Goal: Task Accomplishment & Management: Complete application form

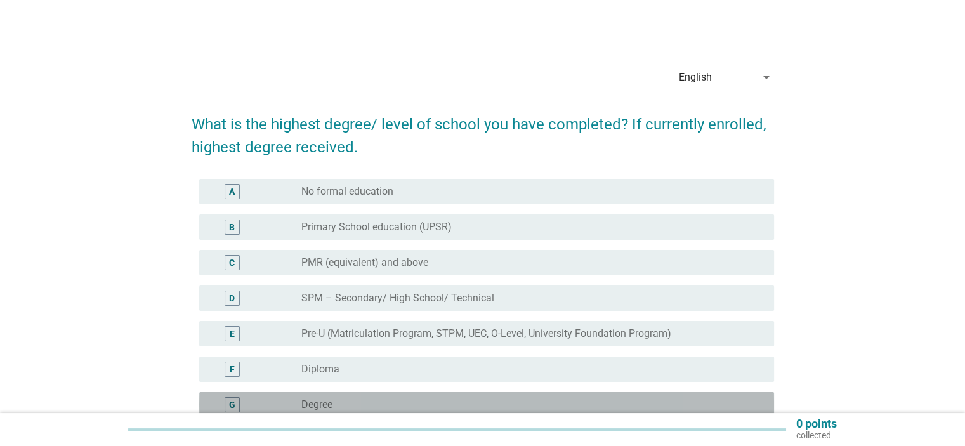
click at [313, 396] on div "G radio_button_unchecked Degree" at bounding box center [486, 404] width 575 height 25
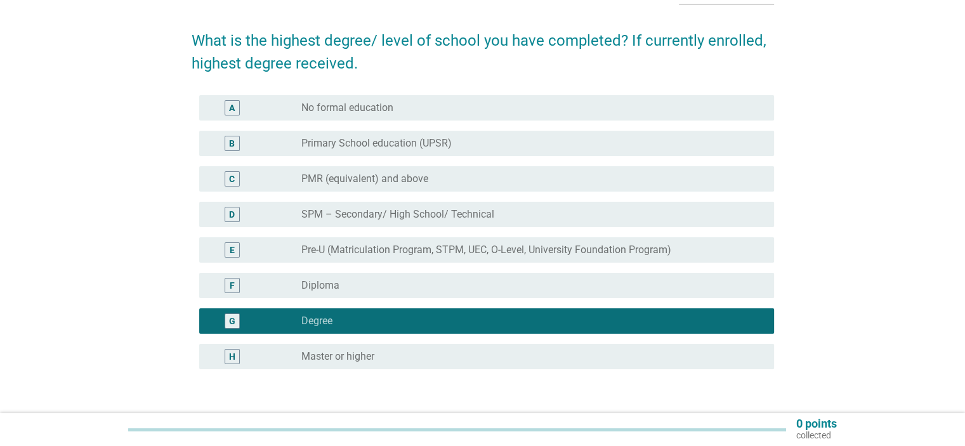
scroll to position [169, 0]
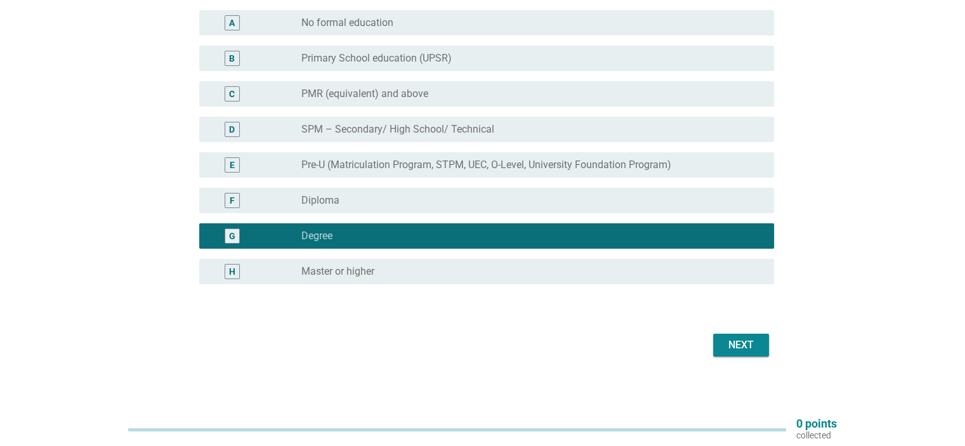
click at [733, 341] on div "Next" at bounding box center [741, 345] width 36 height 15
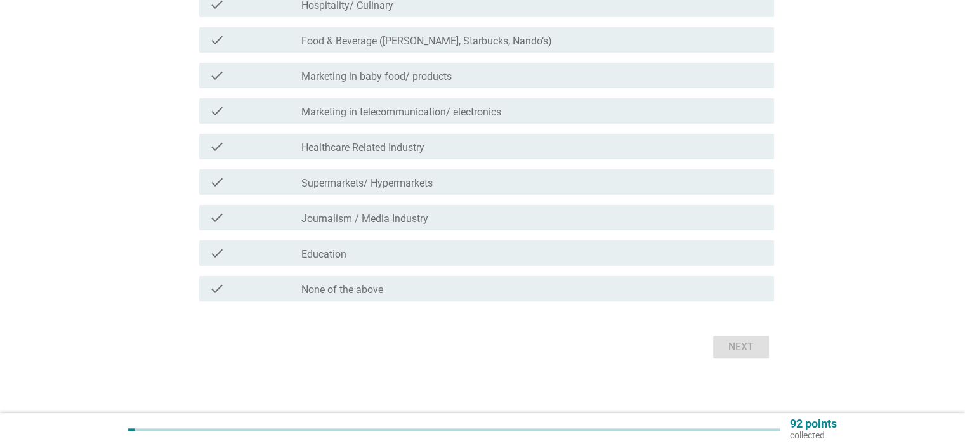
scroll to position [331, 0]
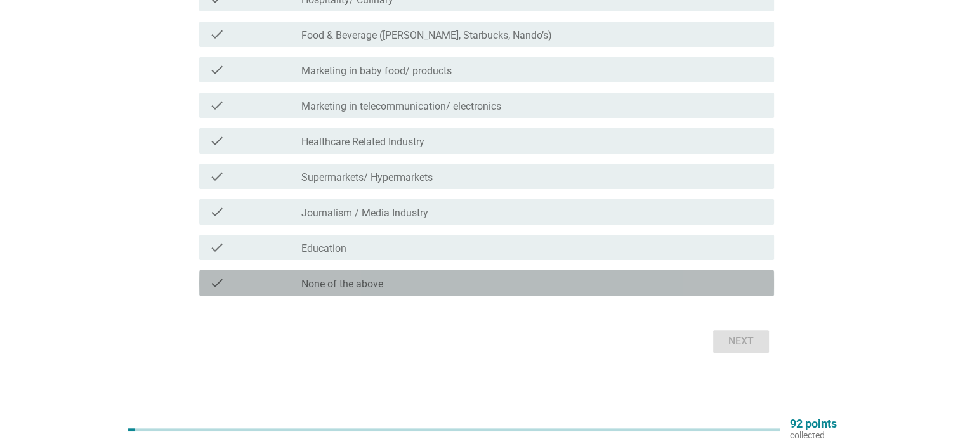
click at [398, 289] on div "check_box_outline_blank None of the above" at bounding box center [532, 282] width 462 height 15
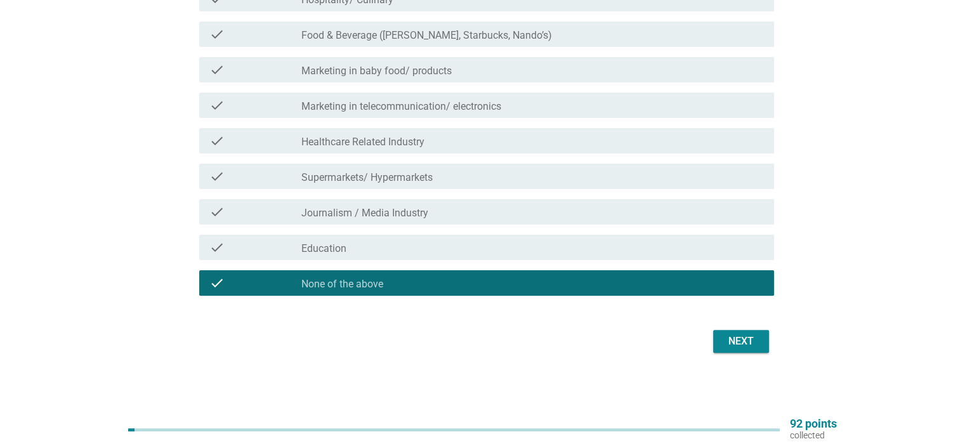
click at [736, 339] on div "Next" at bounding box center [741, 341] width 36 height 15
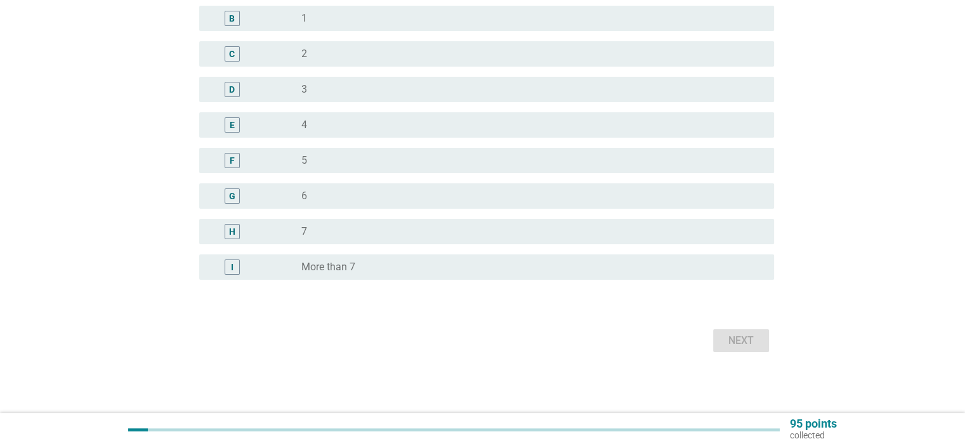
scroll to position [0, 0]
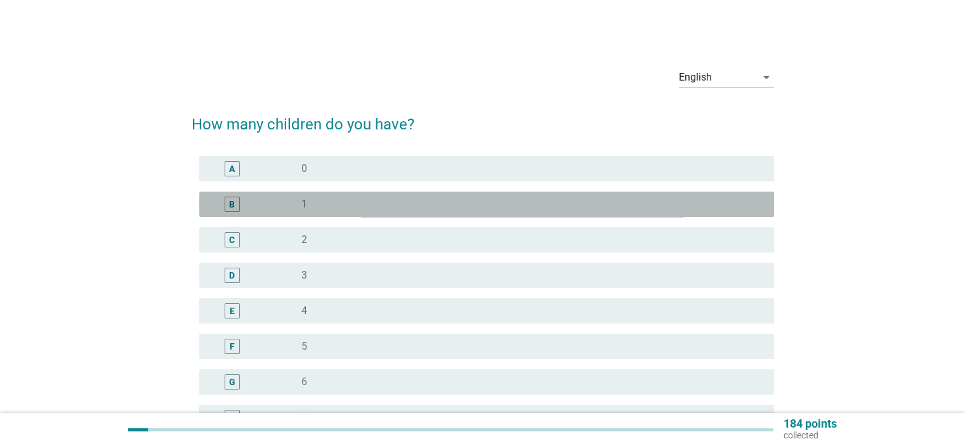
click at [342, 201] on div "radio_button_unchecked 1" at bounding box center [527, 204] width 452 height 13
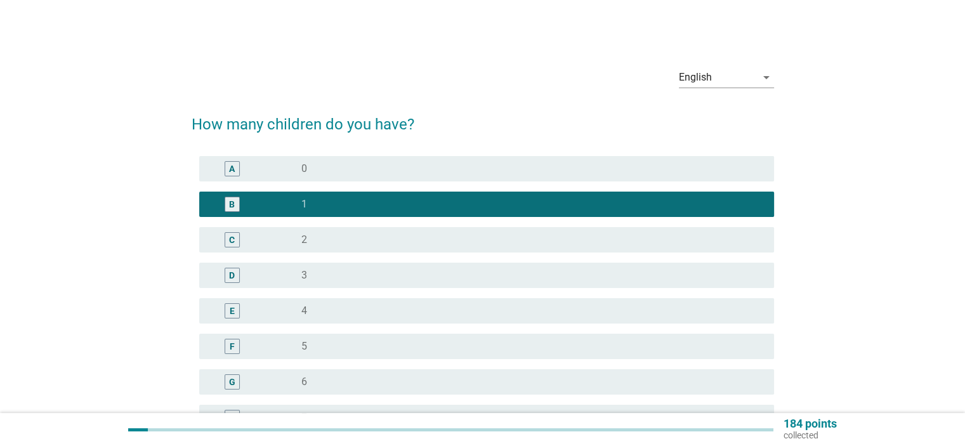
scroll to position [185, 0]
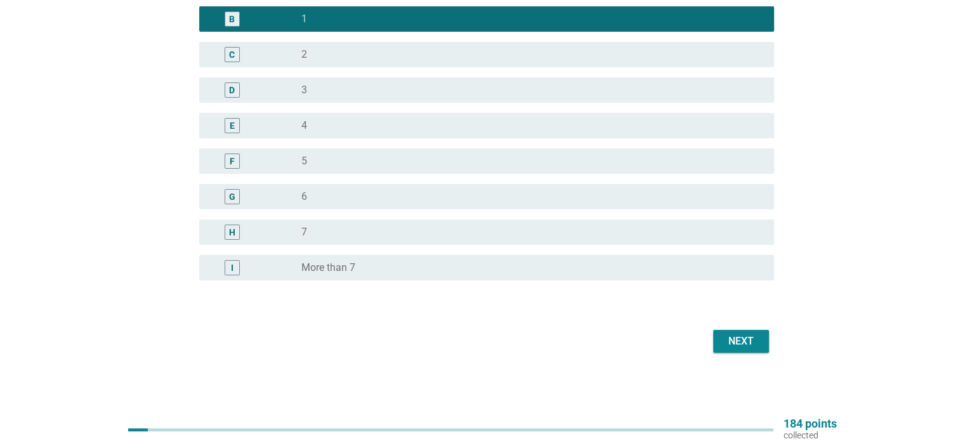
click at [721, 341] on button "Next" at bounding box center [741, 341] width 56 height 23
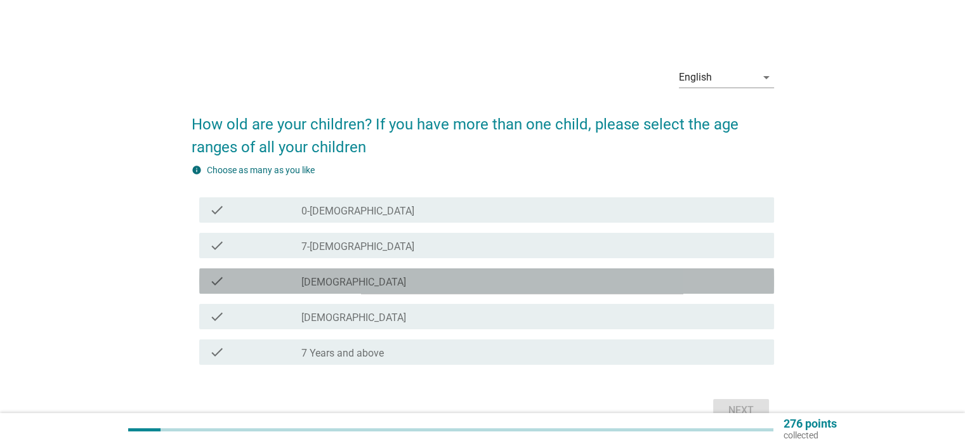
click at [334, 279] on label "[DEMOGRAPHIC_DATA]" at bounding box center [353, 282] width 105 height 13
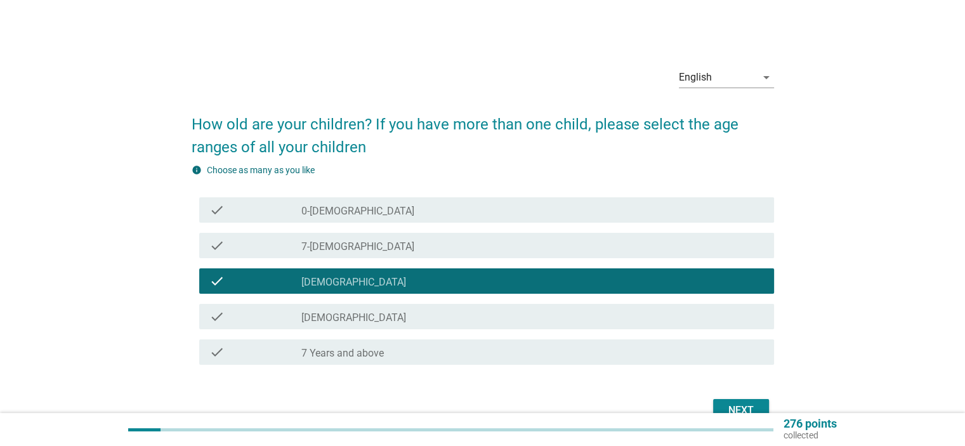
click at [718, 408] on button "Next" at bounding box center [741, 410] width 56 height 23
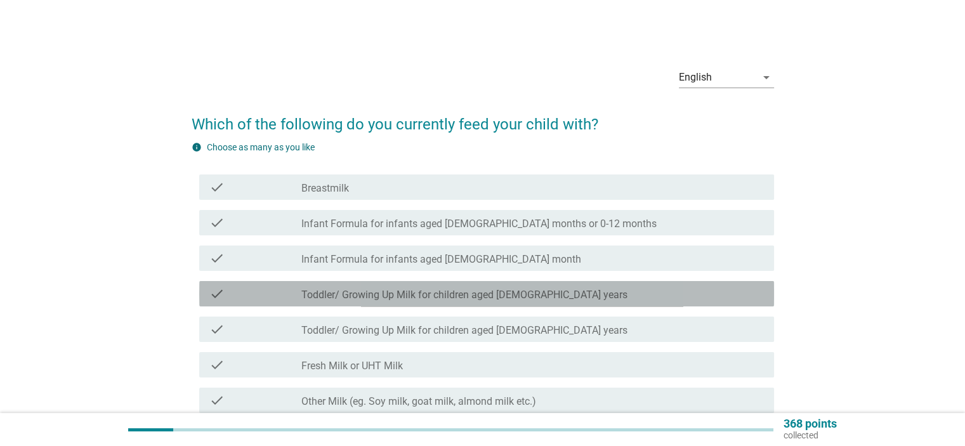
click at [421, 302] on div "check check_box_outline_blank Toddler/ Growing Up Milk for children aged [DEMOG…" at bounding box center [486, 293] width 575 height 25
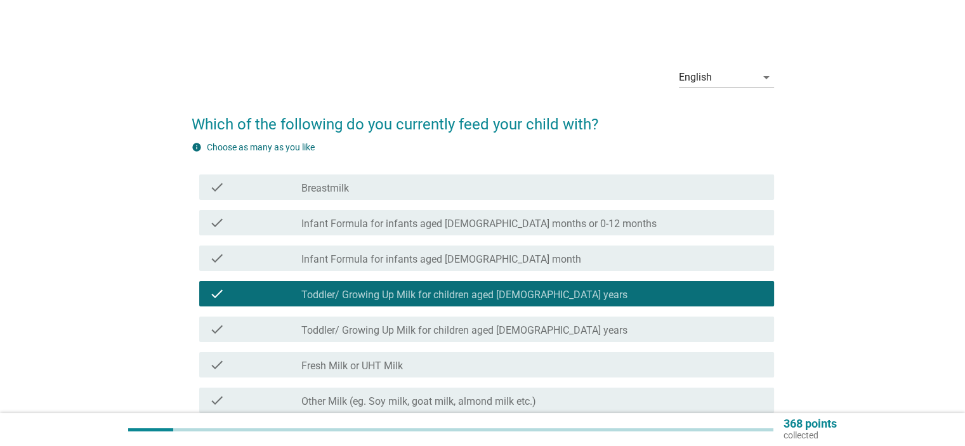
click at [424, 398] on label "Other Milk (eg. Soy milk, goat milk, almond milk etc.)" at bounding box center [418, 401] width 235 height 13
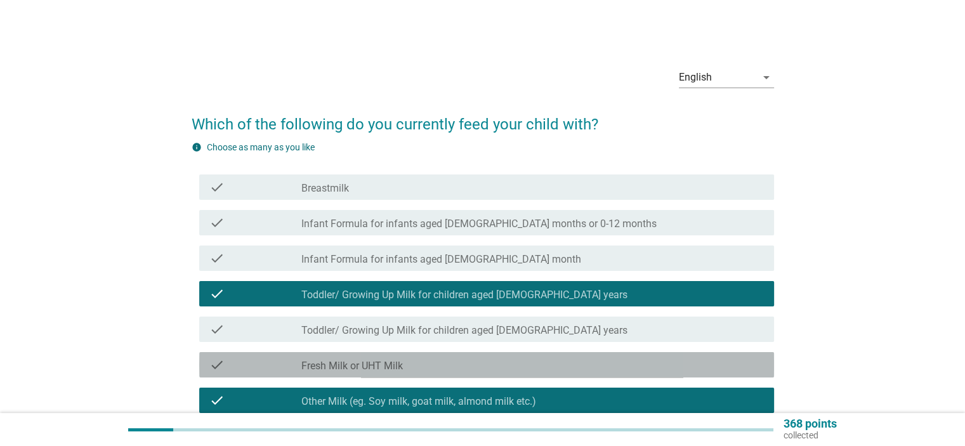
click at [417, 365] on div "check_box_outline_blank Fresh Milk or UHT Milk" at bounding box center [532, 364] width 462 height 15
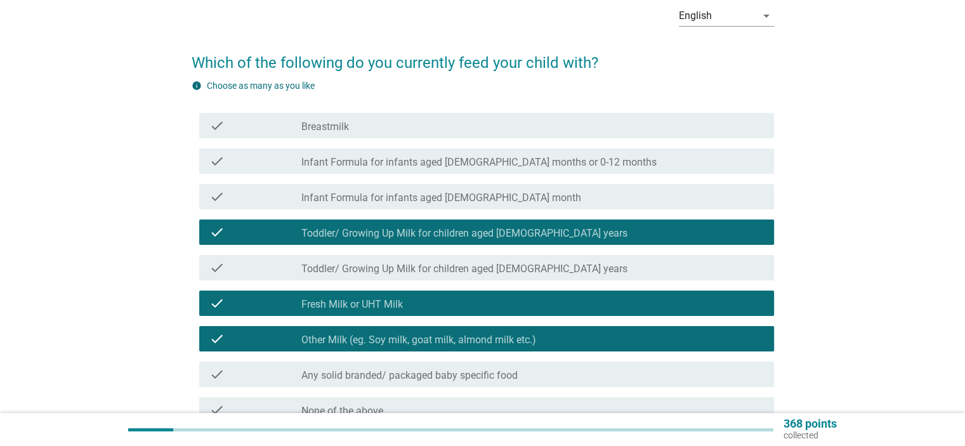
scroll to position [84, 0]
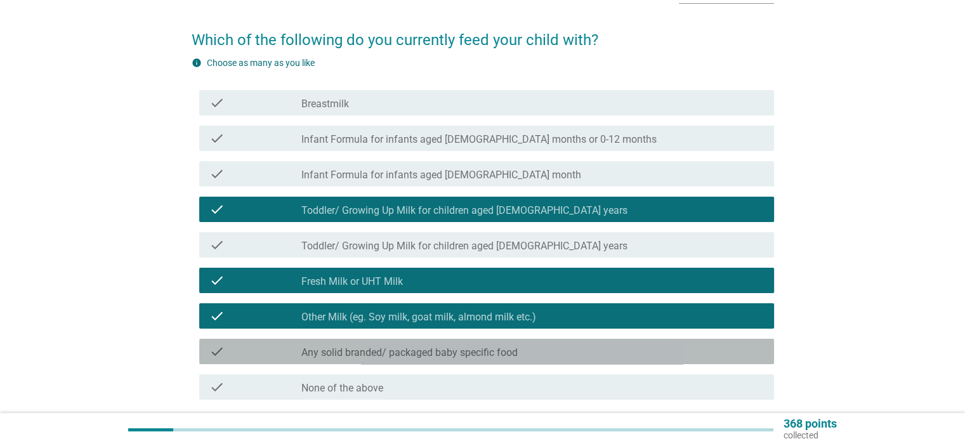
click at [421, 357] on label "Any solid branded/ packaged baby specific food" at bounding box center [409, 352] width 216 height 13
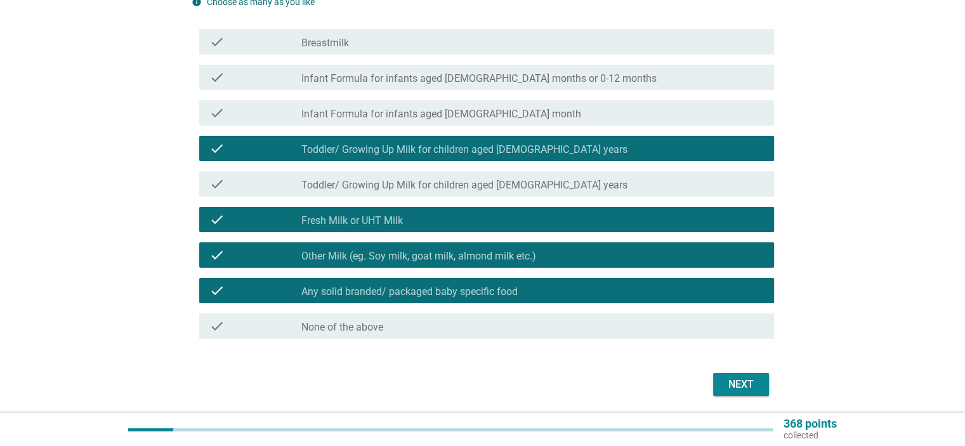
scroll to position [169, 0]
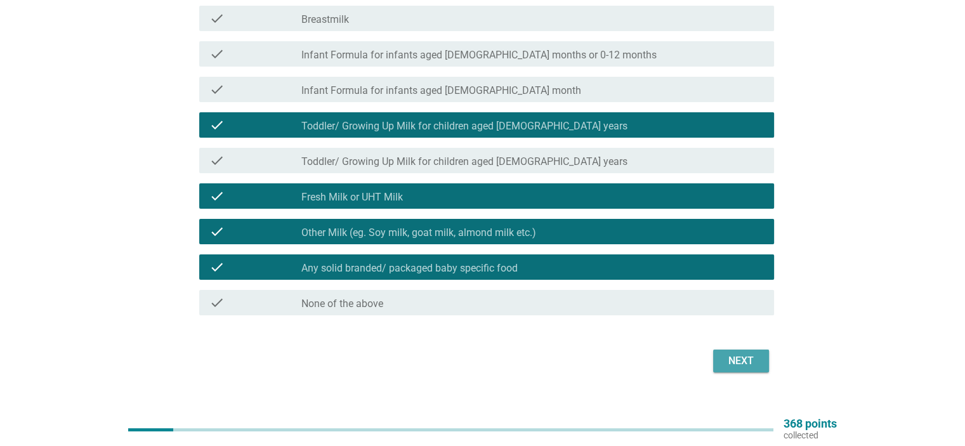
click at [718, 360] on button "Next" at bounding box center [741, 361] width 56 height 23
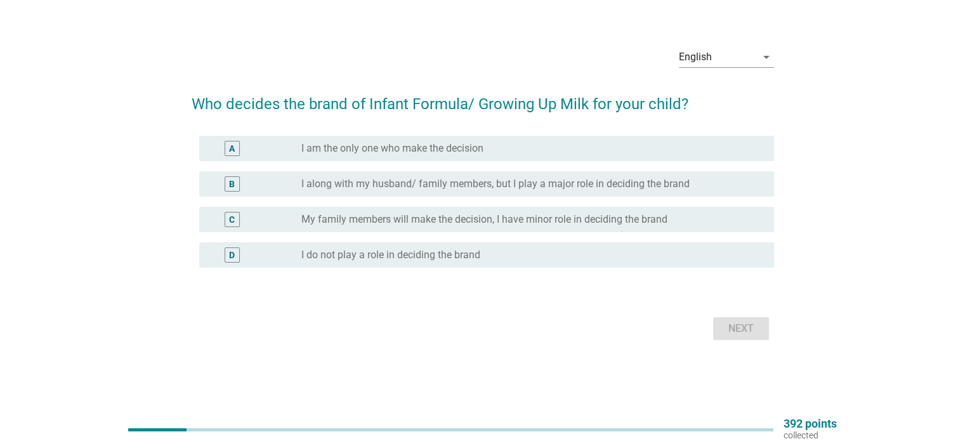
scroll to position [0, 0]
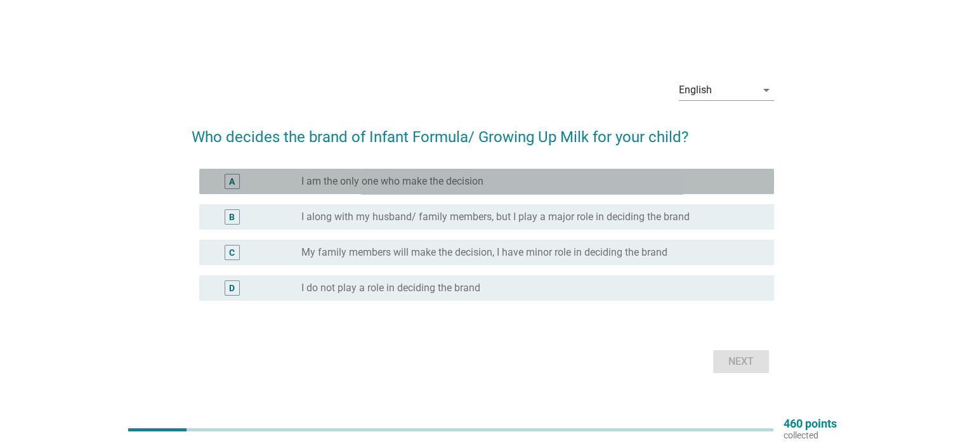
click at [407, 181] on label "I am the only one who make the decision" at bounding box center [392, 181] width 182 height 13
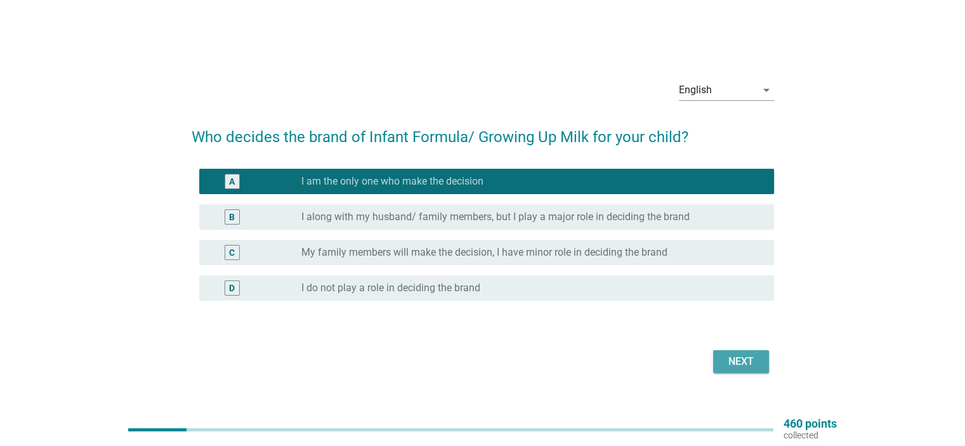
click at [734, 362] on div "Next" at bounding box center [741, 361] width 36 height 15
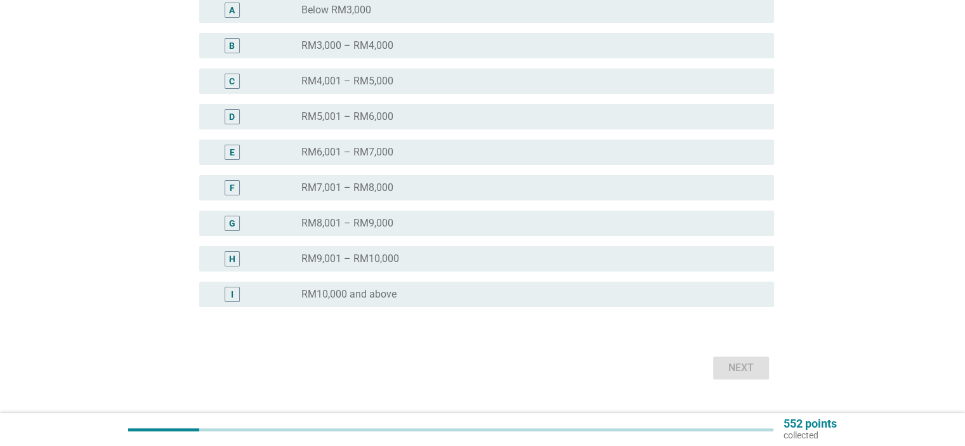
scroll to position [254, 0]
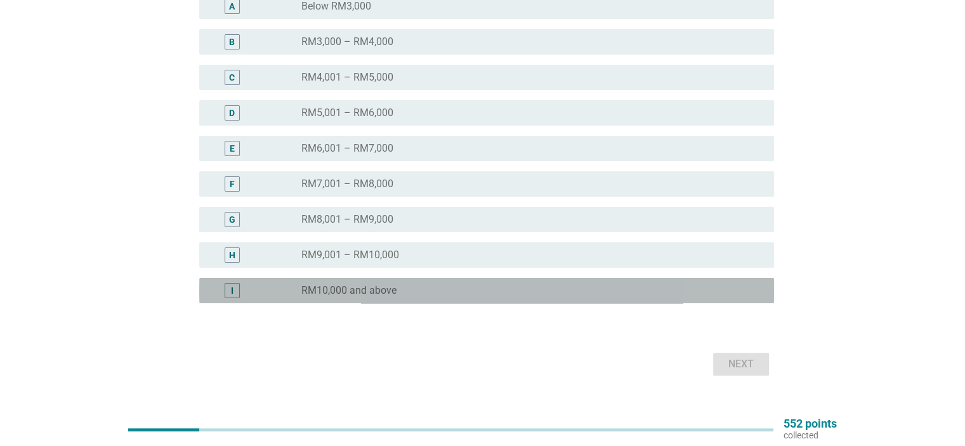
click at [385, 293] on label "RM10,000 and above" at bounding box center [348, 290] width 95 height 13
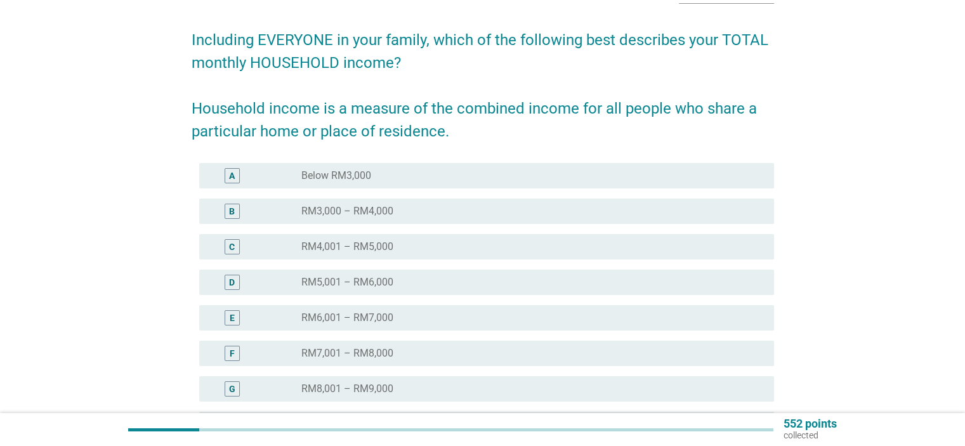
scroll to position [169, 0]
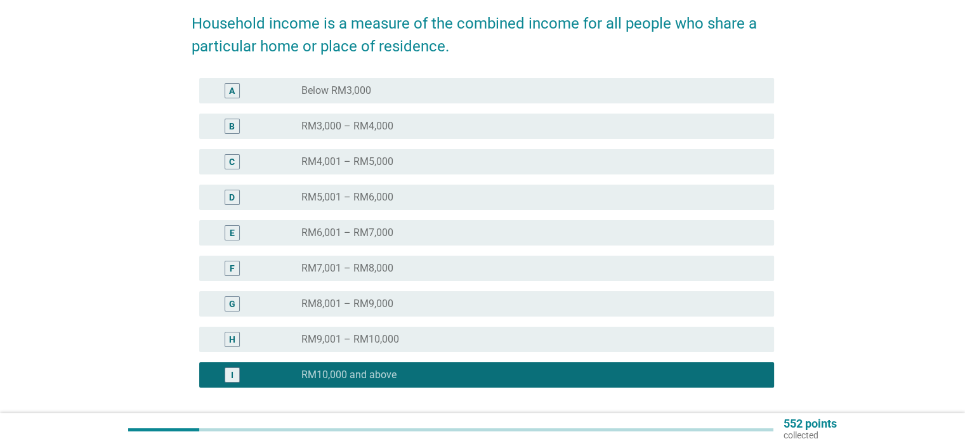
click at [383, 339] on label "RM9,001 – RM10,000" at bounding box center [350, 339] width 98 height 13
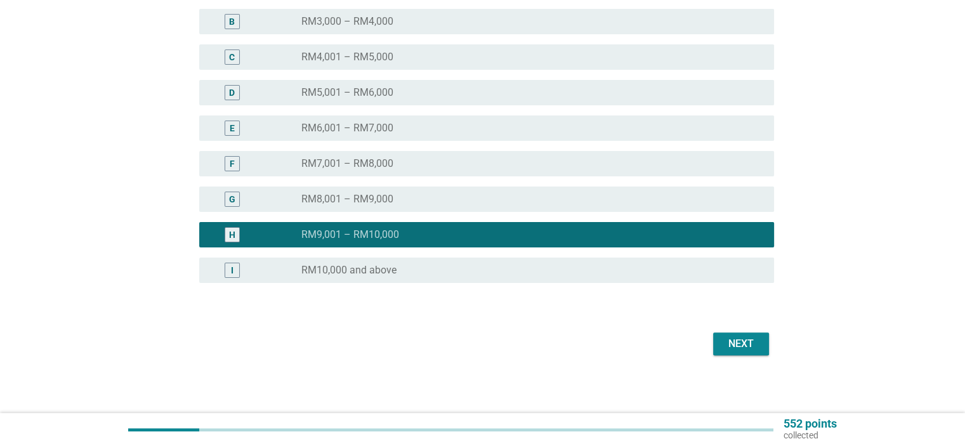
scroll to position [277, 0]
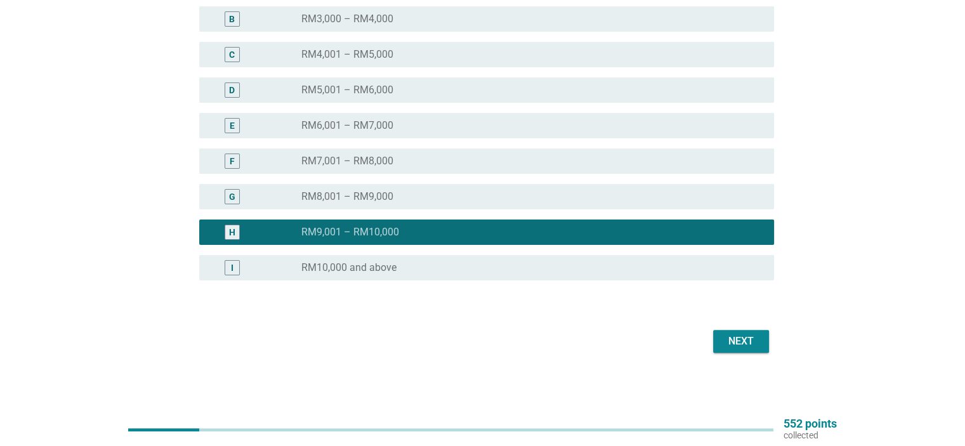
click at [744, 344] on div "Next" at bounding box center [741, 341] width 36 height 15
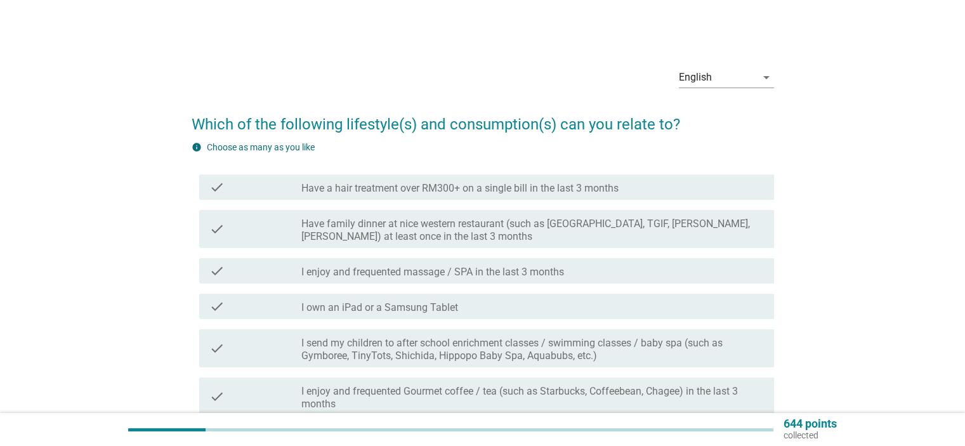
scroll to position [84, 0]
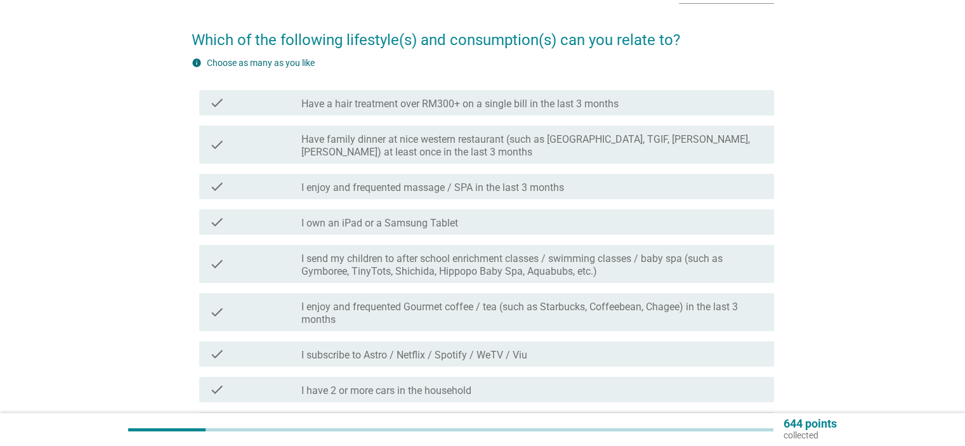
click at [466, 311] on label "I enjoy and frequented Gourmet coffee / tea (such as Starbucks, Coffeebean, Cha…" at bounding box center [532, 313] width 462 height 25
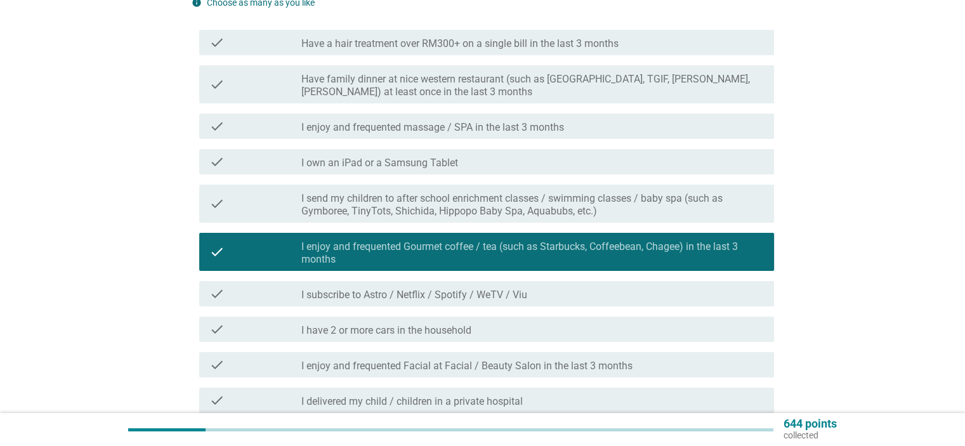
scroll to position [169, 0]
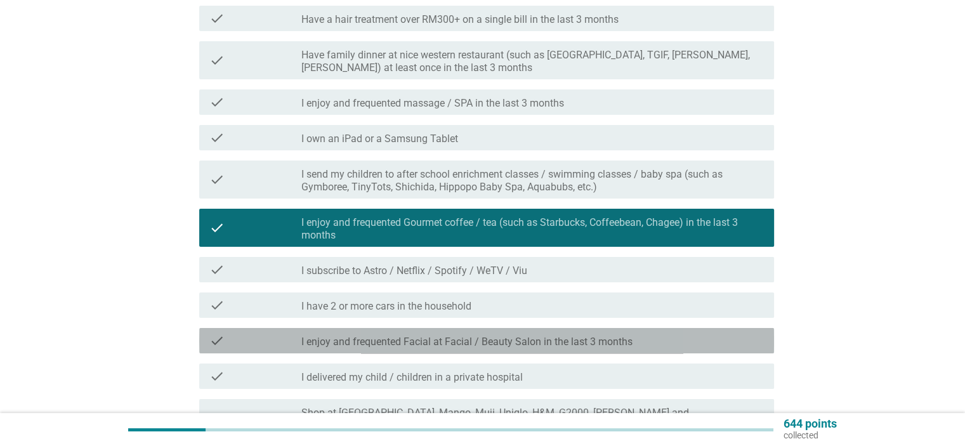
click at [450, 339] on label "I enjoy and frequented Facial at Facial / Beauty Salon in the last 3 months" at bounding box center [466, 342] width 331 height 13
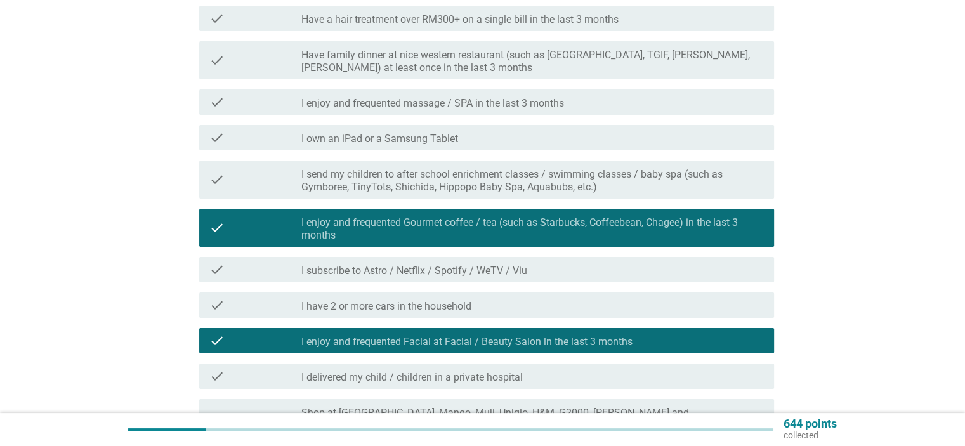
scroll to position [254, 0]
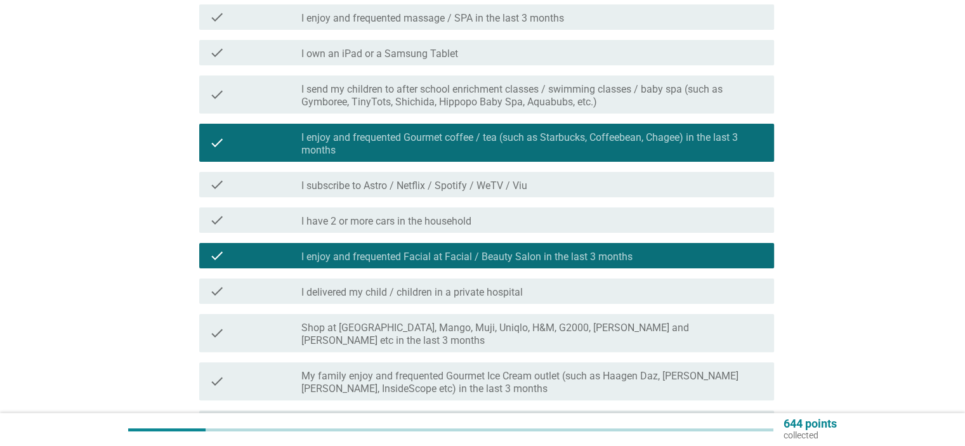
click at [500, 297] on label "I delivered my child / children in a private hospital" at bounding box center [411, 292] width 221 height 13
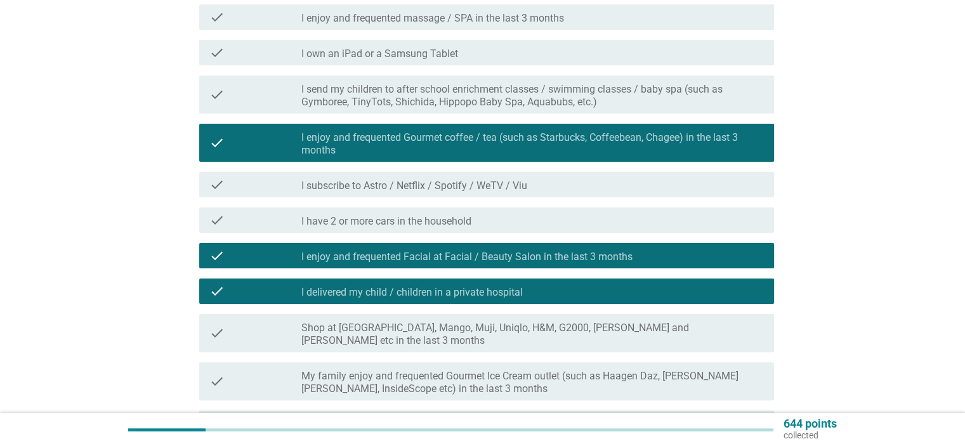
click at [501, 331] on label "Shop at [GEOGRAPHIC_DATA], Mango, Muji, Uniqlo, H&M, G2000, [PERSON_NAME] and […" at bounding box center [532, 334] width 462 height 25
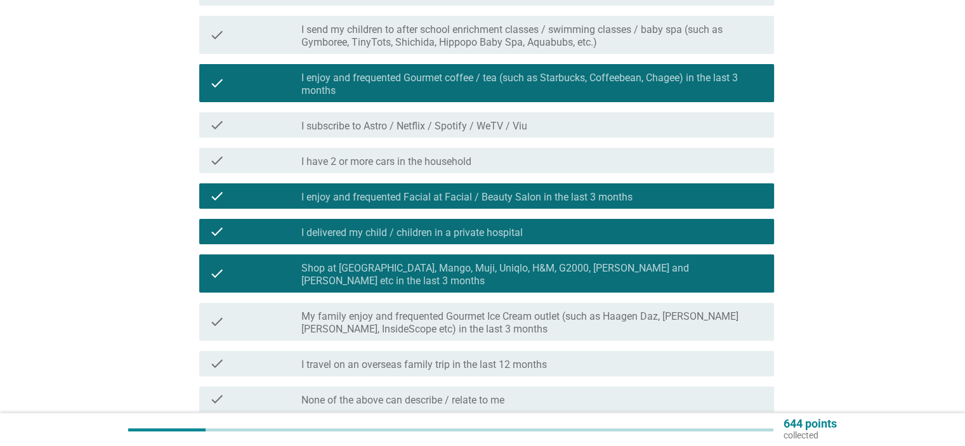
scroll to position [338, 0]
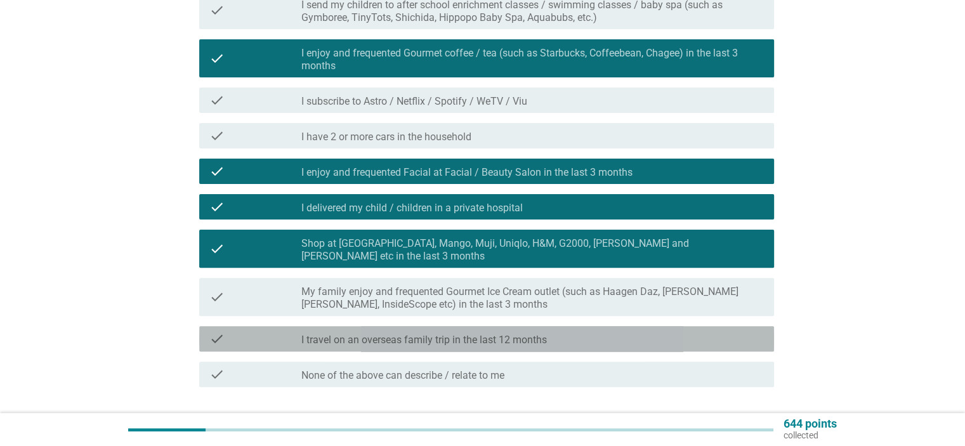
click at [482, 334] on label "I travel on an overseas family trip in the last 12 months" at bounding box center [424, 340] width 246 height 13
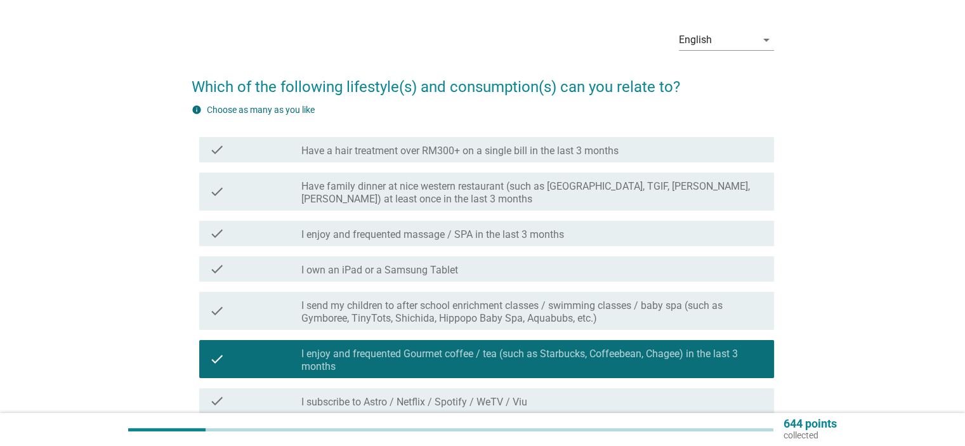
scroll to position [0, 0]
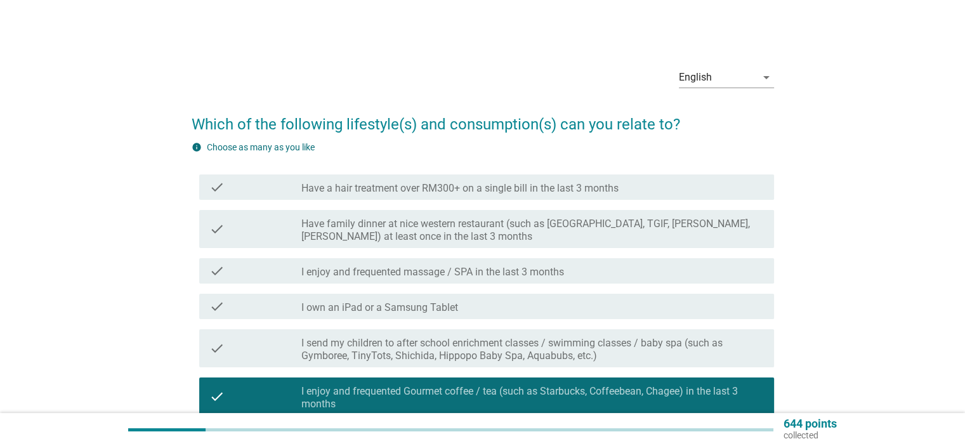
click at [495, 225] on label "Have family dinner at nice western restaurant (such as [GEOGRAPHIC_DATA], TGIF,…" at bounding box center [532, 230] width 462 height 25
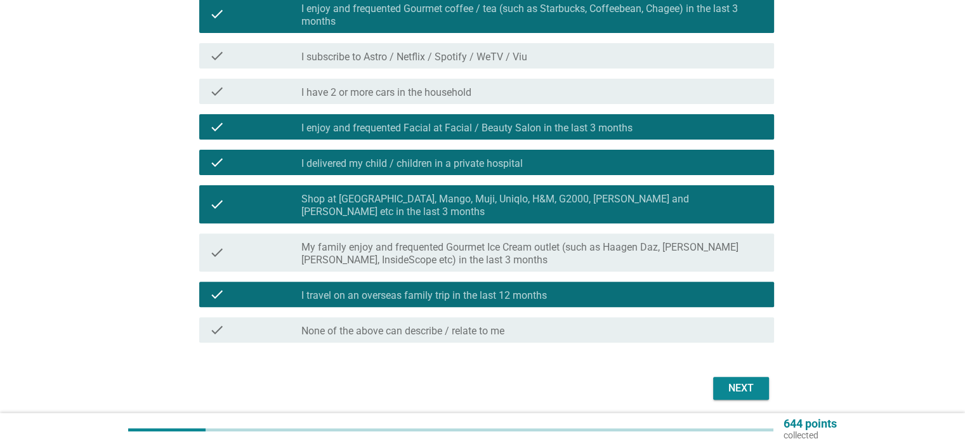
scroll to position [417, 0]
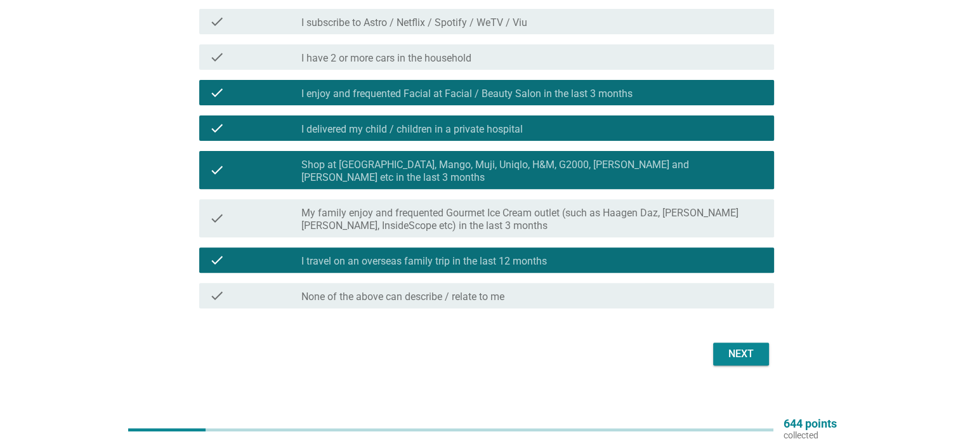
click at [747, 346] on div "Next" at bounding box center [741, 353] width 36 height 15
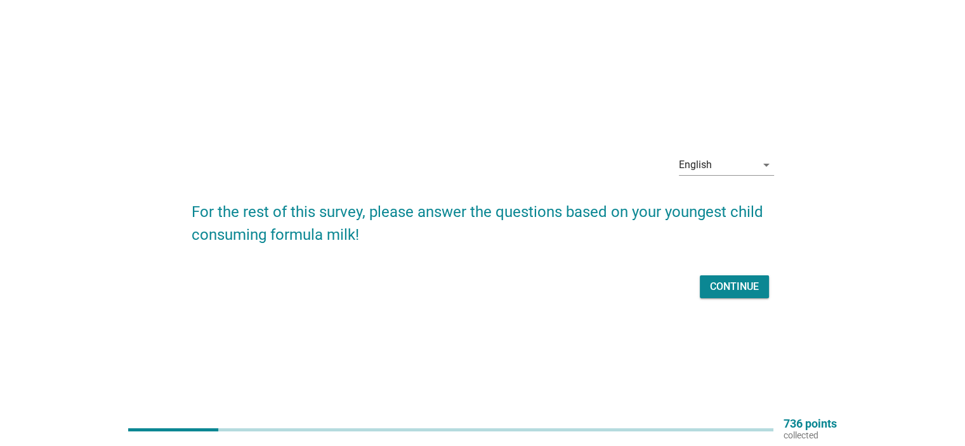
click at [742, 287] on div "Continue" at bounding box center [734, 286] width 49 height 15
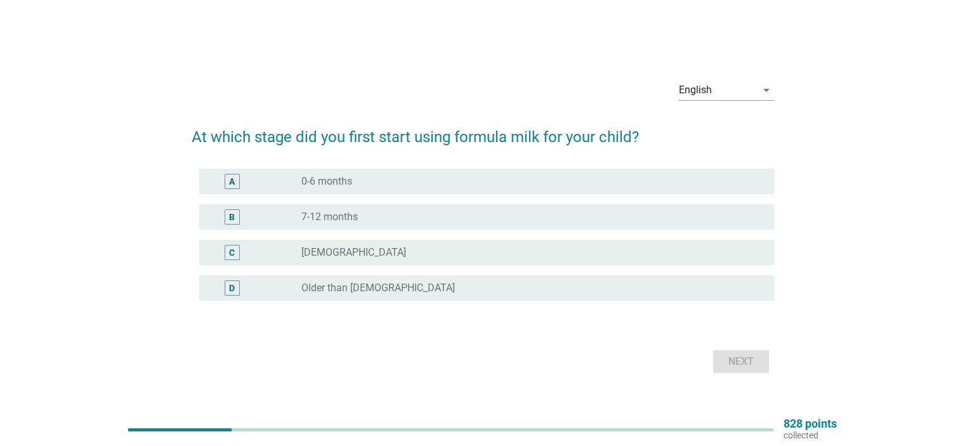
click at [358, 180] on div "radio_button_unchecked 0-6 months" at bounding box center [527, 181] width 452 height 13
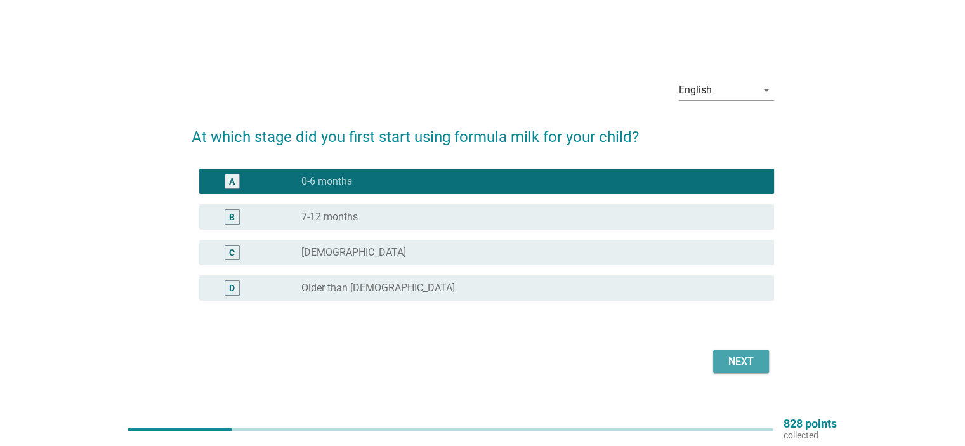
click at [736, 365] on div "Next" at bounding box center [741, 361] width 36 height 15
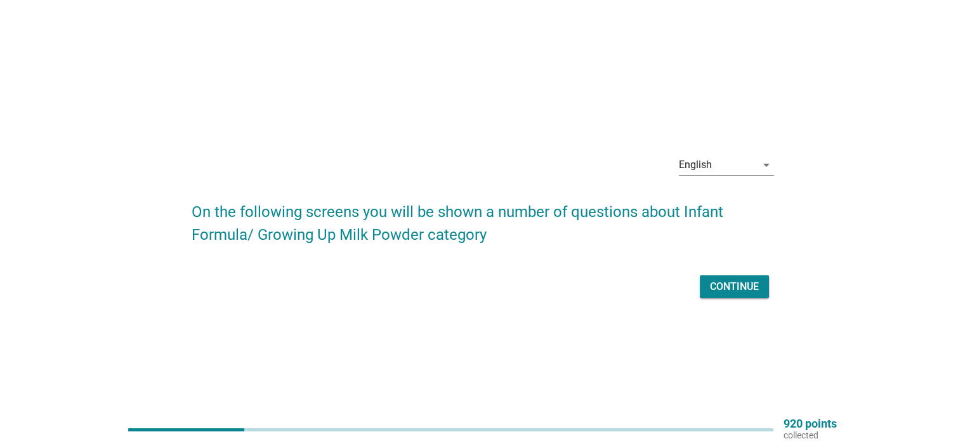
click at [729, 290] on div "Continue" at bounding box center [734, 286] width 49 height 15
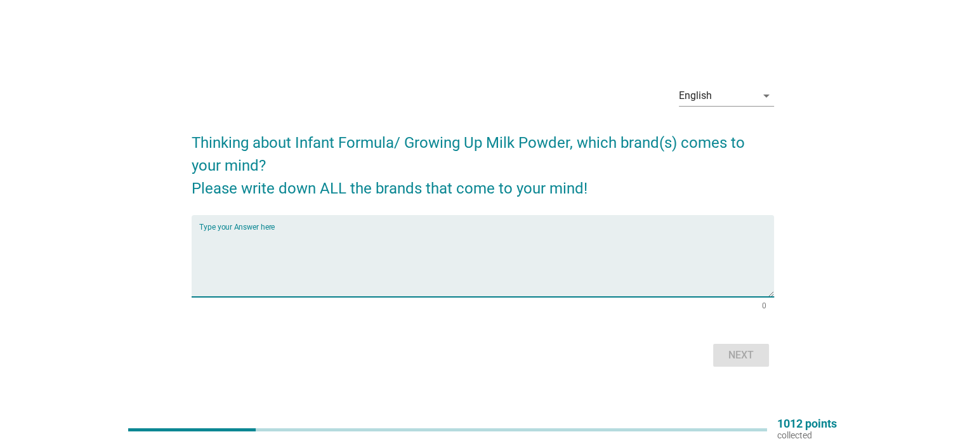
click at [294, 268] on textarea "Type your Answer here" at bounding box center [486, 263] width 575 height 67
paste textarea "Enfalac A+ Morinaga BF-1 Nestlé NAN & Pre NAN Dumex Dugro Friso Gold Similac Ad…"
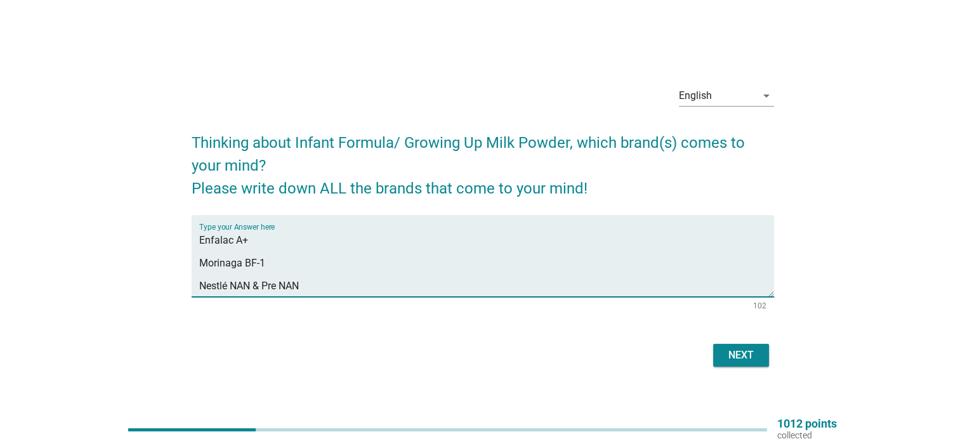
scroll to position [86, 0]
click at [200, 270] on textarea "Enfalac A+ Morinaga BF-1 Nestlé NAN & Pre NAN Dumex Dugro Friso Gold Similac Ad…" at bounding box center [486, 263] width 575 height 67
click at [200, 266] on textarea "Enfalac A+ Morinaga BF-1 Nestlé NAN & Pre NAN Dumex Dugro Friso Gold Similac Ad…" at bounding box center [486, 263] width 575 height 67
drag, startPoint x: 308, startPoint y: 240, endPoint x: 253, endPoint y: 240, distance: 55.2
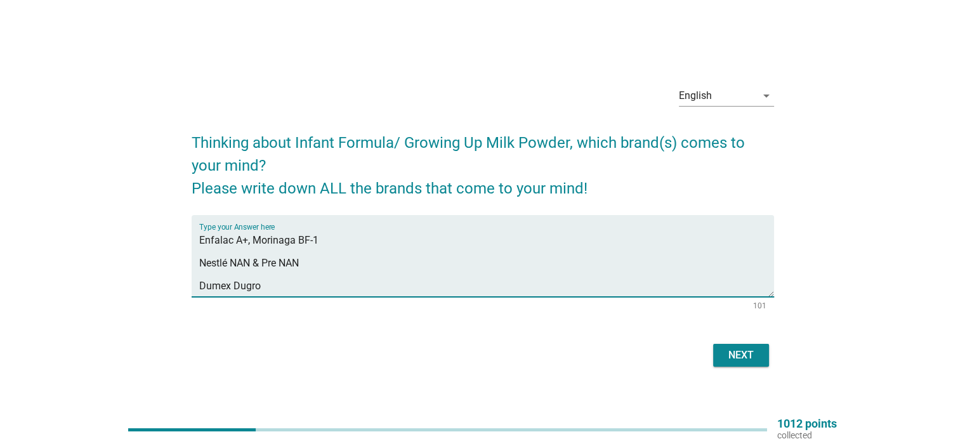
click at [253, 240] on textarea "Enfalac A+, Morinaga BF-1 Nestlé NAN & Pre NAN Dumex Dugro Friso Gold Similac A…" at bounding box center [486, 263] width 575 height 67
click at [202, 265] on textarea "Enfalac A+, Nestlé NAN & Pre NAN Dumex Dugro Friso Gold Similac Advance [PERSON…" at bounding box center [486, 263] width 575 height 67
drag, startPoint x: 199, startPoint y: 262, endPoint x: 314, endPoint y: 272, distance: 115.9
click at [314, 272] on textarea "Enfalac A+, Nestlé NAN & Pre NAN Dumex Dugro Friso Gold Similac Advance [PERSON…" at bounding box center [486, 263] width 575 height 67
drag, startPoint x: 198, startPoint y: 274, endPoint x: 220, endPoint y: 294, distance: 29.2
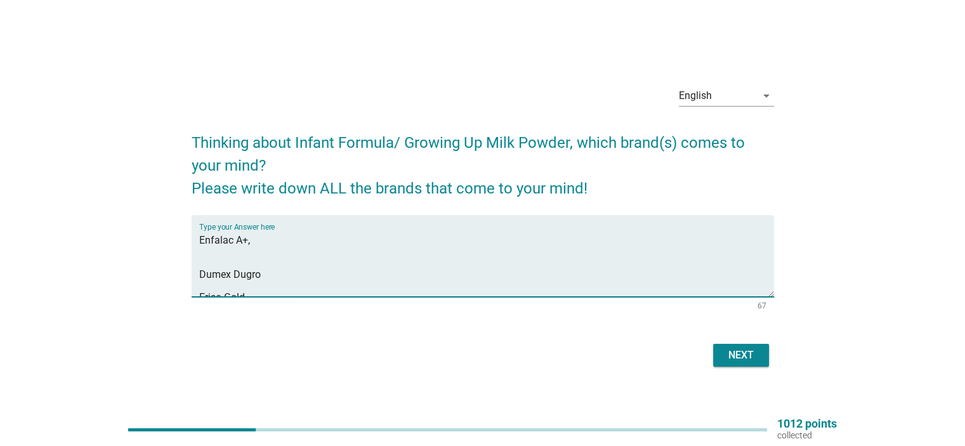
click at [200, 276] on textarea "Enfalac A+, Dumex Dugro Friso Gold Similac Advance [PERSON_NAME] Grow" at bounding box center [486, 263] width 575 height 67
click at [199, 264] on textarea "Enfalac A+, Dumex Dugro Friso Gold Similac Advance [PERSON_NAME] Grow" at bounding box center [486, 263] width 575 height 67
click at [197, 252] on div "Type your Answer here Enfalac A+, Dumex Dugro, Friso Gold Similac Advance [PERS…" at bounding box center [483, 256] width 582 height 82
click at [200, 257] on textarea "Enfalac A+, Dumex Dugro, Friso Gold Similac Advance [PERSON_NAME] Grow" at bounding box center [486, 263] width 575 height 67
drag, startPoint x: 447, startPoint y: 238, endPoint x: 404, endPoint y: 242, distance: 43.3
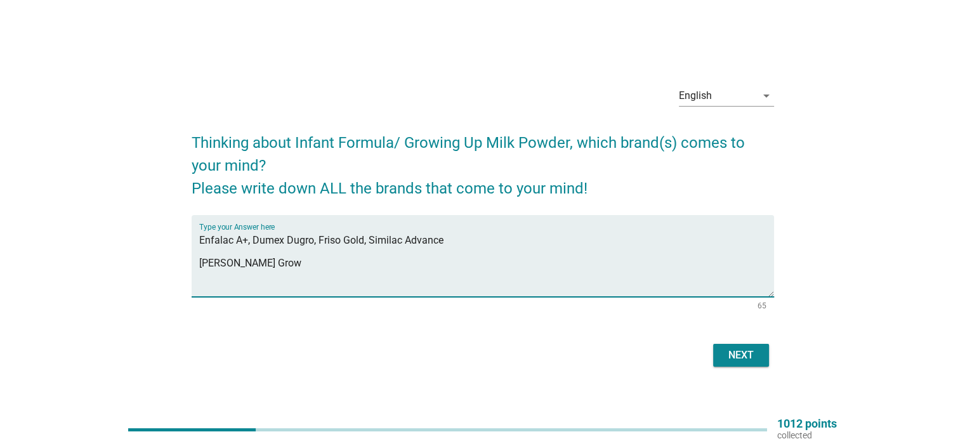
click at [404, 242] on textarea "Enfalac A+, Dumex Dugro, Friso Gold, Similac Advance [PERSON_NAME] Grow" at bounding box center [486, 263] width 575 height 67
click at [200, 264] on textarea "Enfalac A+, Dumex Dugro, Friso Gold, Similac, [PERSON_NAME] Grow" at bounding box center [486, 263] width 575 height 67
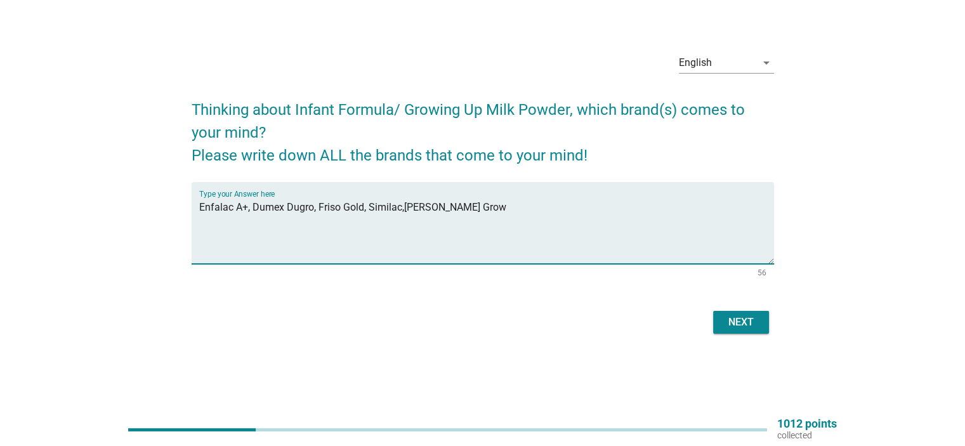
click at [434, 206] on textarea "Enfalac A+, Dumex Dugro, Friso Gold, Similac,[PERSON_NAME] Grow" at bounding box center [486, 230] width 575 height 67
click at [402, 205] on textarea "Enfalac A+, Dumex Dugro, Friso Gold, Similac,[PERSON_NAME]" at bounding box center [486, 230] width 575 height 67
click at [287, 208] on textarea "Enfalac A+, Dumex Dugro, Friso Gold, Similac, [PERSON_NAME]" at bounding box center [486, 230] width 575 height 67
drag, startPoint x: 287, startPoint y: 205, endPoint x: 252, endPoint y: 210, distance: 35.3
click at [252, 210] on textarea "Enfalac A+, Dumex, Dugro, Friso Gold, Similac, [PERSON_NAME]" at bounding box center [486, 230] width 575 height 67
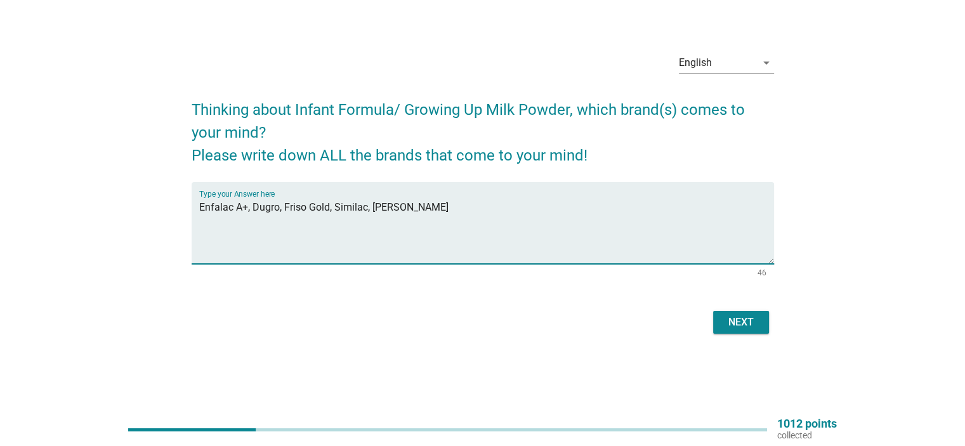
click at [416, 210] on textarea "Enfalac A+, Dugro, Friso Gold, Similac, [PERSON_NAME]" at bounding box center [486, 230] width 575 height 67
click at [409, 209] on textarea "Enfalac A+, Dugro, Friso Gold, Similac, [PERSON_NAME], pediasure, Novamilk" at bounding box center [486, 230] width 575 height 67
click at [498, 209] on textarea "Enfalac A+, [PERSON_NAME], Friso Gold, Similac, [PERSON_NAME], Pediasure, Novam…" at bounding box center [486, 230] width 575 height 67
type textarea "Enfalac A+, [PERSON_NAME], Friso Gold, Similac, [PERSON_NAME], Pediasure, [PERS…"
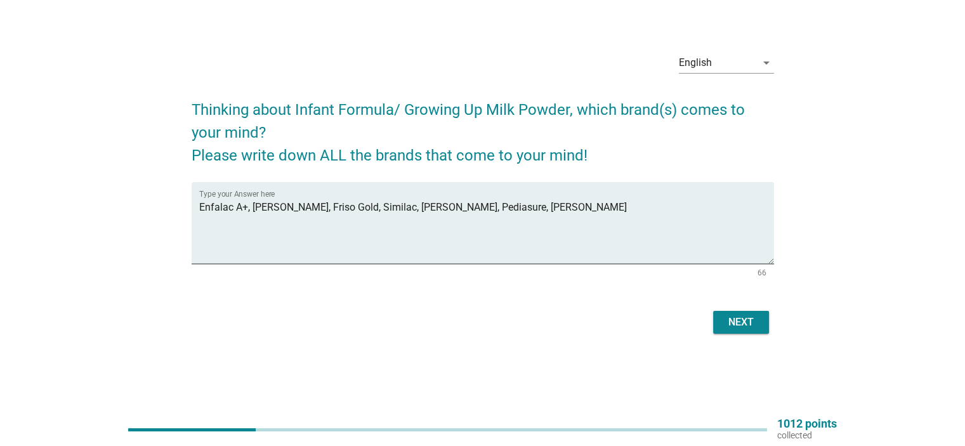
click at [752, 324] on div "Next" at bounding box center [741, 322] width 36 height 15
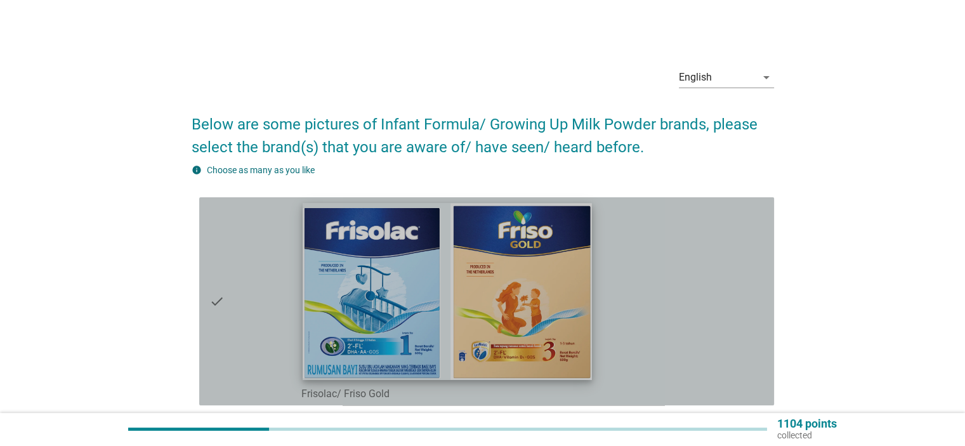
click at [383, 288] on img at bounding box center [447, 291] width 289 height 176
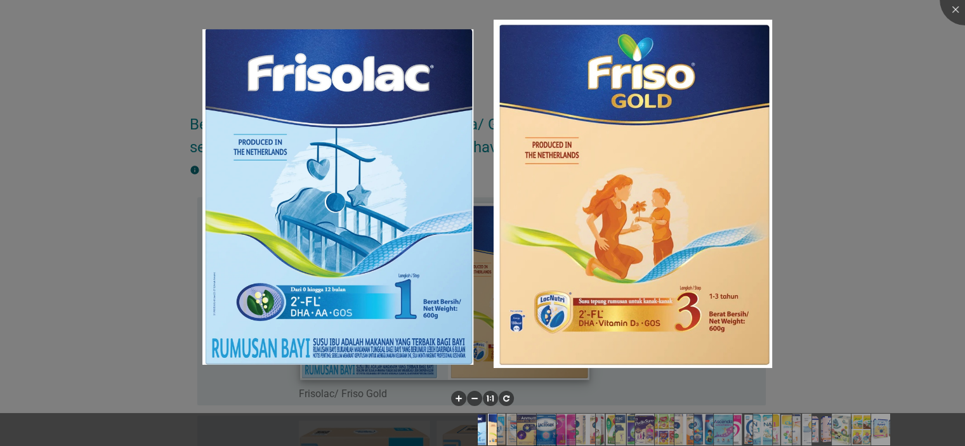
scroll to position [84, 0]
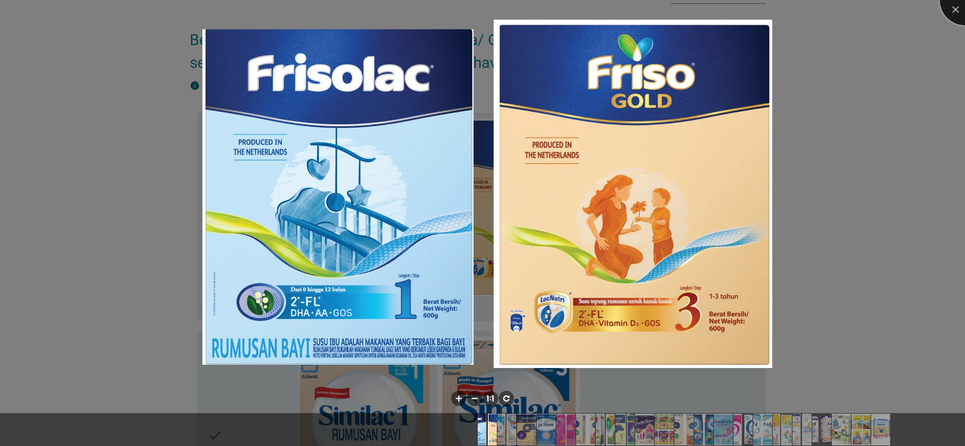
click at [957, 8] on div at bounding box center [965, 0] width 51 height 51
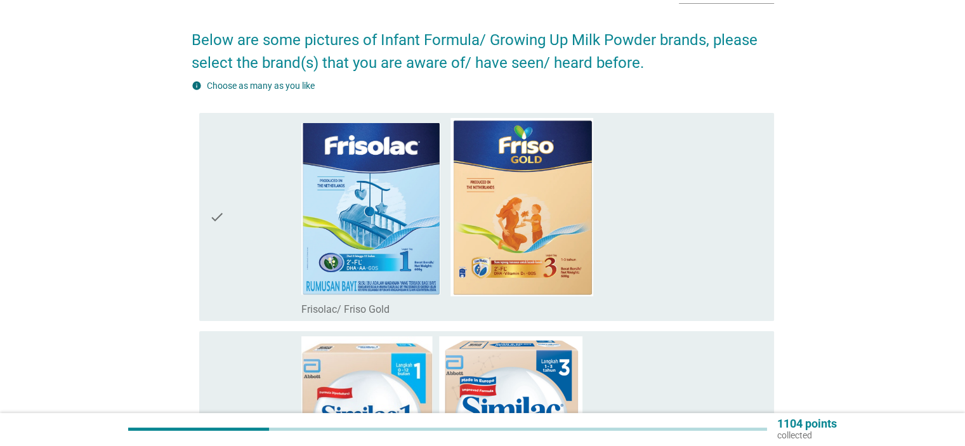
click at [694, 233] on div "check_box_outline_blank Frisolac/ Friso Gold" at bounding box center [532, 217] width 462 height 198
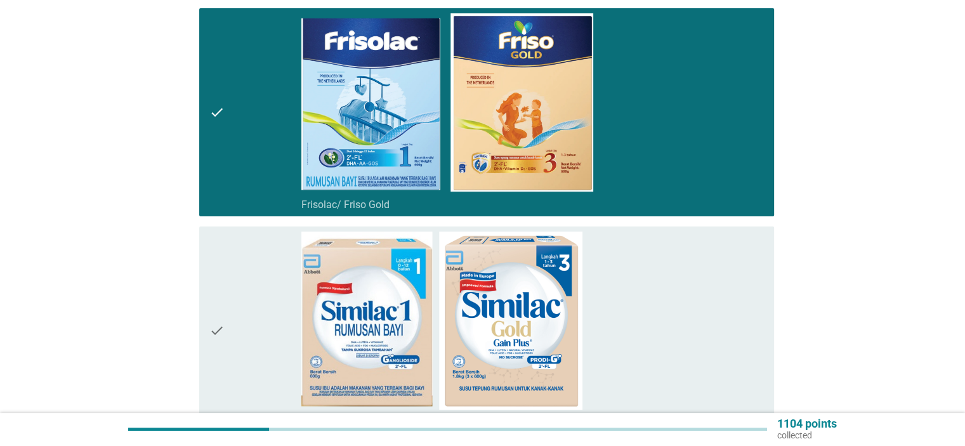
scroll to position [338, 0]
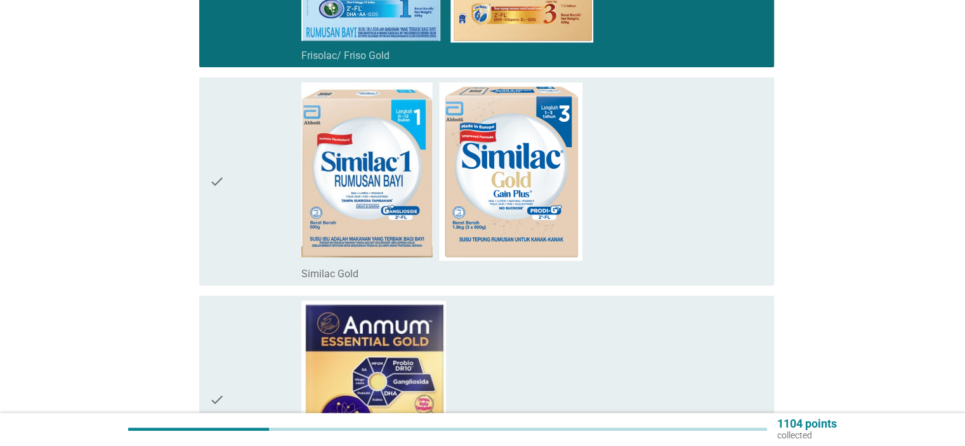
click at [699, 206] on div "check_box_outline_blank Similac Gold" at bounding box center [532, 181] width 462 height 198
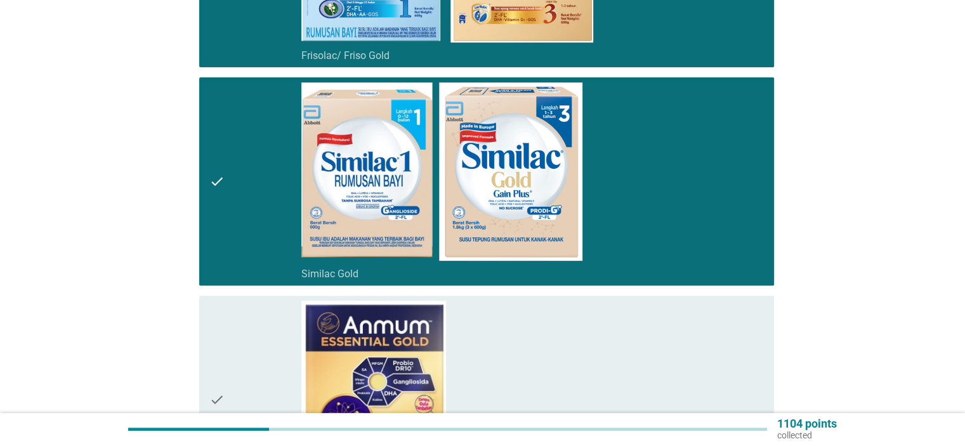
scroll to position [508, 0]
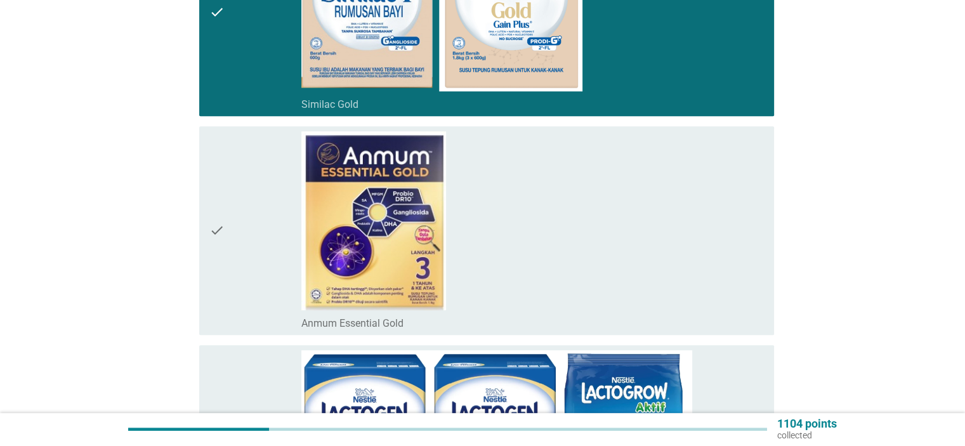
click at [699, 206] on div "check_box_outline_blank Anmum Essential Gold" at bounding box center [532, 230] width 462 height 198
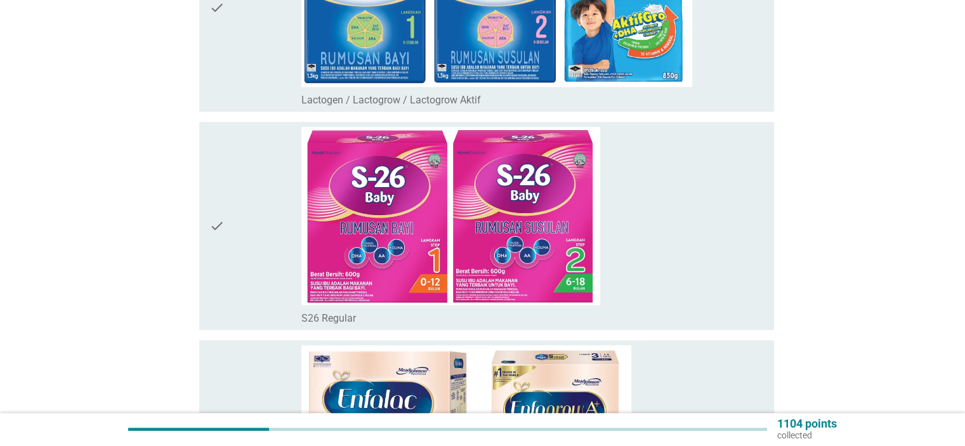
scroll to position [1015, 0]
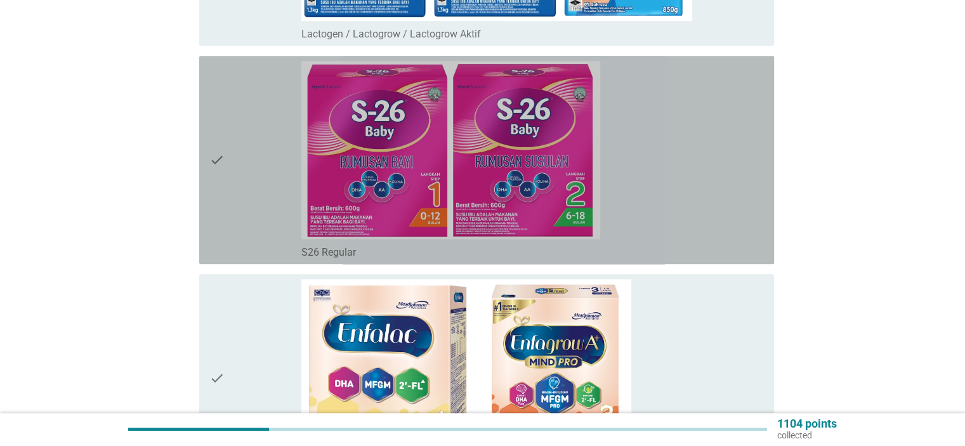
click at [712, 177] on div "check_box_outline_blank S26 Regular" at bounding box center [532, 160] width 462 height 198
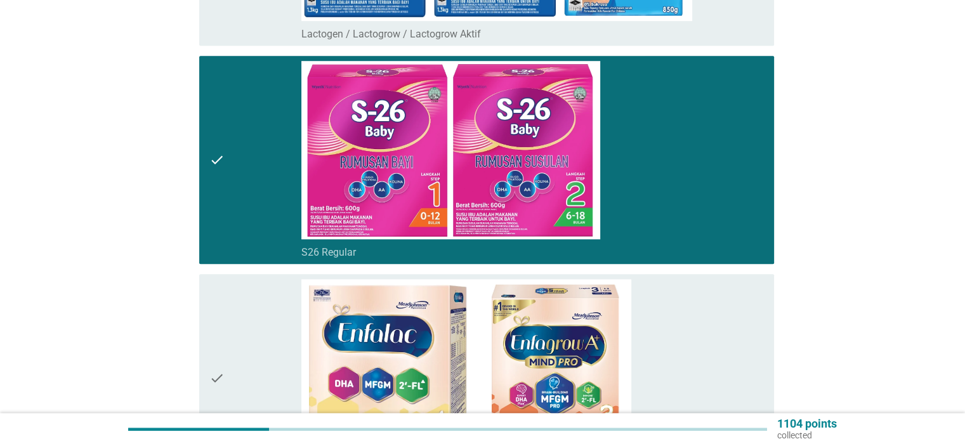
scroll to position [1184, 0]
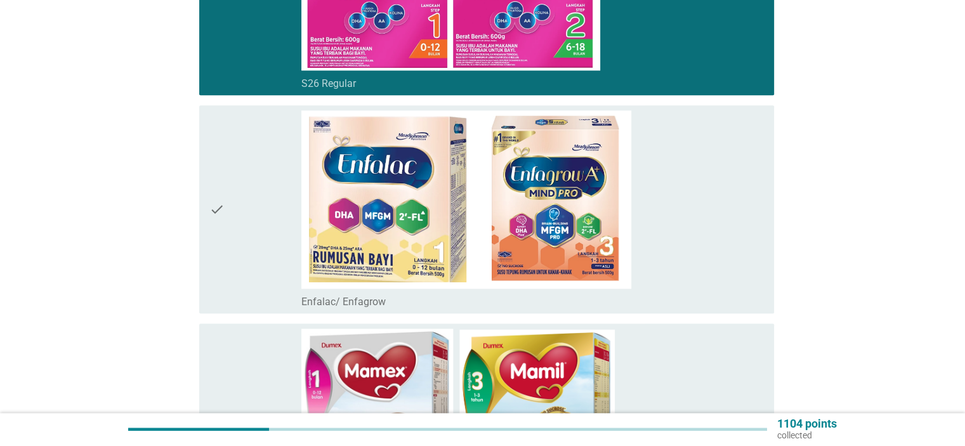
click at [704, 200] on div "check_box_outline_blank Enfalac/ Enfagrow" at bounding box center [532, 209] width 462 height 198
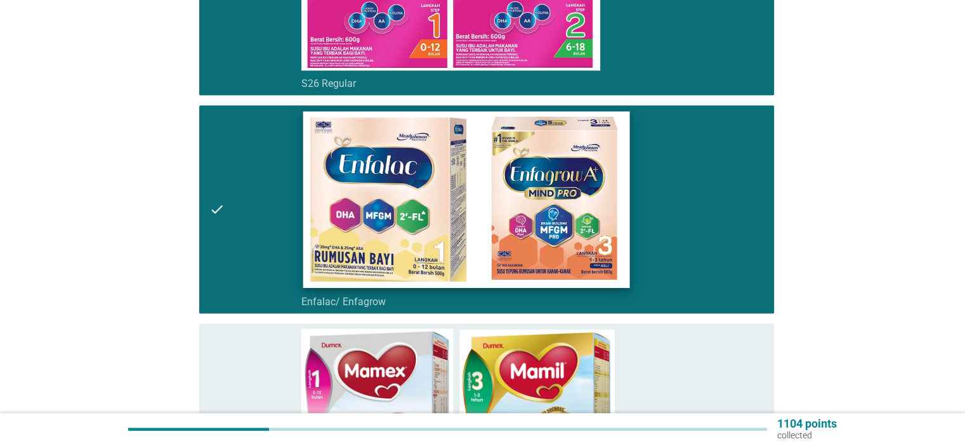
scroll to position [1269, 0]
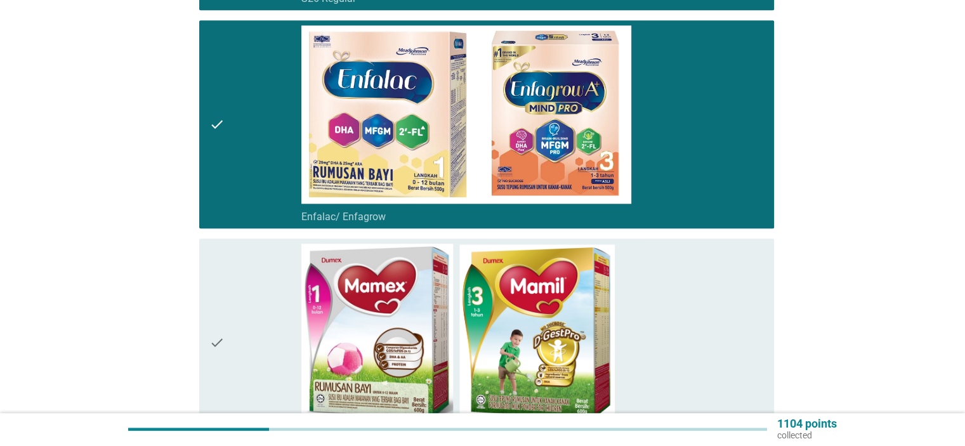
click at [660, 320] on div "check_box_outline_blank Mamex/ Mamil" at bounding box center [532, 343] width 462 height 198
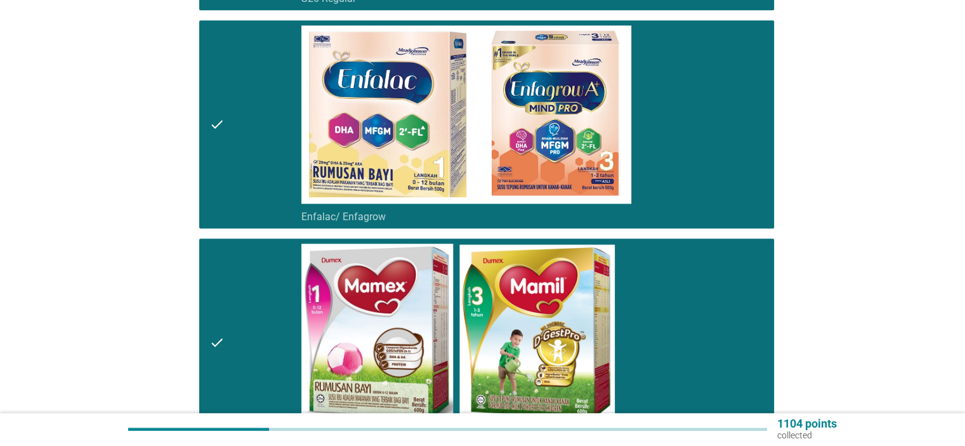
scroll to position [1523, 0]
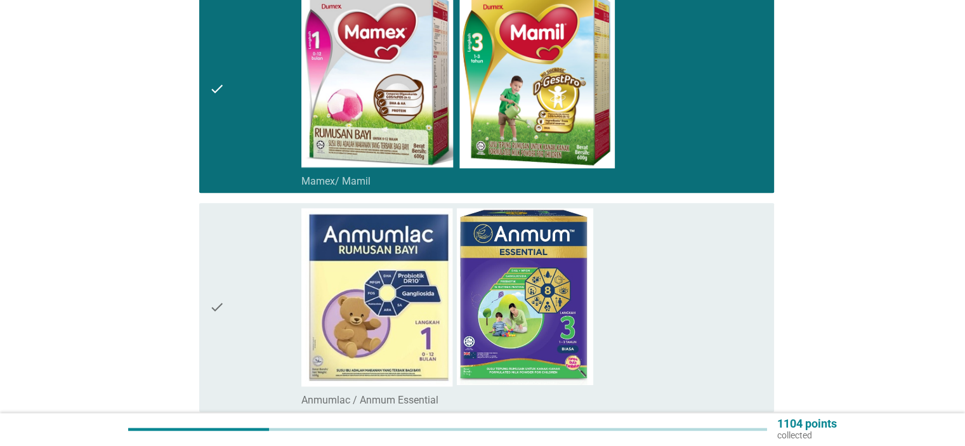
click at [674, 305] on div "check_box_outline_blank Anmumlac / Anmum Essential" at bounding box center [532, 307] width 462 height 198
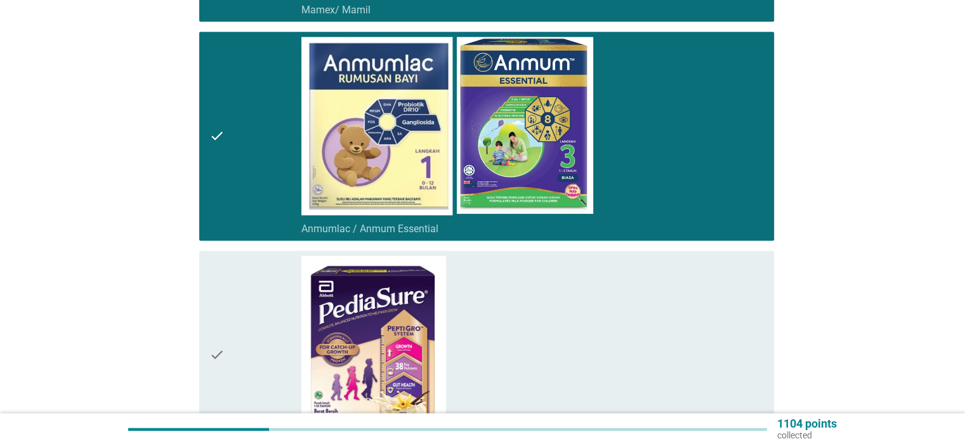
scroll to position [1861, 0]
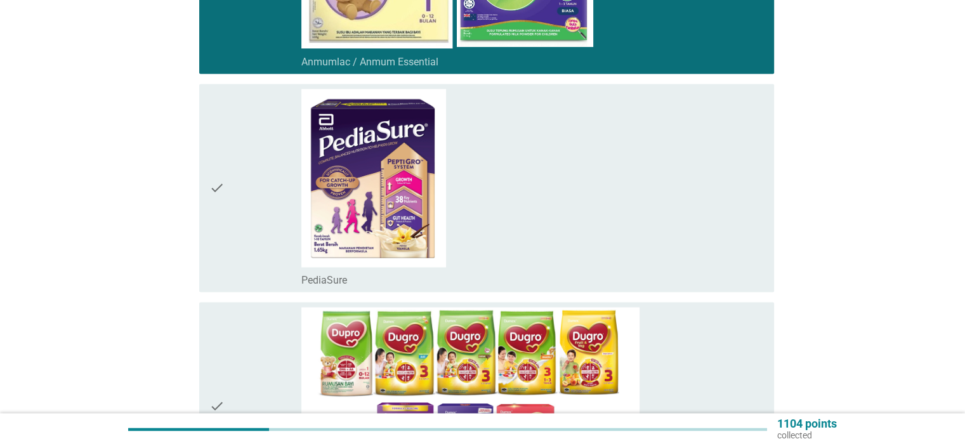
click at [659, 220] on div "check_box_outline_blank PediaSure" at bounding box center [532, 188] width 462 height 198
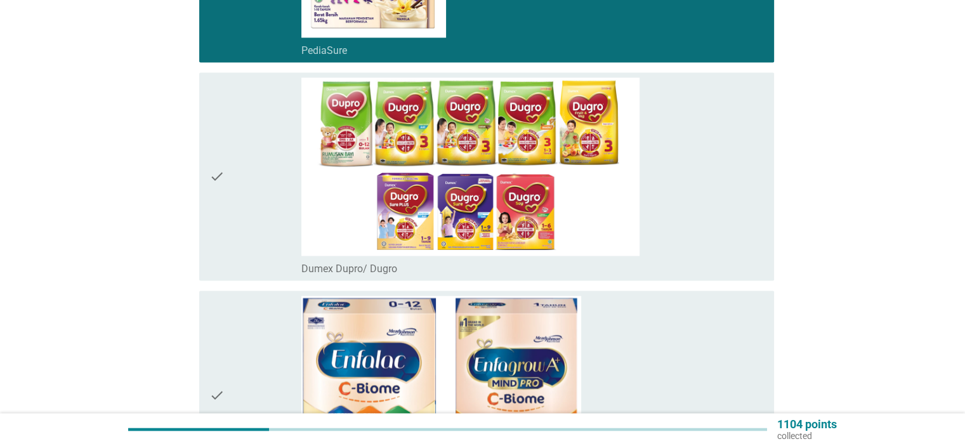
scroll to position [2115, 0]
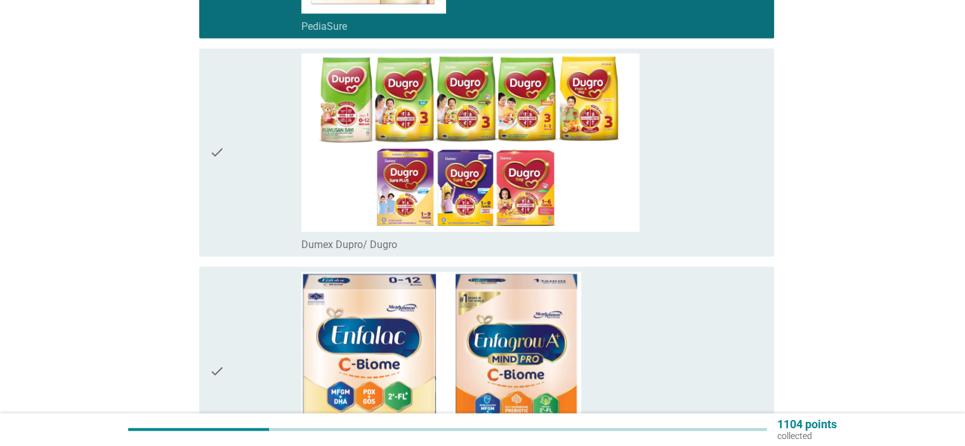
click at [687, 185] on div "check_box_outline_blank Dumex Dupro/ Dugro" at bounding box center [532, 152] width 462 height 198
click at [657, 350] on div "check_box_outline_blank Enfalac C-Biome / Enfagrow C-Biome" at bounding box center [532, 371] width 462 height 198
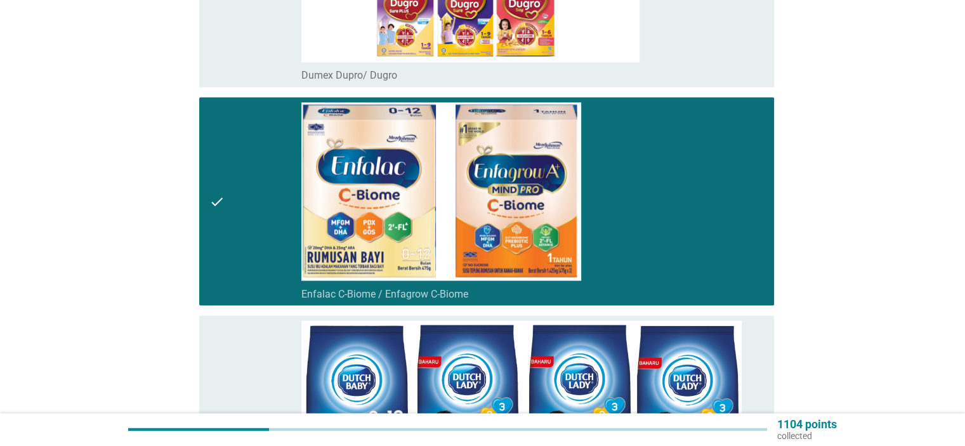
scroll to position [2453, 0]
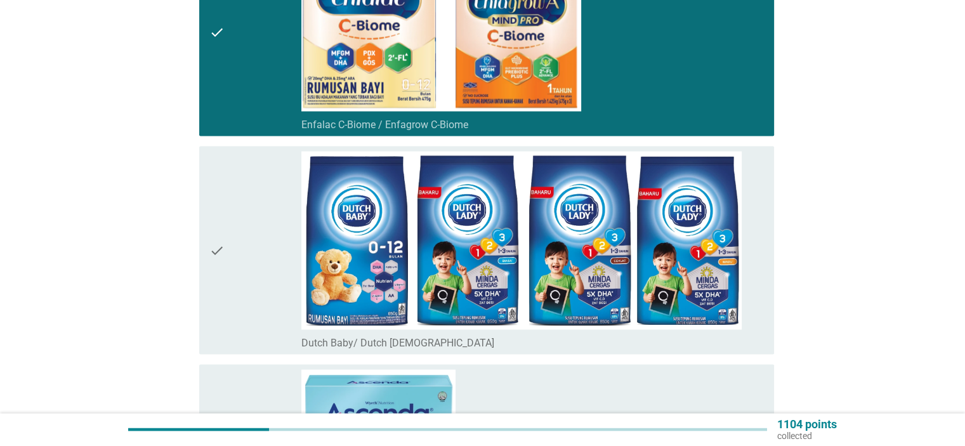
click at [761, 272] on div "check_box_outline_blank Dutch Baby/ [DEMOGRAPHIC_DATA] [DEMOGRAPHIC_DATA]" at bounding box center [532, 251] width 462 height 198
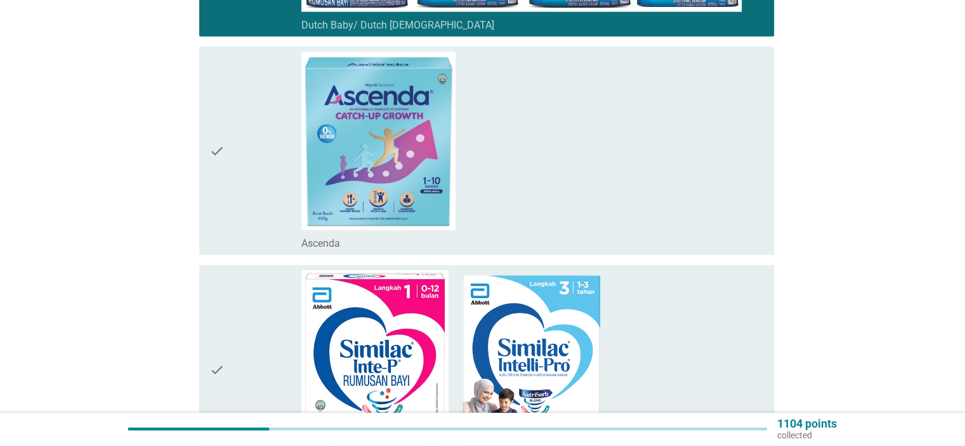
scroll to position [2960, 0]
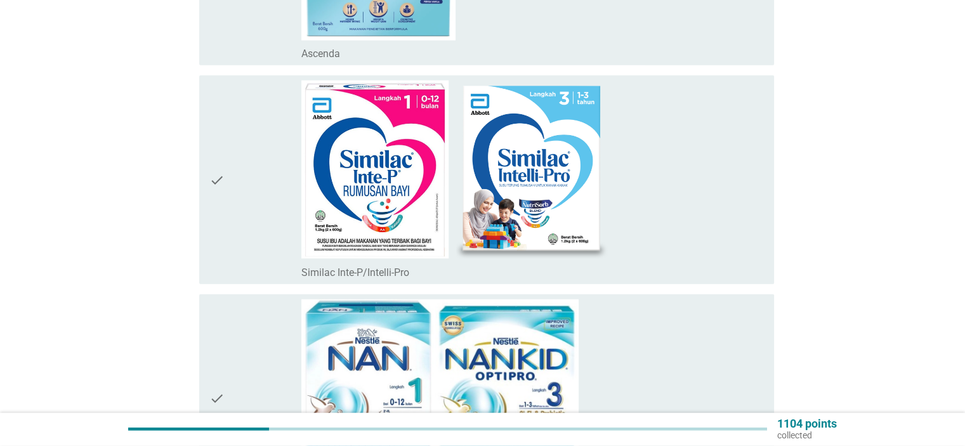
click at [695, 172] on div "check_box_outline_blank Similac Inte-P/Intelli-Pro" at bounding box center [532, 180] width 462 height 198
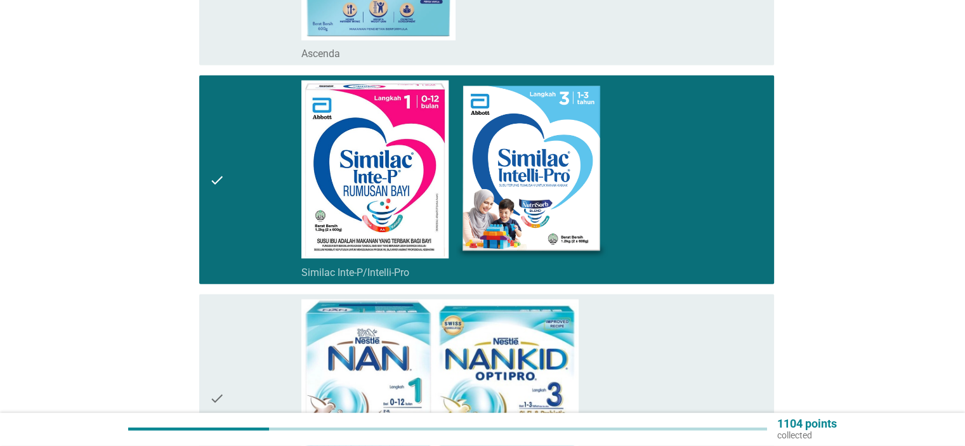
click at [673, 346] on div "check_box_outline_blank Nestle NAN" at bounding box center [532, 398] width 462 height 198
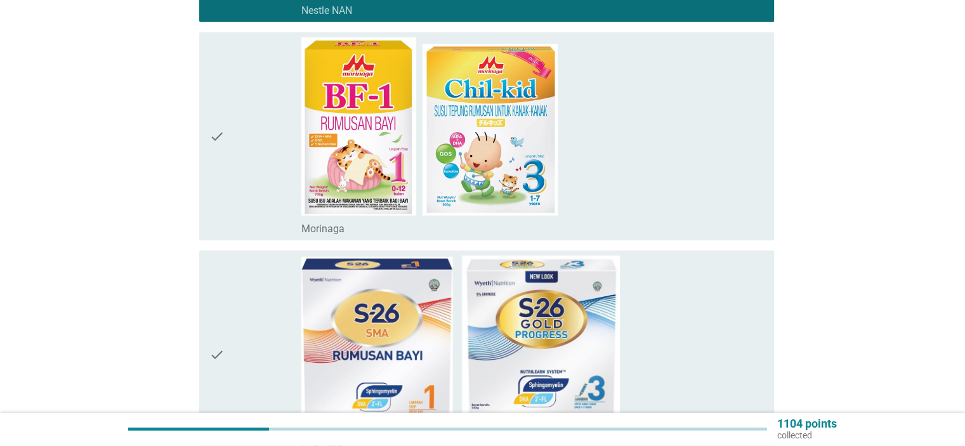
scroll to position [3553, 0]
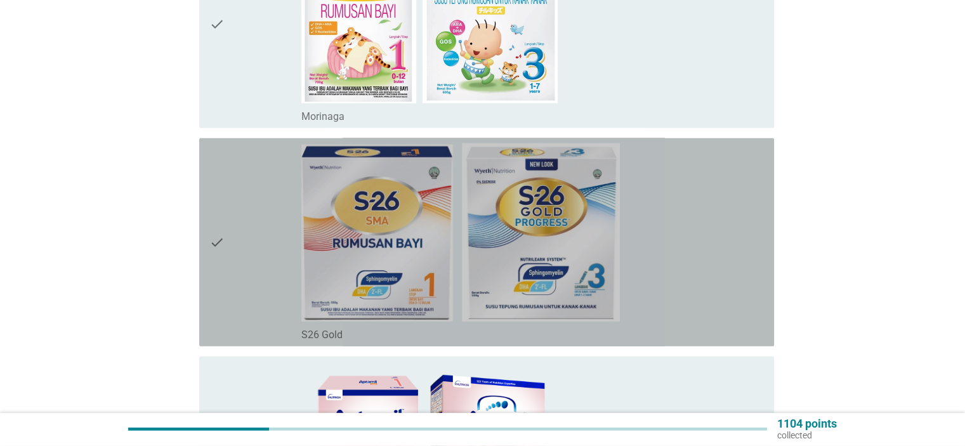
click at [683, 253] on div "check_box_outline_blank S26 Gold" at bounding box center [532, 242] width 462 height 198
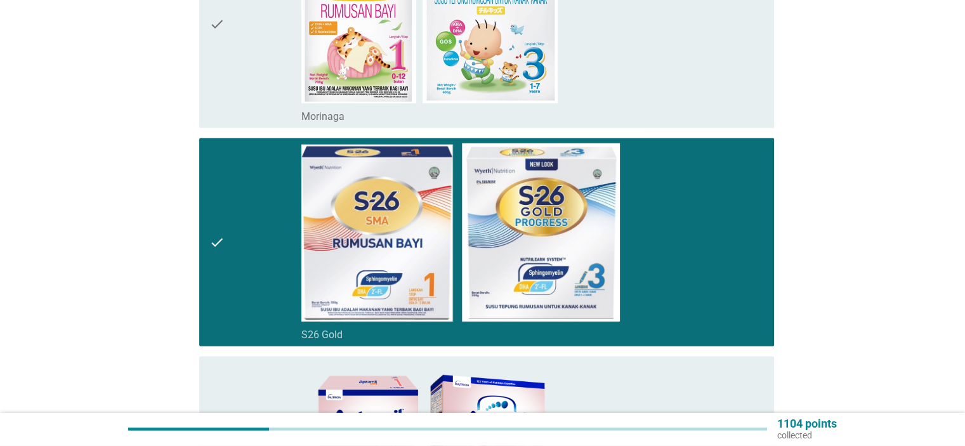
scroll to position [3722, 0]
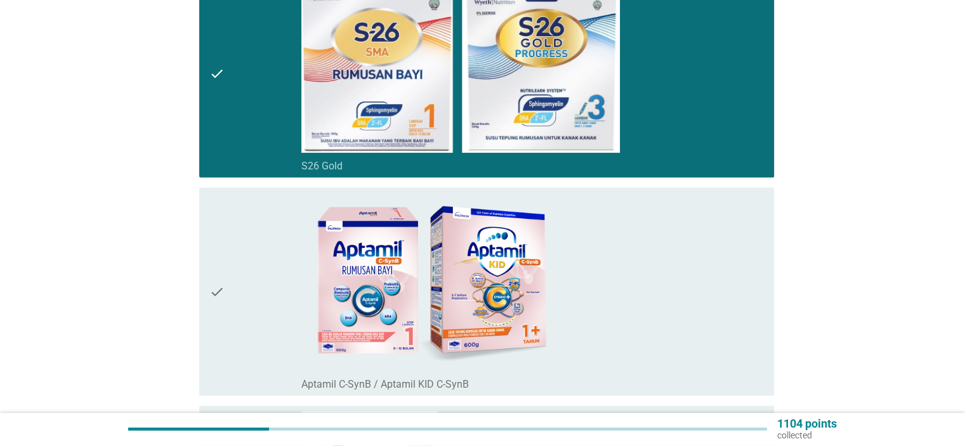
click at [683, 253] on div "check_box_outline_blank Aptamil C-SynB / Aptamil KID C-SynB" at bounding box center [532, 292] width 462 height 198
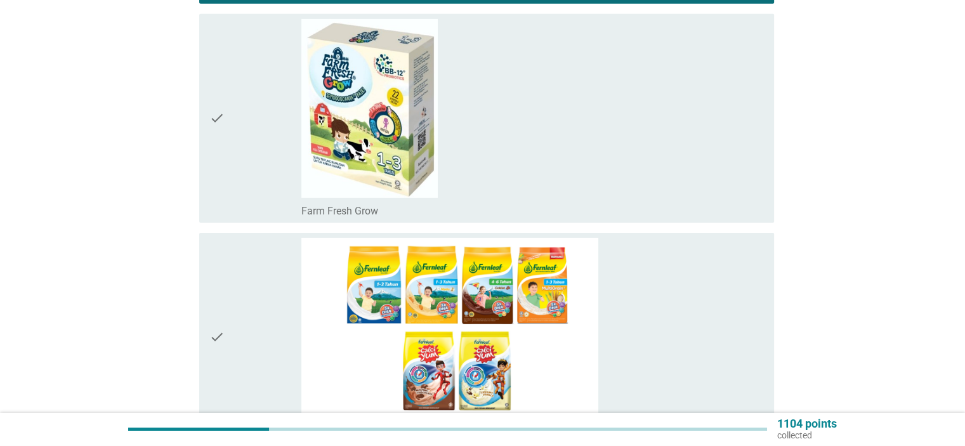
scroll to position [4145, 0]
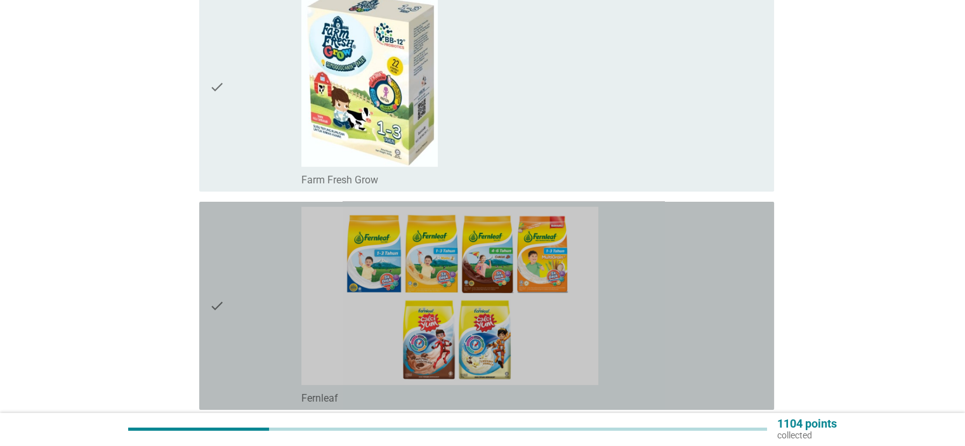
click at [683, 253] on div "check_box_outline_blank Fernleaf" at bounding box center [532, 306] width 462 height 198
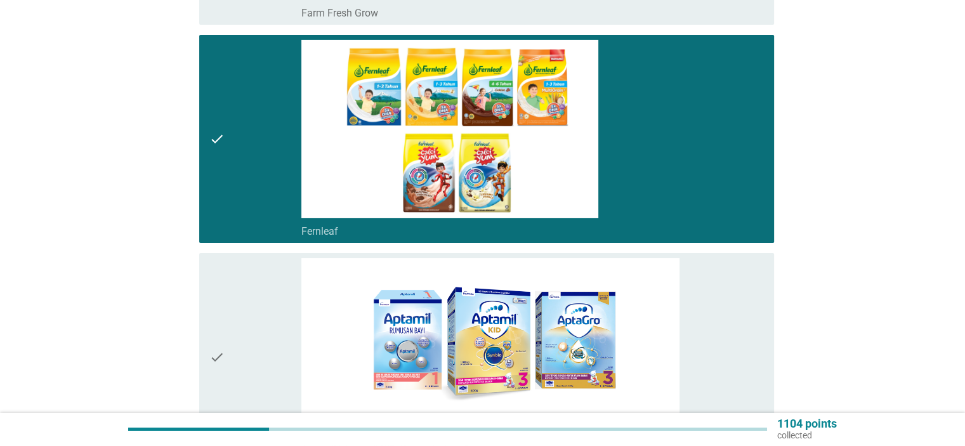
scroll to position [4399, 0]
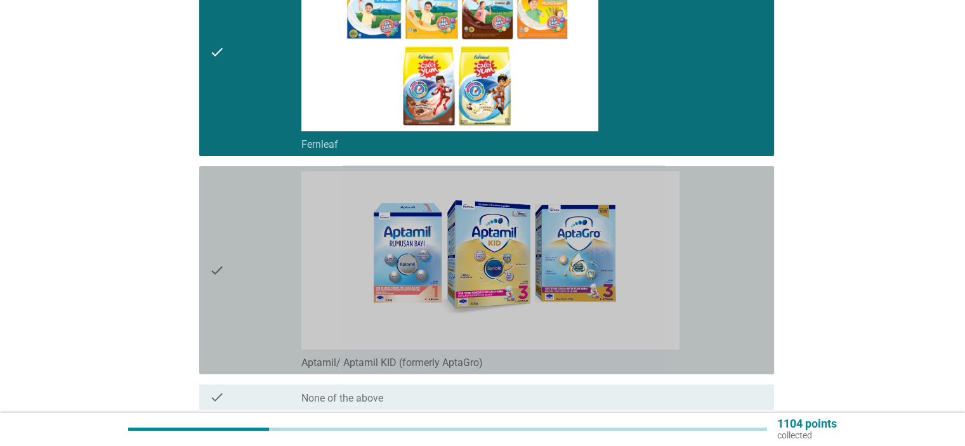
click at [720, 276] on div "check_box_outline_blank Aptamil/ Aptamil KID (formerly AptaGro)" at bounding box center [532, 270] width 462 height 198
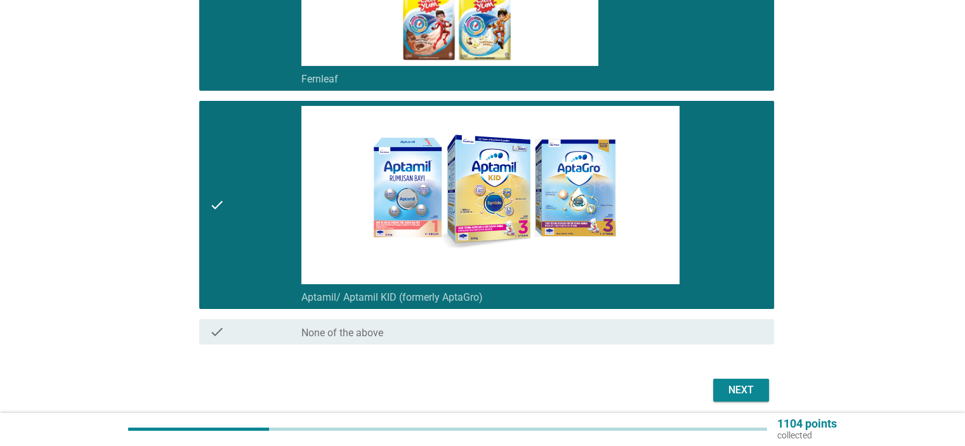
scroll to position [4507, 0]
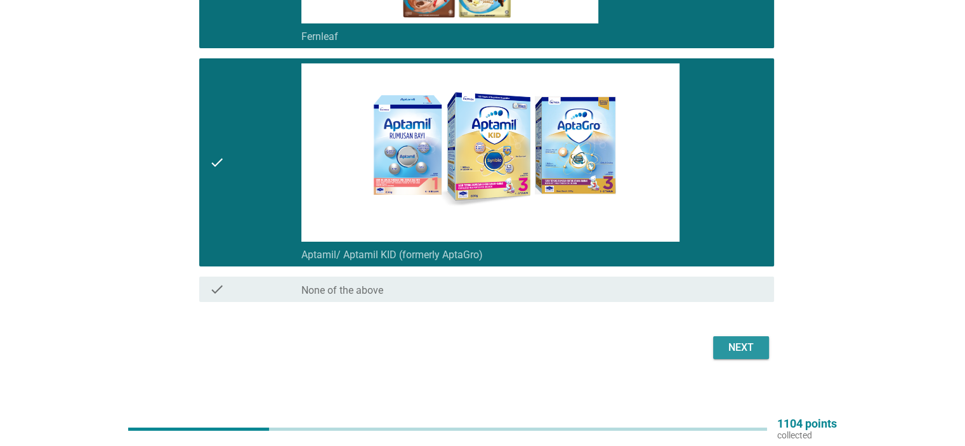
click at [749, 342] on div "Next" at bounding box center [741, 347] width 36 height 15
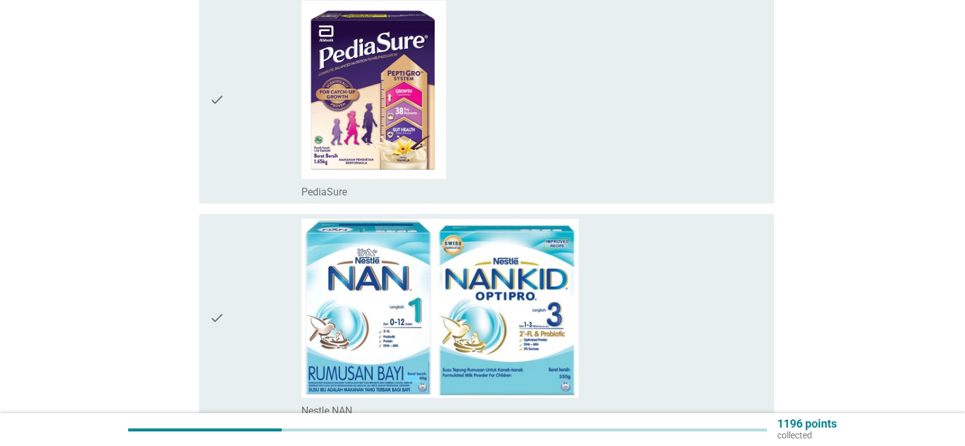
scroll to position [423, 0]
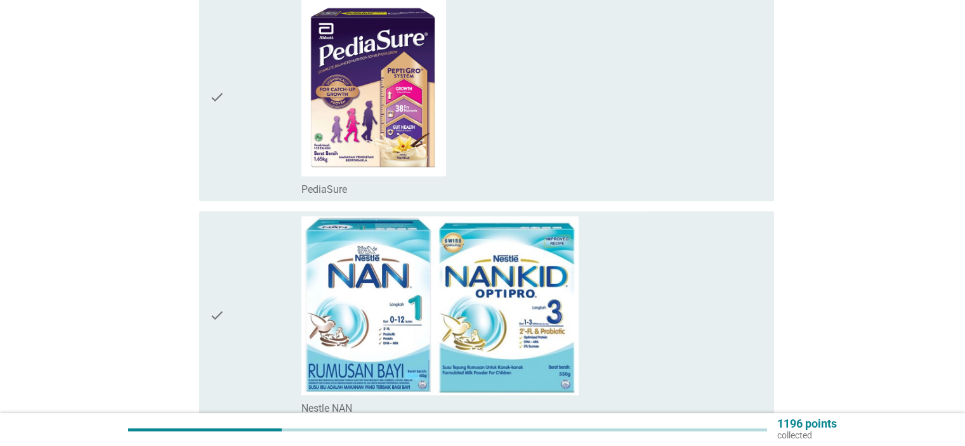
click at [650, 133] on div "check_box_outline_blank PediaSure" at bounding box center [532, 97] width 462 height 198
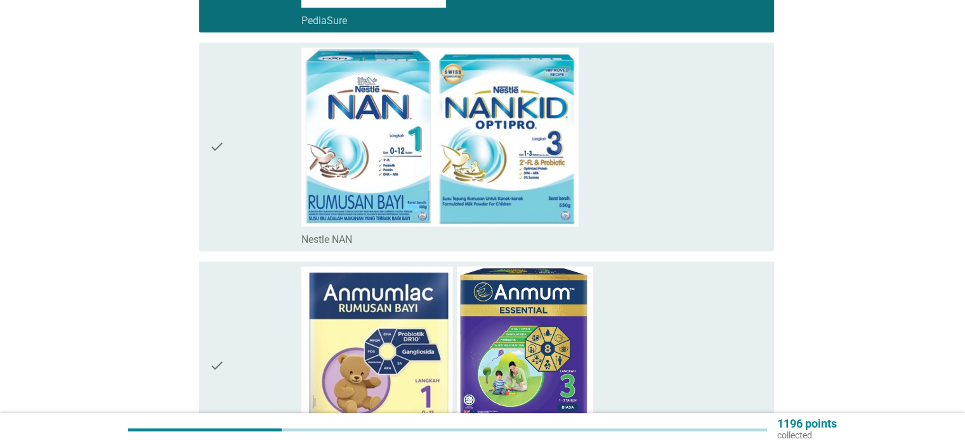
scroll to position [676, 0]
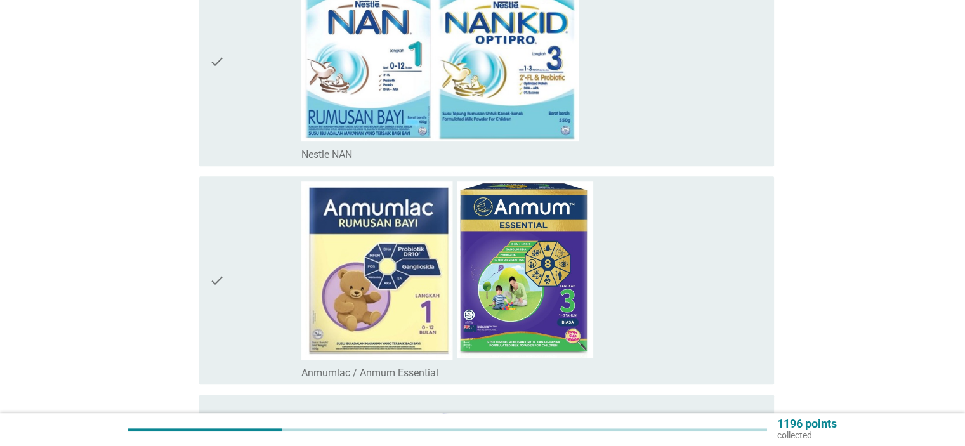
click at [671, 222] on div "check_box_outline_blank Anmumlac / Anmum Essential" at bounding box center [532, 280] width 462 height 198
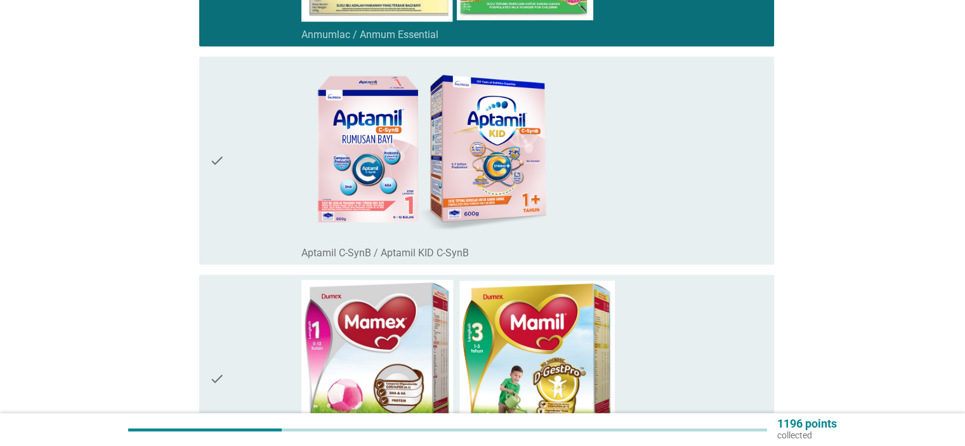
scroll to position [1015, 0]
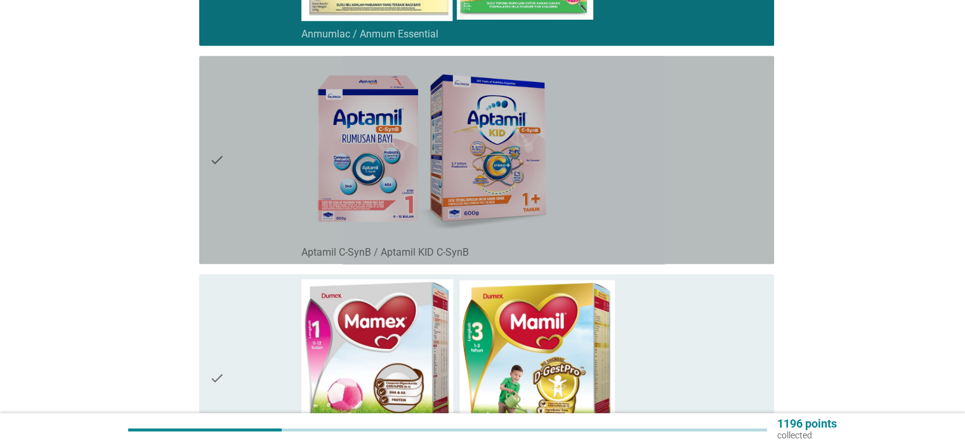
click at [667, 206] on div "check_box_outline_blank Aptamil C-SynB / Aptamil KID C-SynB" at bounding box center [532, 160] width 462 height 198
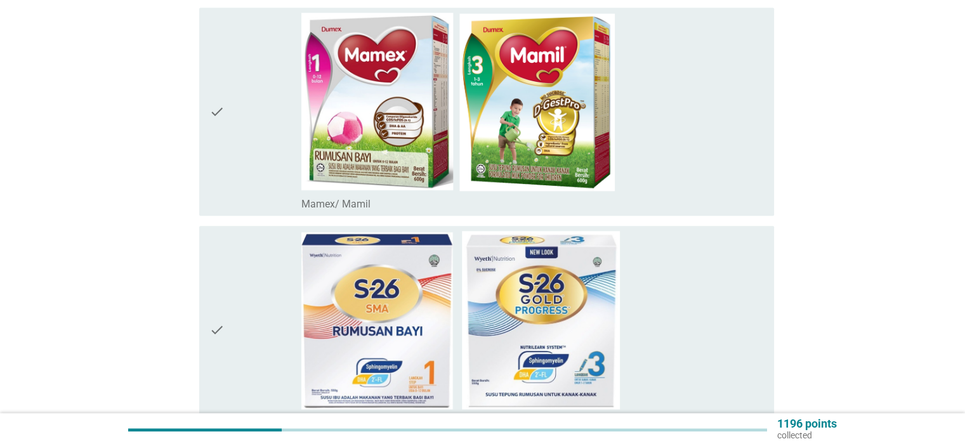
scroll to position [1438, 0]
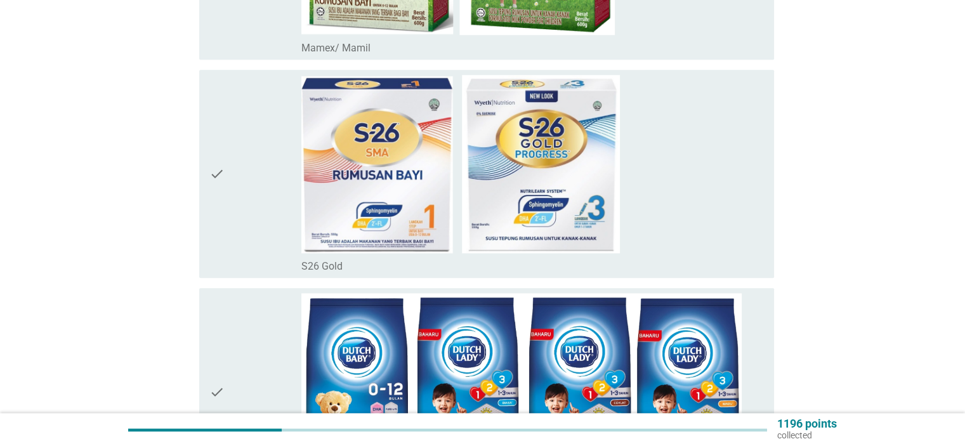
click at [700, 198] on div "check_box_outline_blank S26 Gold" at bounding box center [532, 174] width 462 height 198
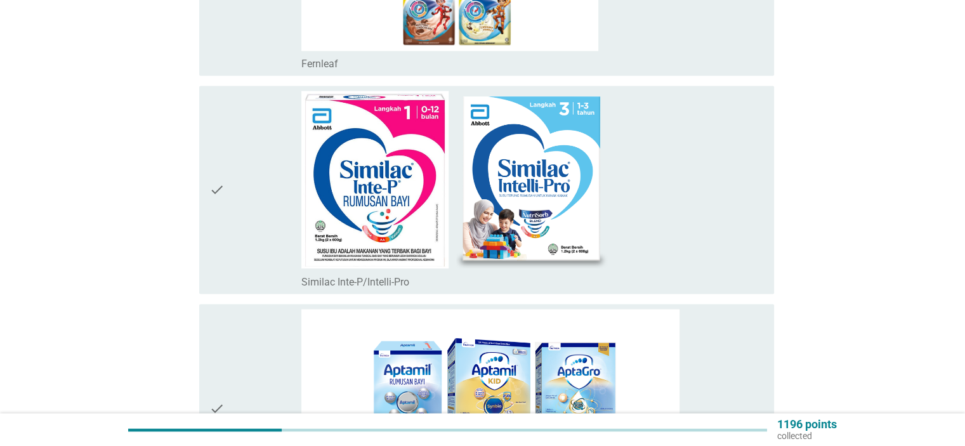
scroll to position [2199, 0]
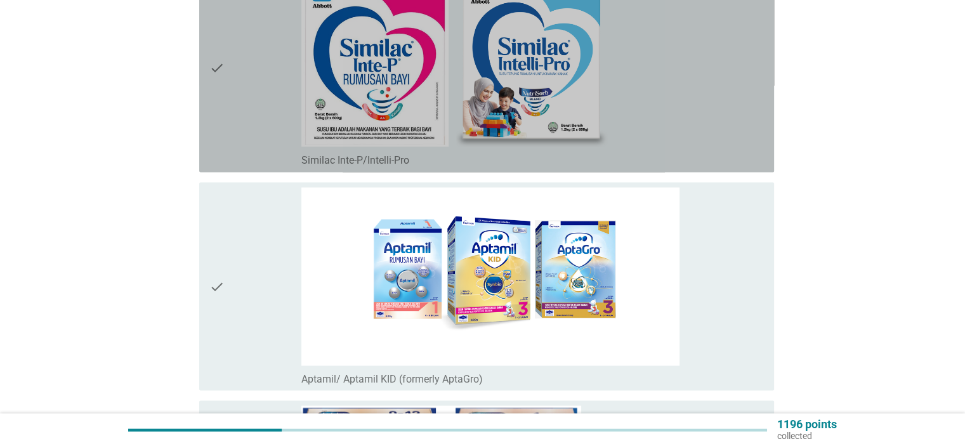
click at [713, 119] on div "check_box_outline_blank Similac Inte-P/Intelli-Pro" at bounding box center [532, 68] width 462 height 198
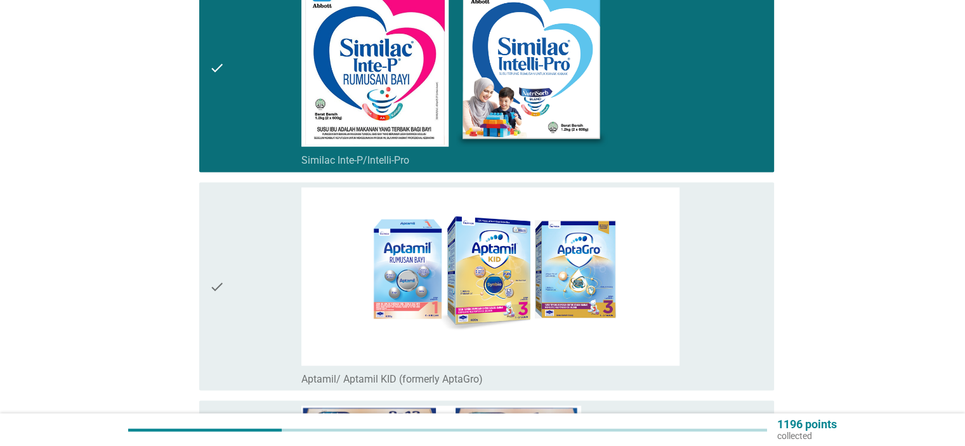
click at [744, 284] on div "check_box_outline_blank Aptamil/ Aptamil KID (formerly AptaGro)" at bounding box center [532, 286] width 462 height 198
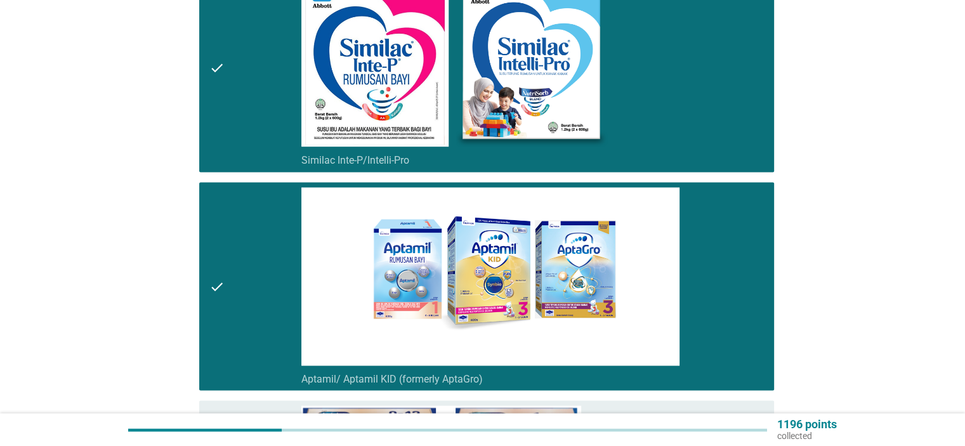
scroll to position [2453, 0]
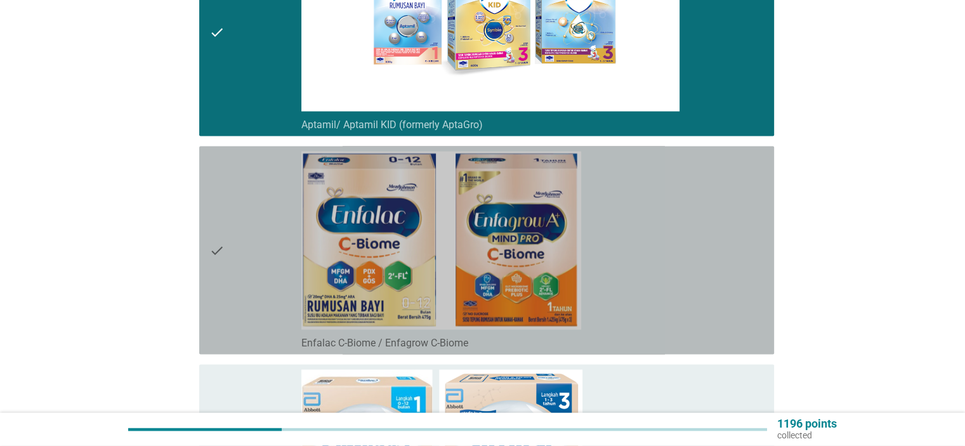
click at [733, 253] on div "check_box_outline_blank Enfalac C-Biome / Enfagrow C-Biome" at bounding box center [532, 251] width 462 height 198
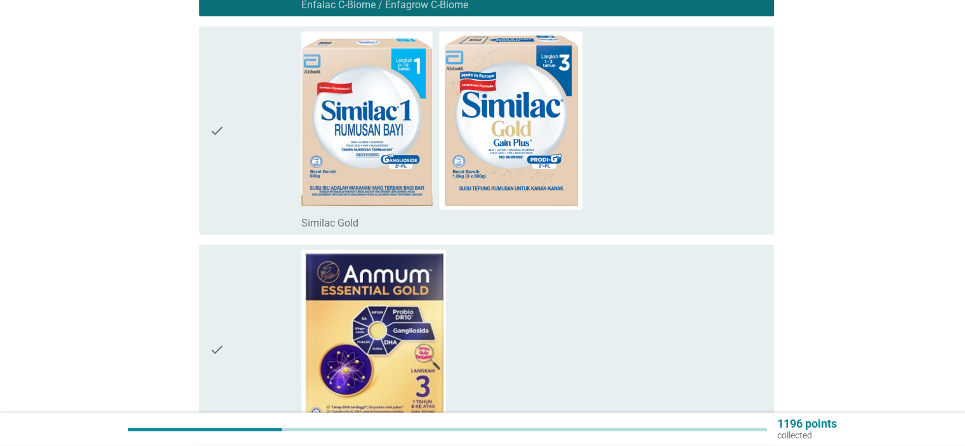
scroll to position [2792, 0]
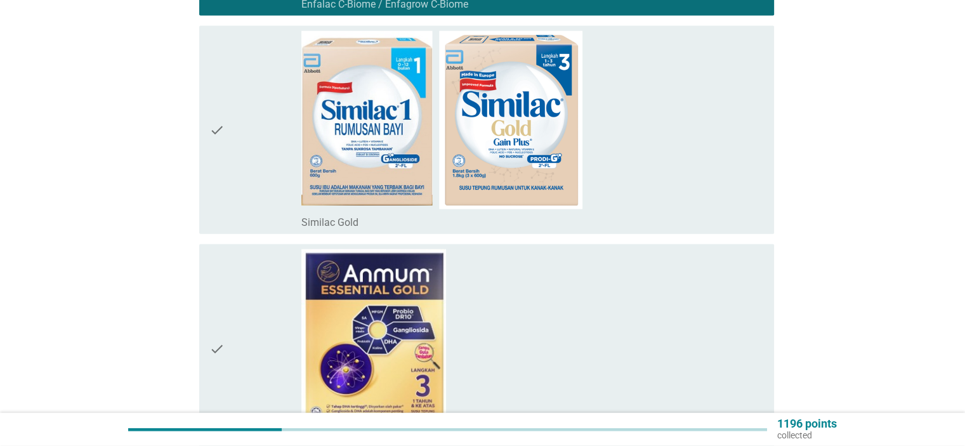
click at [719, 173] on div "check_box_outline_blank Similac Gold" at bounding box center [532, 130] width 462 height 198
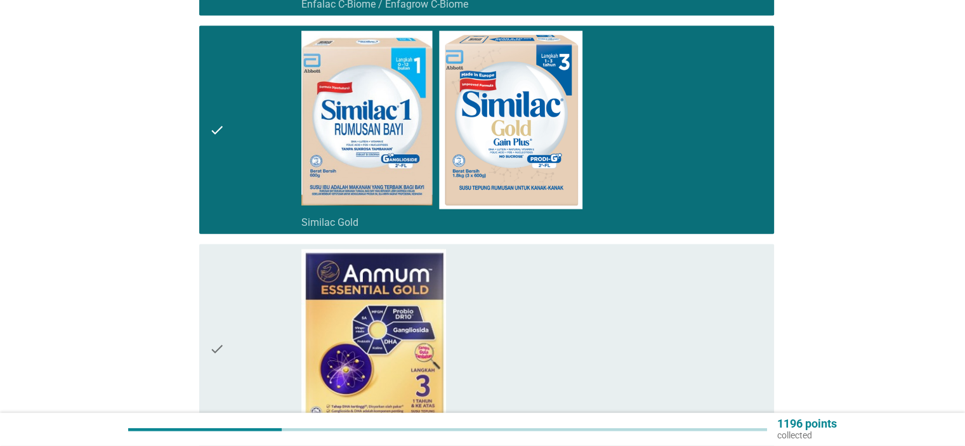
click at [673, 317] on div "check_box_outline_blank Anmum Essential Gold" at bounding box center [532, 348] width 462 height 198
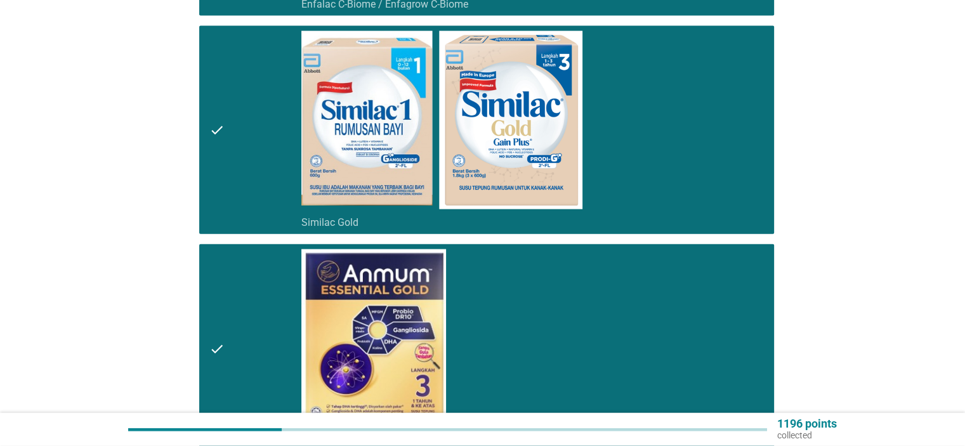
scroll to position [3130, 0]
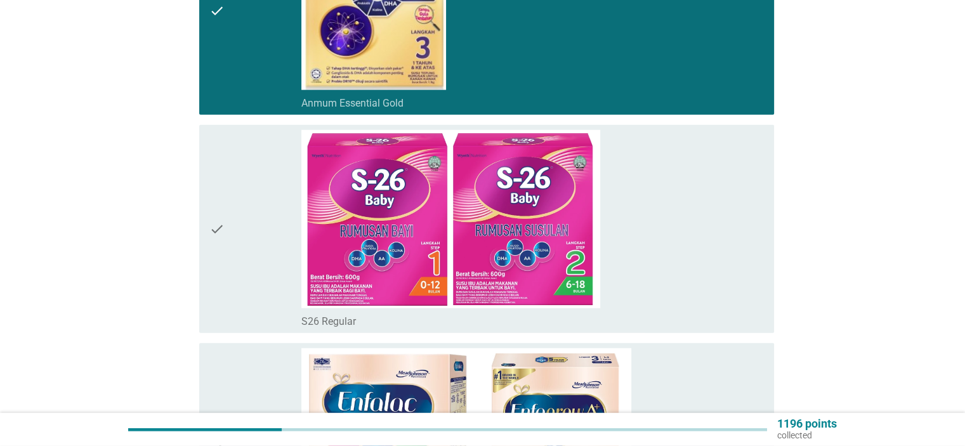
click at [681, 247] on div "check_box_outline_blank S26 Regular" at bounding box center [532, 229] width 462 height 198
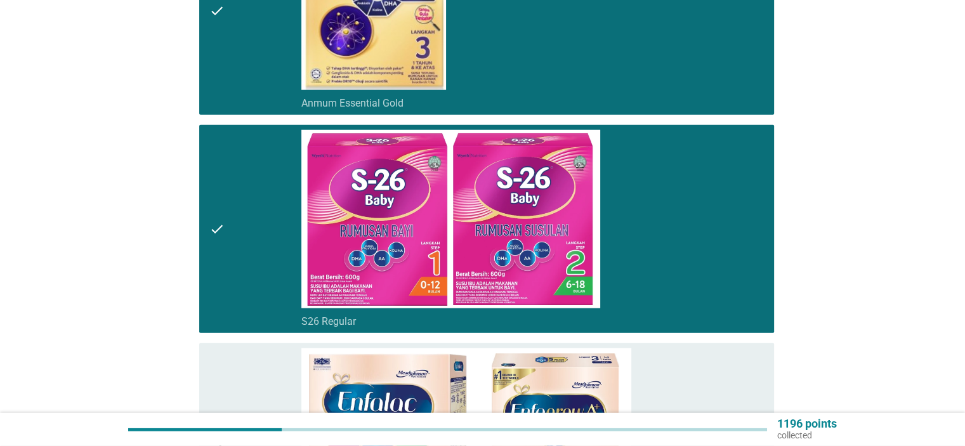
scroll to position [3416, 0]
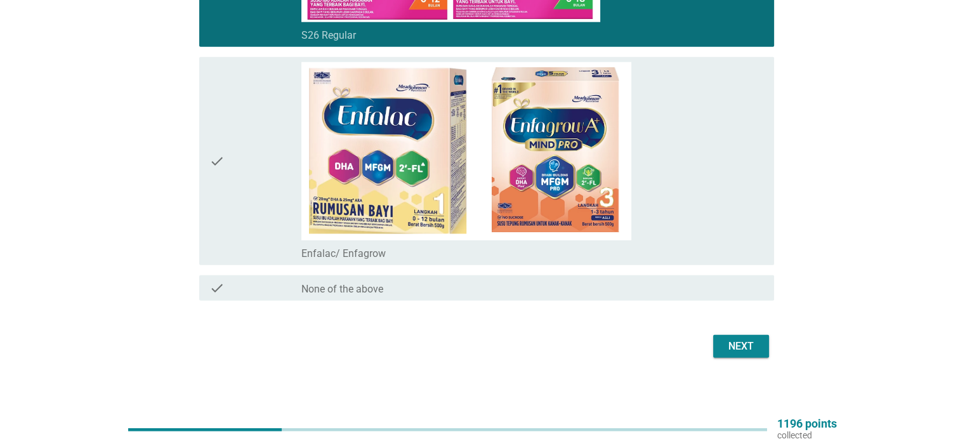
click at [693, 188] on div "check_box_outline_blank Enfalac/ Enfagrow" at bounding box center [532, 161] width 462 height 198
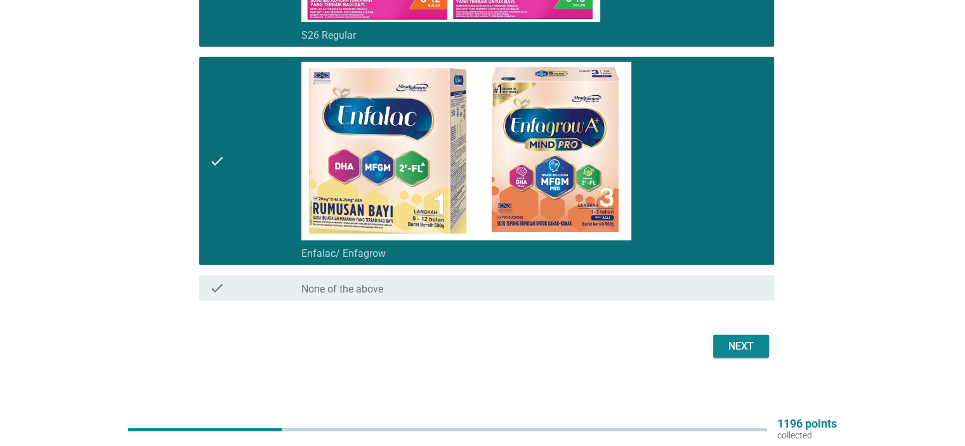
click at [737, 339] on div "Next" at bounding box center [741, 346] width 36 height 15
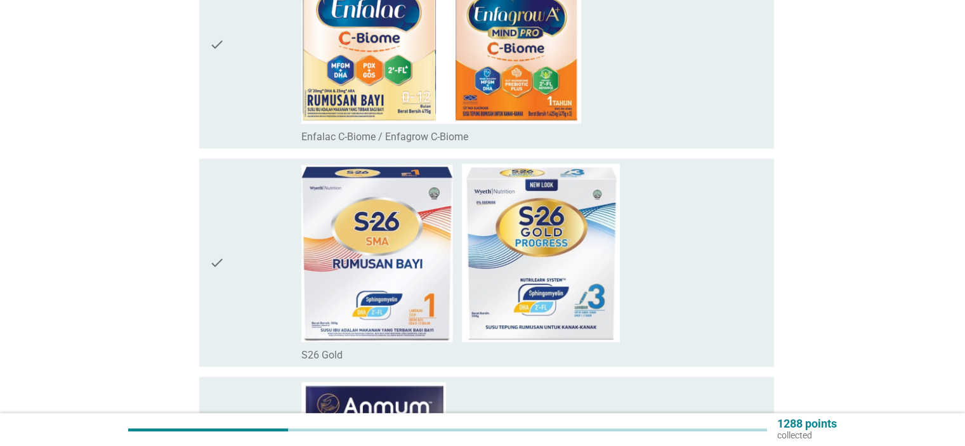
scroll to position [930, 0]
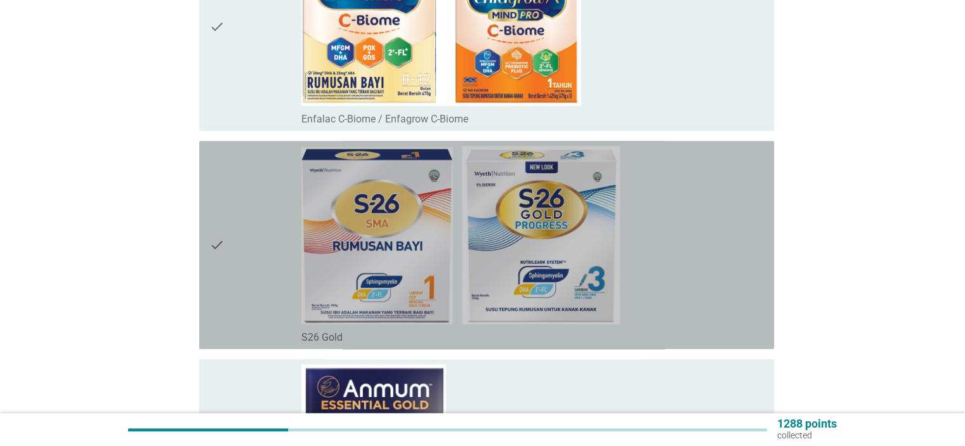
click at [713, 275] on div "check_box S26 Gold" at bounding box center [532, 245] width 462 height 198
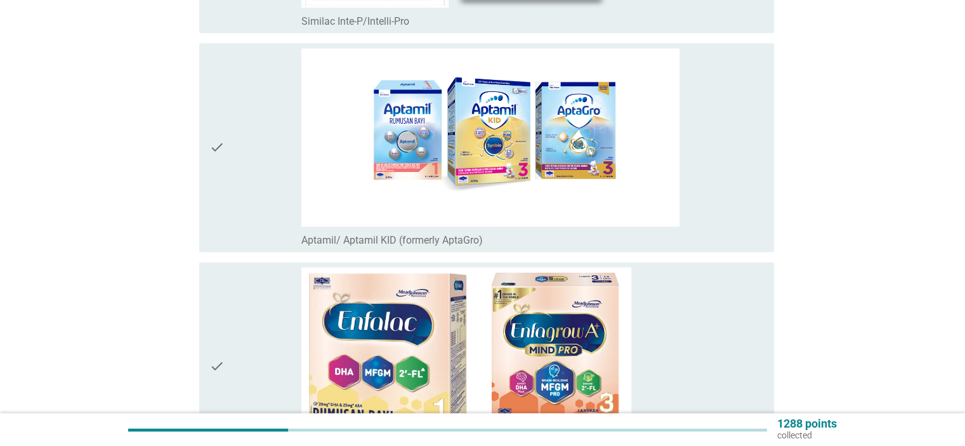
scroll to position [1776, 0]
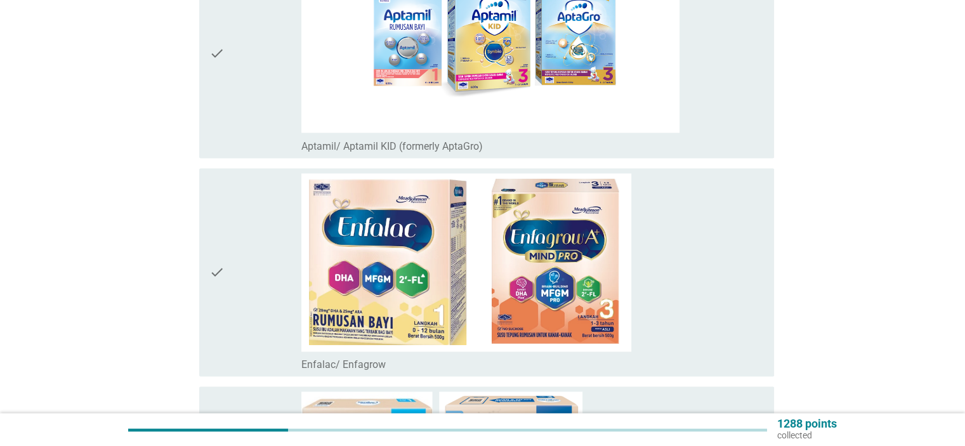
click at [733, 266] on div "check_box Enfalac/ Enfagrow" at bounding box center [532, 272] width 462 height 198
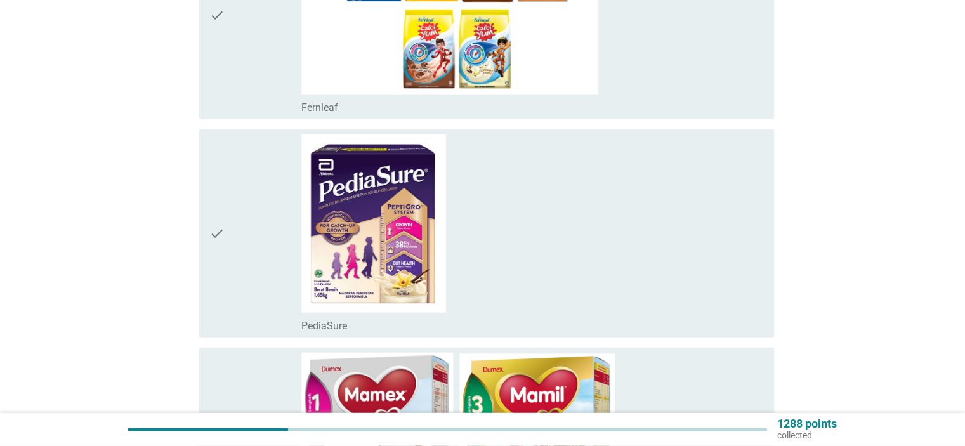
scroll to position [3130, 0]
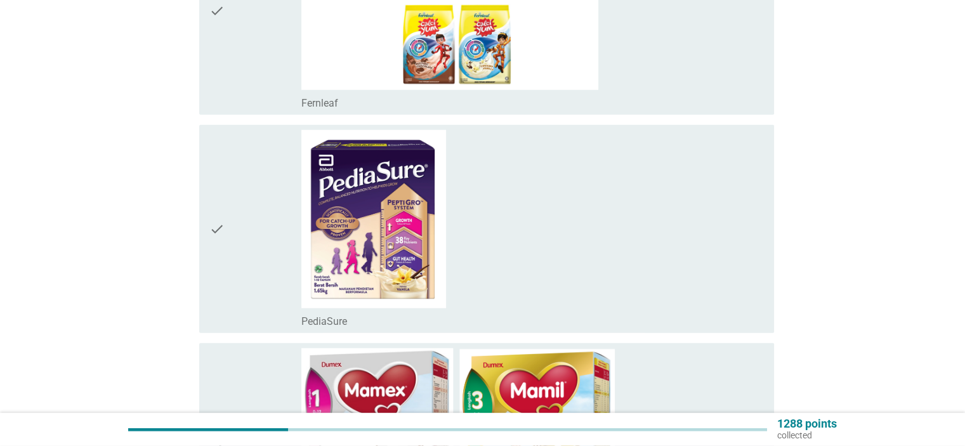
click at [731, 261] on div "check_box PediaSure" at bounding box center [532, 229] width 462 height 198
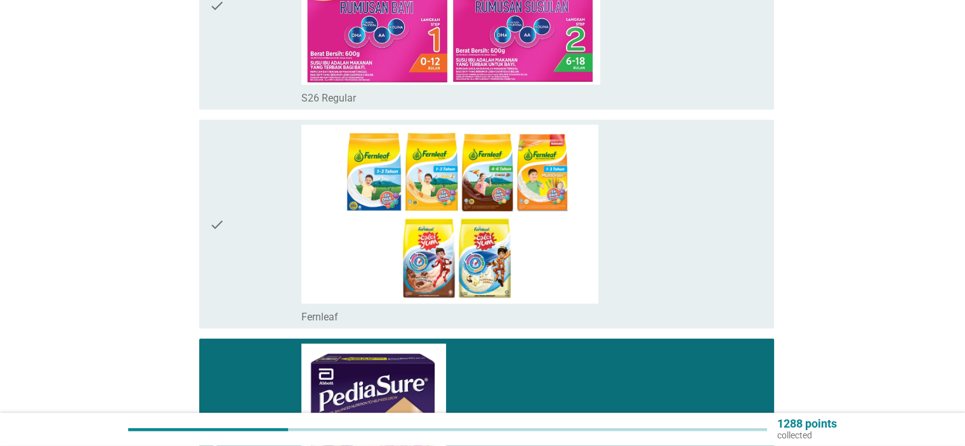
scroll to position [2824, 0]
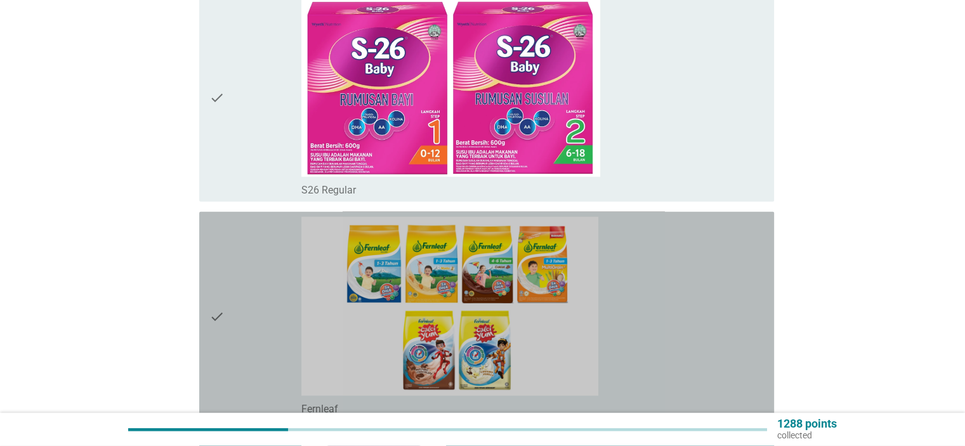
click at [727, 268] on div "check_box Fernleaf" at bounding box center [532, 316] width 462 height 198
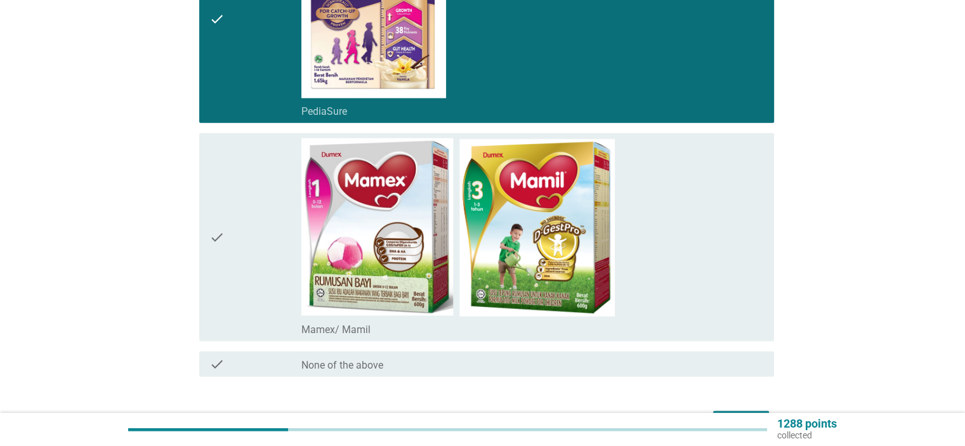
scroll to position [3416, 0]
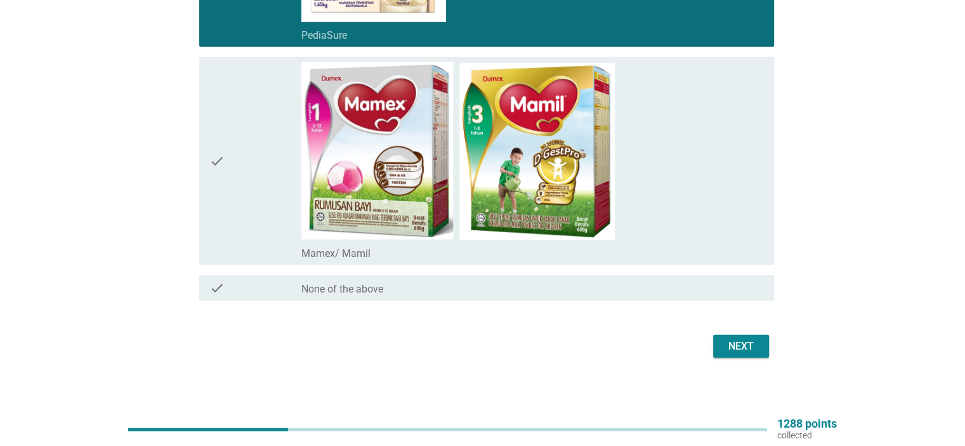
click at [735, 342] on div "Next" at bounding box center [741, 346] width 36 height 15
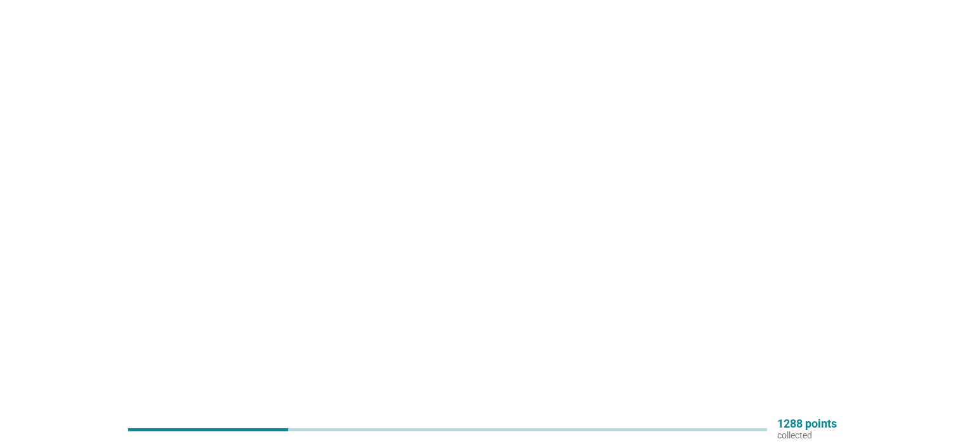
scroll to position [0, 0]
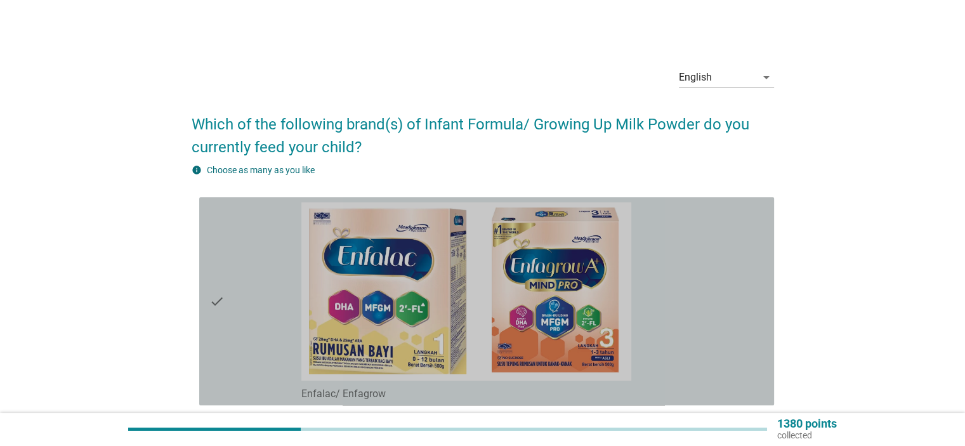
click at [669, 280] on div "check_box Enfalac/ Enfagrow" at bounding box center [532, 301] width 462 height 198
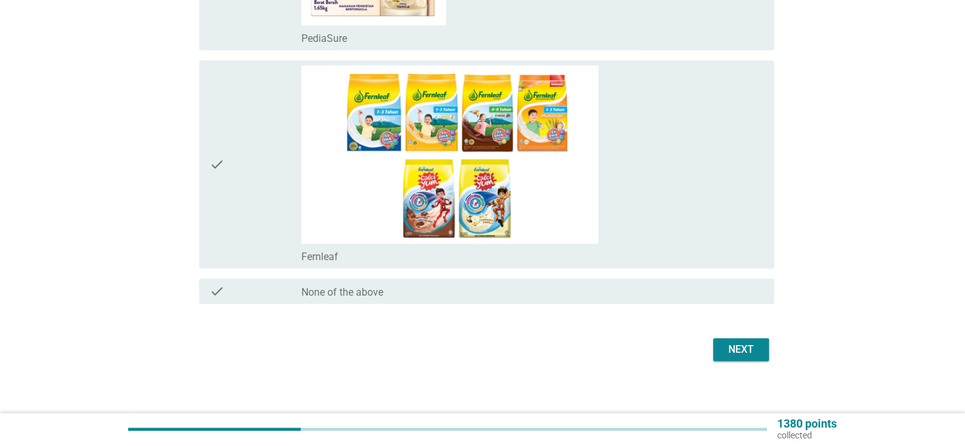
scroll to position [799, 0]
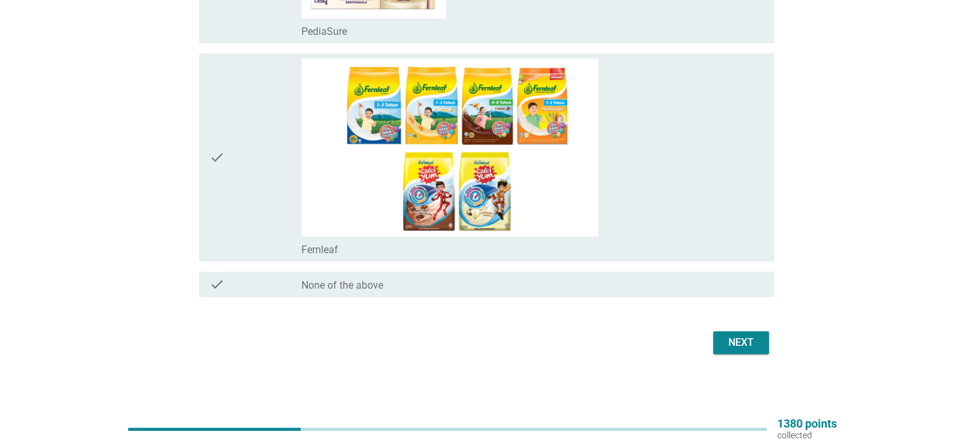
click at [738, 339] on div "Next" at bounding box center [741, 342] width 36 height 15
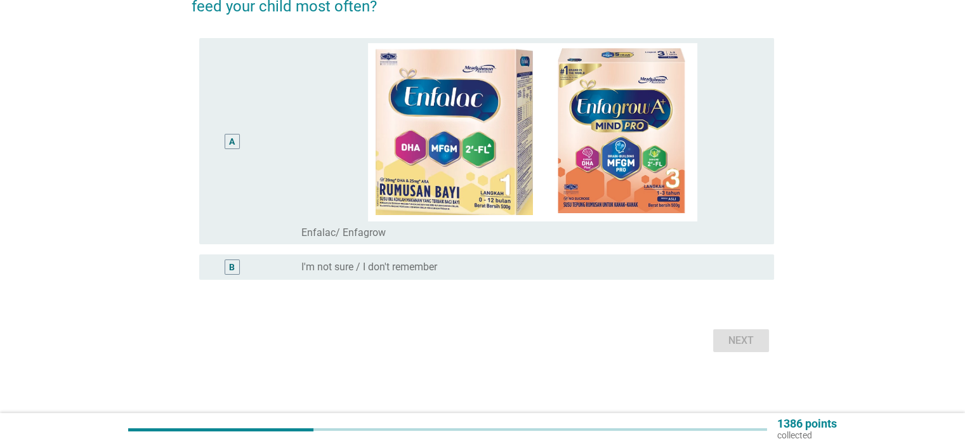
scroll to position [0, 0]
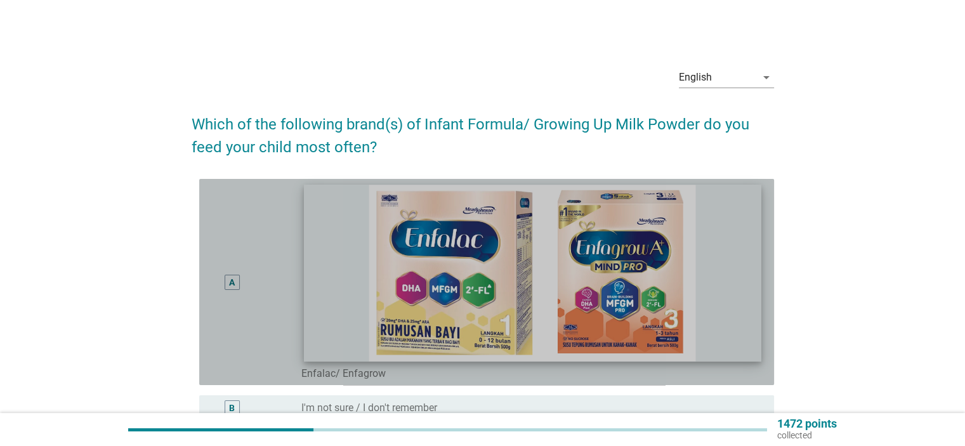
click at [747, 276] on img at bounding box center [532, 273] width 457 height 176
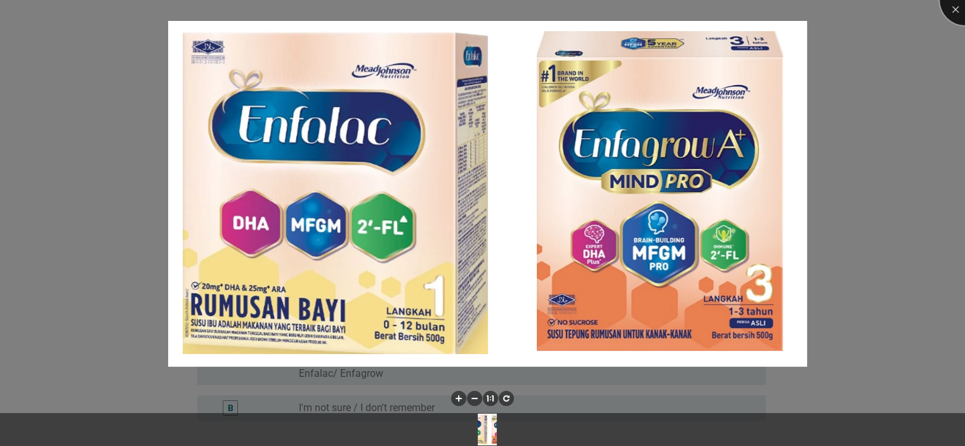
click at [952, 12] on div at bounding box center [965, 0] width 51 height 51
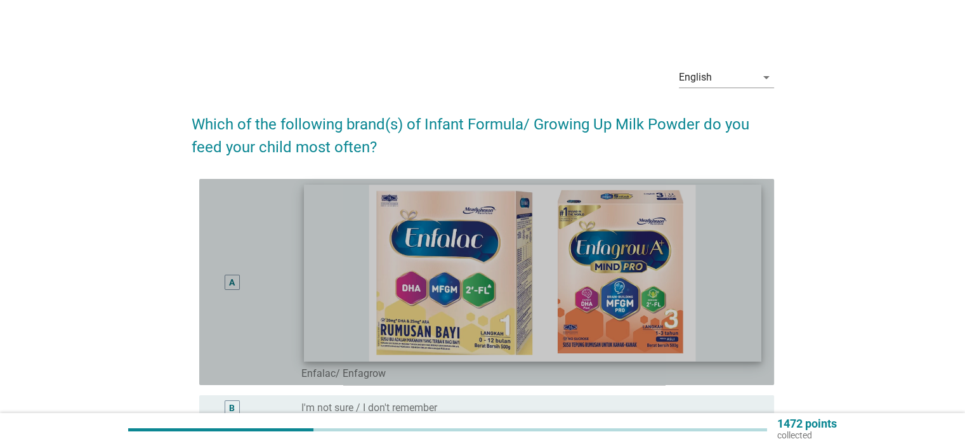
click at [746, 221] on img at bounding box center [532, 273] width 457 height 176
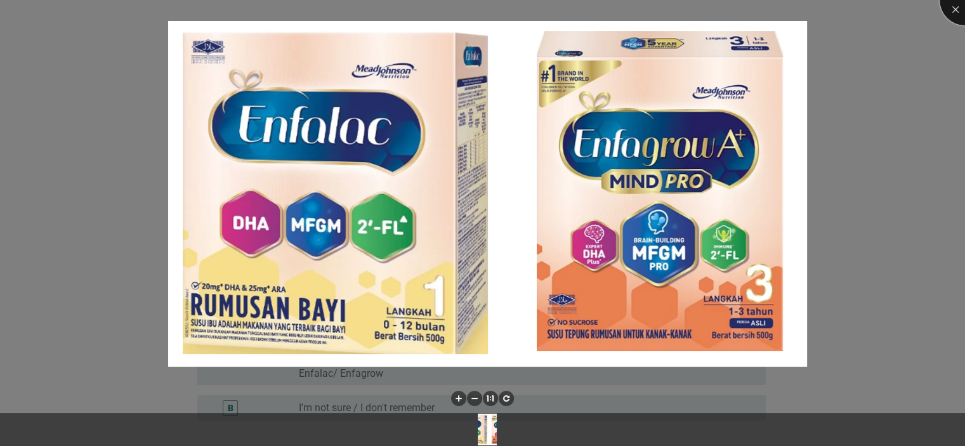
click at [953, 4] on div at bounding box center [965, 0] width 51 height 51
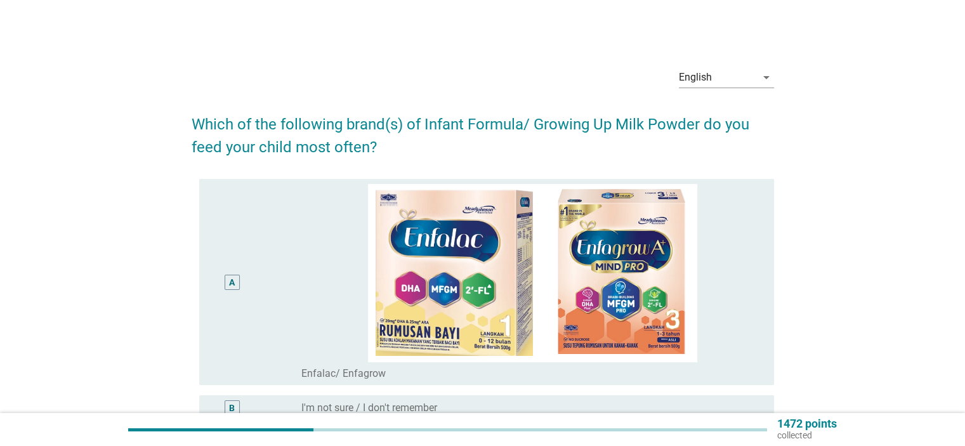
click at [233, 282] on div "A" at bounding box center [232, 281] width 6 height 13
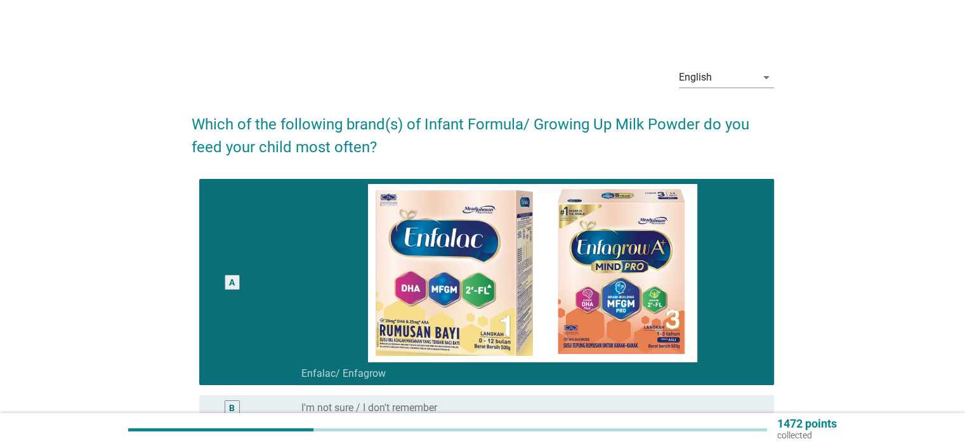
scroll to position [141, 0]
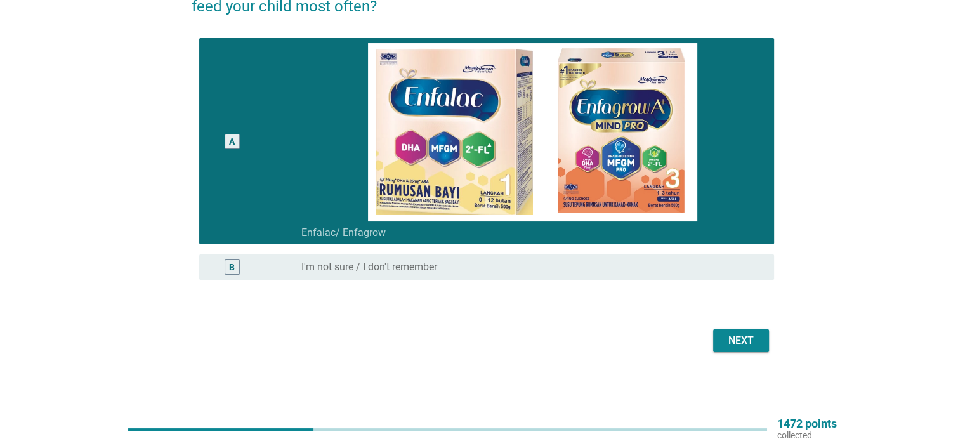
click at [749, 342] on div "Next" at bounding box center [741, 340] width 36 height 15
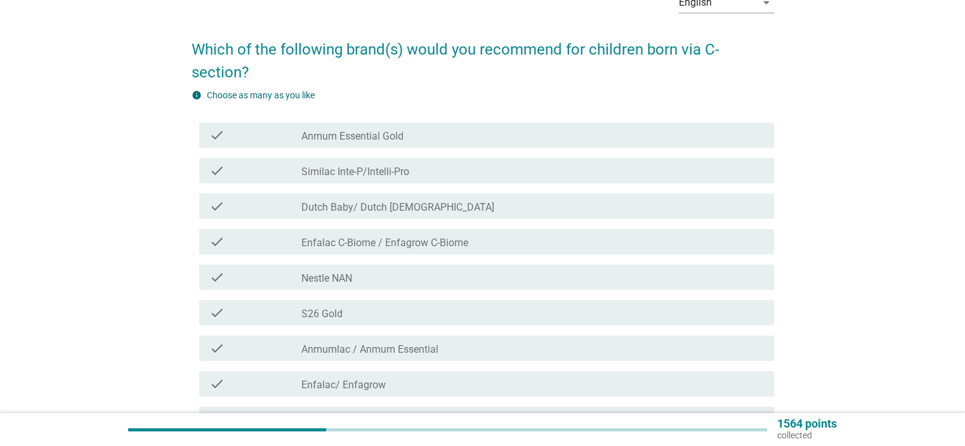
scroll to position [0, 0]
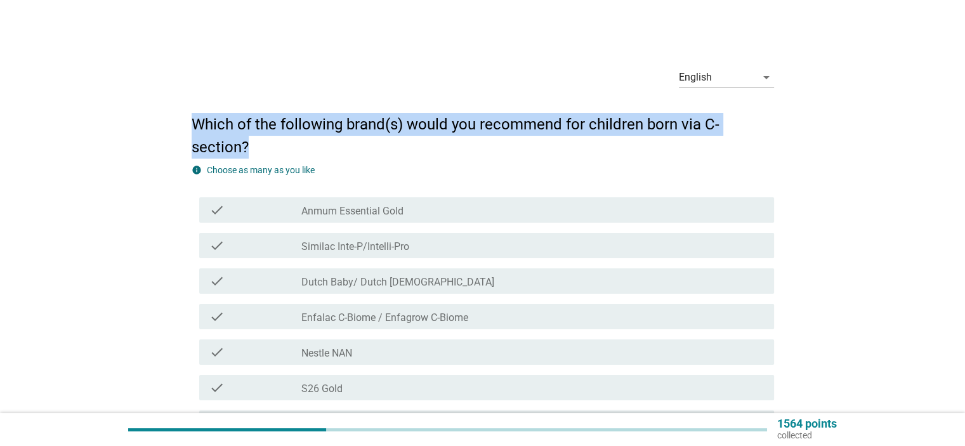
drag, startPoint x: 192, startPoint y: 121, endPoint x: 246, endPoint y: 138, distance: 56.6
click at [246, 138] on h2 "Which of the following brand(s) would you recommend for children born via C-sec…" at bounding box center [483, 129] width 582 height 58
click at [412, 319] on label "Enfalac C-Biome / Enfagrow C-Biome" at bounding box center [384, 318] width 167 height 13
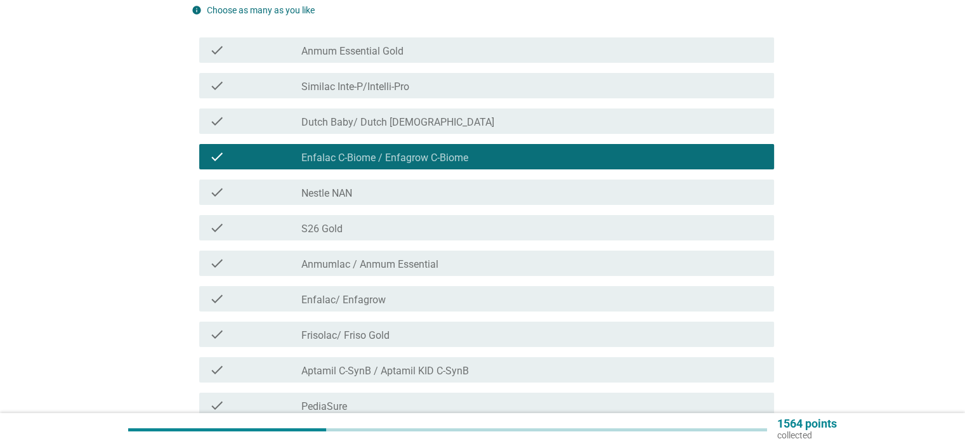
scroll to position [169, 0]
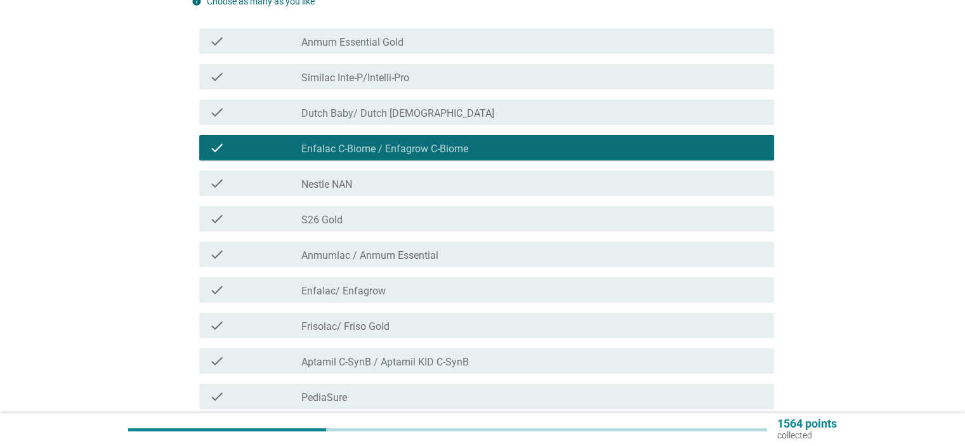
click at [375, 362] on label "Aptamil C-SynB / Aptamil KID C-SynB" at bounding box center [384, 362] width 167 height 13
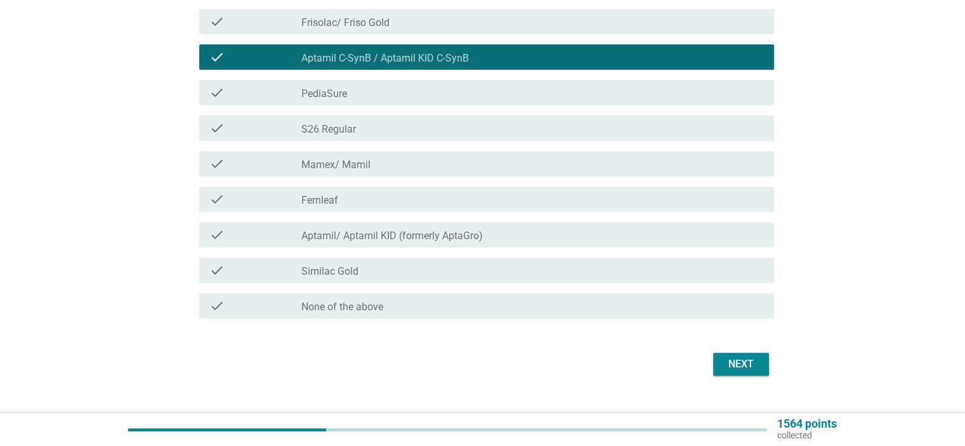
scroll to position [496, 0]
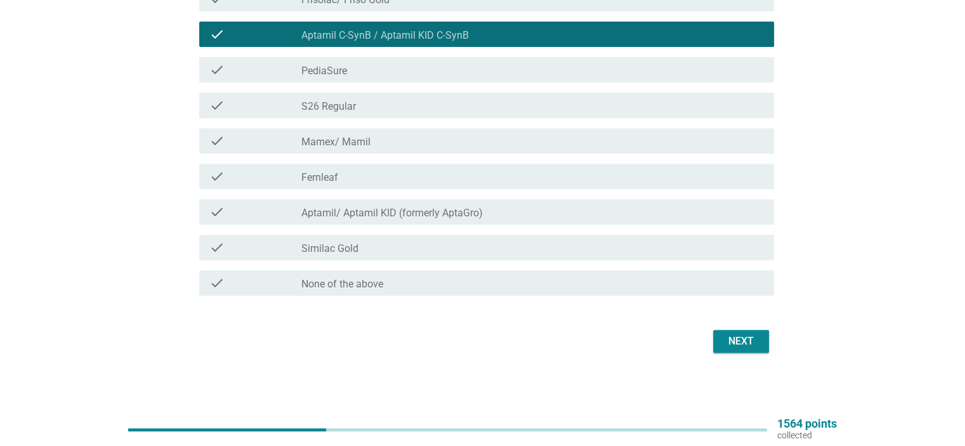
click at [745, 343] on div "Next" at bounding box center [741, 341] width 36 height 15
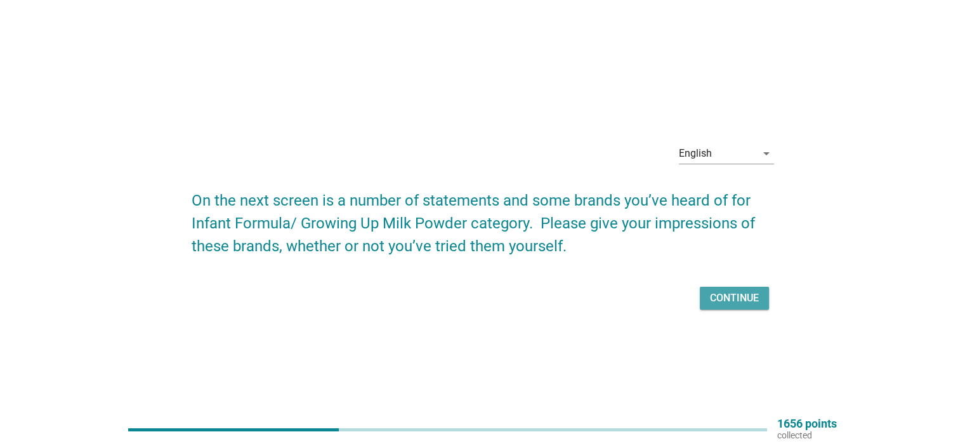
click at [730, 294] on div "Continue" at bounding box center [734, 298] width 49 height 15
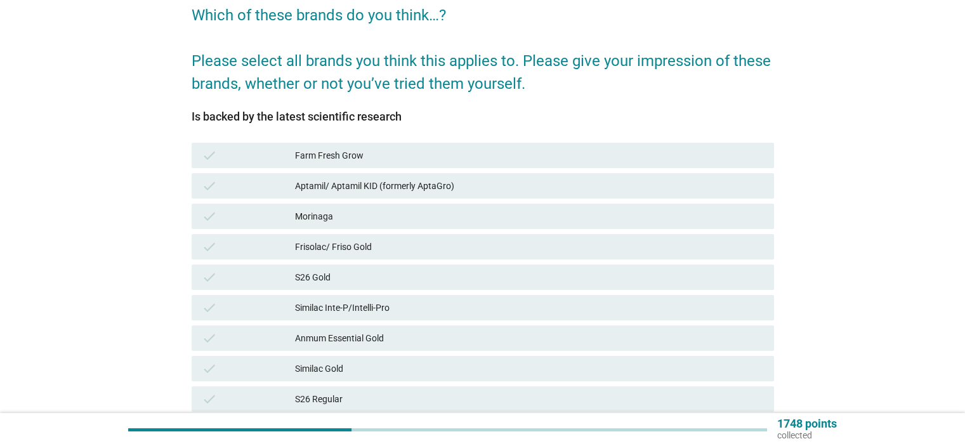
scroll to position [84, 0]
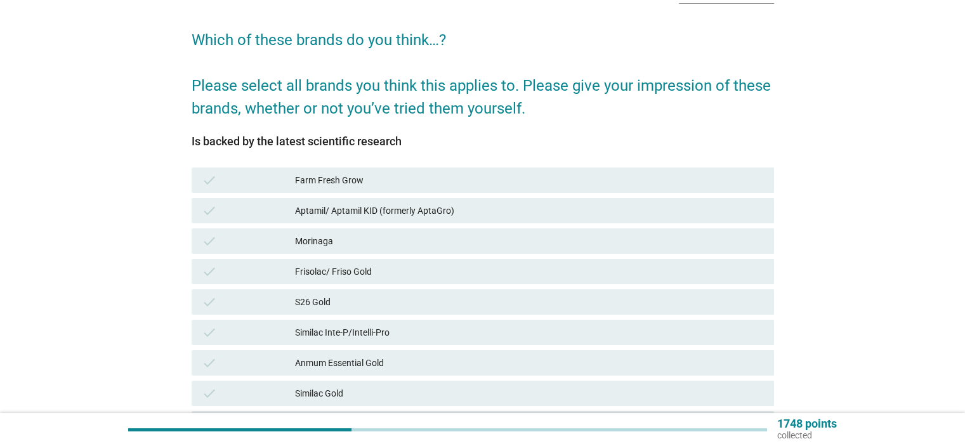
drag, startPoint x: 185, startPoint y: 139, endPoint x: 420, endPoint y: 139, distance: 234.7
click at [420, 139] on div "English arrow_drop_down Which of these brands do you think…? Please select all …" at bounding box center [482, 337] width 603 height 748
copy div "Is backed by the latest scientific research"
drag, startPoint x: 378, startPoint y: 143, endPoint x: 415, endPoint y: 163, distance: 41.7
click at [415, 163] on div "Is backed by the latest scientific research check Farm Fresh Grow check Aptamil…" at bounding box center [483, 397] width 582 height 525
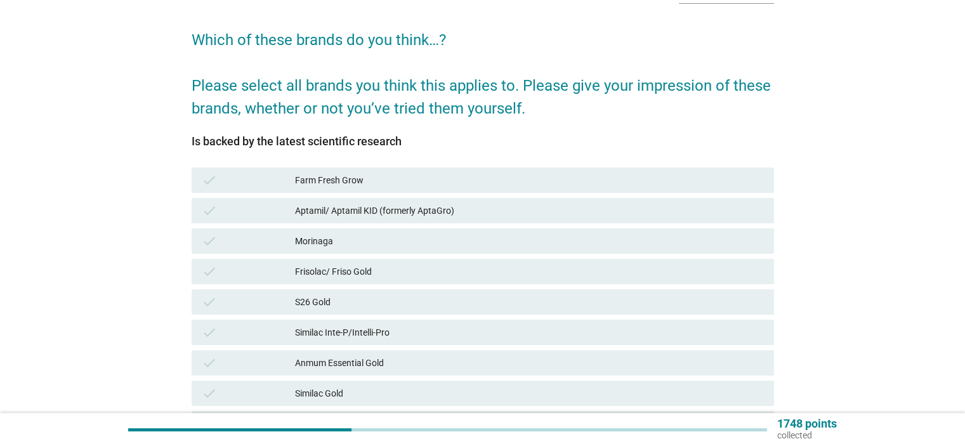
click at [353, 206] on div "Aptamil/ Aptamil KID (formerly AptaGro)" at bounding box center [529, 210] width 468 height 15
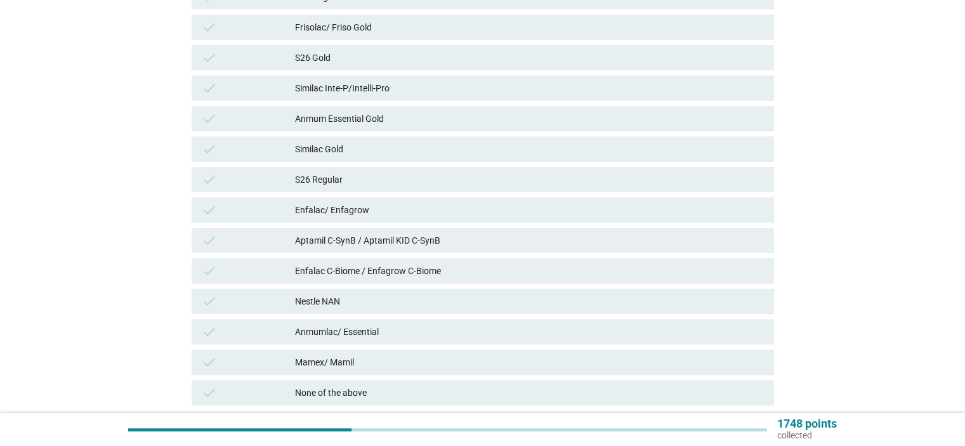
scroll to position [338, 0]
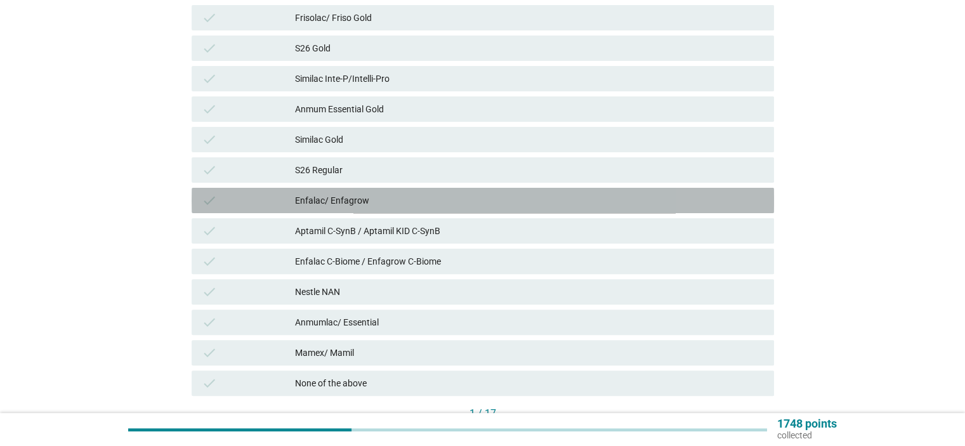
click at [375, 200] on div "Enfalac/ Enfagrow" at bounding box center [529, 200] width 468 height 15
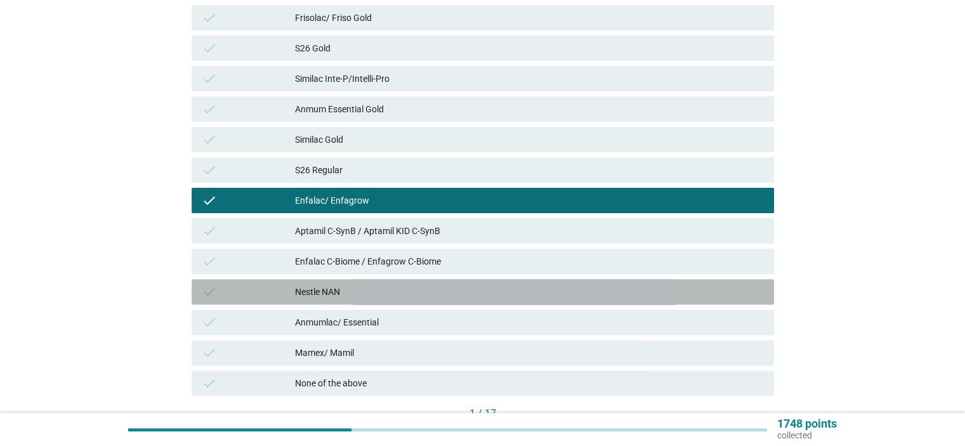
click at [339, 294] on div "Nestle NAN" at bounding box center [529, 291] width 468 height 15
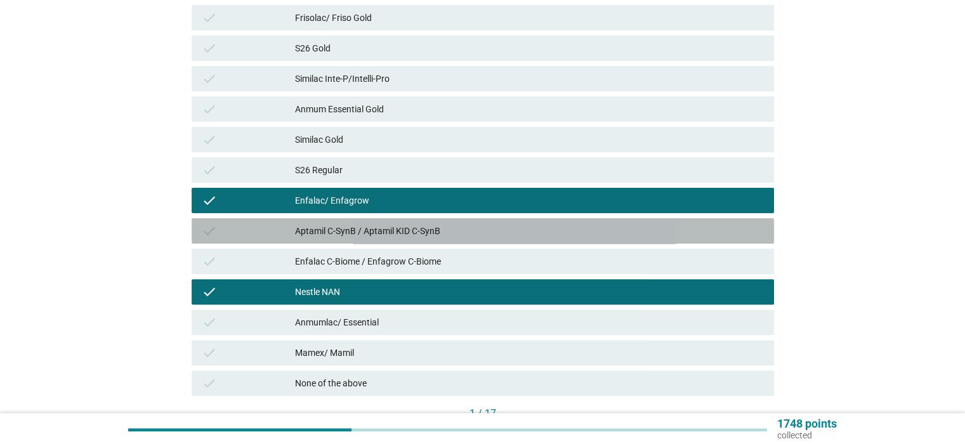
click at [355, 227] on div "Aptamil C-SynB / Aptamil KID C-SynB" at bounding box center [529, 230] width 468 height 15
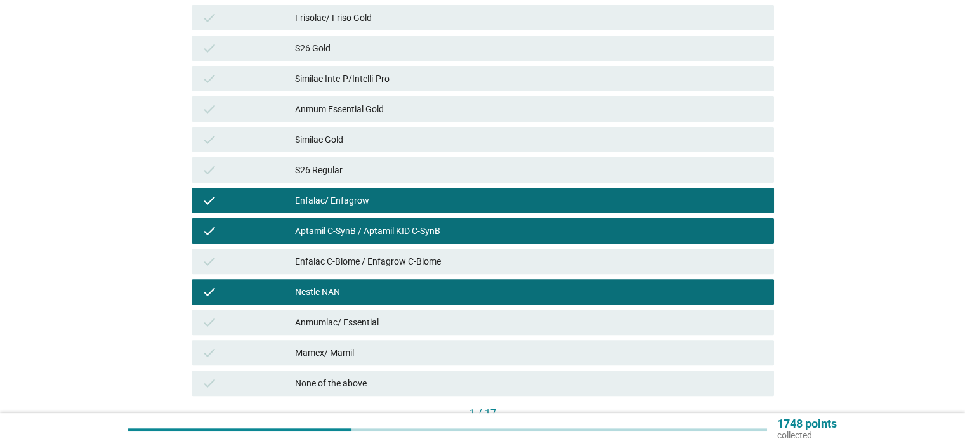
click at [356, 251] on div "check Enfalac C-Biome / Enfagrow C-Biome" at bounding box center [483, 261] width 582 height 25
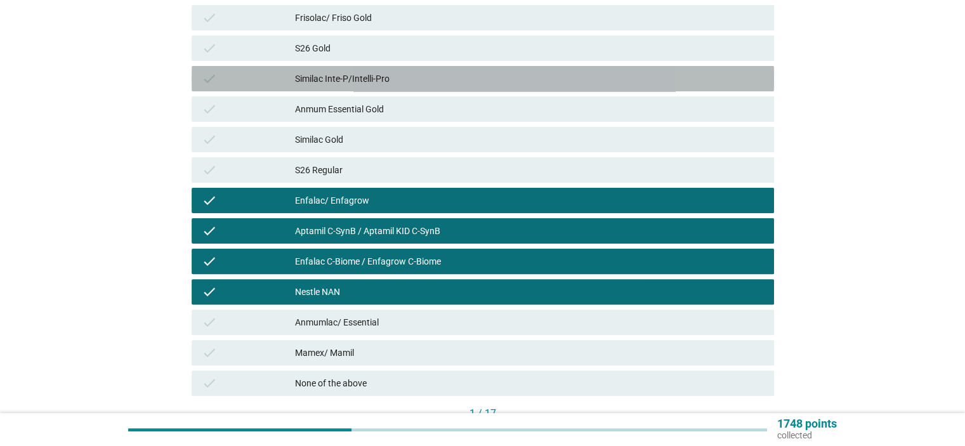
click at [363, 75] on div "Similac Inte-P/Intelli-Pro" at bounding box center [529, 78] width 468 height 15
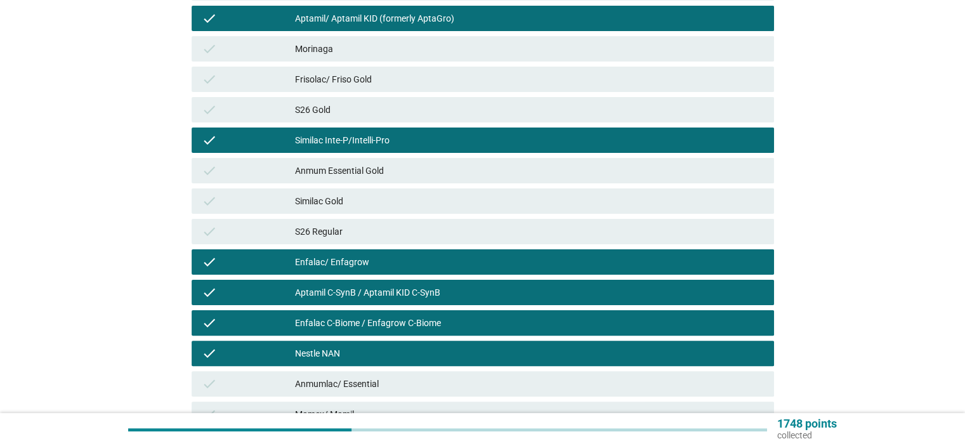
scroll to position [254, 0]
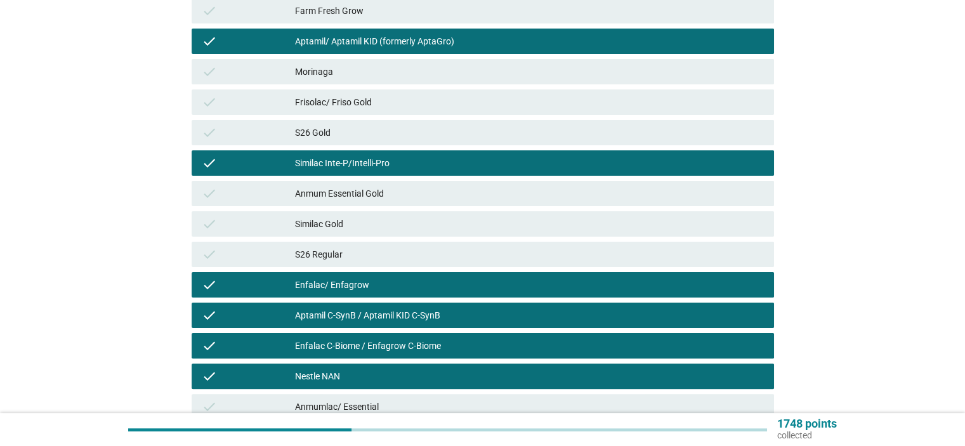
click at [345, 225] on div "Similac Gold" at bounding box center [529, 223] width 468 height 15
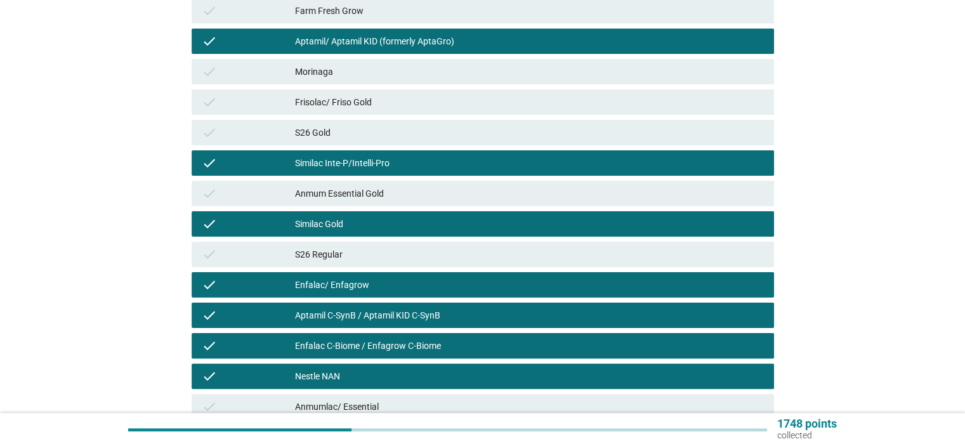
click at [350, 74] on div "Morinaga" at bounding box center [529, 71] width 468 height 15
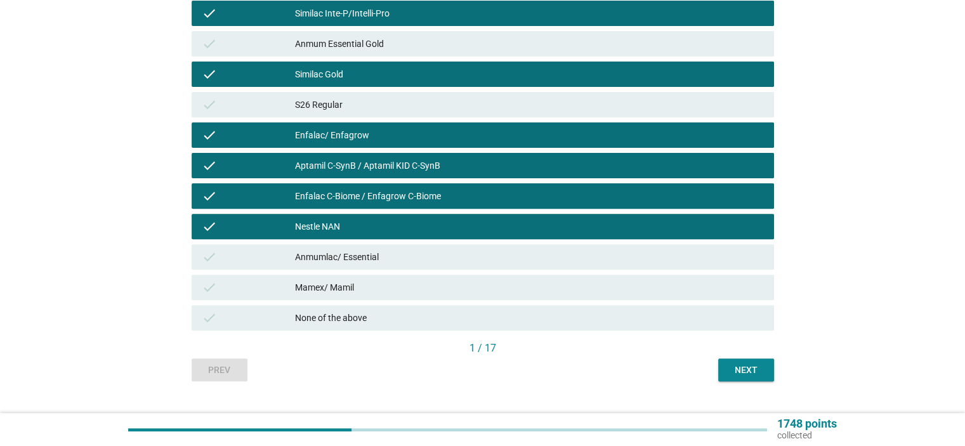
scroll to position [423, 0]
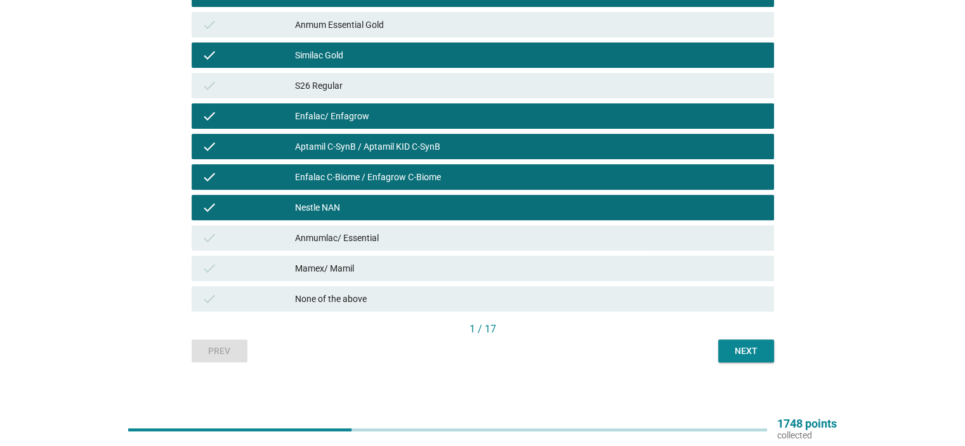
click at [745, 355] on div "Next" at bounding box center [746, 351] width 36 height 13
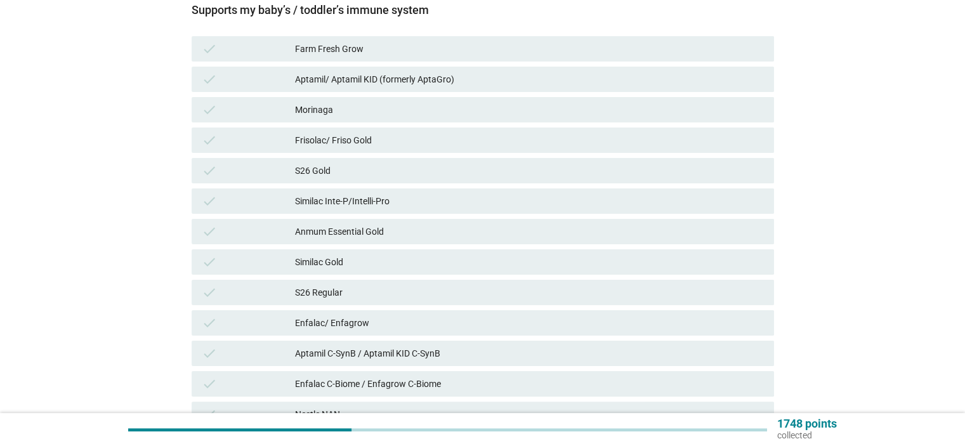
scroll to position [84, 0]
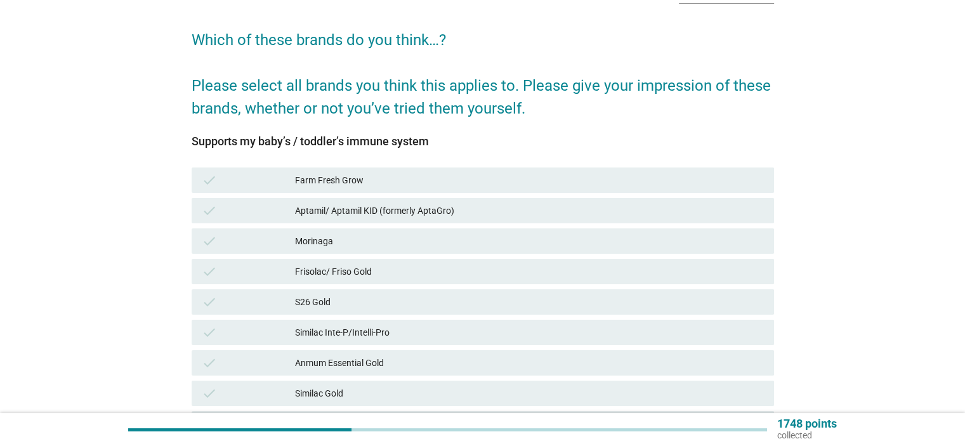
click at [316, 207] on div "Aptamil/ Aptamil KID (formerly AptaGro)" at bounding box center [529, 210] width 468 height 15
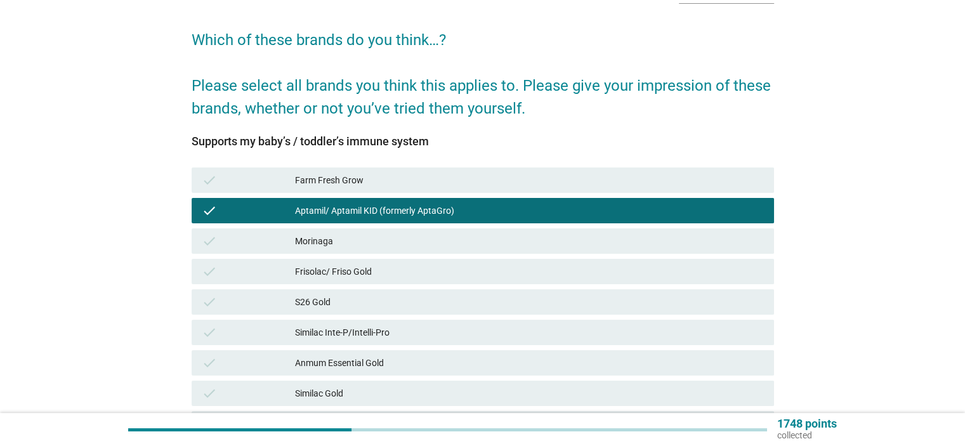
click at [316, 244] on div "Morinaga" at bounding box center [529, 240] width 468 height 15
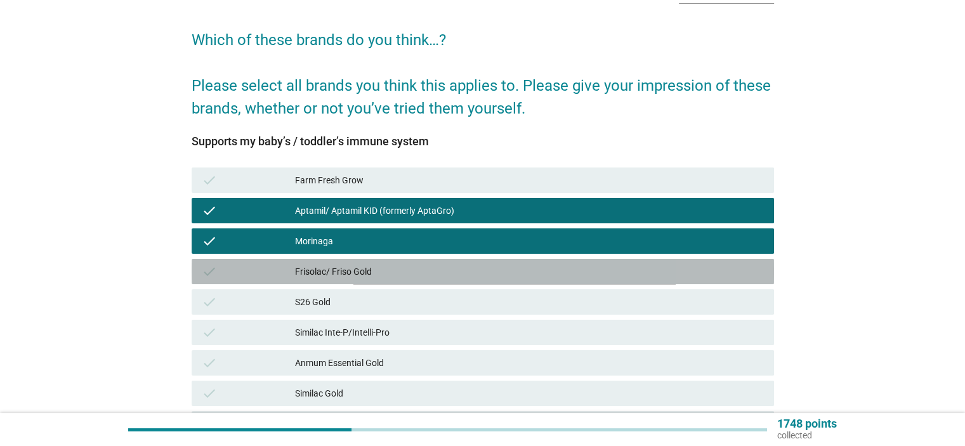
click at [318, 266] on div "Frisolac/ Friso Gold" at bounding box center [529, 271] width 468 height 15
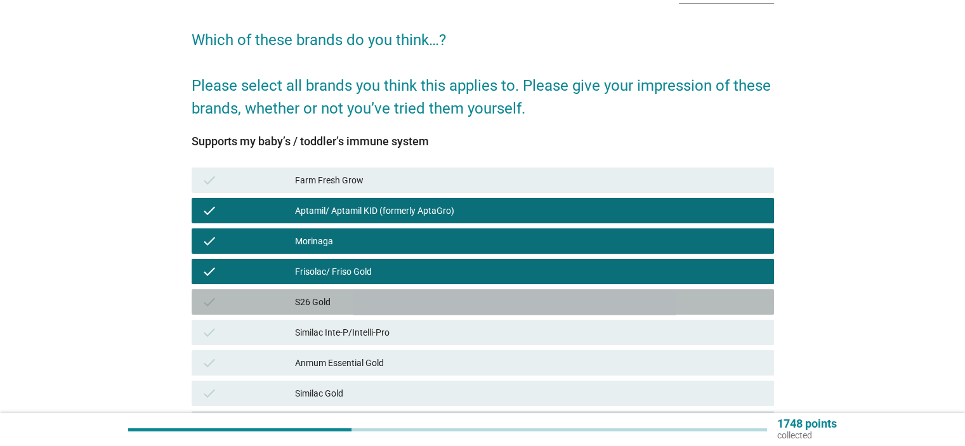
click at [322, 301] on div "S26 Gold" at bounding box center [529, 301] width 468 height 15
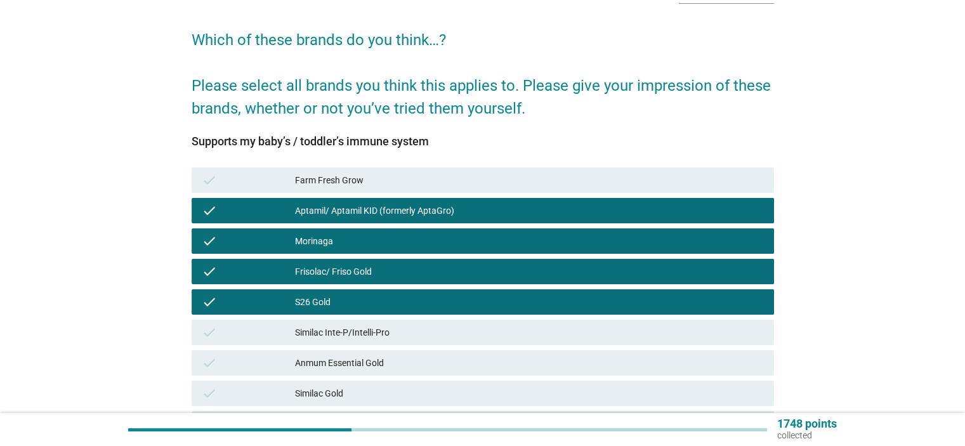
click at [332, 332] on div "Similac Inte-P/Intelli-Pro" at bounding box center [529, 332] width 468 height 15
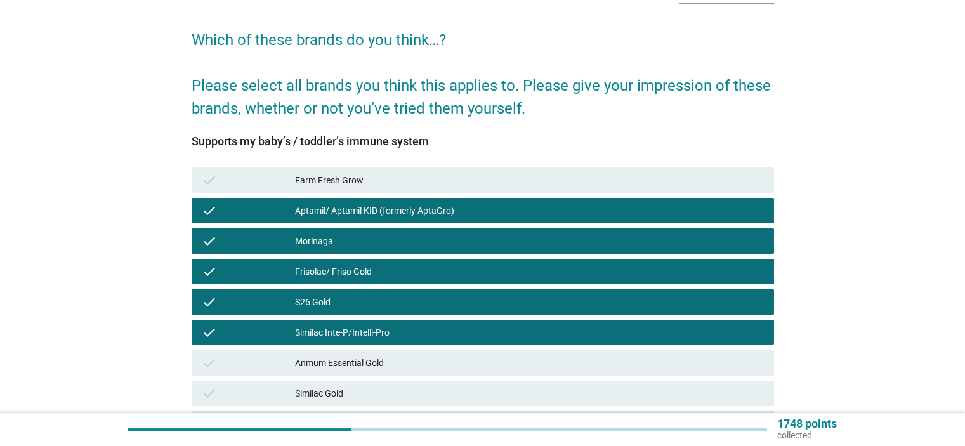
click at [335, 358] on div "Anmum Essential Gold" at bounding box center [529, 362] width 468 height 15
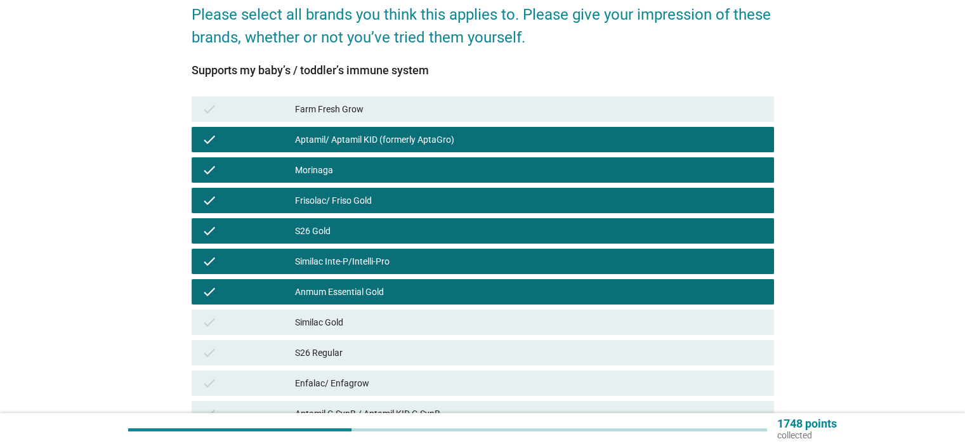
scroll to position [254, 0]
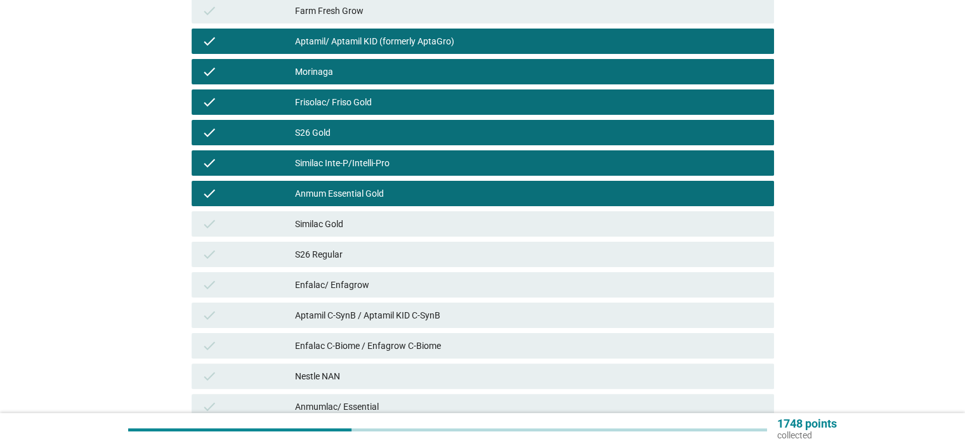
click at [345, 221] on div "Similac Gold" at bounding box center [529, 223] width 468 height 15
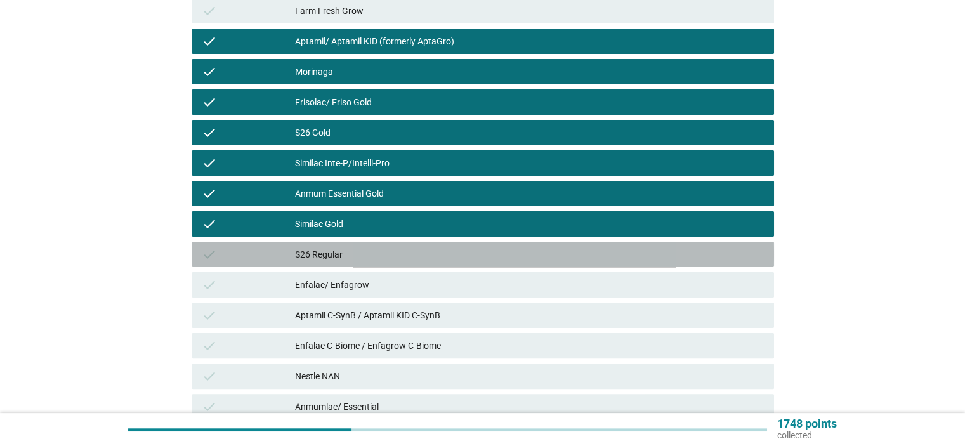
click at [343, 256] on div "S26 Regular" at bounding box center [529, 254] width 468 height 15
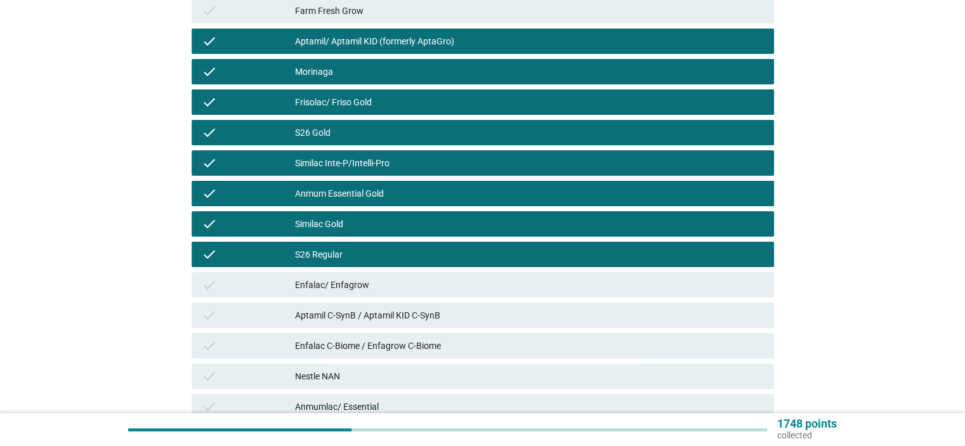
click at [341, 286] on div "Enfalac/ Enfagrow" at bounding box center [529, 284] width 468 height 15
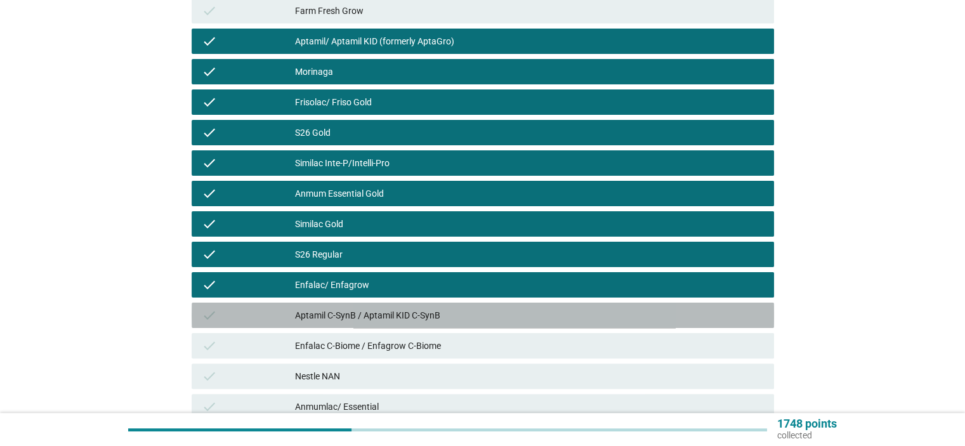
click at [343, 311] on div "Aptamil C-SynB / Aptamil KID C-SynB" at bounding box center [529, 315] width 468 height 15
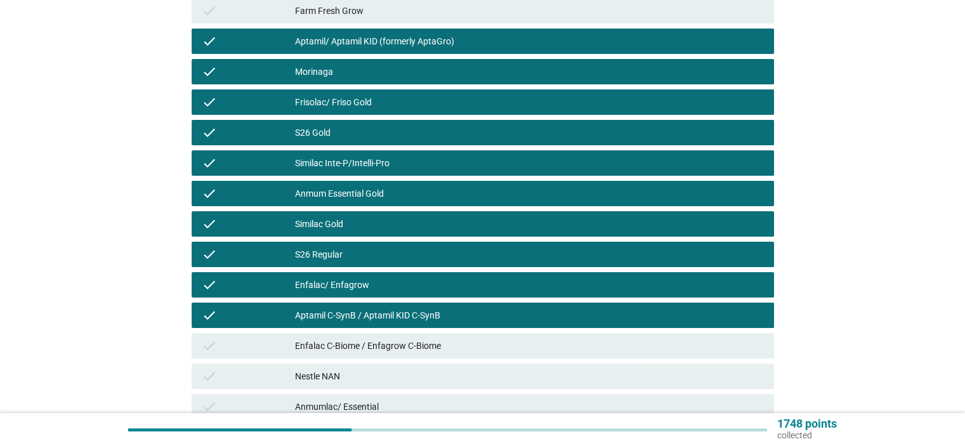
click at [338, 343] on div "Enfalac C-Biome / Enfagrow C-Biome" at bounding box center [529, 345] width 468 height 15
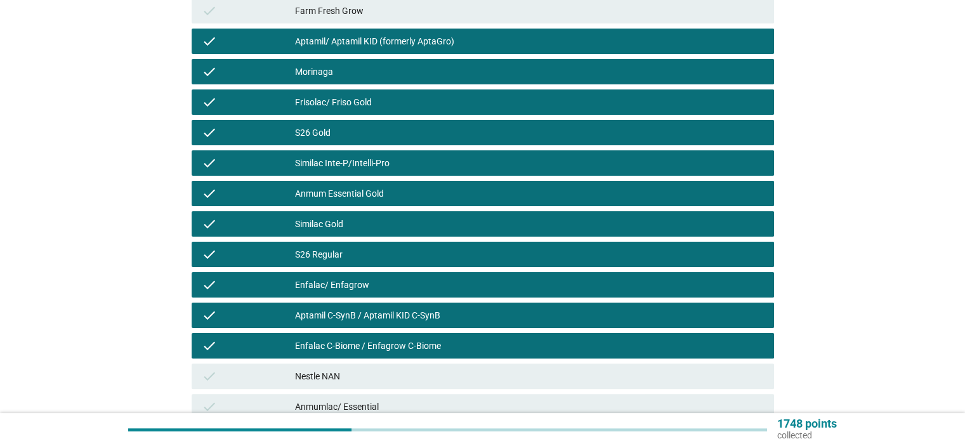
click at [339, 375] on div "Nestle NAN" at bounding box center [529, 376] width 468 height 15
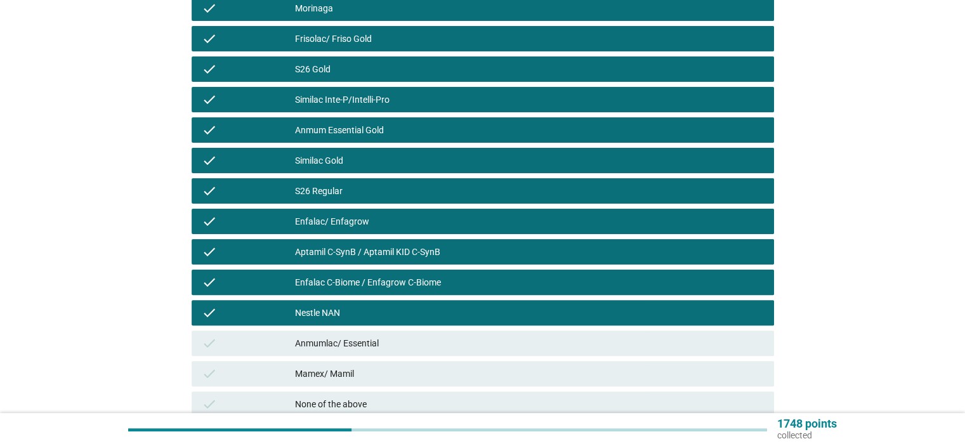
scroll to position [338, 0]
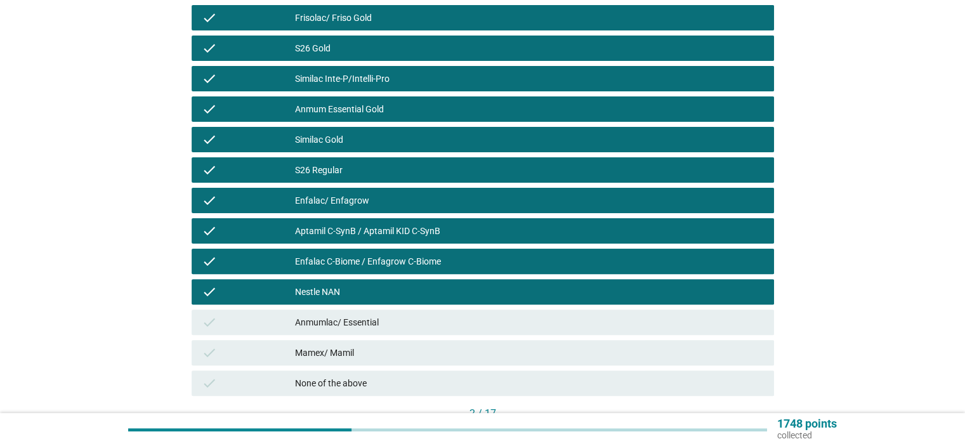
click at [350, 310] on div "check Anmumlac/ Essential" at bounding box center [483, 322] width 582 height 25
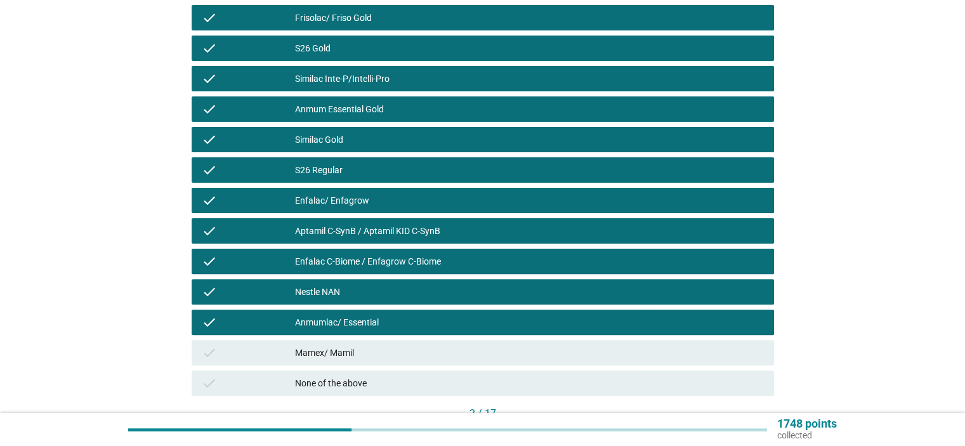
scroll to position [423, 0]
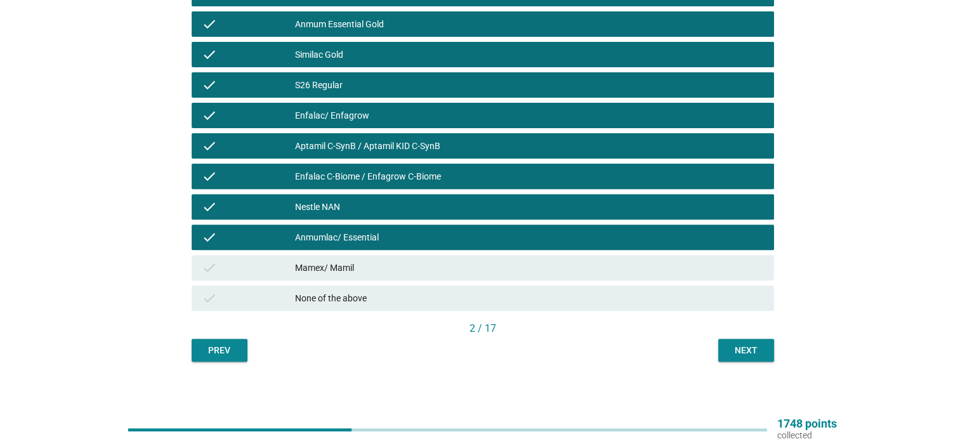
click at [744, 346] on div "Next" at bounding box center [746, 350] width 36 height 13
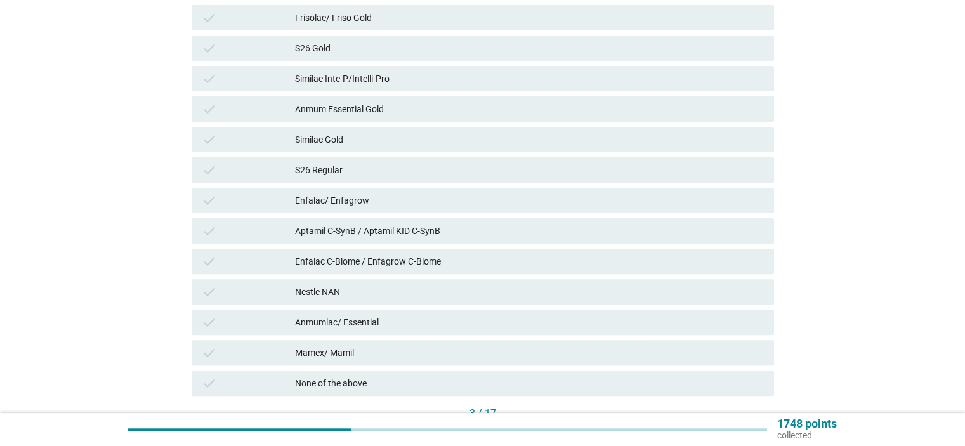
scroll to position [423, 0]
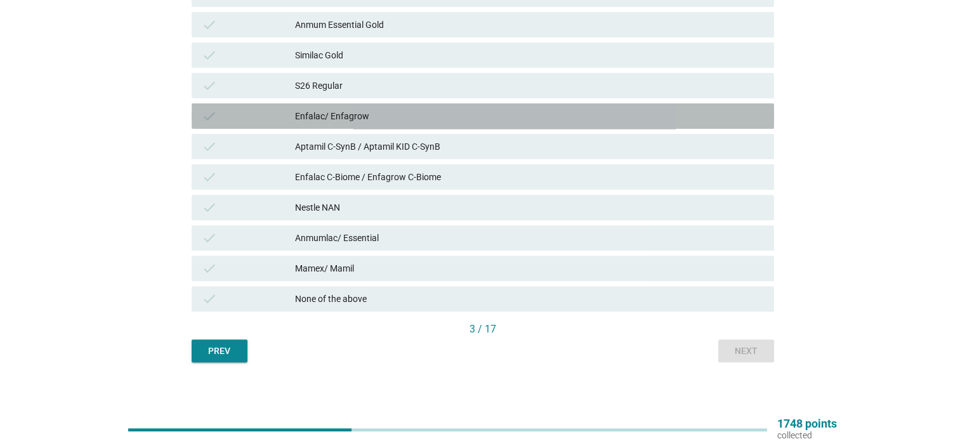
click at [376, 122] on div "Enfalac/ Enfagrow" at bounding box center [529, 115] width 468 height 15
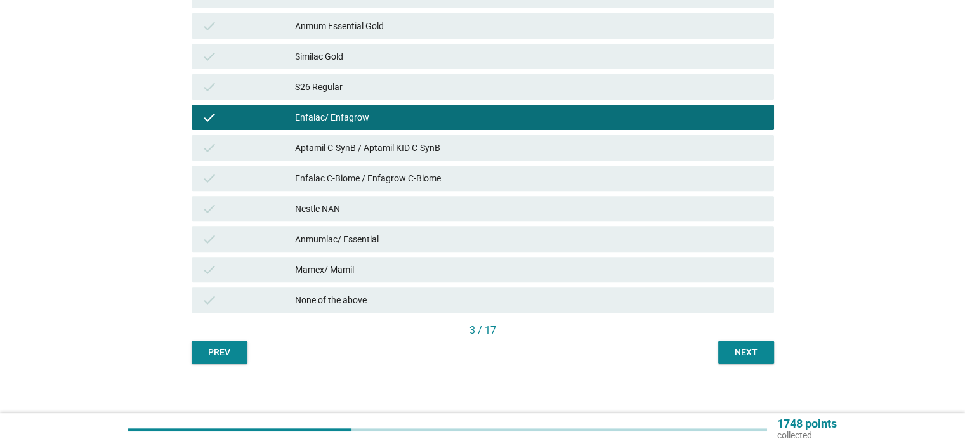
scroll to position [429, 0]
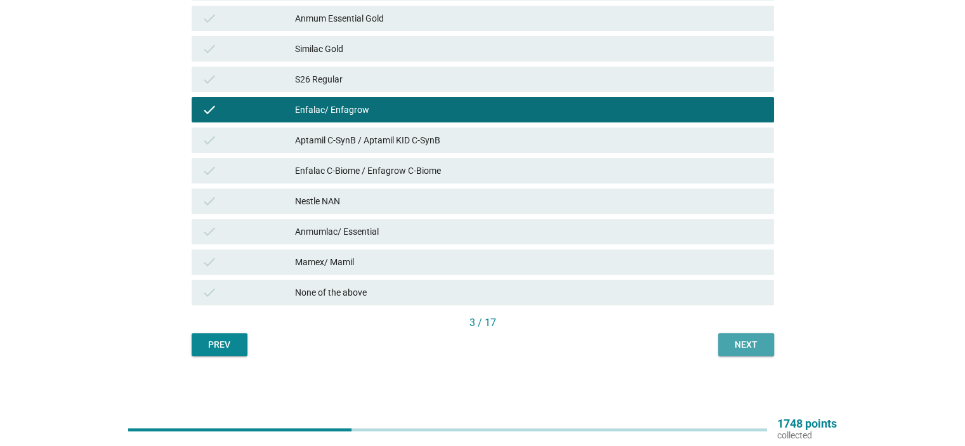
click at [763, 349] on div "Next" at bounding box center [746, 344] width 36 height 13
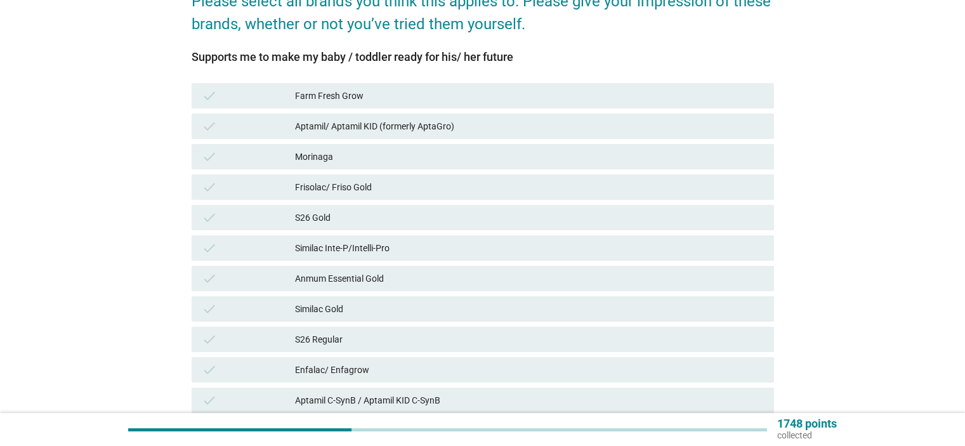
scroll to position [254, 0]
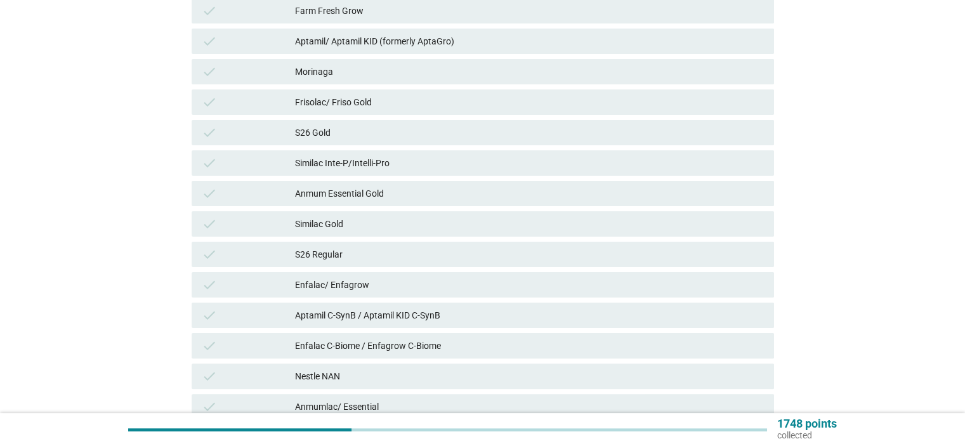
click at [368, 283] on div "Enfalac/ Enfagrow" at bounding box center [529, 284] width 468 height 15
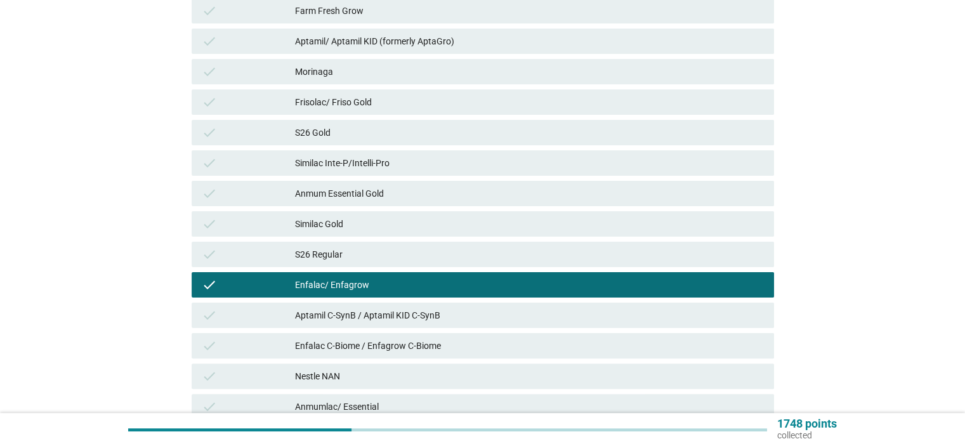
click at [360, 312] on div "Aptamil C-SynB / Aptamil KID C-SynB" at bounding box center [529, 315] width 468 height 15
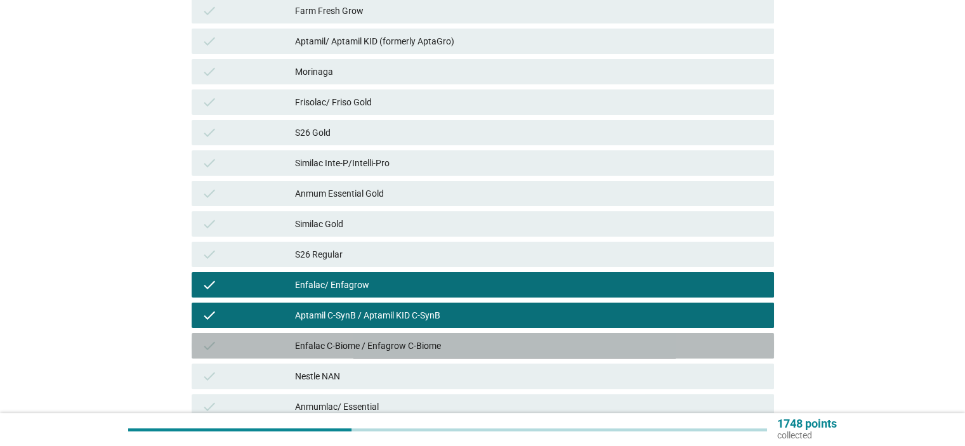
click at [366, 345] on div "Enfalac C-Biome / Enfagrow C-Biome" at bounding box center [529, 345] width 468 height 15
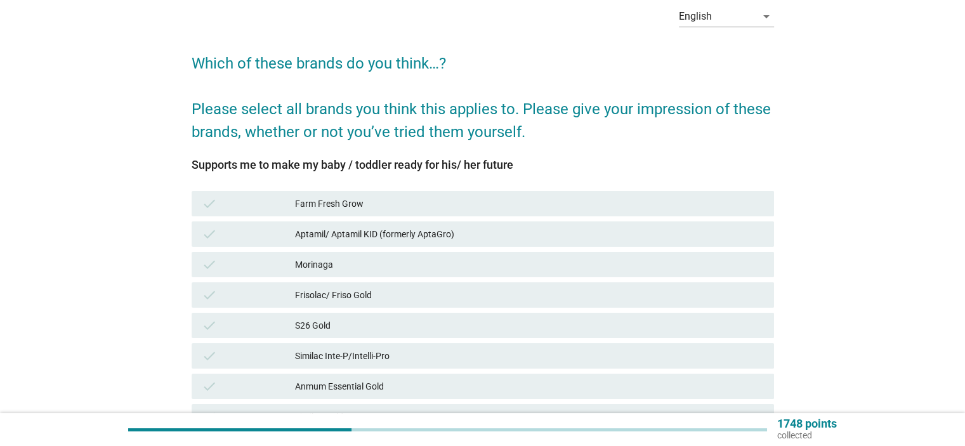
scroll to position [84, 0]
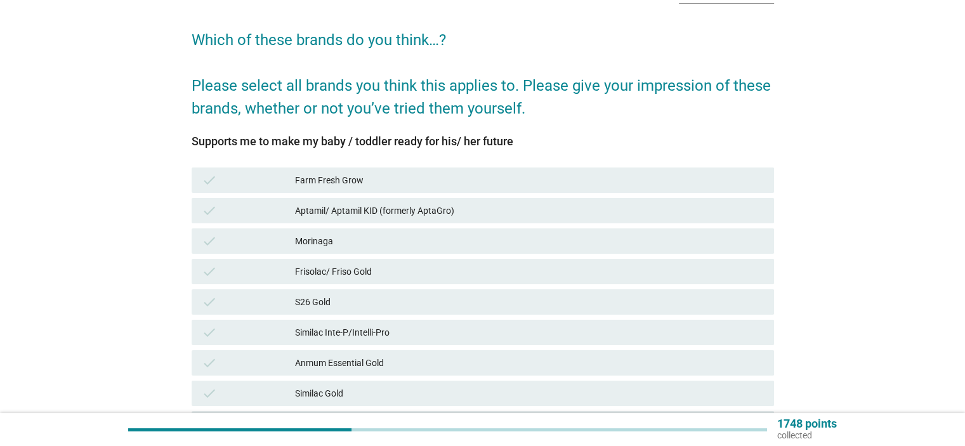
click at [367, 214] on div "Aptamil/ Aptamil KID (formerly AptaGro)" at bounding box center [529, 210] width 468 height 15
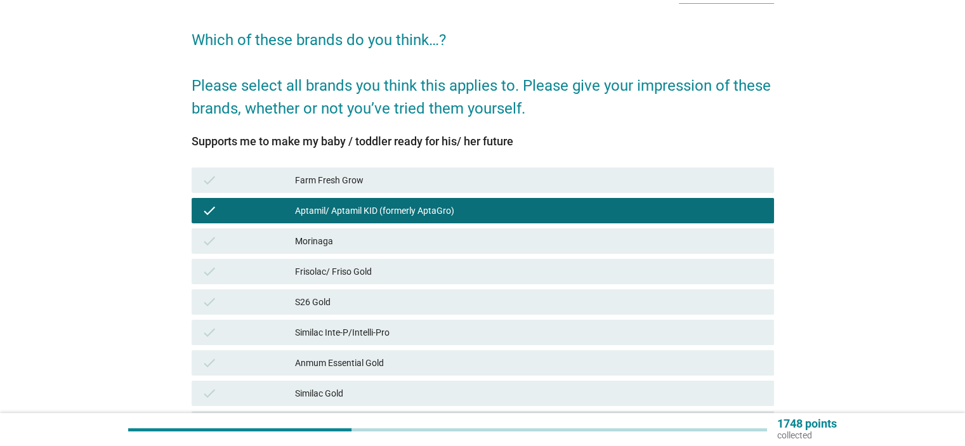
click at [348, 296] on div "S26 Gold" at bounding box center [529, 301] width 468 height 15
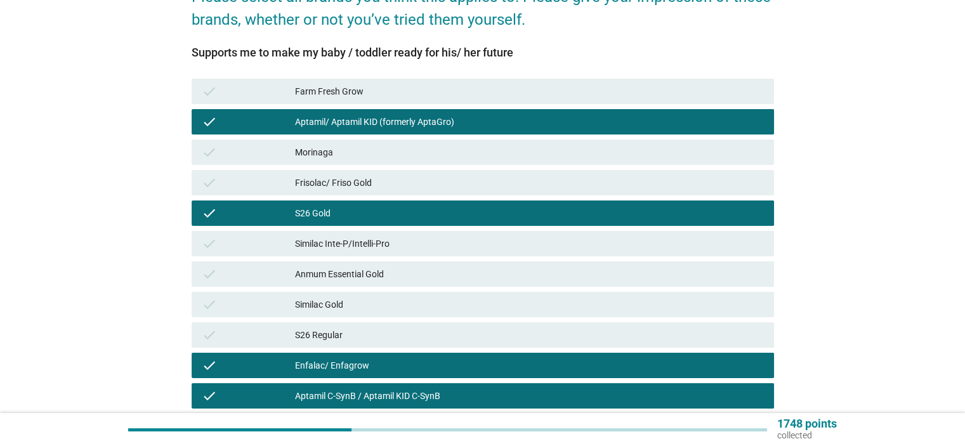
scroll to position [254, 0]
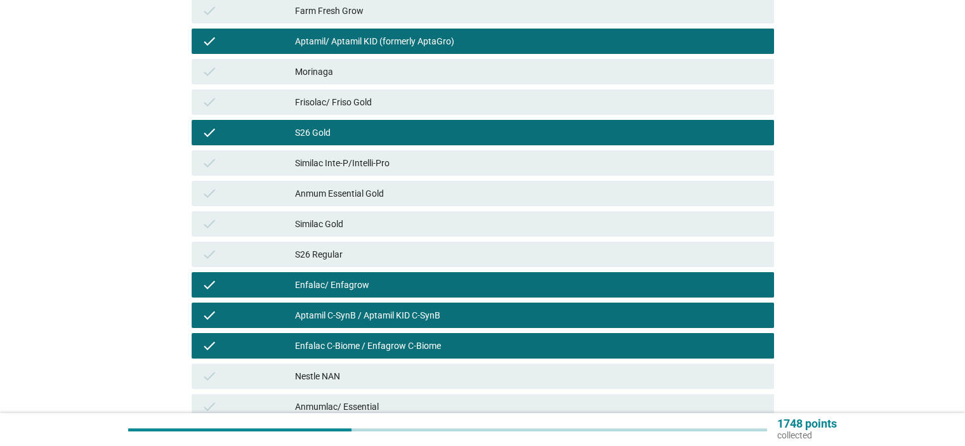
click at [349, 229] on div "Similac Gold" at bounding box center [529, 223] width 468 height 15
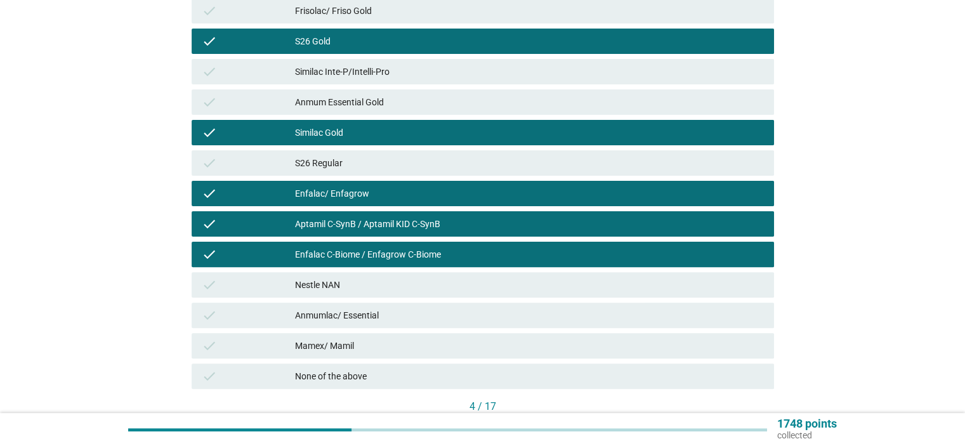
scroll to position [429, 0]
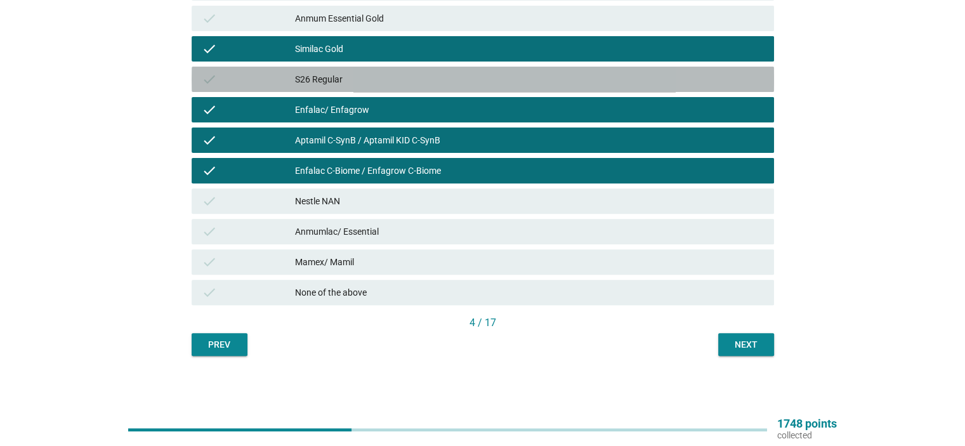
click at [348, 78] on div "S26 Regular" at bounding box center [529, 79] width 468 height 15
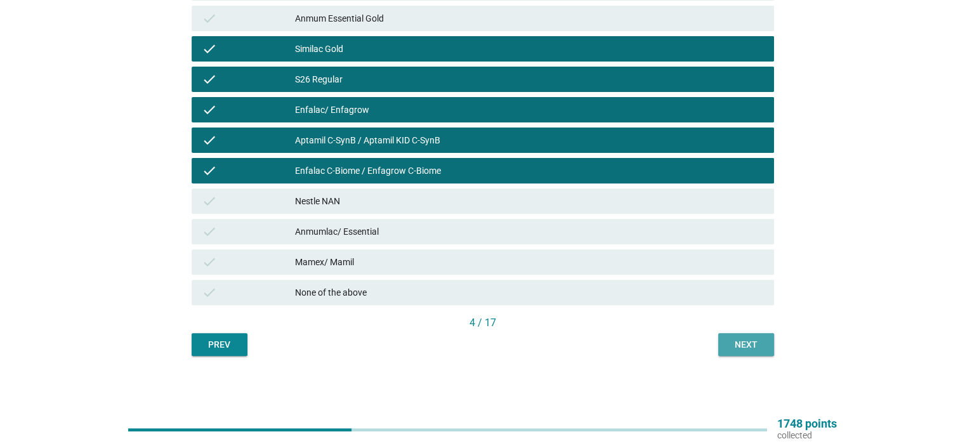
click at [739, 345] on div "Next" at bounding box center [746, 344] width 36 height 13
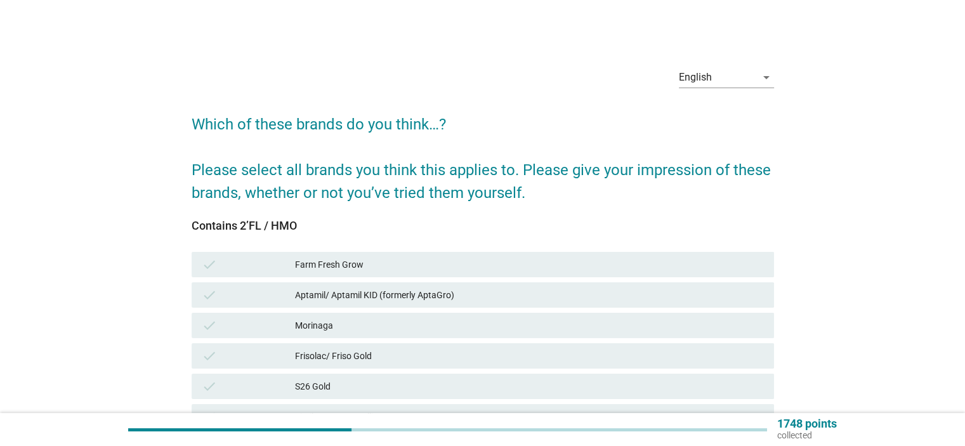
drag, startPoint x: 194, startPoint y: 226, endPoint x: 306, endPoint y: 225, distance: 112.3
click at [306, 225] on div "Contains 2’FL / HMO" at bounding box center [483, 225] width 582 height 17
copy div "Contains 2’FL / HMO"
click at [324, 299] on div "Aptamil/ Aptamil KID (formerly AptaGro)" at bounding box center [529, 294] width 468 height 15
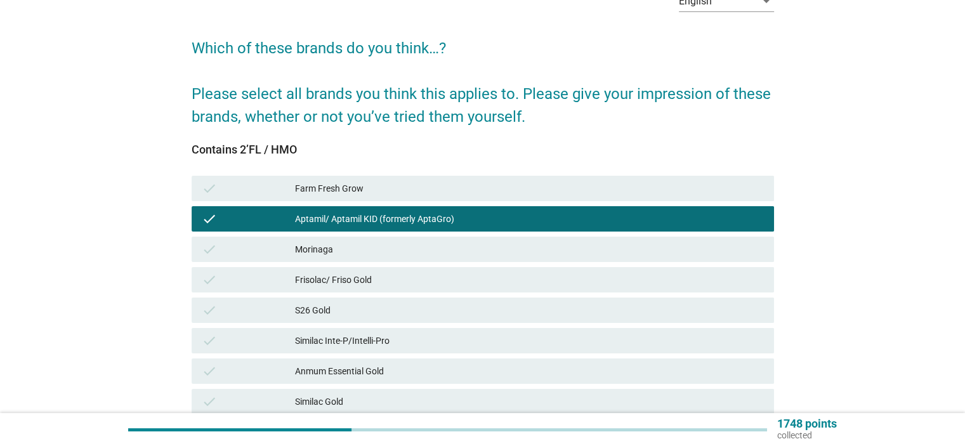
scroll to position [169, 0]
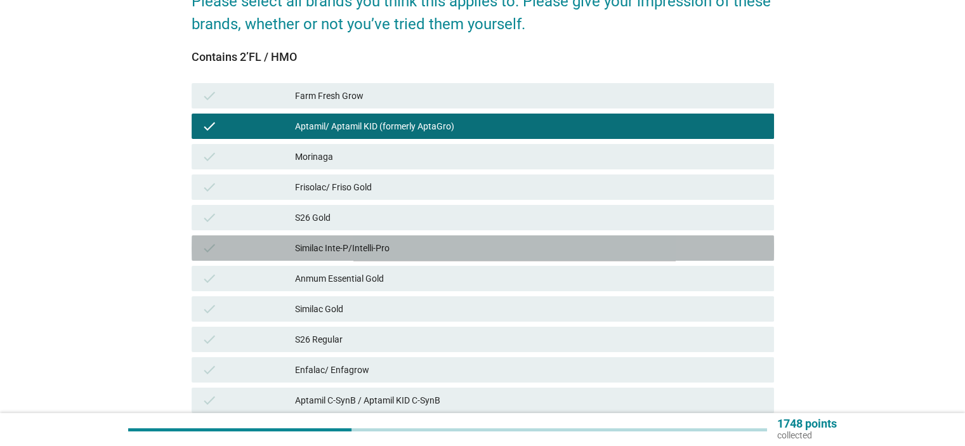
click at [317, 248] on div "Similac Inte-P/Intelli-Pro" at bounding box center [529, 247] width 468 height 15
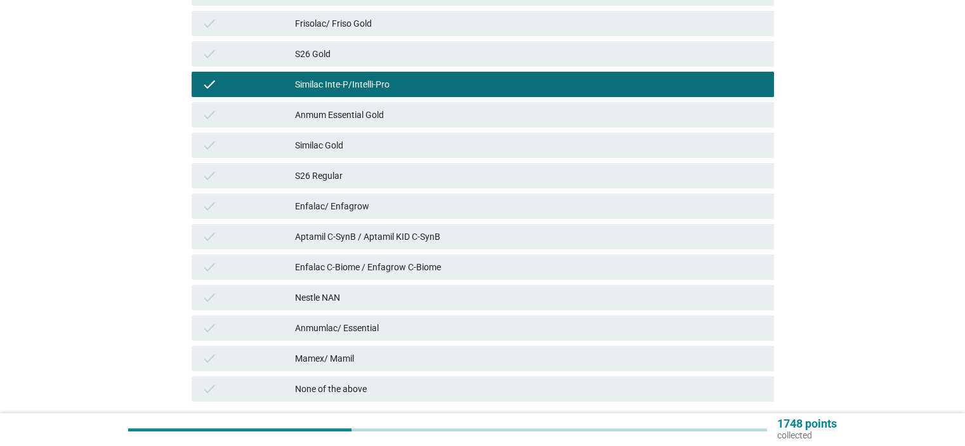
scroll to position [338, 0]
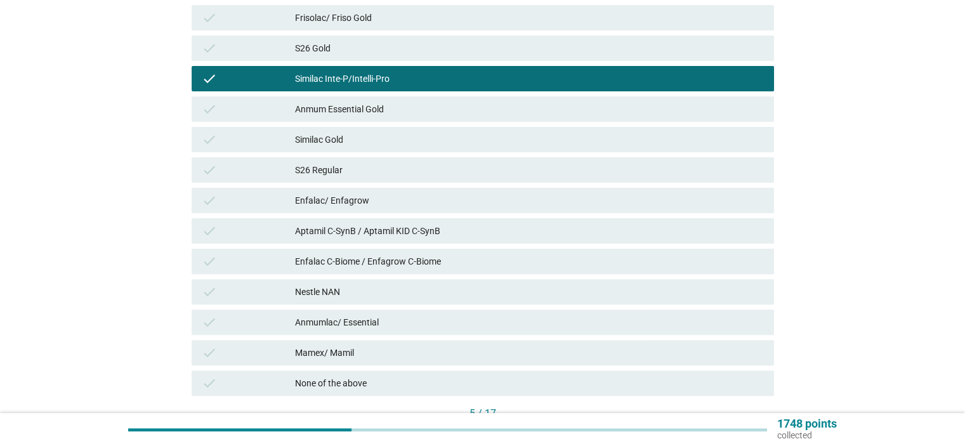
click at [325, 234] on div "Aptamil C-SynB / Aptamil KID C-SynB" at bounding box center [529, 230] width 468 height 15
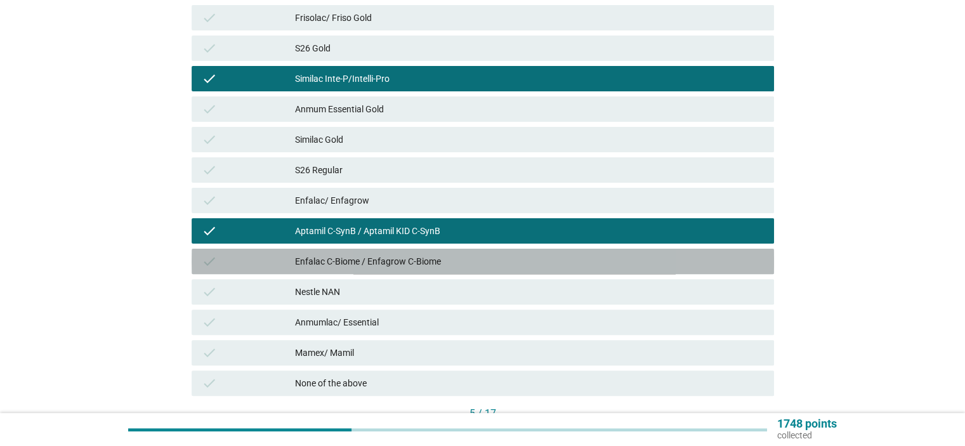
click at [324, 259] on div "Enfalac C-Biome / Enfagrow C-Biome" at bounding box center [529, 261] width 468 height 15
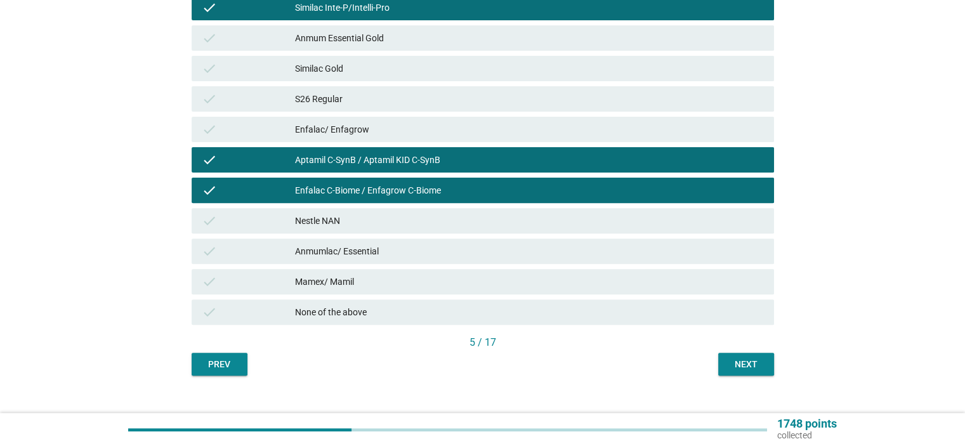
scroll to position [423, 0]
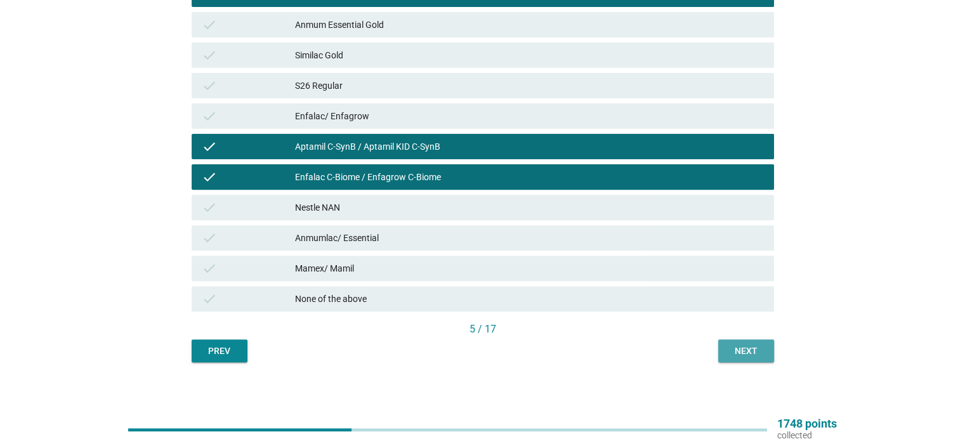
click at [726, 351] on button "Next" at bounding box center [746, 350] width 56 height 23
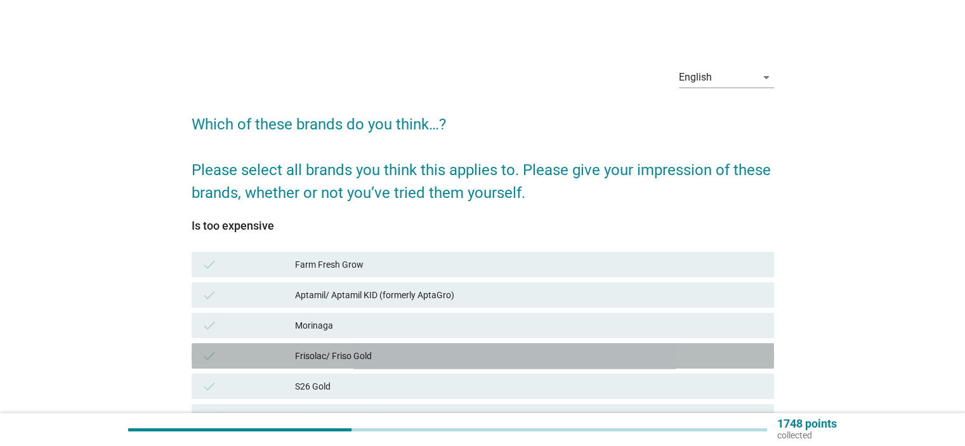
click at [336, 346] on div "check Frisolac/ Friso Gold" at bounding box center [483, 355] width 582 height 25
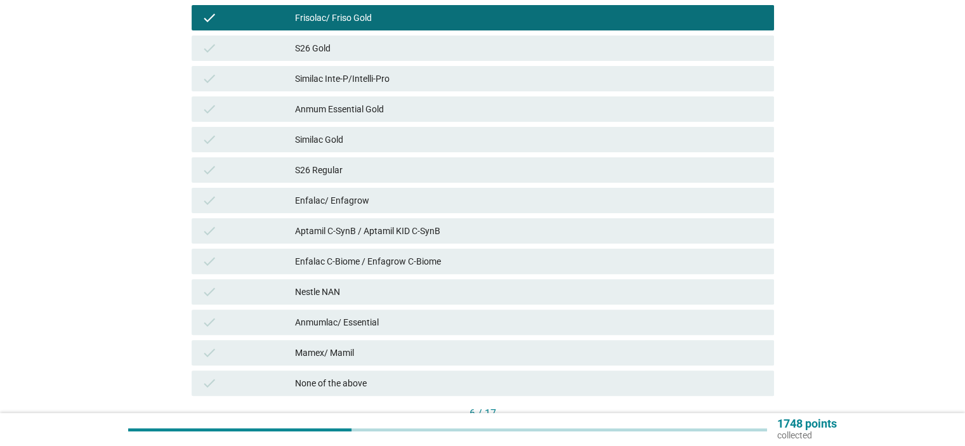
scroll to position [423, 0]
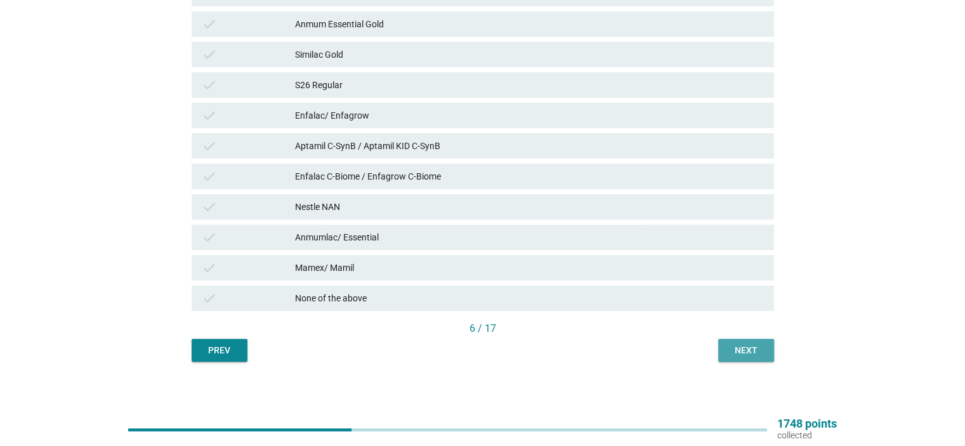
click at [739, 344] on div "Next" at bounding box center [746, 350] width 36 height 13
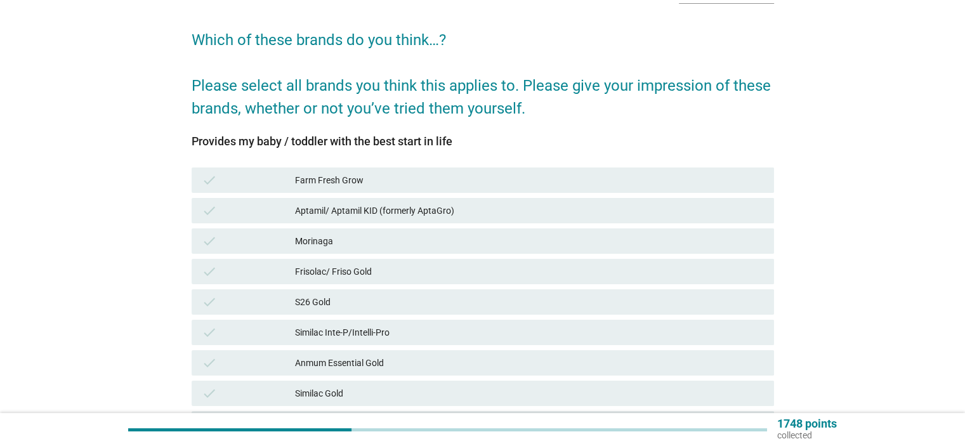
scroll to position [169, 0]
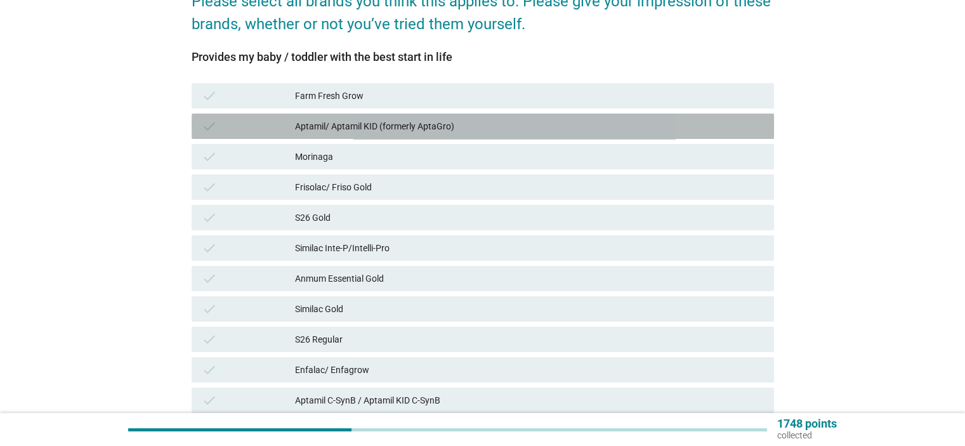
click at [401, 126] on div "Aptamil/ Aptamil KID (formerly AptaGro)" at bounding box center [529, 126] width 468 height 15
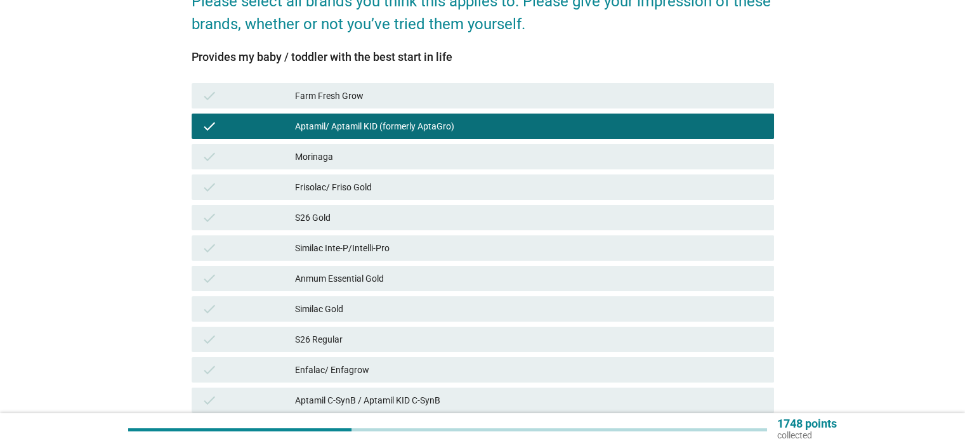
click at [333, 377] on div "Enfalac/ Enfagrow" at bounding box center [529, 369] width 468 height 15
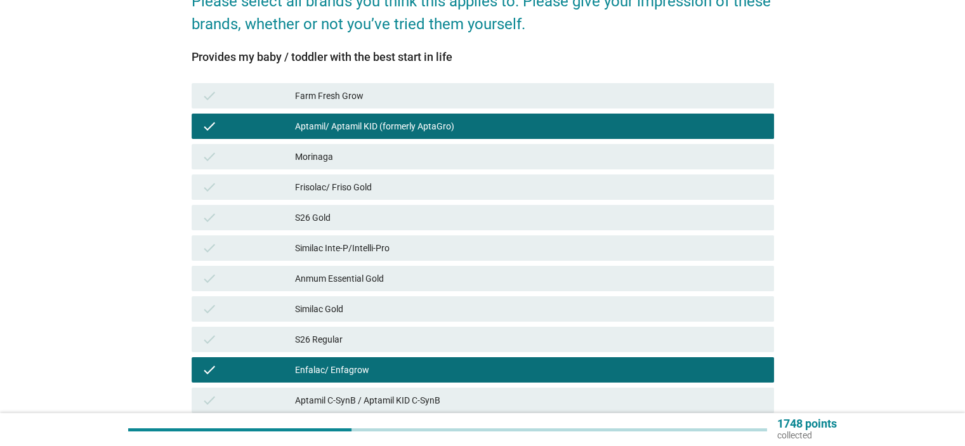
click at [346, 223] on div "S26 Gold" at bounding box center [529, 217] width 468 height 15
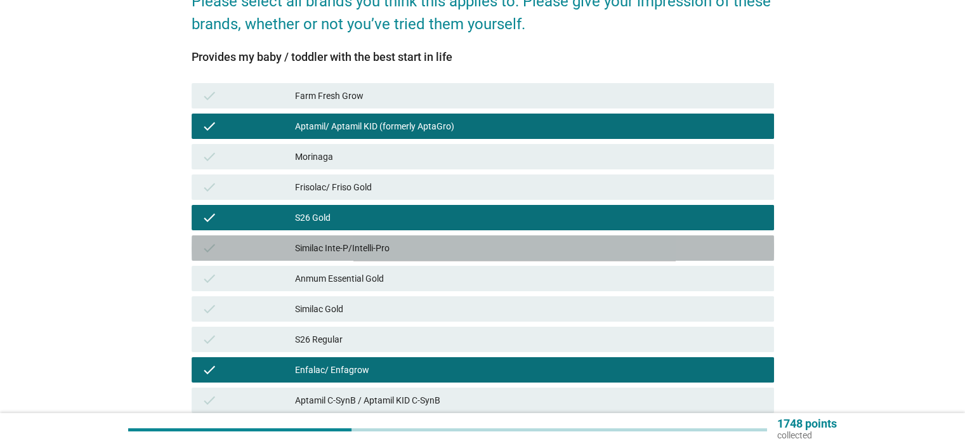
click at [349, 245] on div "Similac Inte-P/Intelli-Pro" at bounding box center [529, 247] width 468 height 15
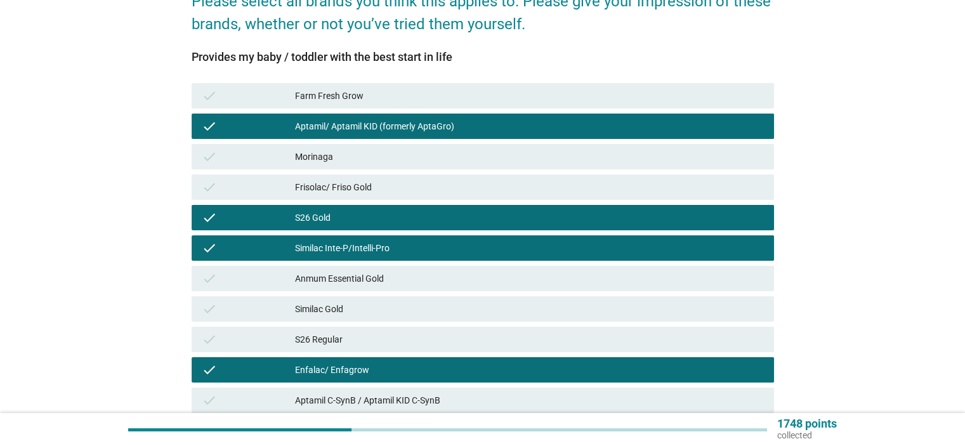
click at [353, 395] on div "Aptamil C-SynB / Aptamil KID C-SynB" at bounding box center [529, 400] width 468 height 15
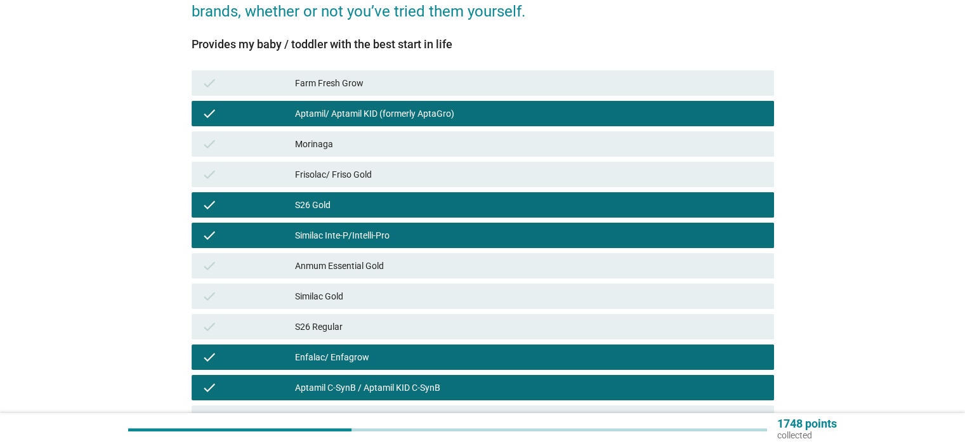
scroll to position [254, 0]
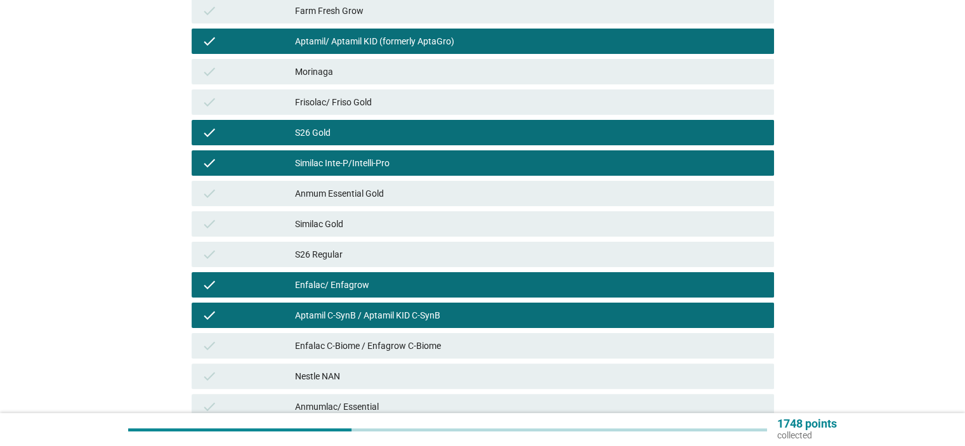
click at [331, 347] on div "Enfalac C-Biome / Enfagrow C-Biome" at bounding box center [529, 345] width 468 height 15
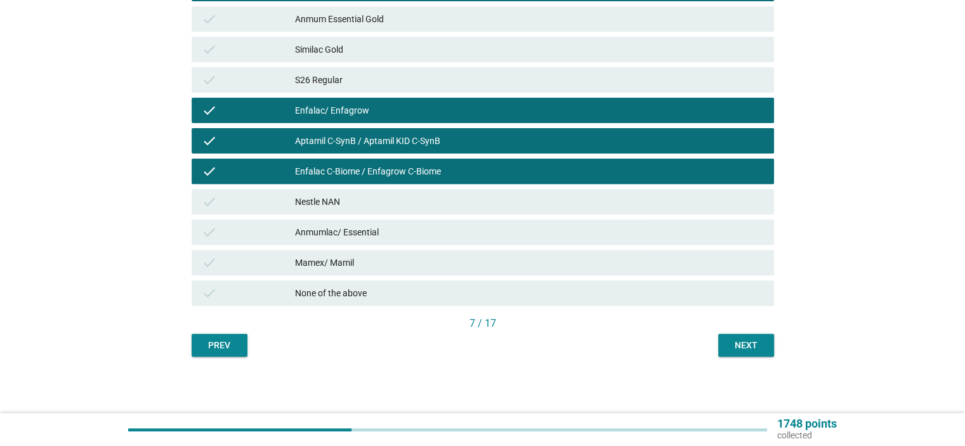
scroll to position [429, 0]
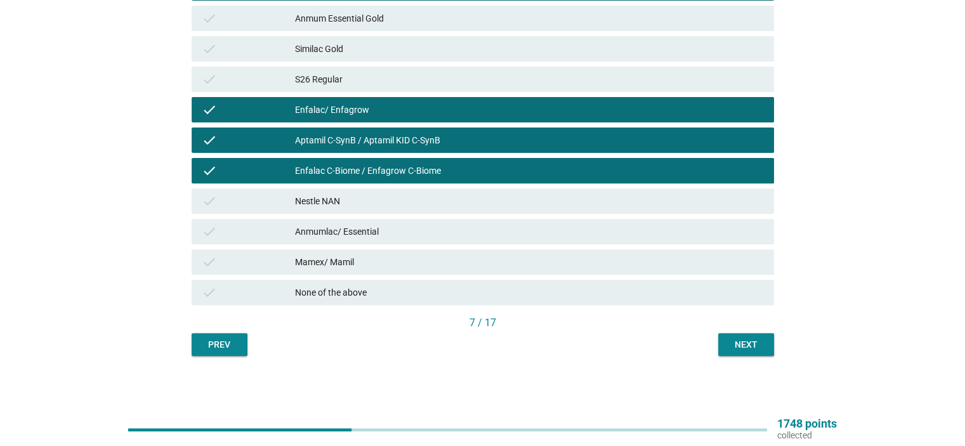
click at [733, 341] on div "Next" at bounding box center [746, 344] width 36 height 13
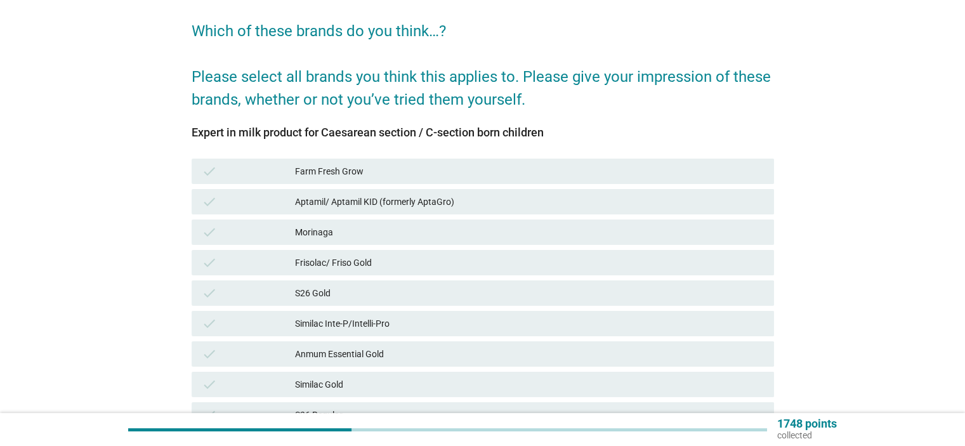
scroll to position [169, 0]
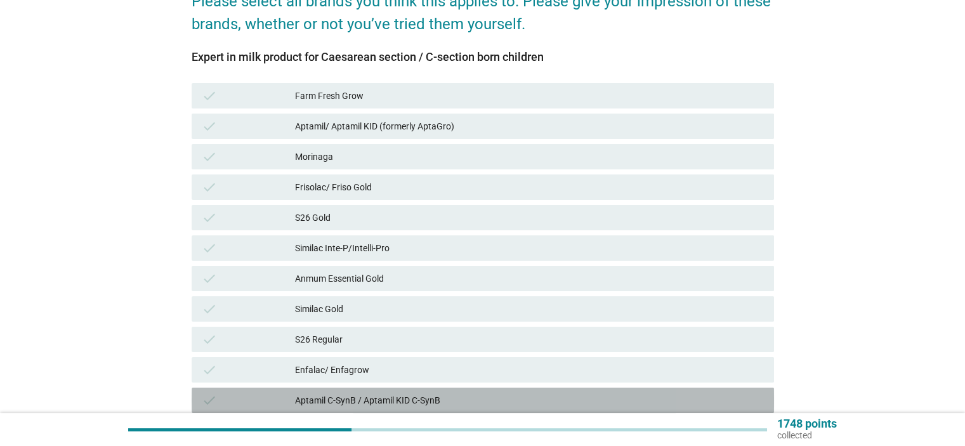
click at [444, 398] on div "Aptamil C-SynB / Aptamil KID C-SynB" at bounding box center [529, 400] width 468 height 15
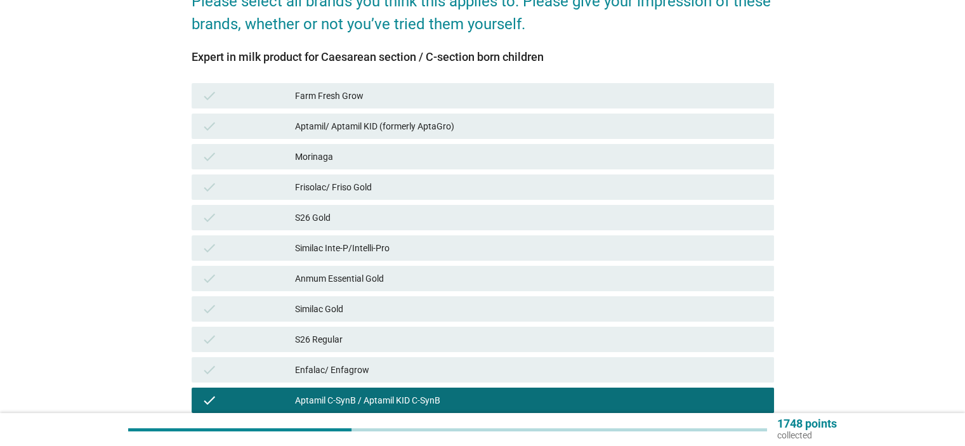
scroll to position [254, 0]
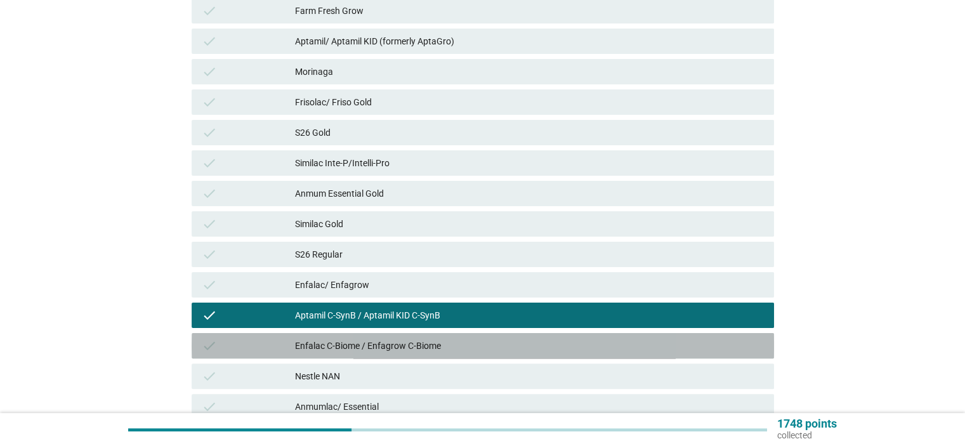
click at [423, 343] on div "Enfalac C-Biome / Enfagrow C-Biome" at bounding box center [529, 345] width 468 height 15
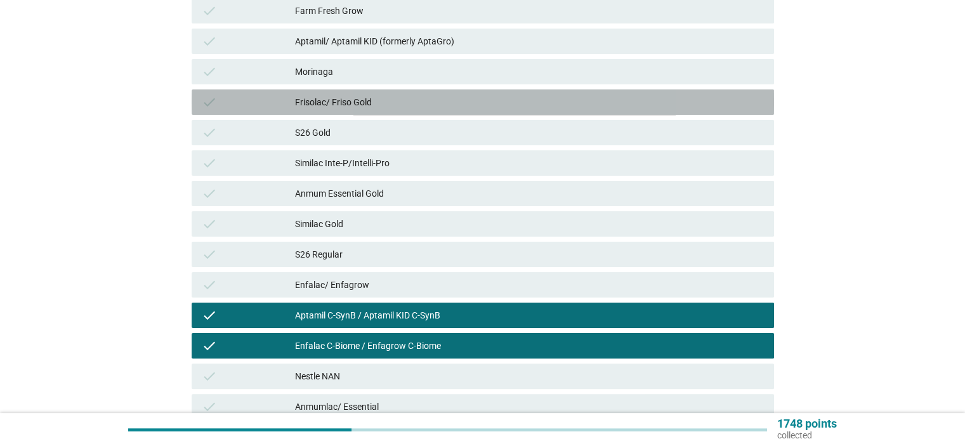
click at [332, 100] on div "Frisolac/ Friso Gold" at bounding box center [529, 102] width 468 height 15
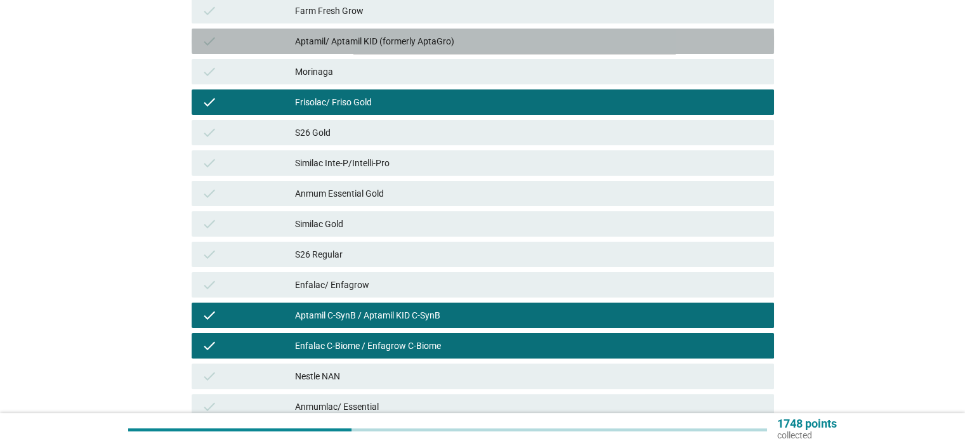
click at [354, 40] on div "Aptamil/ Aptamil KID (formerly AptaGro)" at bounding box center [529, 41] width 468 height 15
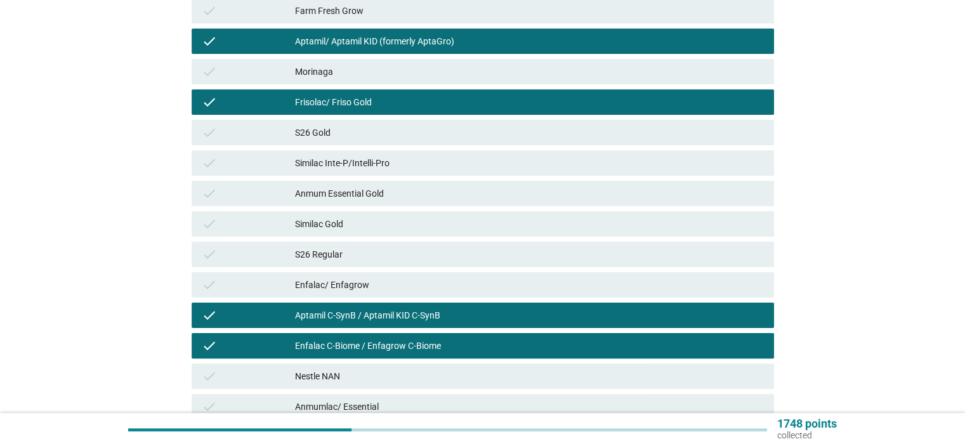
click at [376, 282] on div "Enfalac/ Enfagrow" at bounding box center [529, 284] width 468 height 15
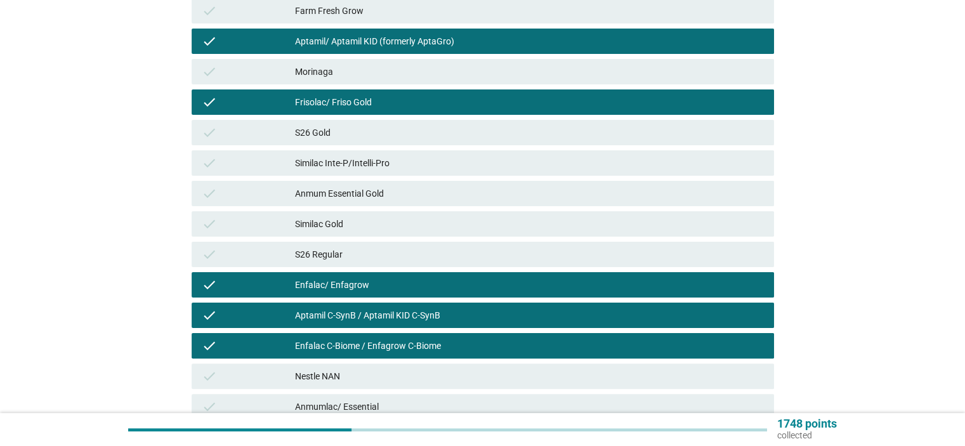
scroll to position [423, 0]
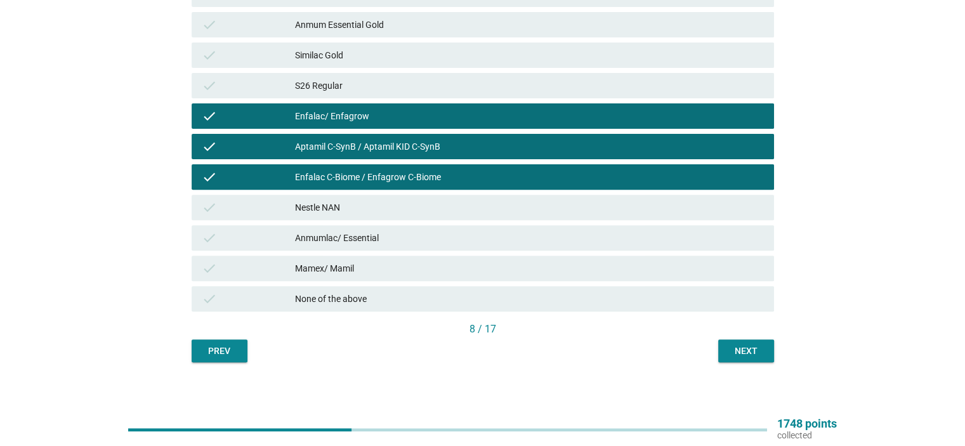
click at [730, 350] on div "Next" at bounding box center [746, 351] width 36 height 13
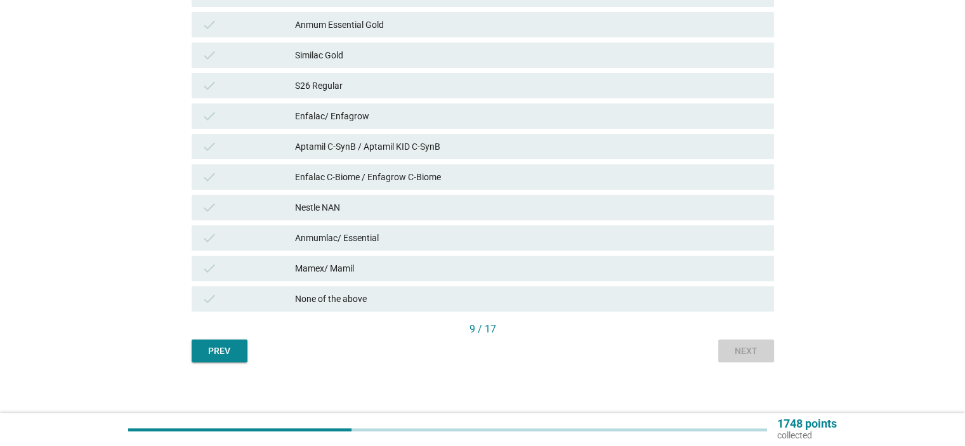
scroll to position [0, 0]
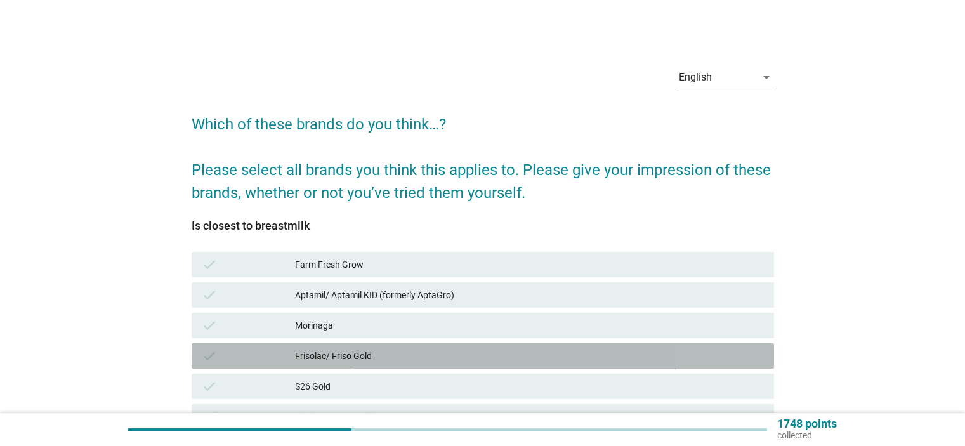
click at [342, 355] on div "Frisolac/ Friso Gold" at bounding box center [529, 355] width 468 height 15
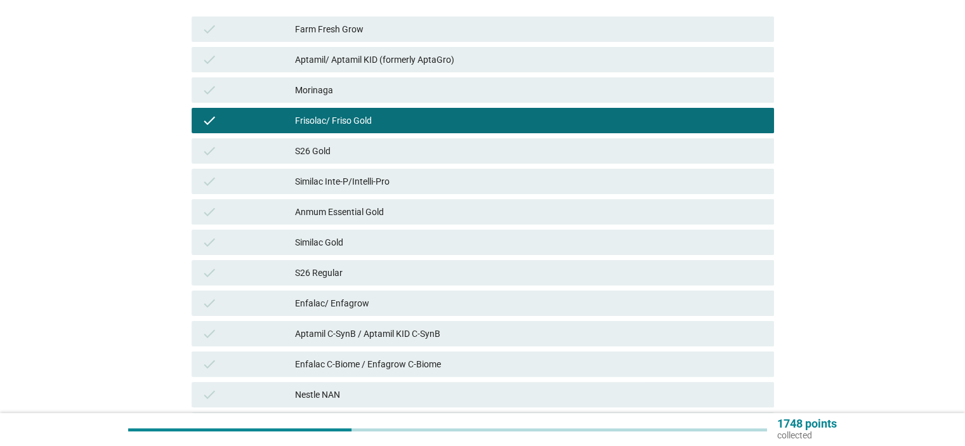
scroll to position [254, 0]
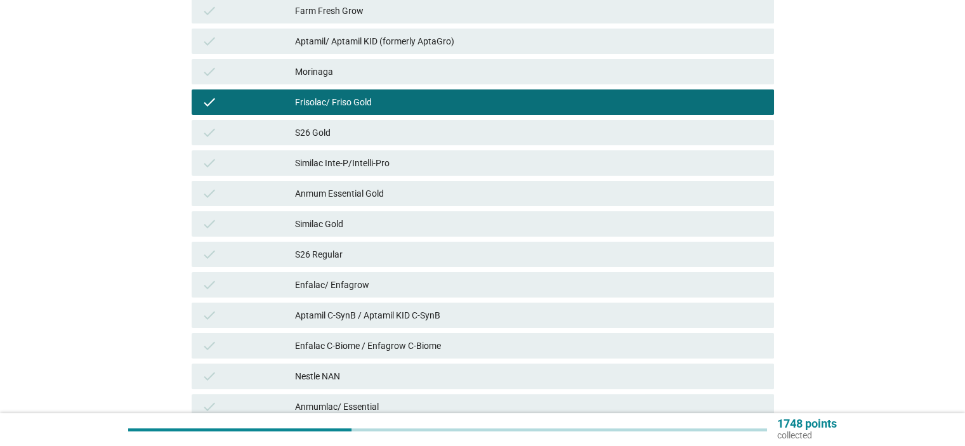
click at [349, 310] on div "Aptamil C-SynB / Aptamil KID C-SynB" at bounding box center [529, 315] width 468 height 15
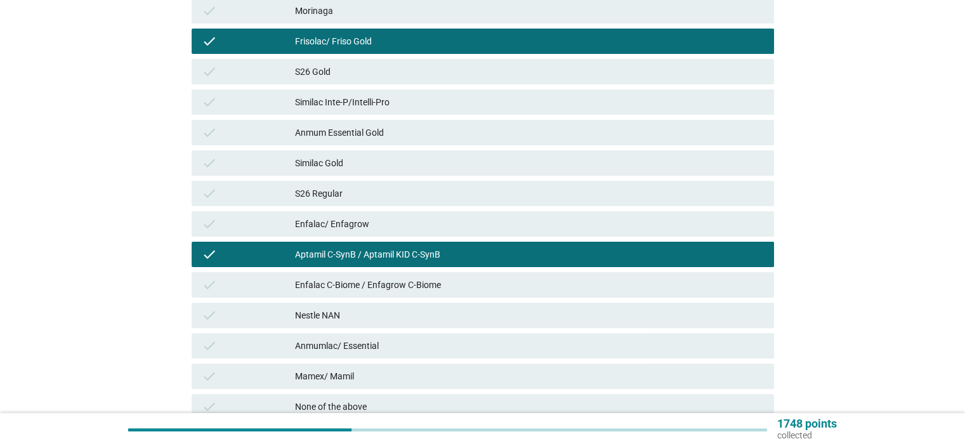
scroll to position [338, 0]
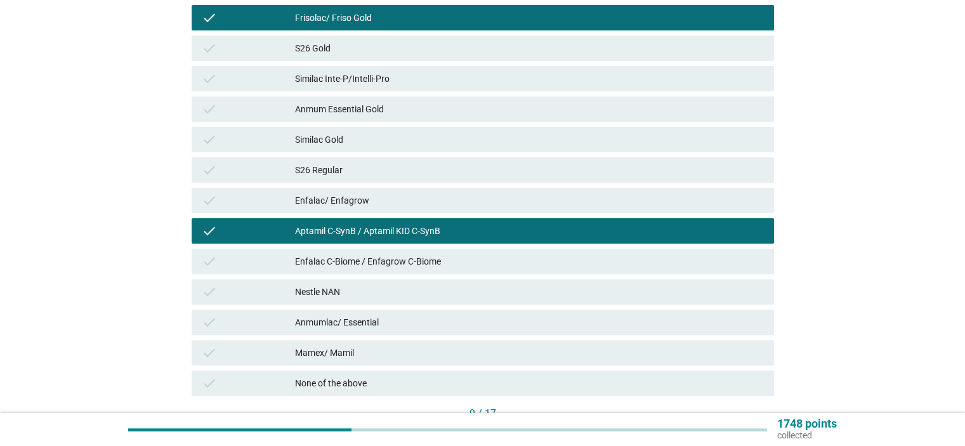
click at [404, 257] on div "Enfalac C-Biome / Enfagrow C-Biome" at bounding box center [529, 261] width 468 height 15
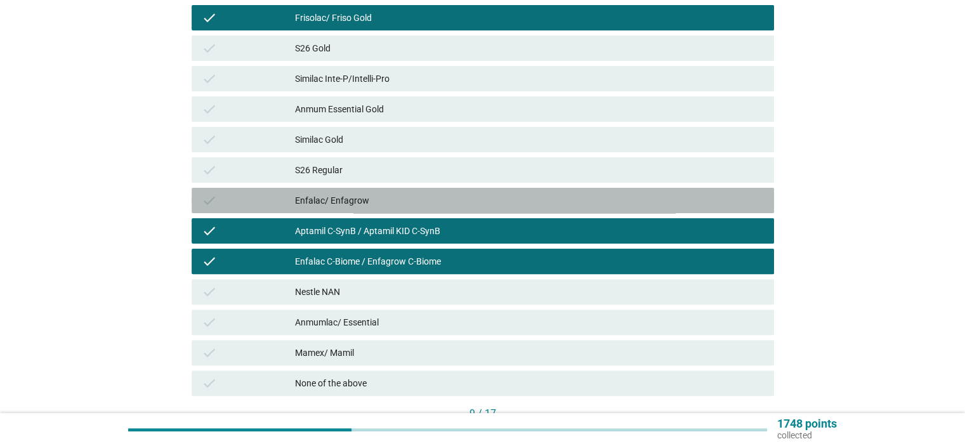
click at [395, 202] on div "Enfalac/ Enfagrow" at bounding box center [529, 200] width 468 height 15
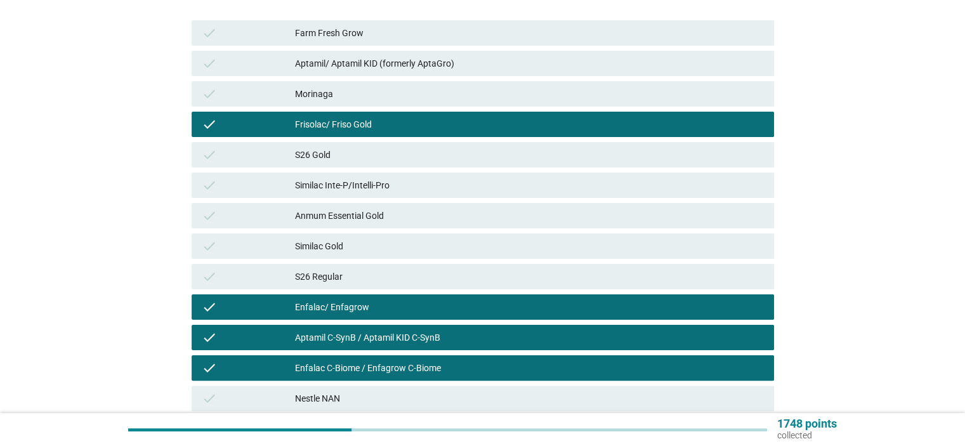
scroll to position [169, 0]
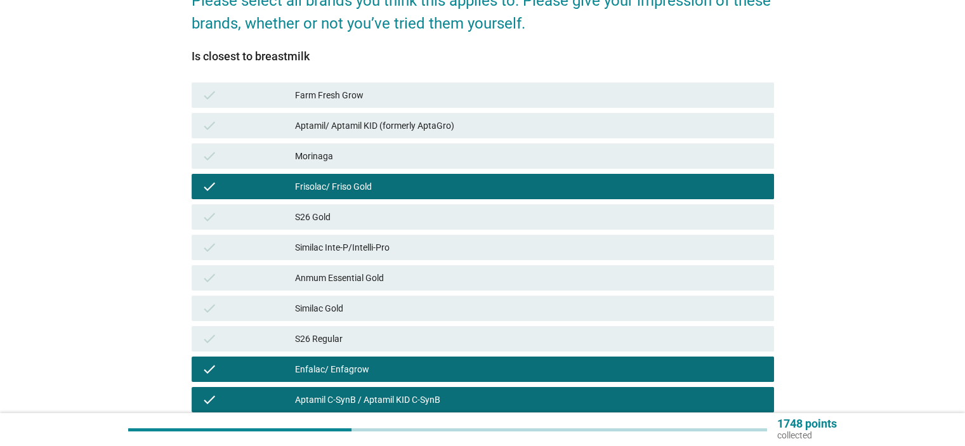
click at [391, 246] on div "Similac Inte-P/Intelli-Pro" at bounding box center [529, 247] width 468 height 15
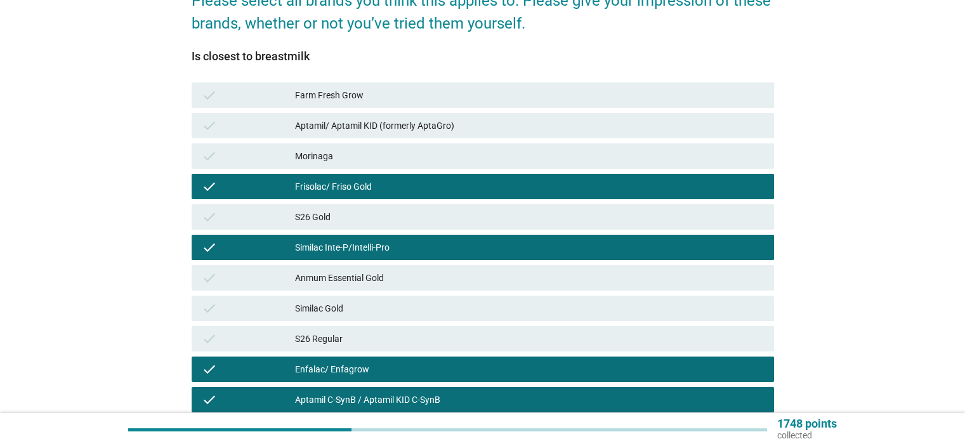
scroll to position [423, 0]
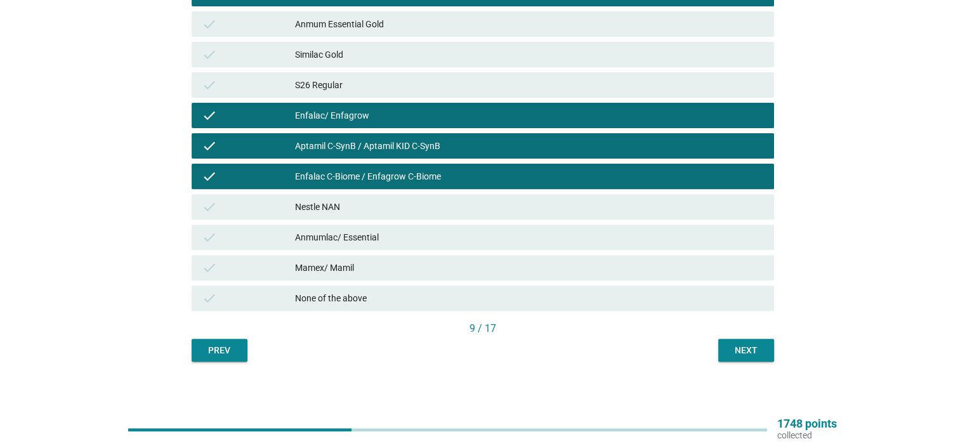
click at [753, 356] on div "Next" at bounding box center [746, 350] width 36 height 13
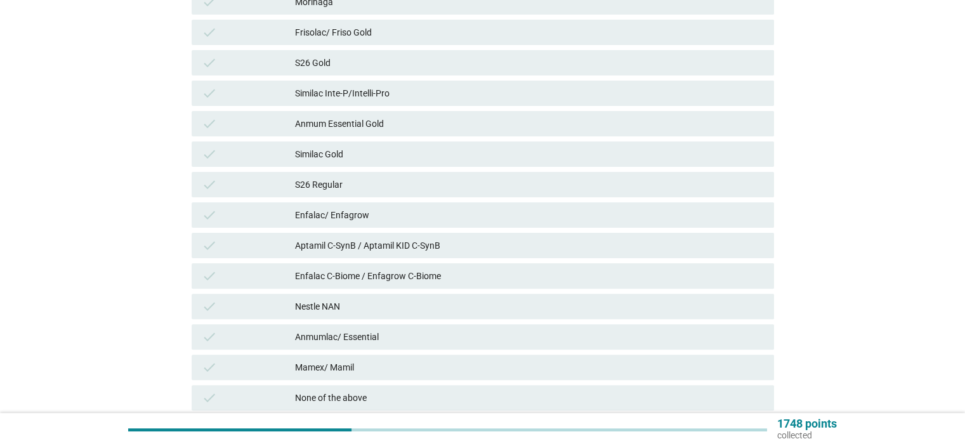
scroll to position [423, 0]
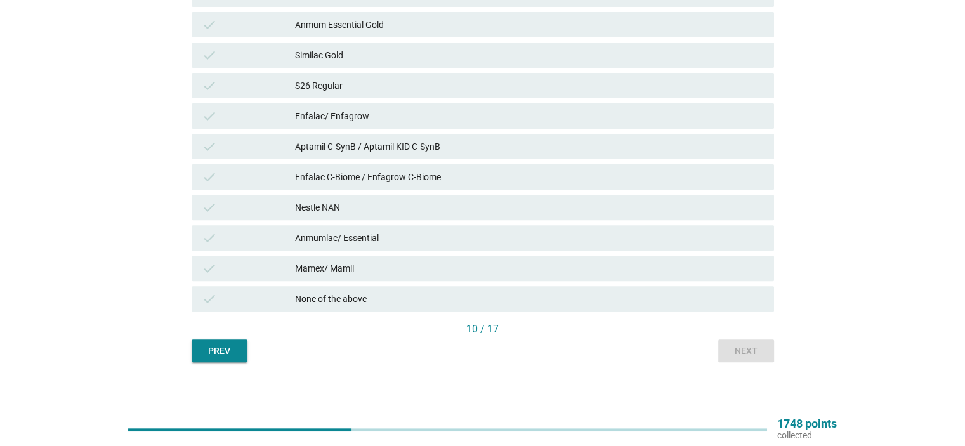
click at [354, 182] on div "Enfalac C-Biome / Enfagrow C-Biome" at bounding box center [529, 176] width 468 height 15
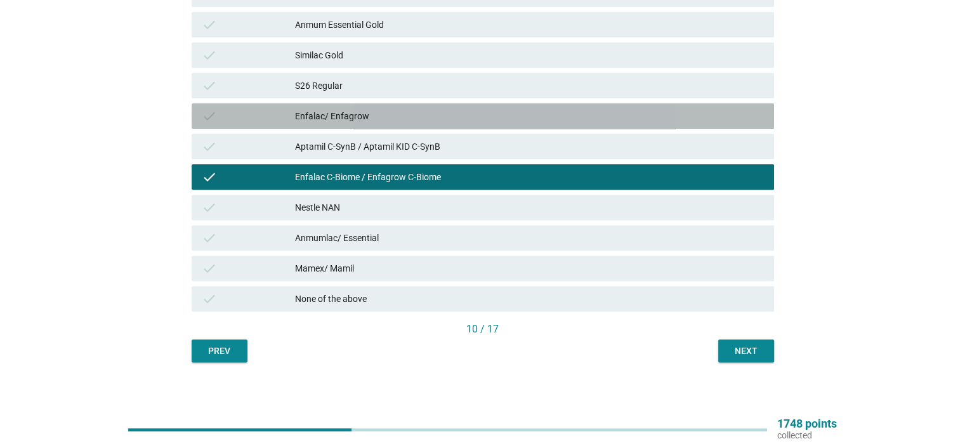
click at [350, 116] on div "Enfalac/ Enfagrow" at bounding box center [529, 115] width 468 height 15
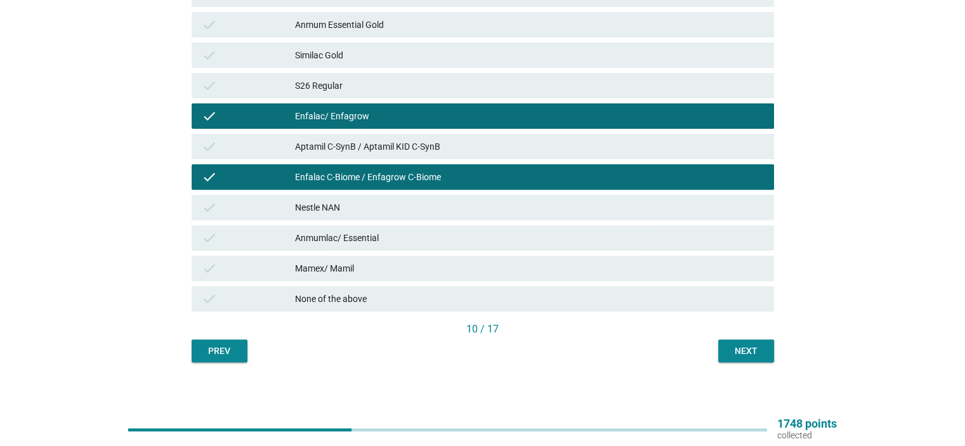
click at [353, 147] on div "Aptamil C-SynB / Aptamil KID C-SynB" at bounding box center [529, 146] width 468 height 15
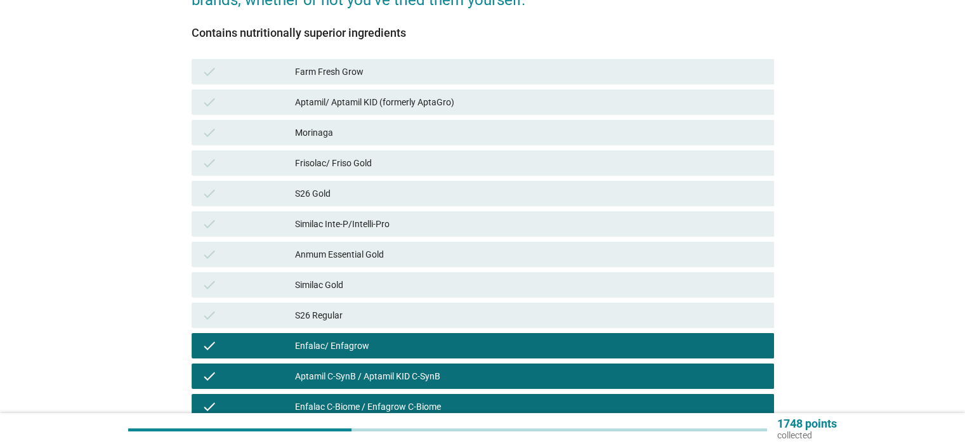
scroll to position [169, 0]
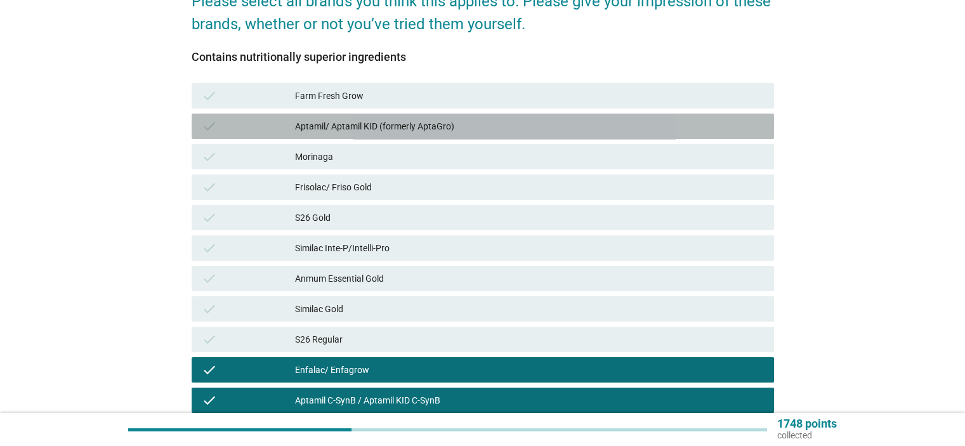
click at [376, 126] on div "Aptamil/ Aptamil KID (formerly AptaGro)" at bounding box center [529, 126] width 468 height 15
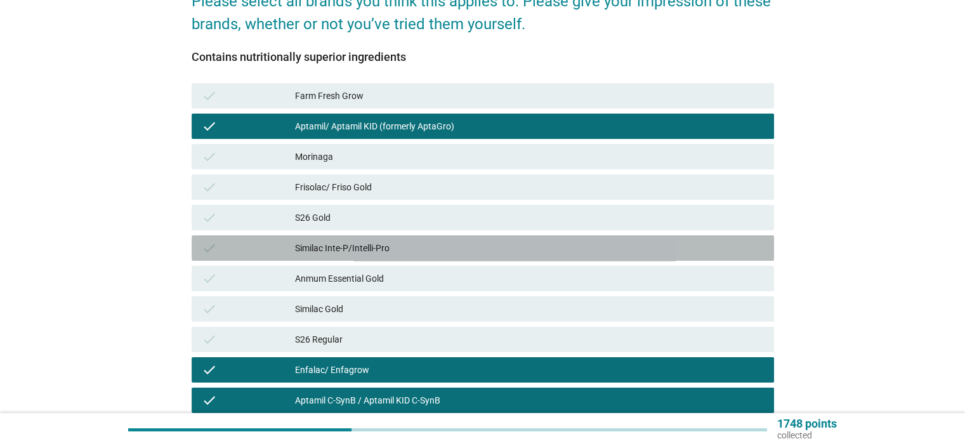
click at [369, 256] on div "check Similac Inte-P/Intelli-Pro" at bounding box center [483, 247] width 582 height 25
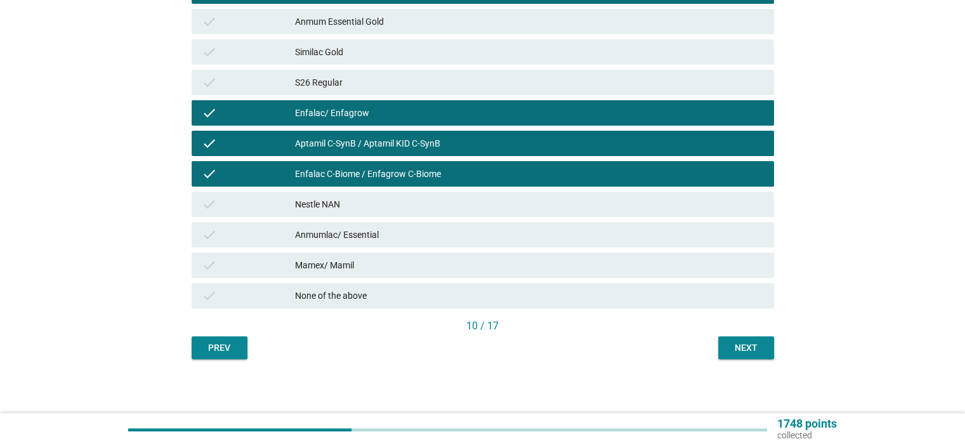
scroll to position [429, 0]
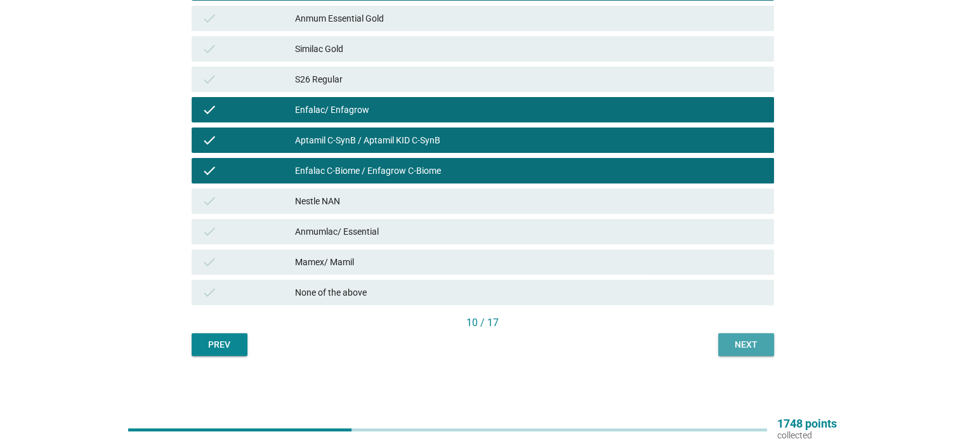
click at [754, 343] on div "Next" at bounding box center [746, 344] width 36 height 13
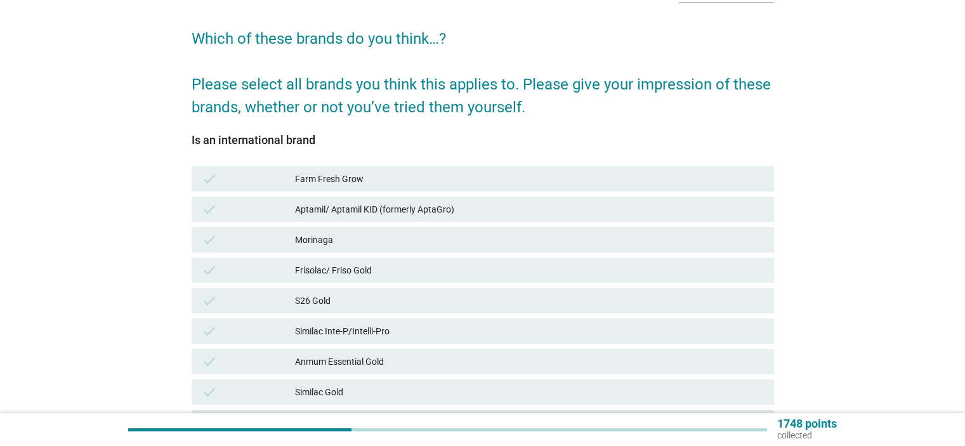
scroll to position [84, 0]
click at [246, 177] on div "check" at bounding box center [249, 180] width 94 height 15
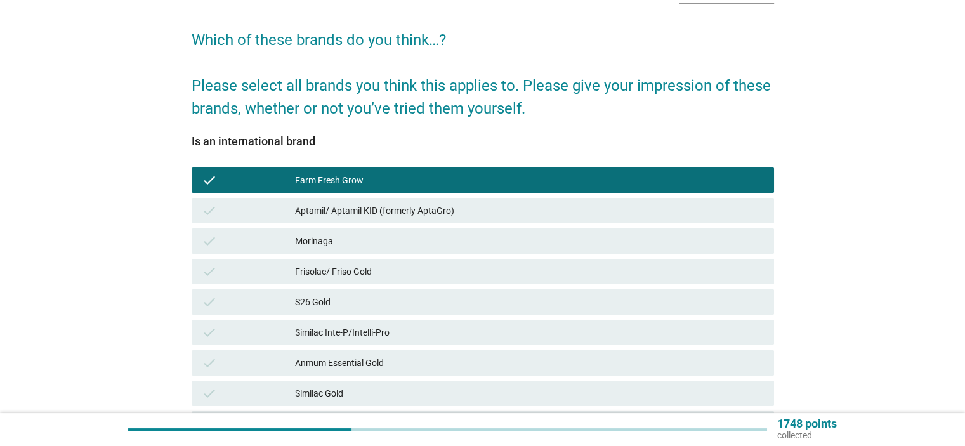
click at [251, 209] on div "check" at bounding box center [249, 210] width 94 height 15
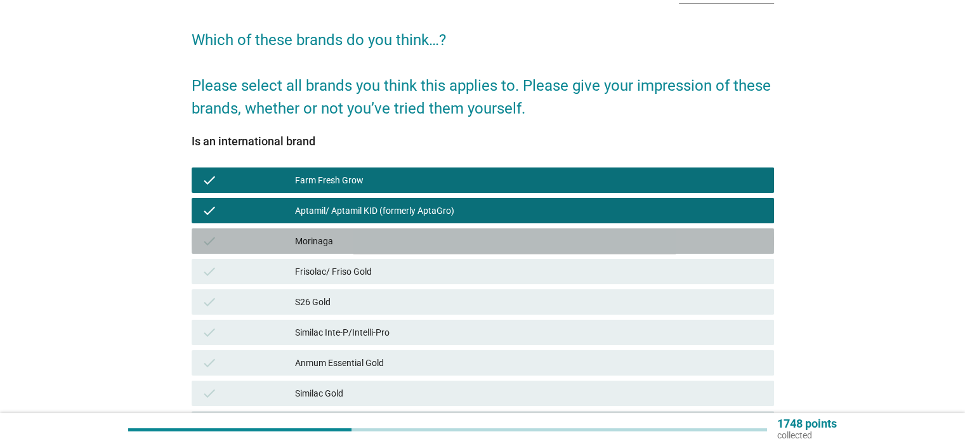
click at [258, 240] on div "check" at bounding box center [249, 240] width 94 height 15
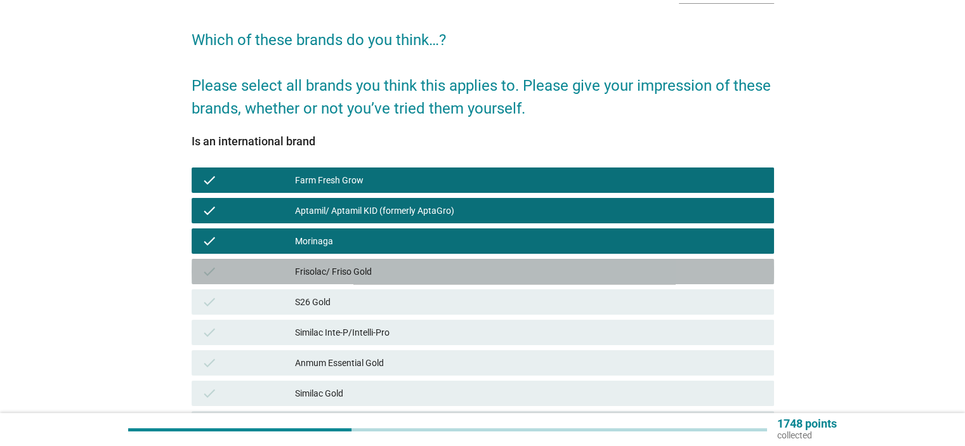
click at [262, 271] on div "check" at bounding box center [249, 271] width 94 height 15
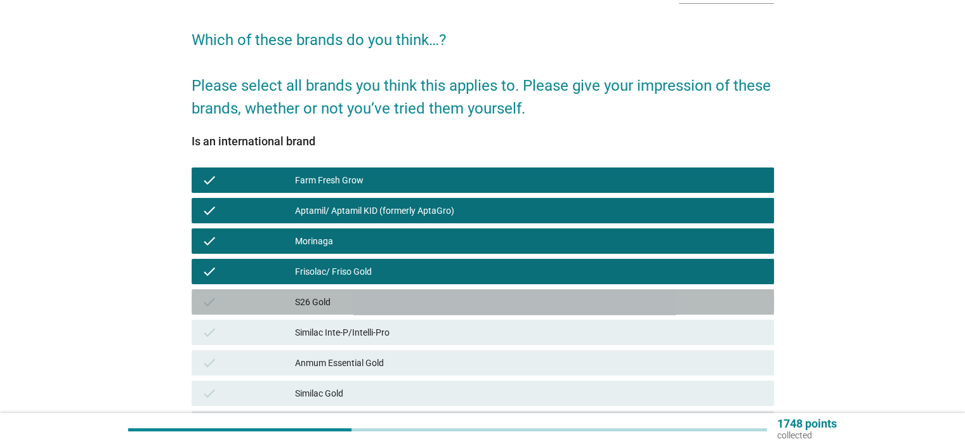
click at [272, 301] on div "check" at bounding box center [249, 301] width 94 height 15
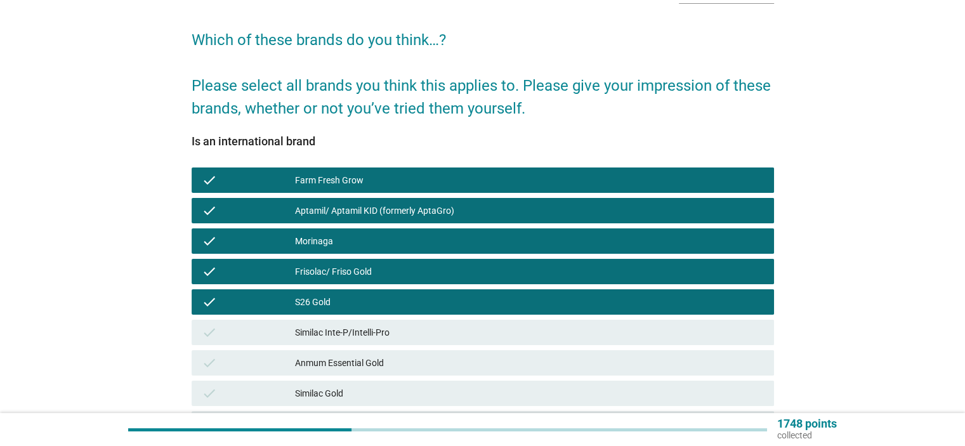
click at [273, 325] on div "check" at bounding box center [249, 332] width 94 height 15
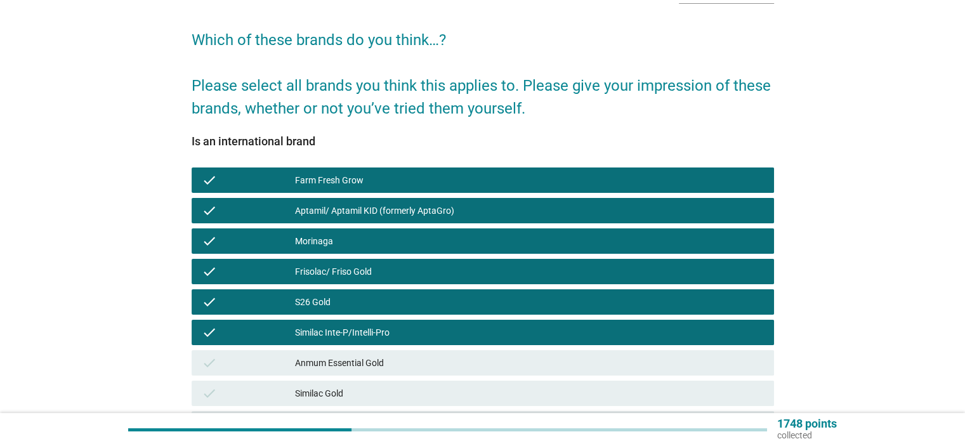
scroll to position [169, 0]
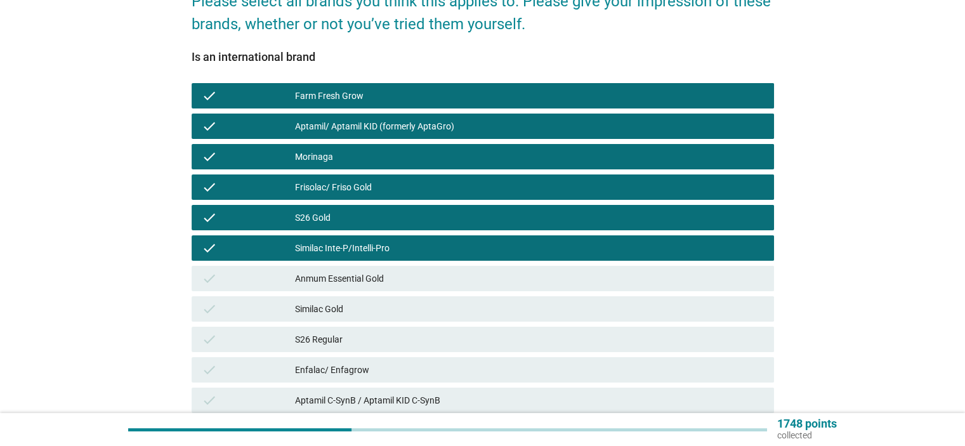
click at [347, 273] on div "Anmum Essential Gold" at bounding box center [529, 278] width 468 height 15
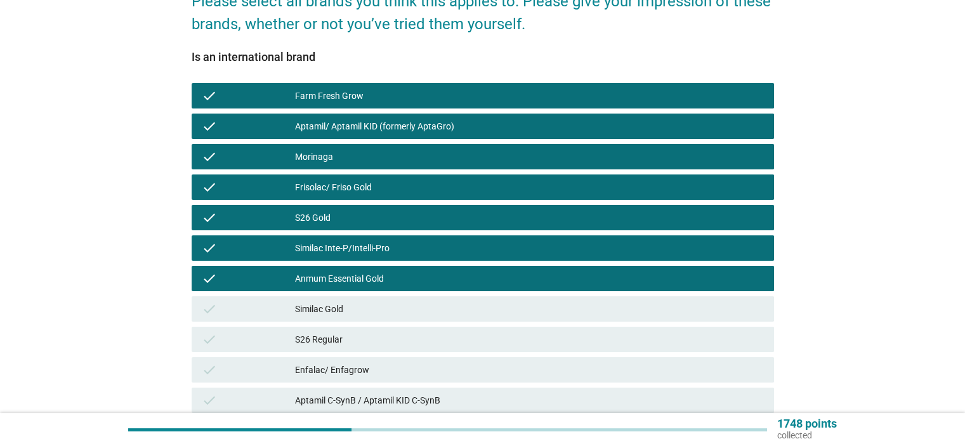
click at [341, 306] on div "Similac Gold" at bounding box center [529, 308] width 468 height 15
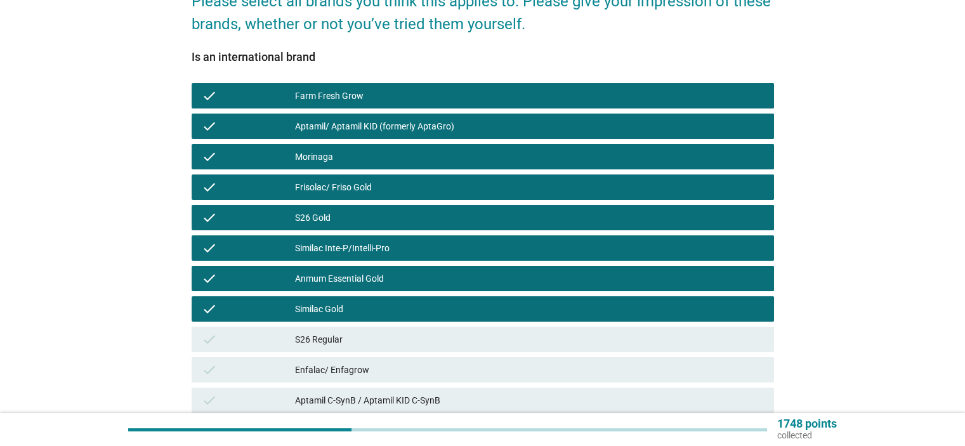
drag, startPoint x: 343, startPoint y: 334, endPoint x: 351, endPoint y: 355, distance: 22.5
click at [344, 334] on div "S26 Regular" at bounding box center [529, 339] width 468 height 15
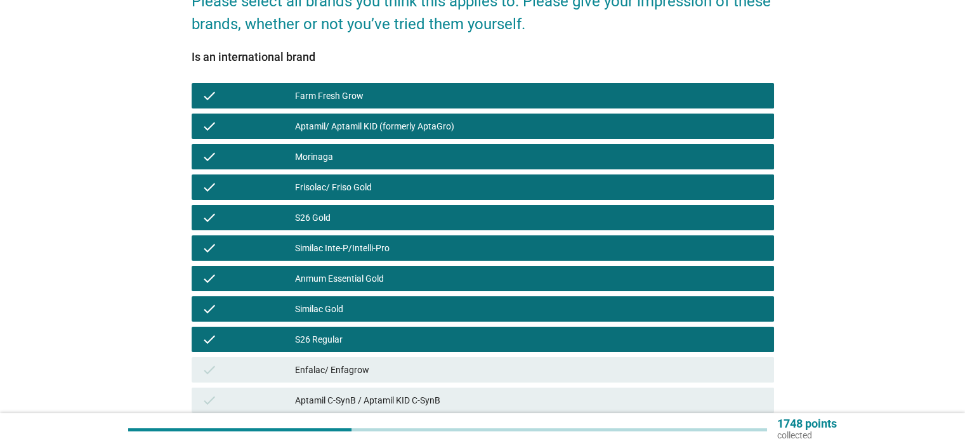
drag, startPoint x: 353, startPoint y: 370, endPoint x: 358, endPoint y: 395, distance: 25.9
click at [353, 371] on div "Enfalac/ Enfagrow" at bounding box center [529, 369] width 468 height 15
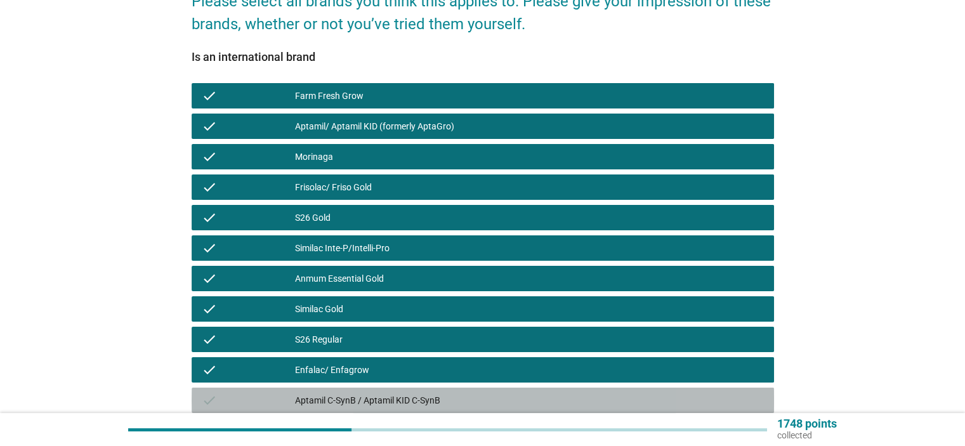
click at [358, 400] on div "Aptamil C-SynB / Aptamil KID C-SynB" at bounding box center [529, 400] width 468 height 15
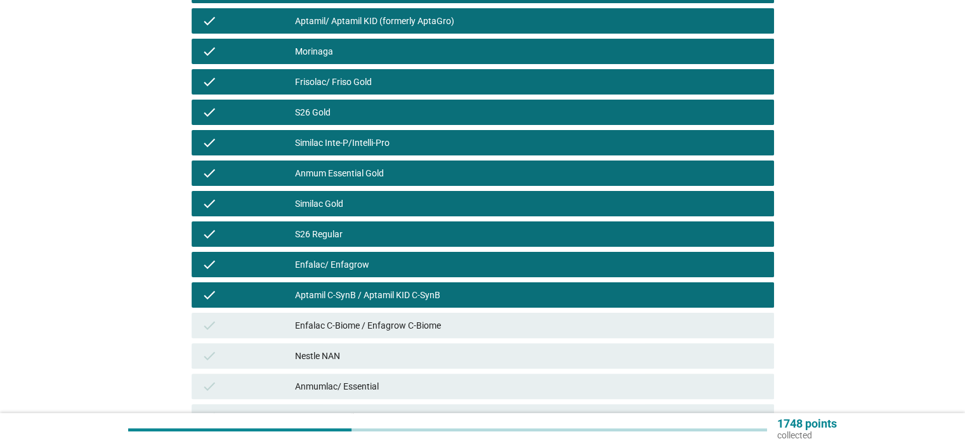
scroll to position [423, 0]
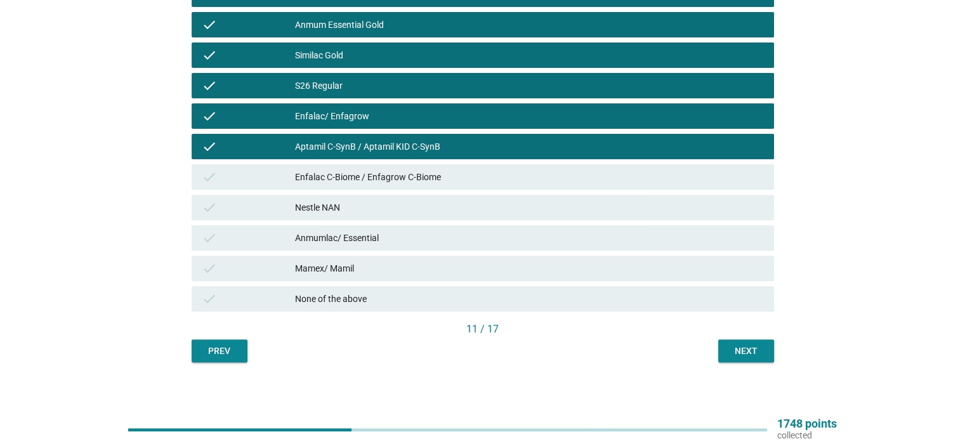
click at [360, 176] on div "Enfalac C-Biome / Enfagrow C-Biome" at bounding box center [529, 176] width 468 height 15
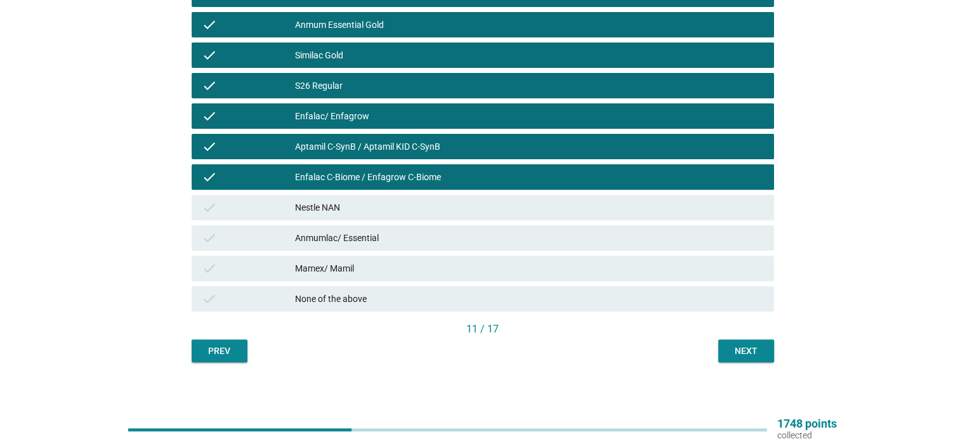
click at [353, 207] on div "Nestle NAN" at bounding box center [529, 207] width 468 height 15
drag, startPoint x: 353, startPoint y: 228, endPoint x: 353, endPoint y: 249, distance: 20.3
click at [353, 229] on div "check Anmumlac/ Essential" at bounding box center [483, 237] width 582 height 25
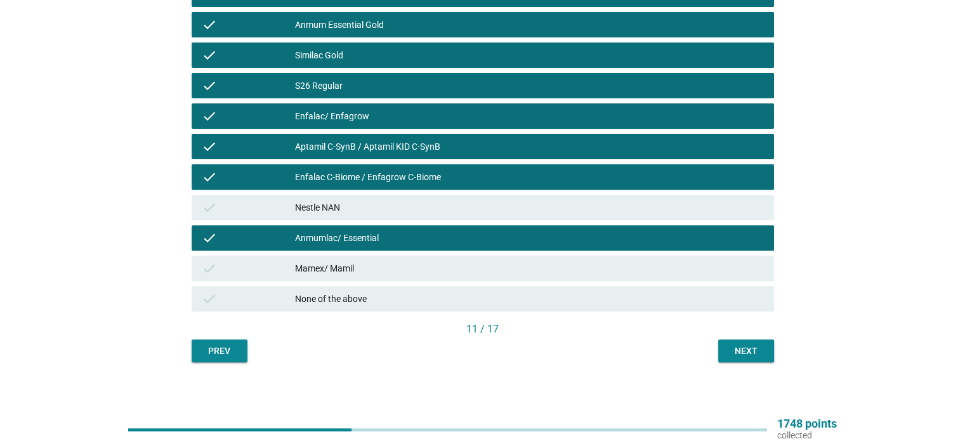
click at [353, 266] on div "Mamex/ Mamil" at bounding box center [529, 268] width 468 height 15
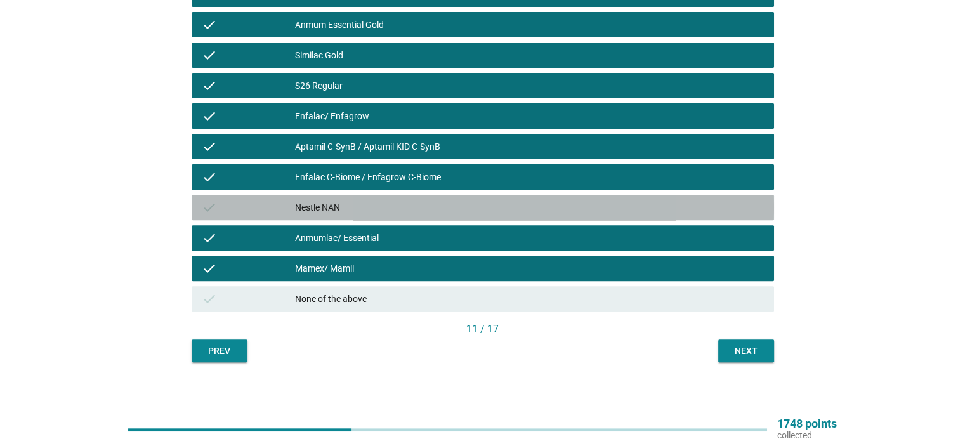
click at [360, 201] on div "Nestle NAN" at bounding box center [529, 207] width 468 height 15
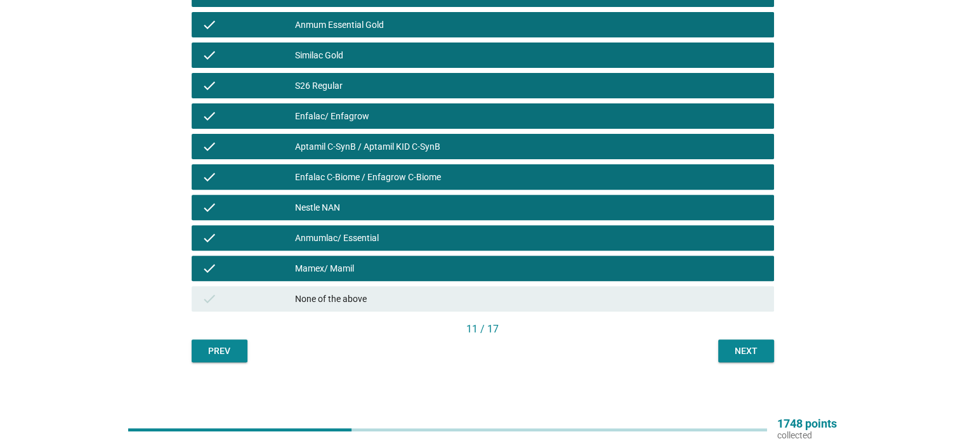
click at [754, 351] on div "Next" at bounding box center [746, 351] width 36 height 13
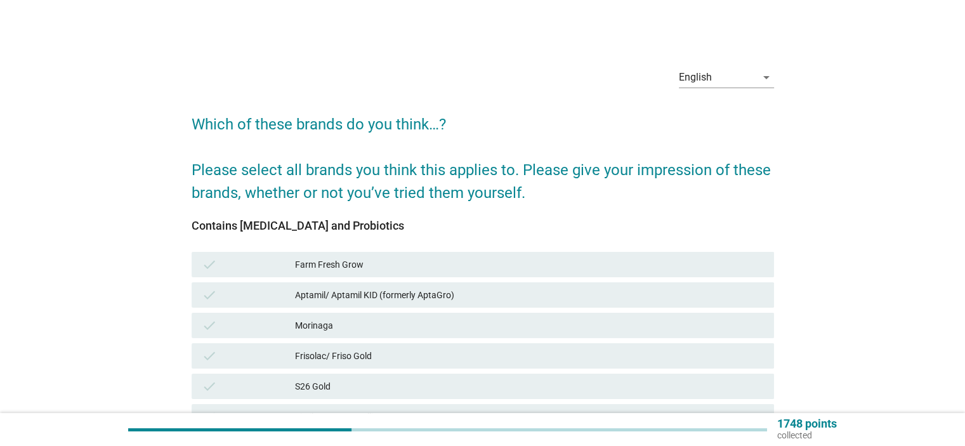
click at [394, 262] on div "Farm Fresh Grow" at bounding box center [529, 264] width 468 height 15
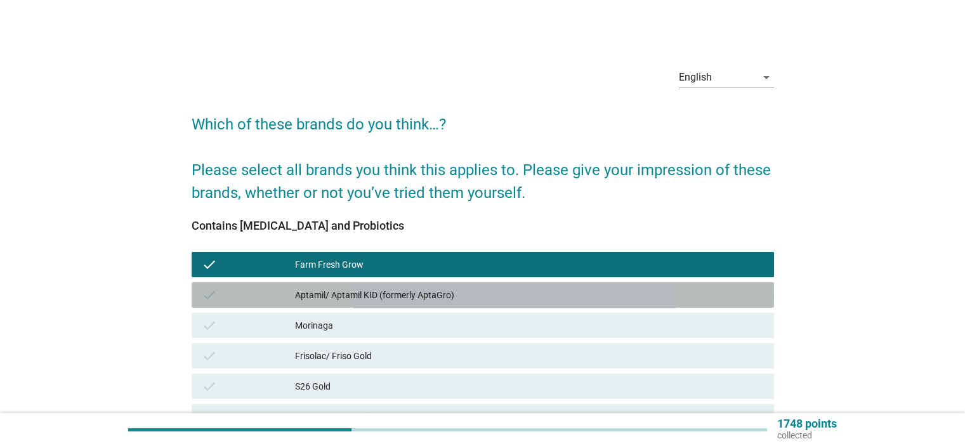
click at [392, 291] on div "Aptamil/ Aptamil KID (formerly AptaGro)" at bounding box center [529, 294] width 468 height 15
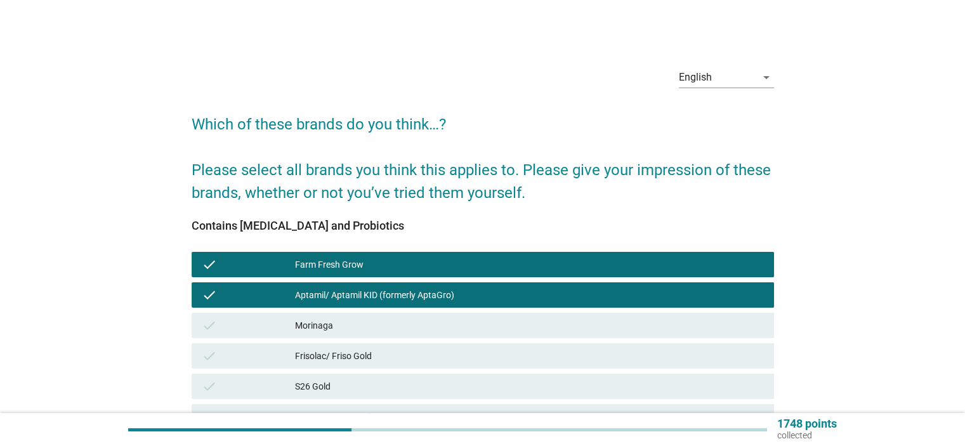
click at [379, 319] on div "Morinaga" at bounding box center [529, 325] width 468 height 15
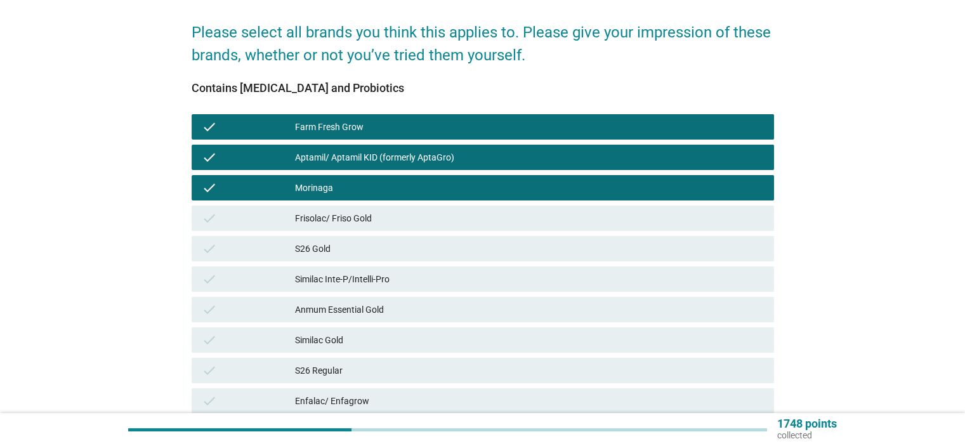
scroll to position [254, 0]
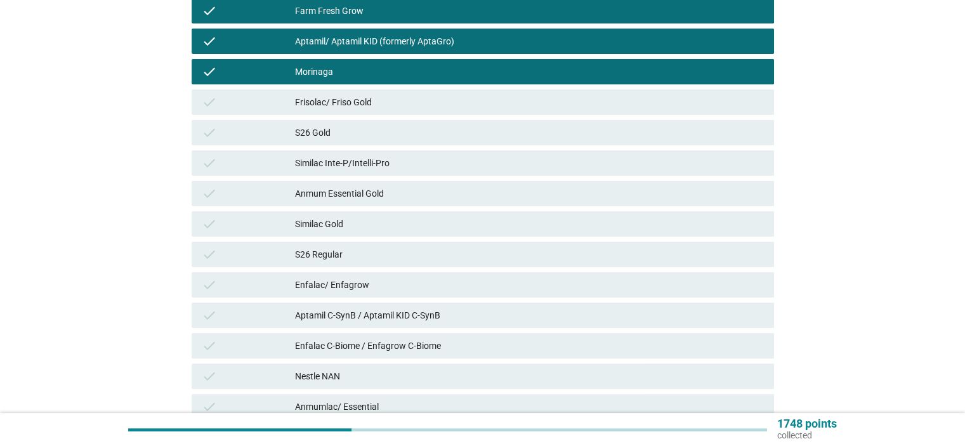
click at [328, 106] on div "Frisolac/ Friso Gold" at bounding box center [529, 102] width 468 height 15
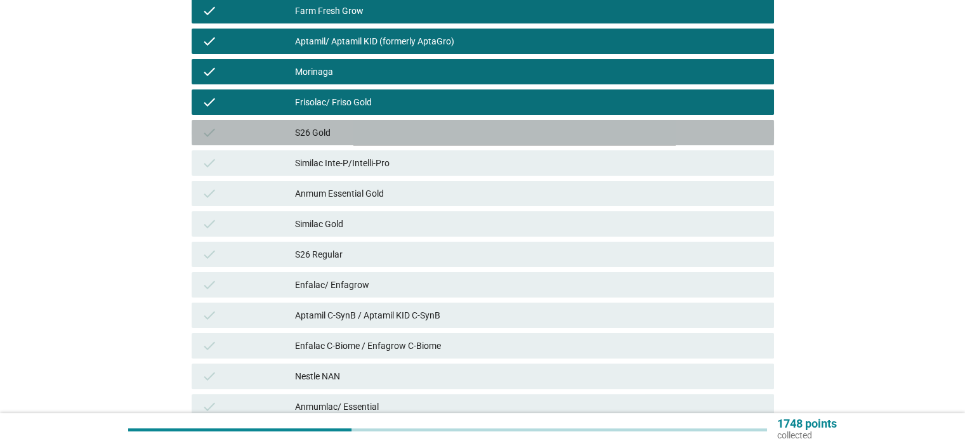
click at [328, 134] on div "S26 Gold" at bounding box center [529, 132] width 468 height 15
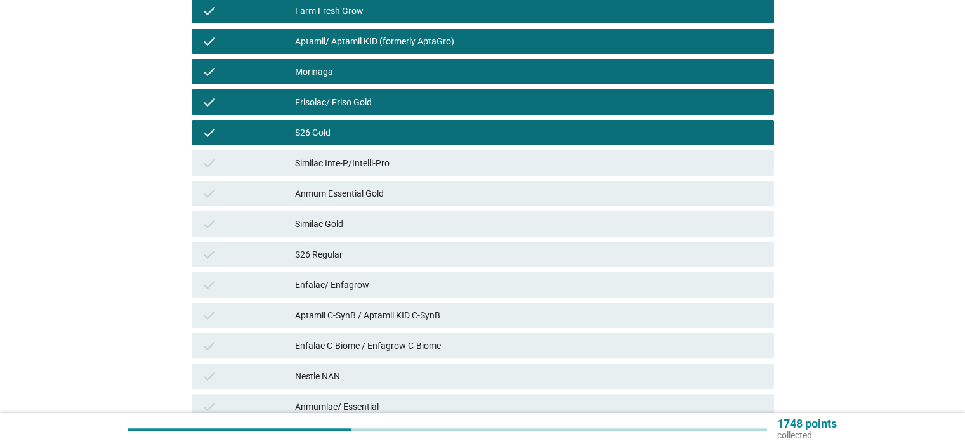
click at [411, 159] on div "Similac Inte-P/Intelli-Pro" at bounding box center [529, 162] width 468 height 15
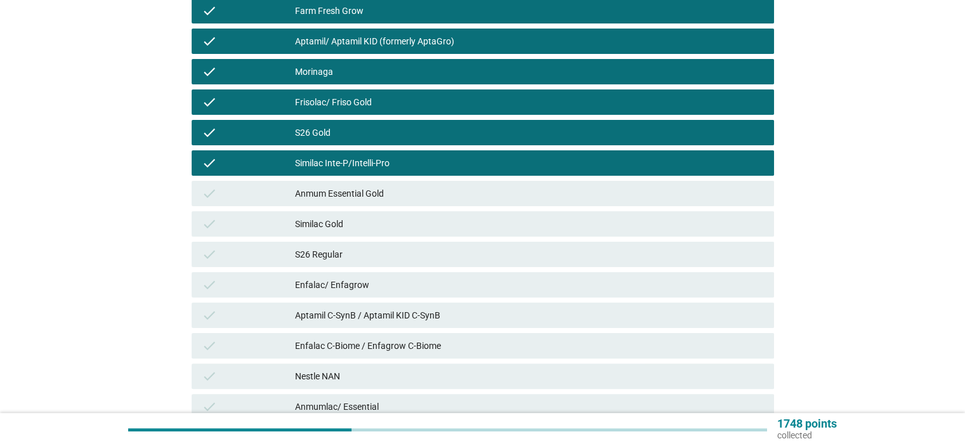
click at [414, 195] on div "Anmum Essential Gold" at bounding box center [529, 193] width 468 height 15
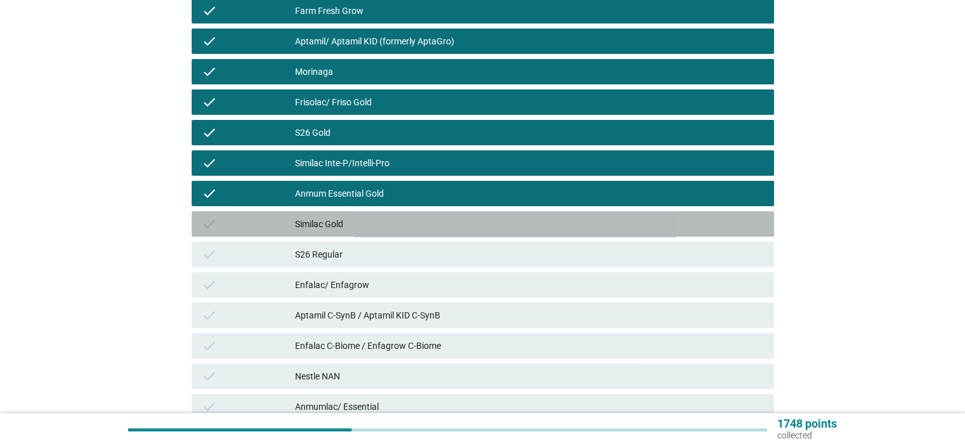
click at [388, 220] on div "Similac Gold" at bounding box center [529, 223] width 468 height 15
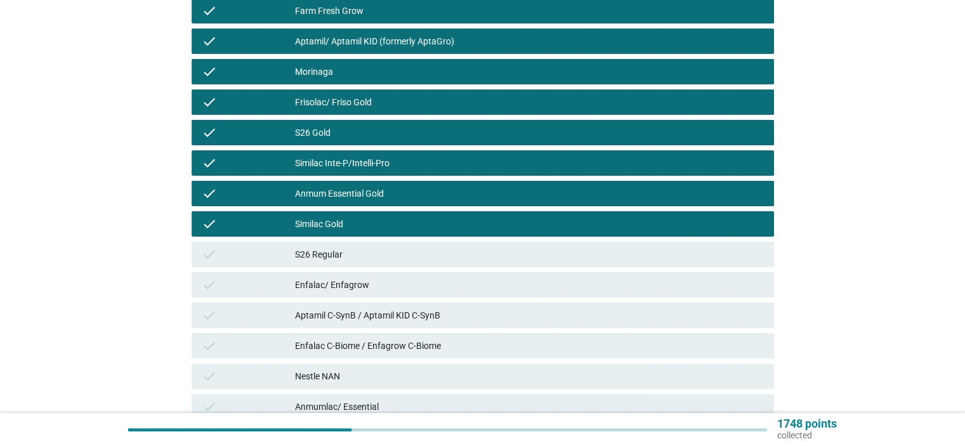
click at [387, 250] on div "S26 Regular" at bounding box center [529, 254] width 468 height 15
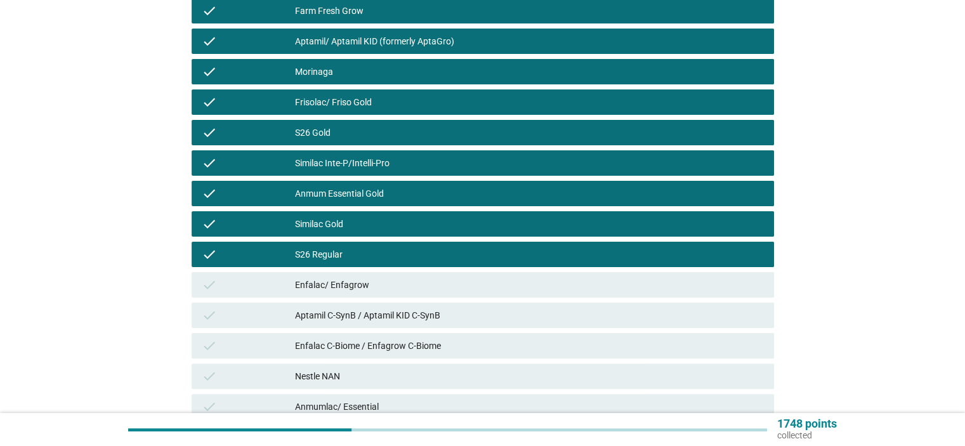
click at [401, 281] on div "Enfalac/ Enfagrow" at bounding box center [529, 284] width 468 height 15
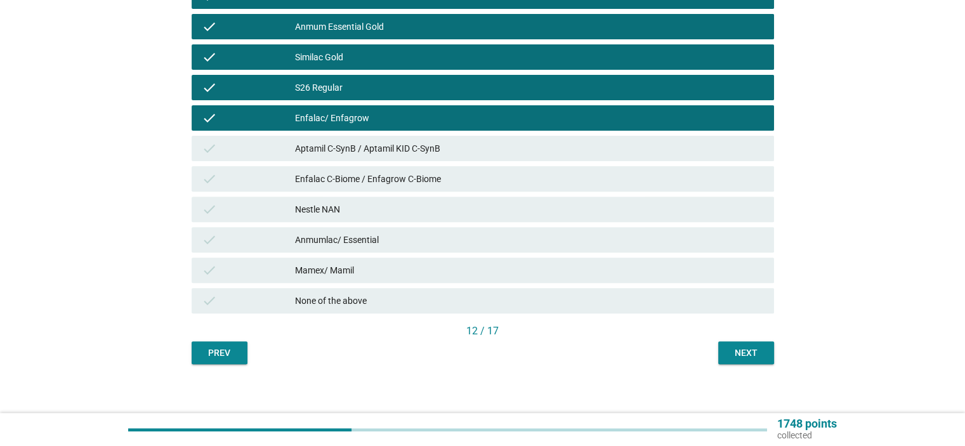
scroll to position [423, 0]
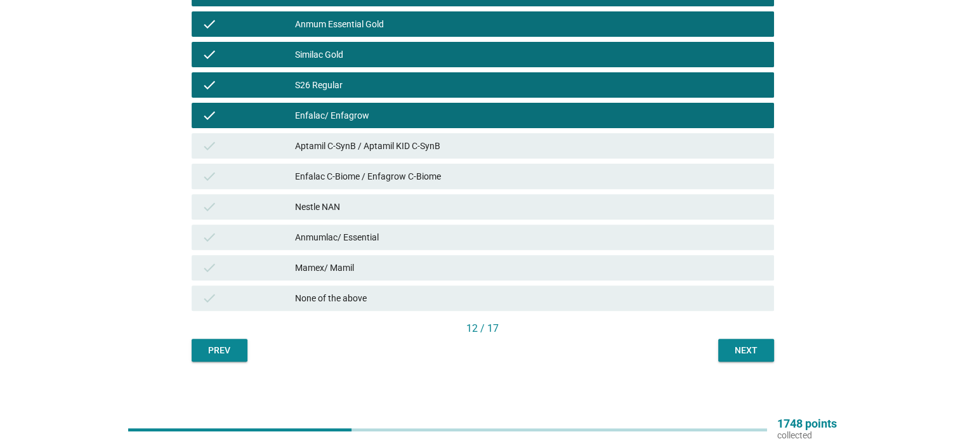
click at [401, 263] on div "Mamex/ Mamil" at bounding box center [529, 267] width 468 height 15
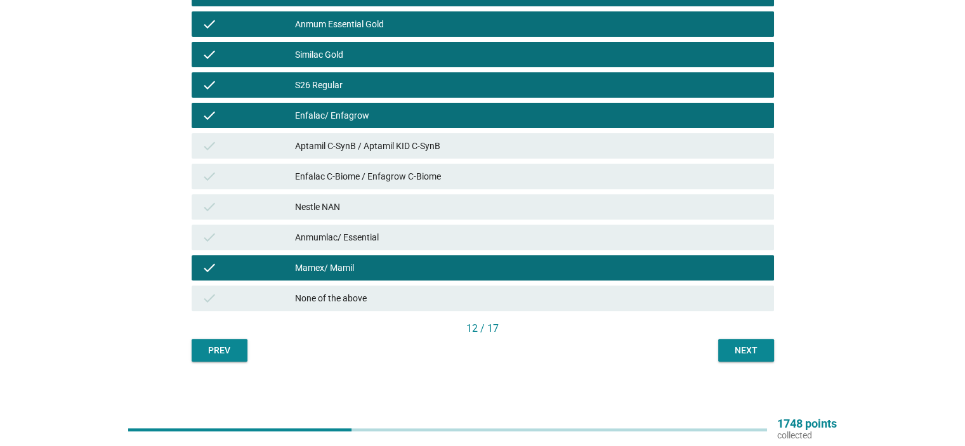
click at [406, 235] on div "Anmumlac/ Essential" at bounding box center [529, 237] width 468 height 15
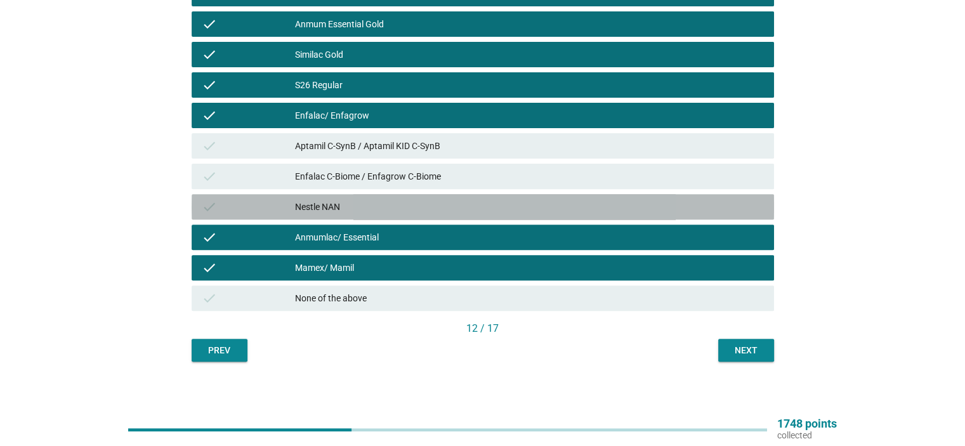
click at [409, 204] on div "Nestle NAN" at bounding box center [529, 206] width 468 height 15
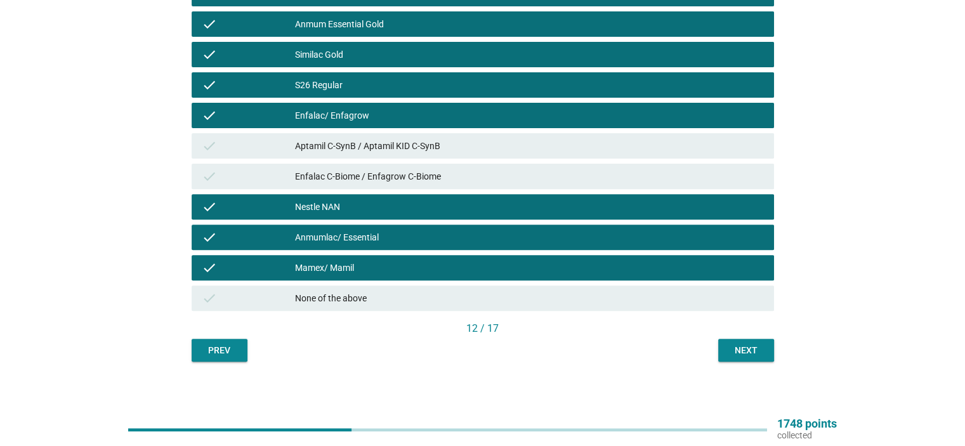
click at [425, 177] on div "Enfalac C-Biome / Enfagrow C-Biome" at bounding box center [529, 176] width 468 height 15
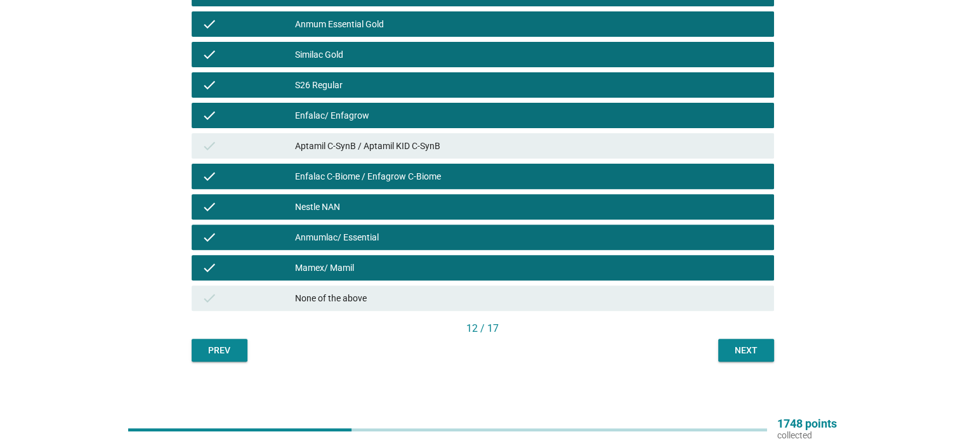
click at [462, 141] on div "Aptamil C-SynB / Aptamil KID C-SynB" at bounding box center [529, 145] width 468 height 15
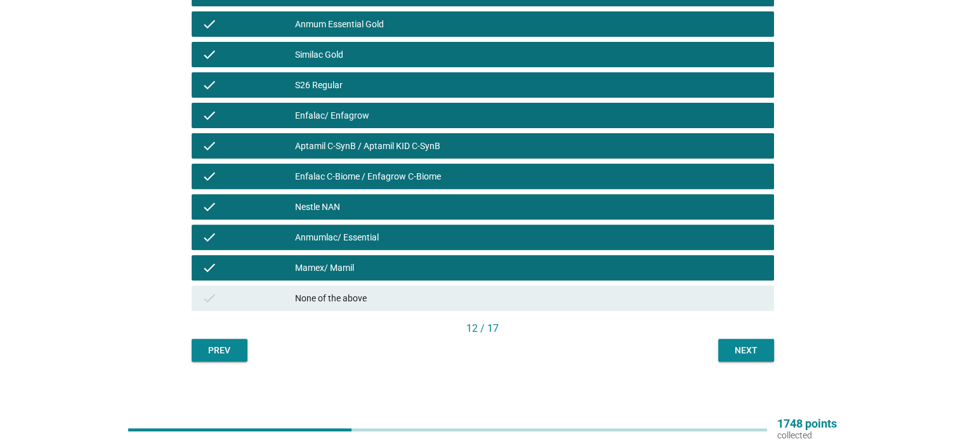
click at [727, 345] on button "Next" at bounding box center [746, 350] width 56 height 23
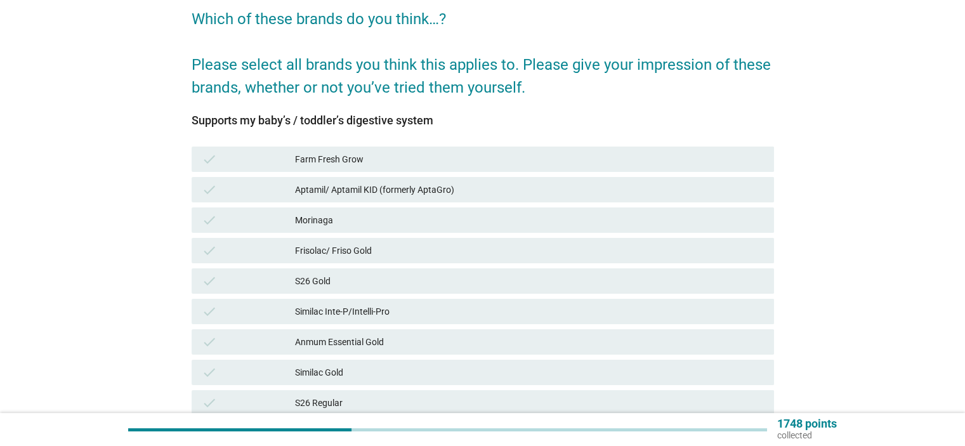
scroll to position [254, 0]
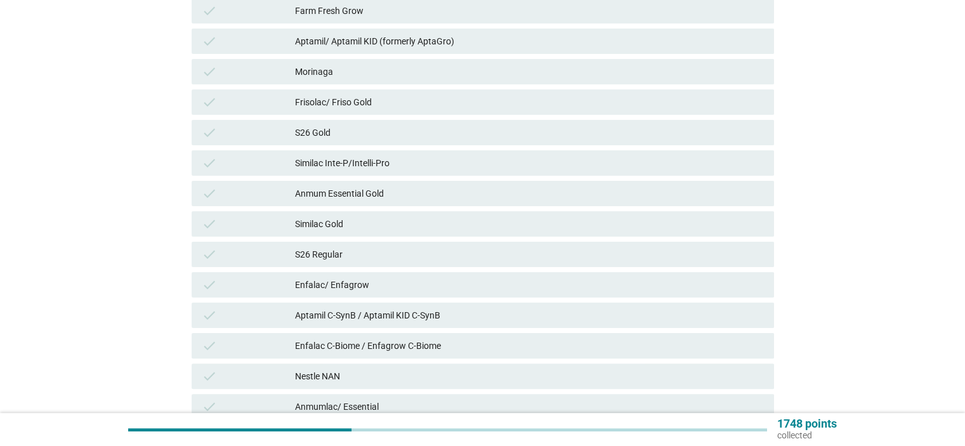
click at [353, 322] on div "Aptamil C-SynB / Aptamil KID C-SynB" at bounding box center [529, 315] width 468 height 15
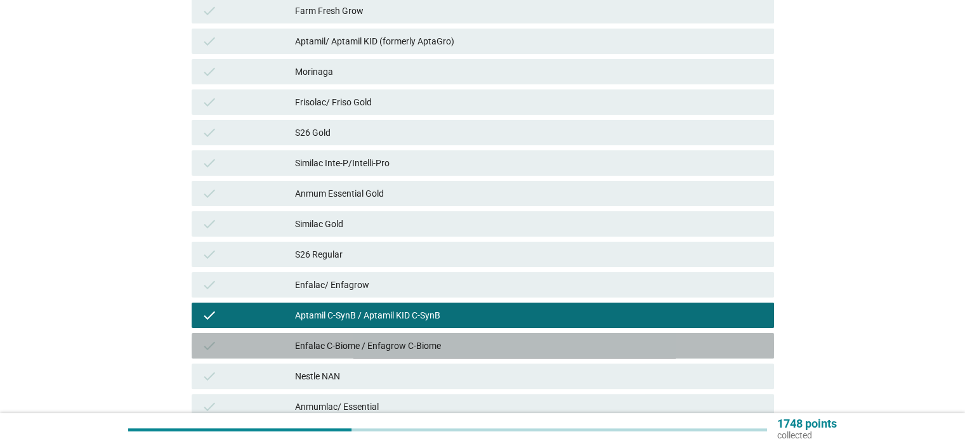
click at [353, 339] on div "Enfalac C-Biome / Enfagrow C-Biome" at bounding box center [529, 345] width 468 height 15
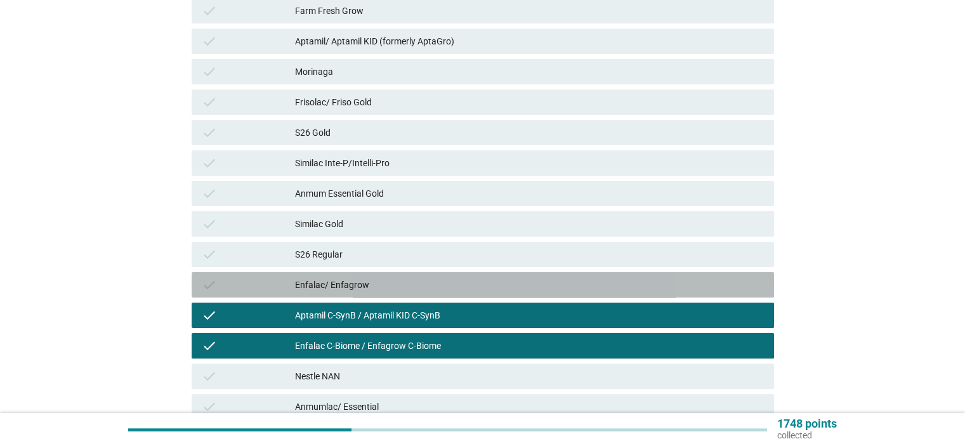
click at [353, 284] on div "Enfalac/ Enfagrow" at bounding box center [529, 284] width 468 height 15
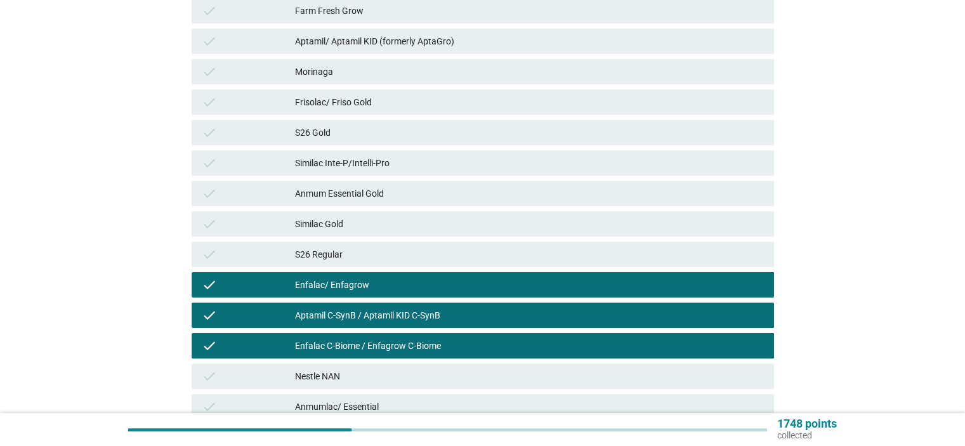
click at [350, 253] on div "S26 Regular" at bounding box center [529, 254] width 468 height 15
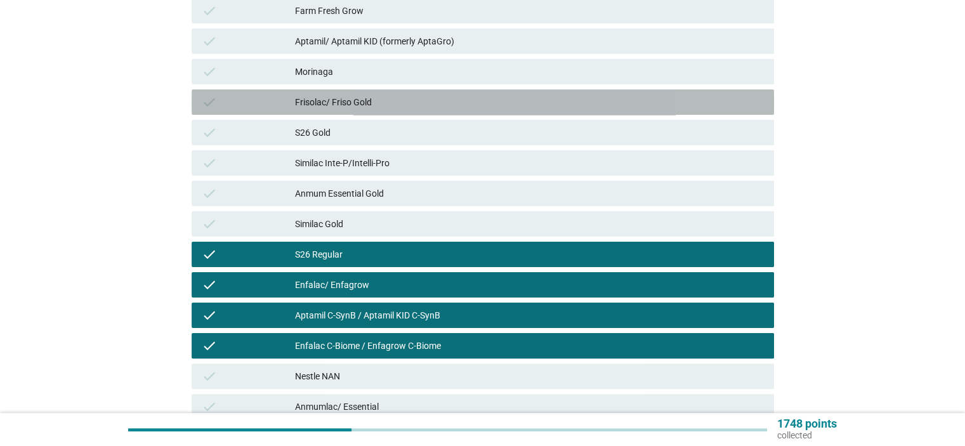
click at [355, 102] on div "Frisolac/ Friso Gold" at bounding box center [529, 102] width 468 height 15
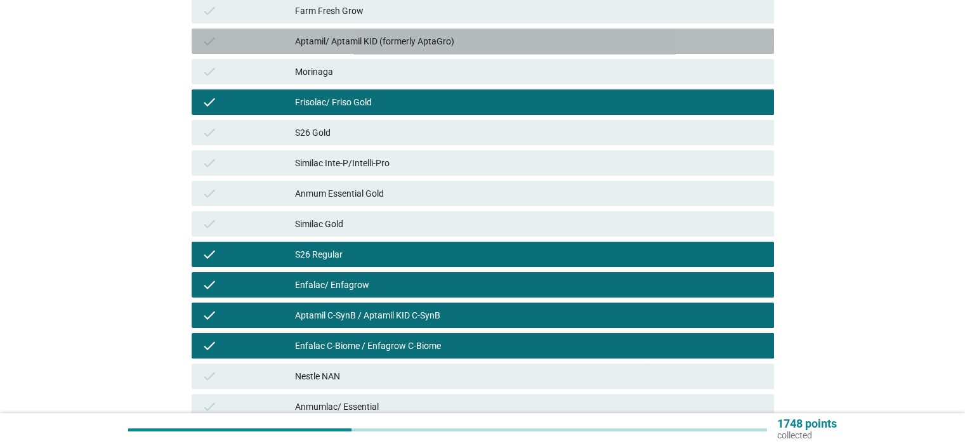
click at [459, 44] on div "Aptamil/ Aptamil KID (formerly AptaGro)" at bounding box center [529, 41] width 468 height 15
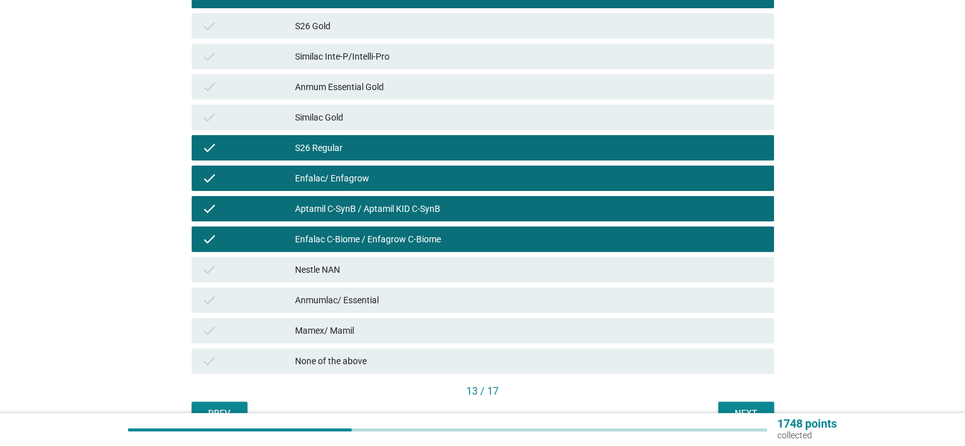
scroll to position [423, 0]
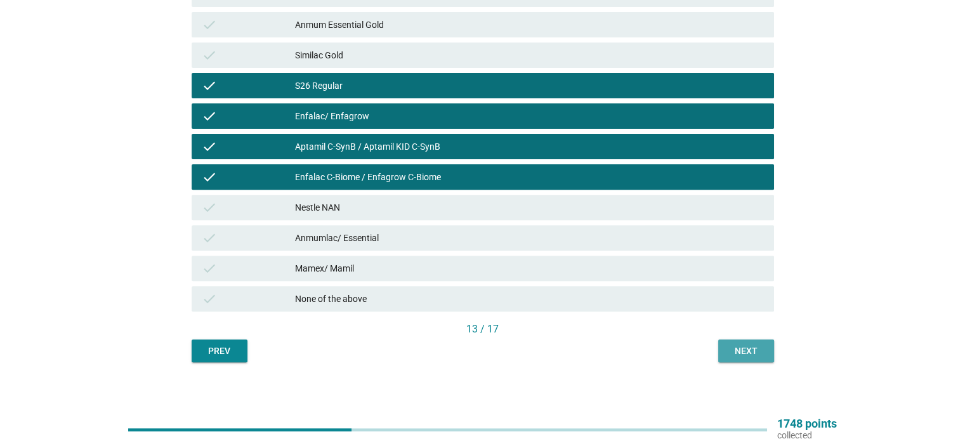
click at [724, 350] on button "Next" at bounding box center [746, 350] width 56 height 23
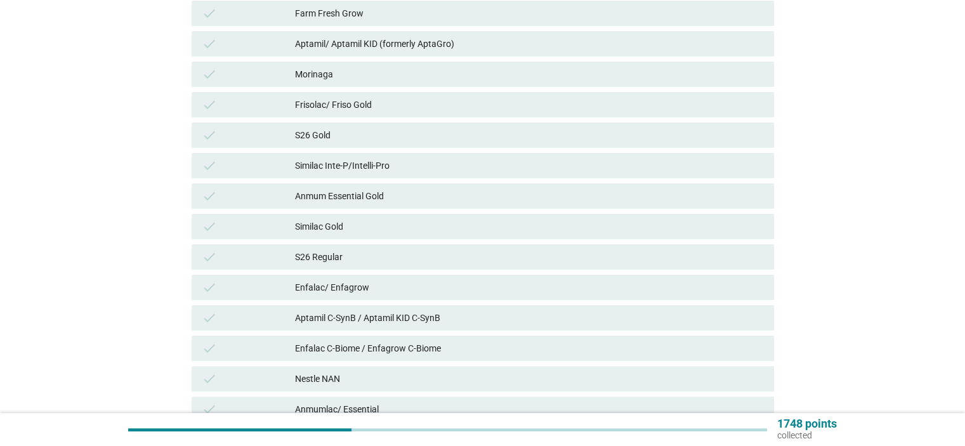
scroll to position [254, 0]
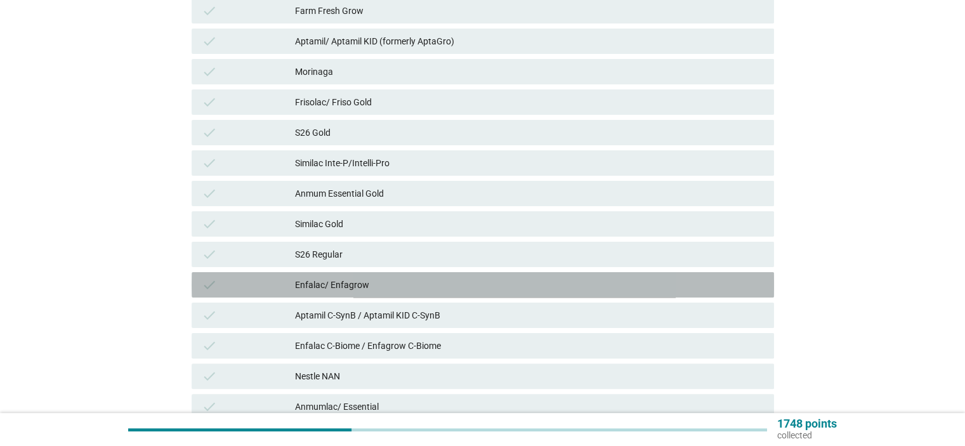
click at [334, 284] on div "Enfalac/ Enfagrow" at bounding box center [529, 284] width 468 height 15
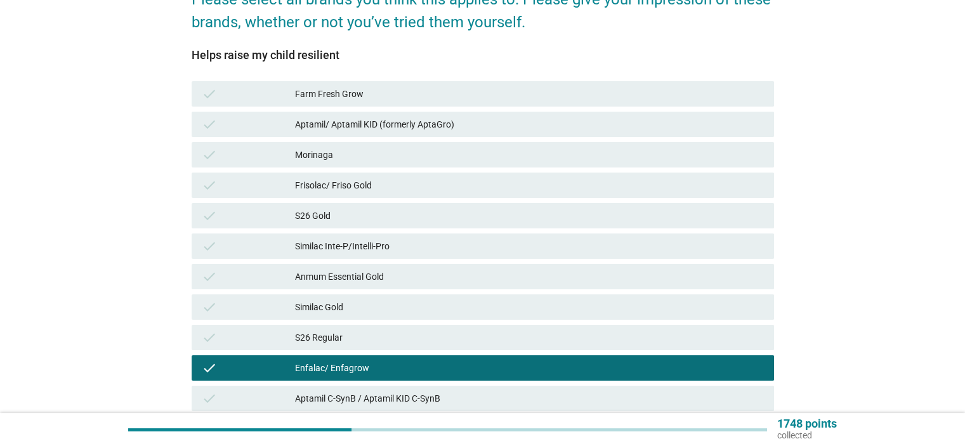
scroll to position [169, 0]
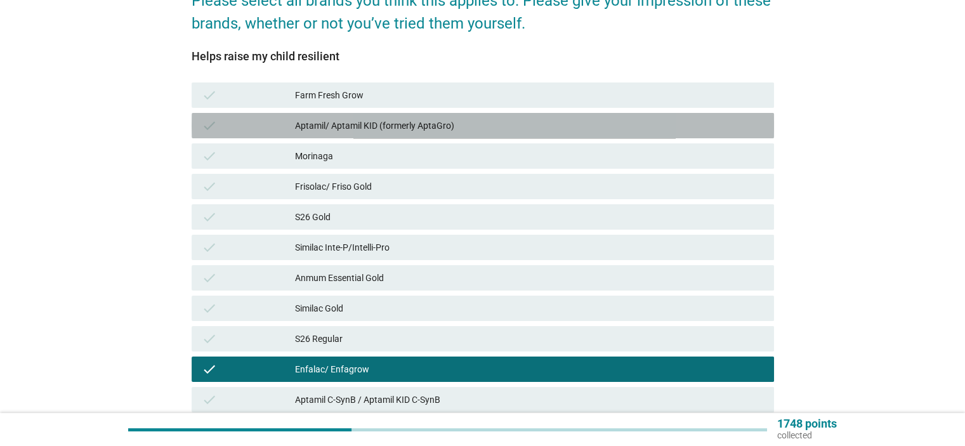
click at [362, 131] on div "Aptamil/ Aptamil KID (formerly AptaGro)" at bounding box center [529, 125] width 468 height 15
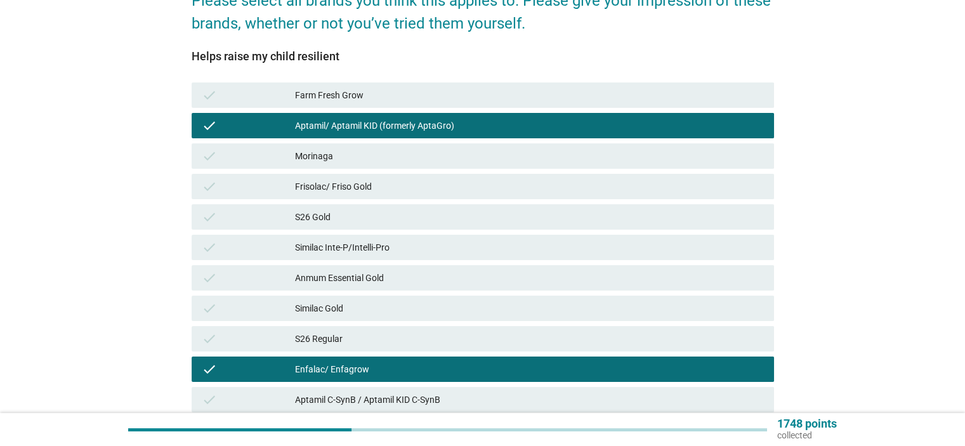
click at [355, 314] on div "Similac Gold" at bounding box center [529, 308] width 468 height 15
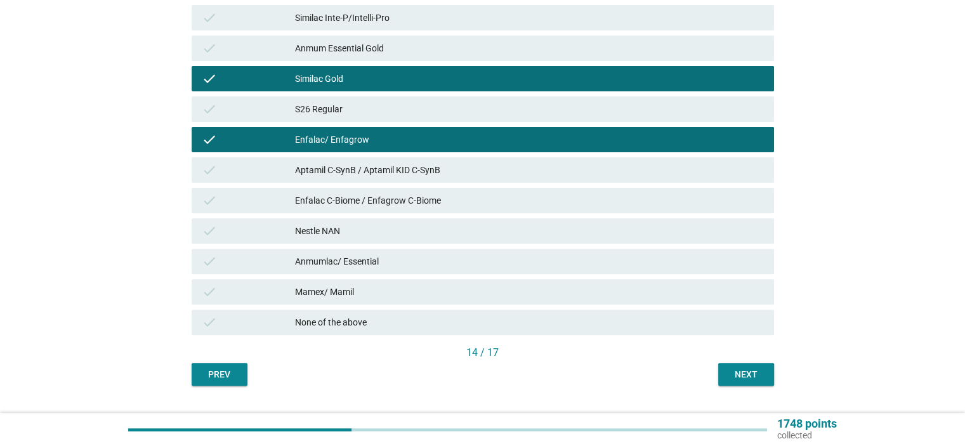
scroll to position [423, 0]
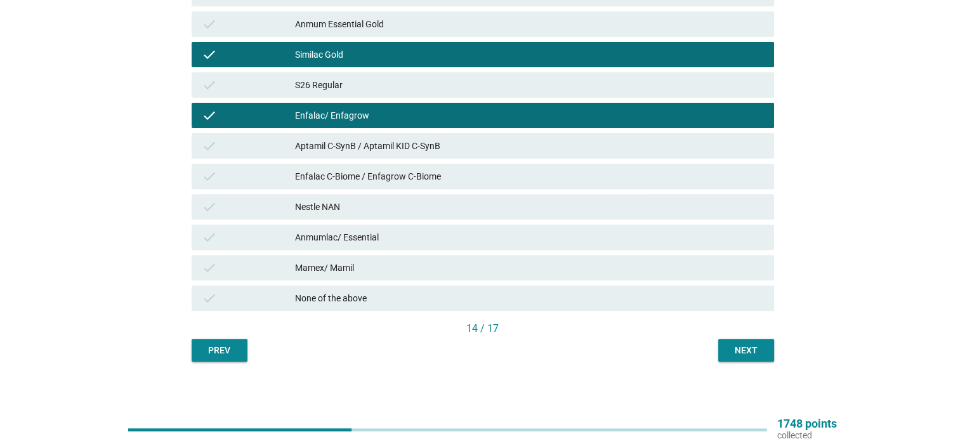
click at [756, 355] on div "Next" at bounding box center [746, 350] width 36 height 13
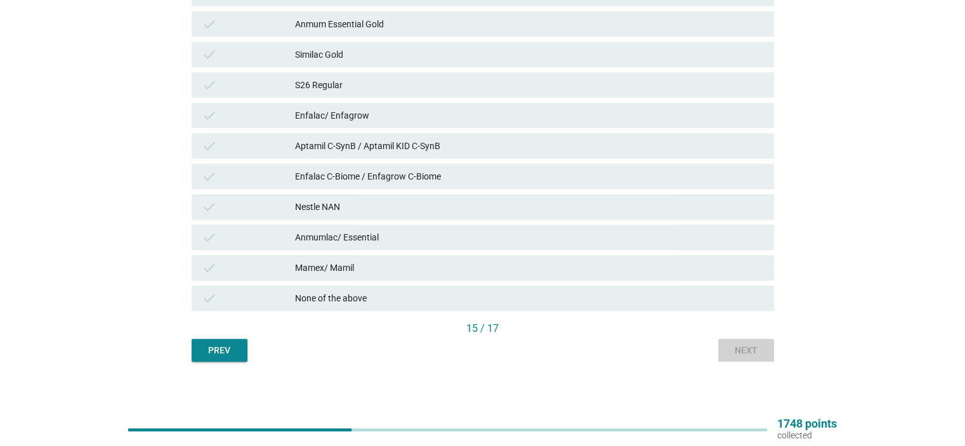
scroll to position [0, 0]
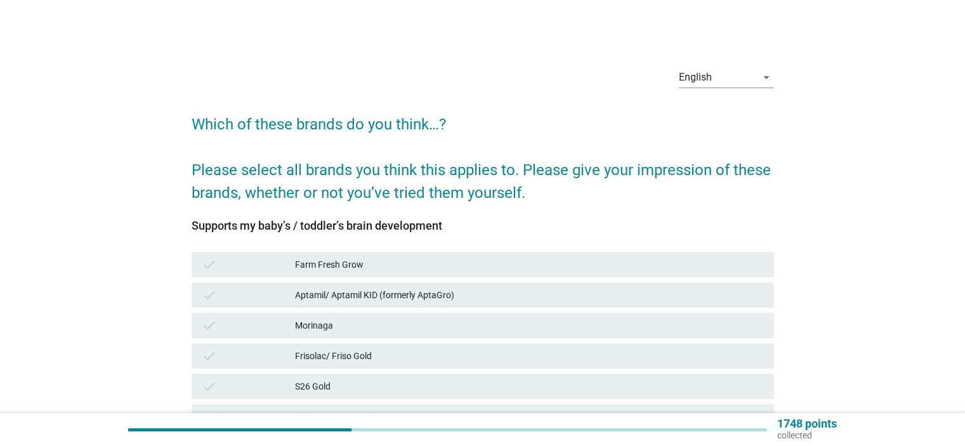
click at [360, 294] on div "Aptamil/ Aptamil KID (formerly AptaGro)" at bounding box center [529, 294] width 468 height 15
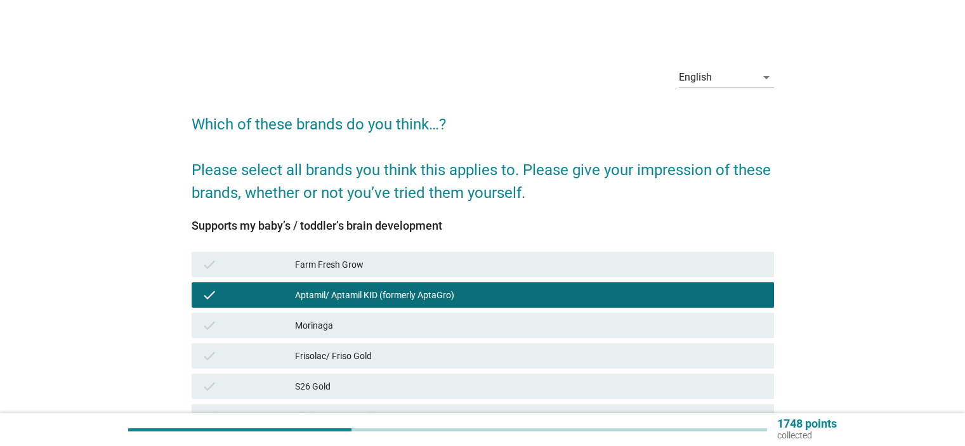
click at [345, 322] on div "Morinaga" at bounding box center [529, 325] width 468 height 15
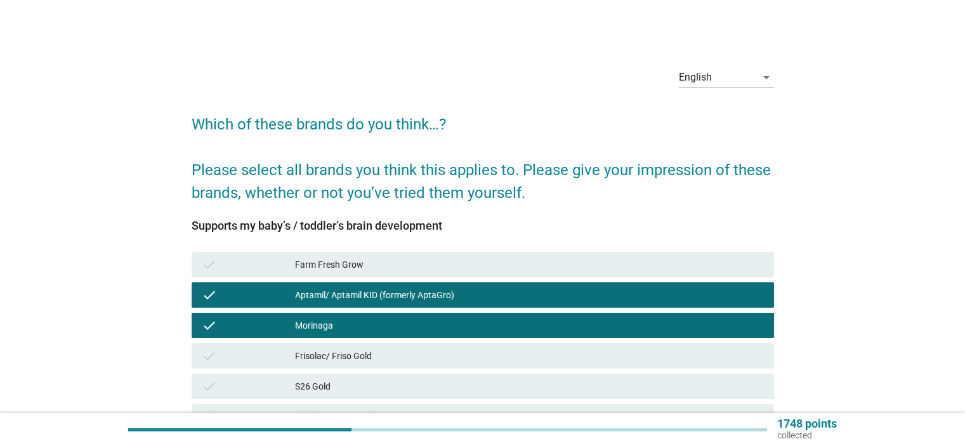
click at [350, 352] on div "Frisolac/ Friso Gold" at bounding box center [529, 355] width 468 height 15
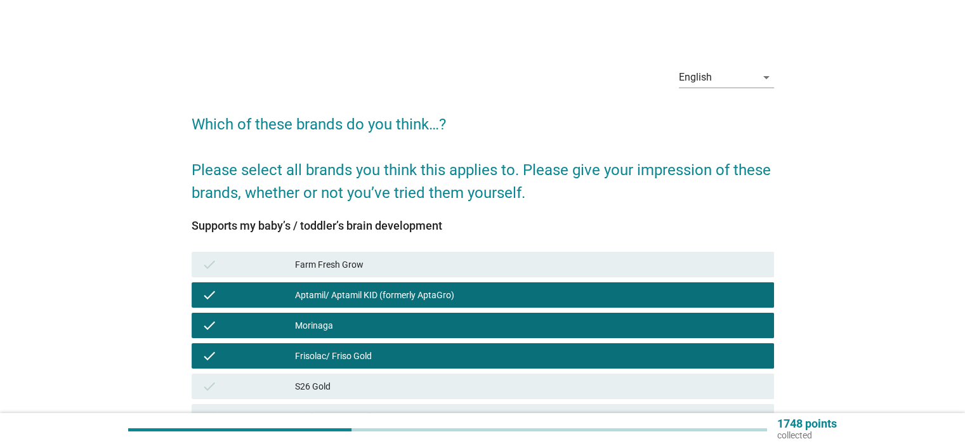
click at [339, 383] on div "S26 Gold" at bounding box center [529, 386] width 468 height 15
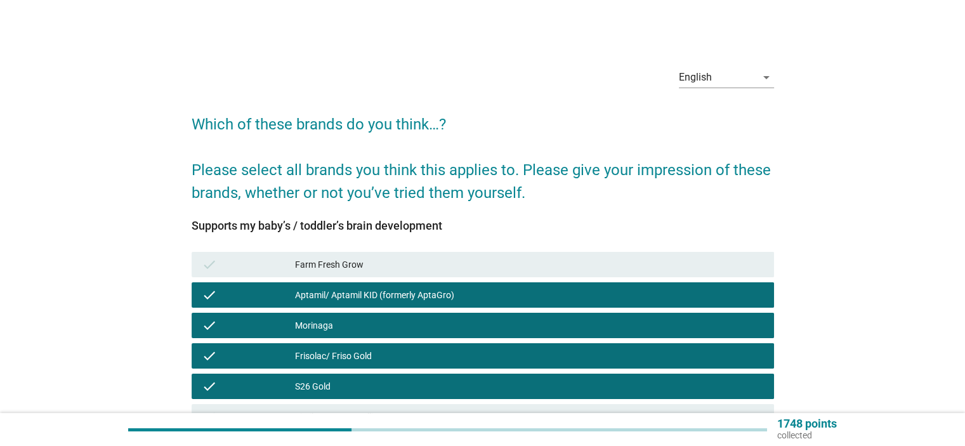
scroll to position [169, 0]
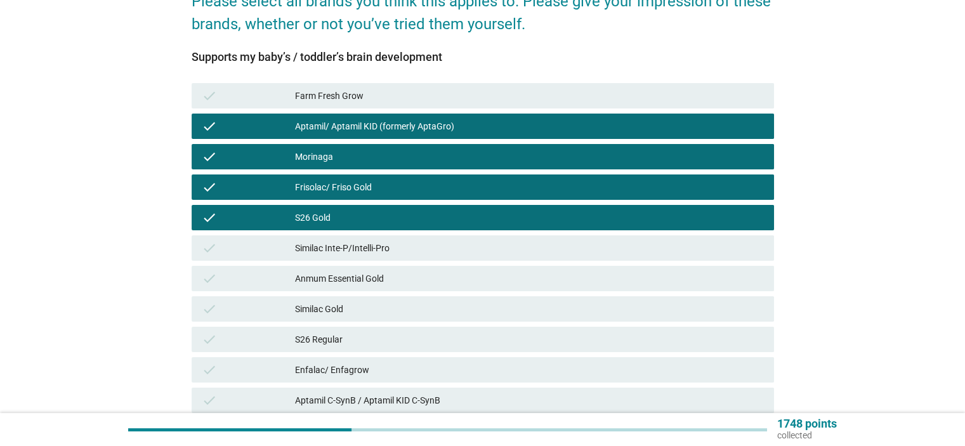
click at [350, 245] on div "Similac Inte-P/Intelli-Pro" at bounding box center [529, 247] width 468 height 15
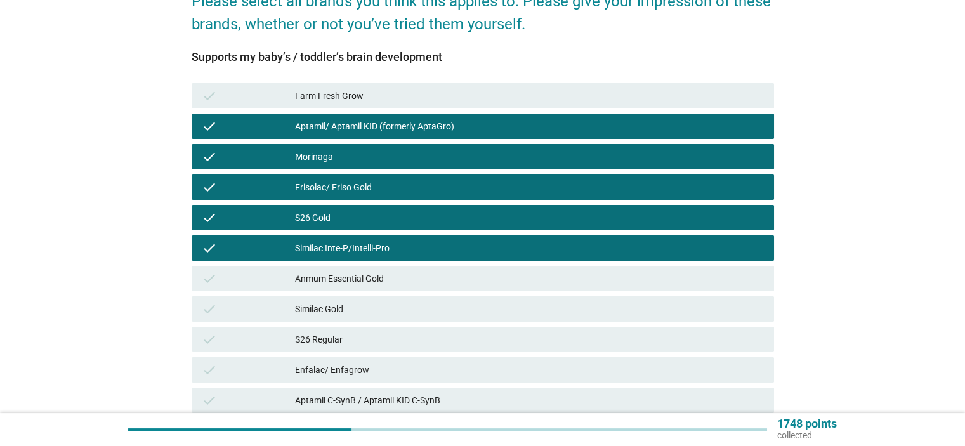
click at [350, 275] on div "Anmum Essential Gold" at bounding box center [529, 278] width 468 height 15
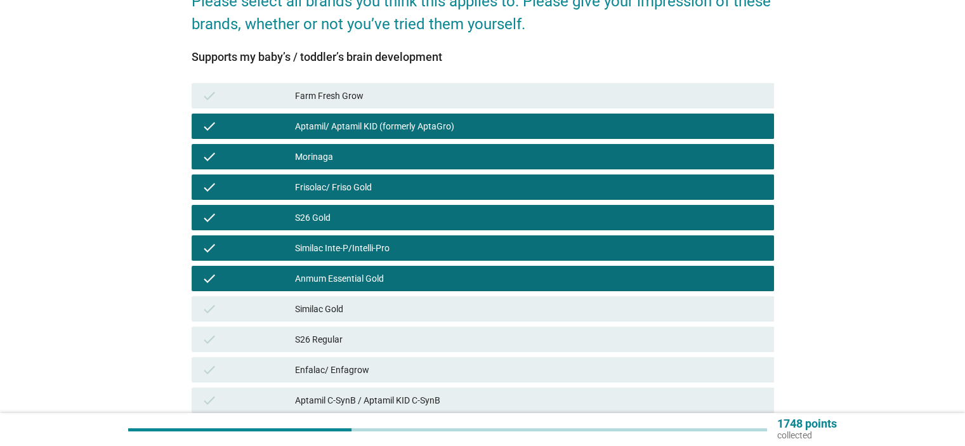
click at [343, 301] on div "Similac Gold" at bounding box center [529, 308] width 468 height 15
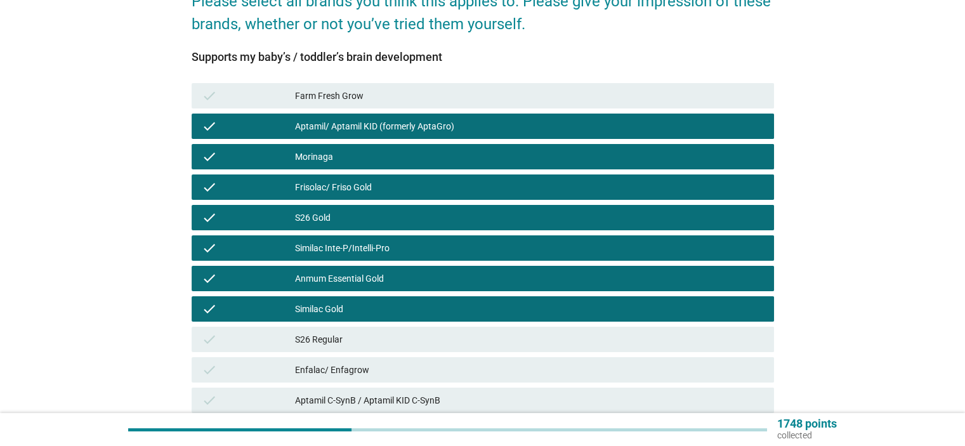
click at [339, 337] on div "S26 Regular" at bounding box center [529, 339] width 468 height 15
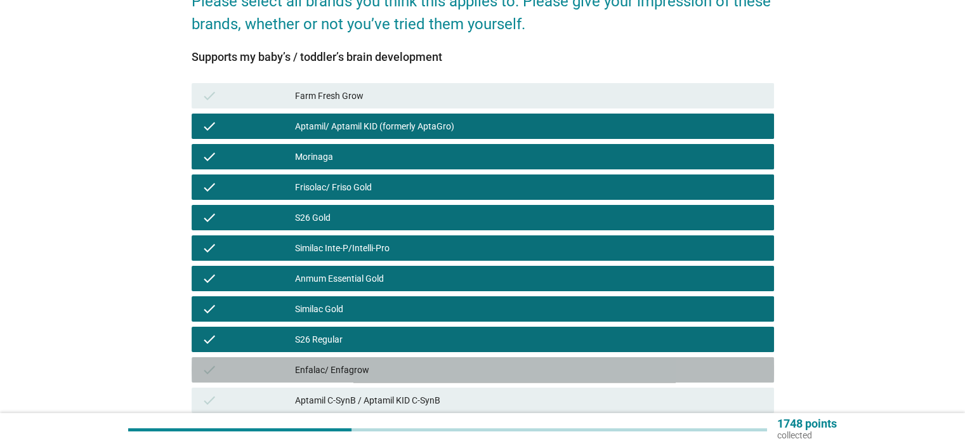
click at [345, 367] on div "Enfalac/ Enfagrow" at bounding box center [529, 369] width 468 height 15
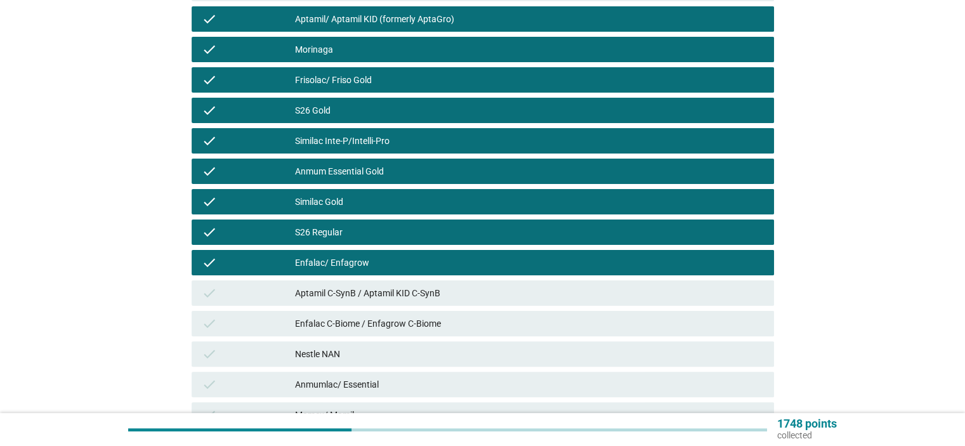
scroll to position [338, 0]
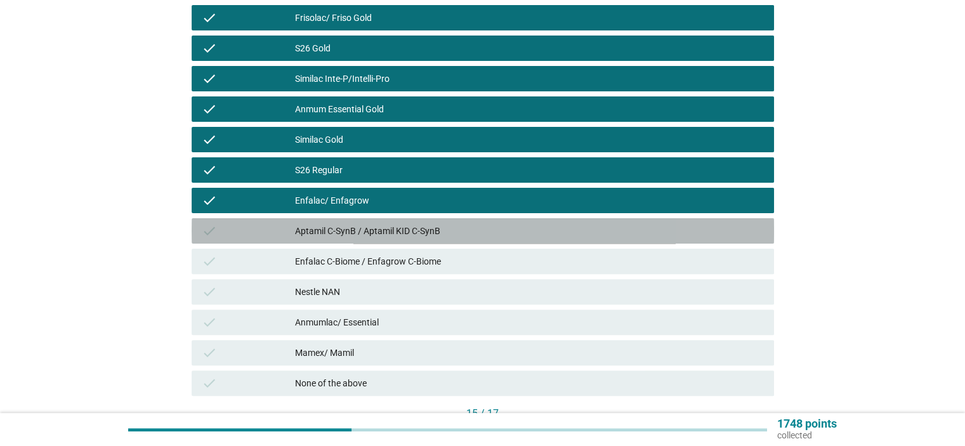
click at [357, 233] on div "Aptamil C-SynB / Aptamil KID C-SynB" at bounding box center [529, 230] width 468 height 15
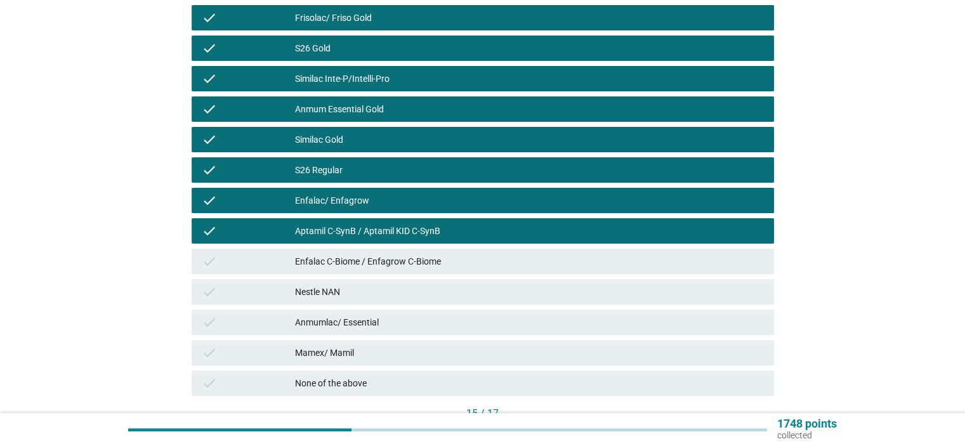
click at [363, 265] on div "Enfalac C-Biome / Enfagrow C-Biome" at bounding box center [529, 261] width 468 height 15
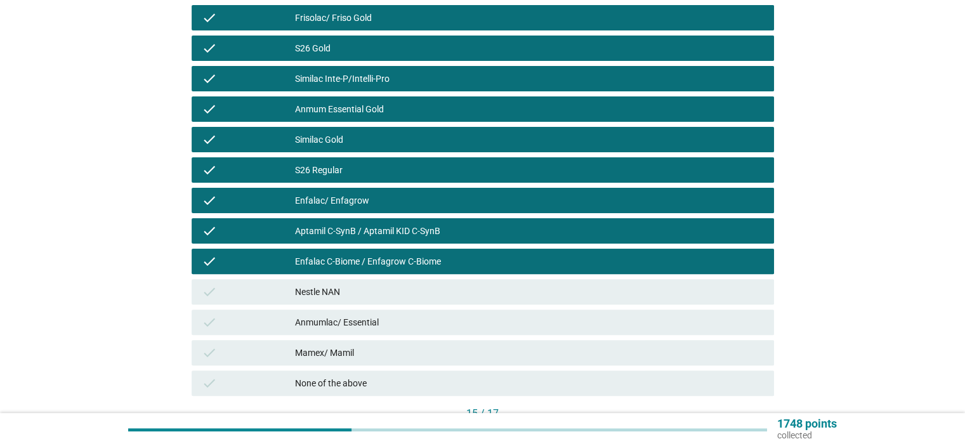
click at [335, 294] on div "Nestle NAN" at bounding box center [529, 291] width 468 height 15
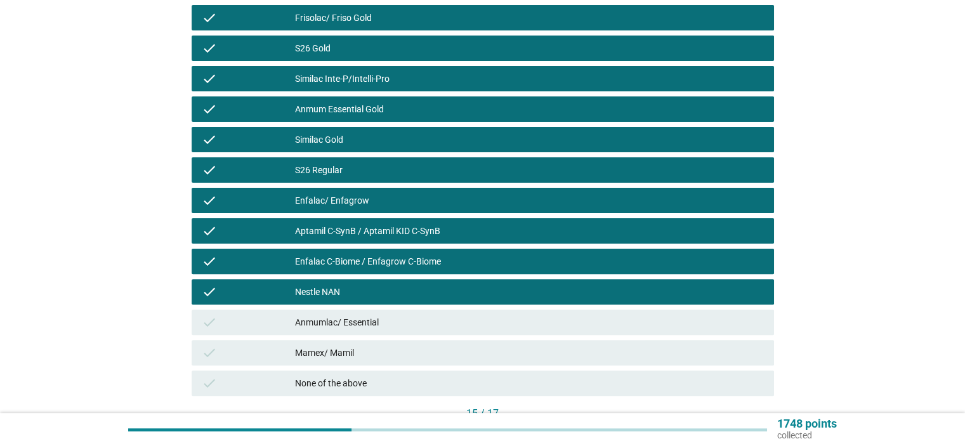
click at [339, 317] on div "Anmumlac/ Essential" at bounding box center [529, 322] width 468 height 15
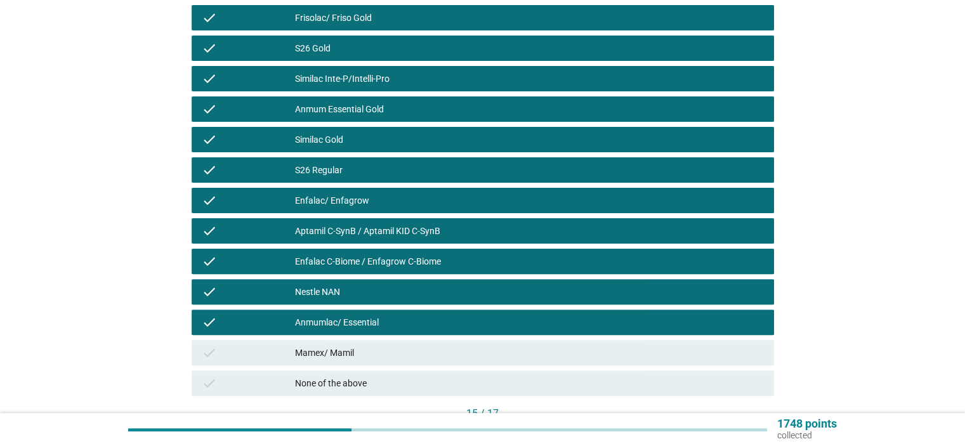
scroll to position [423, 0]
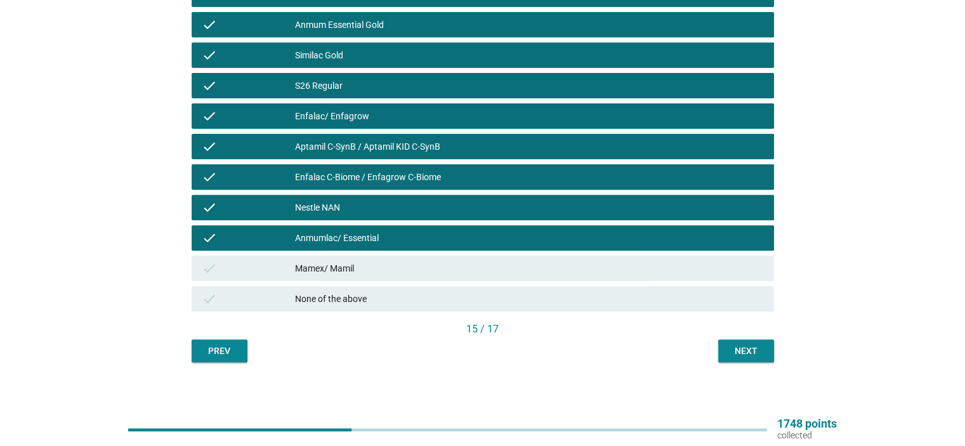
click at [726, 355] on button "Next" at bounding box center [746, 350] width 56 height 23
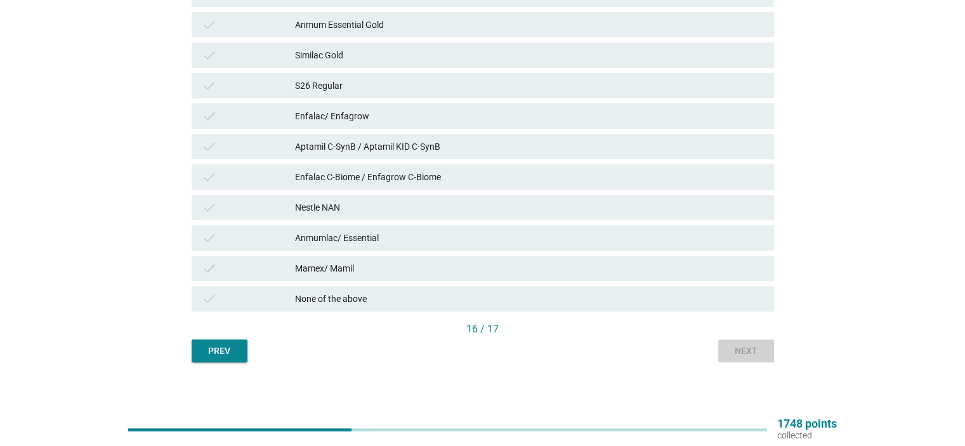
scroll to position [0, 0]
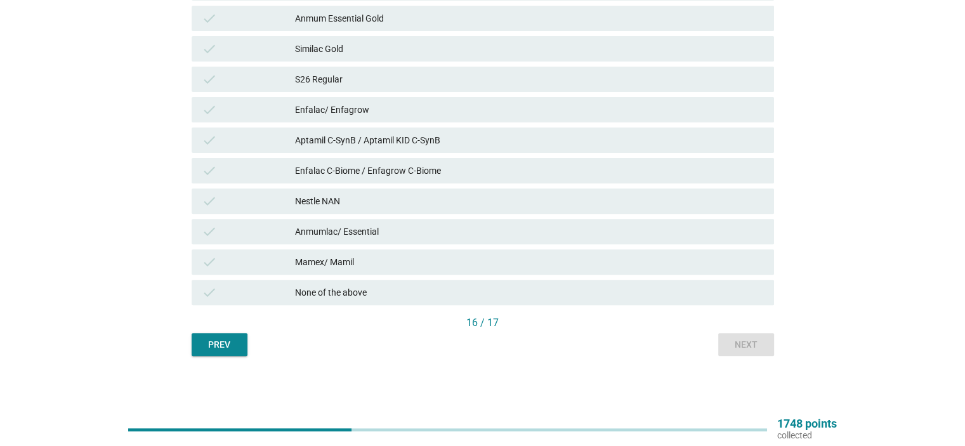
scroll to position [90, 0]
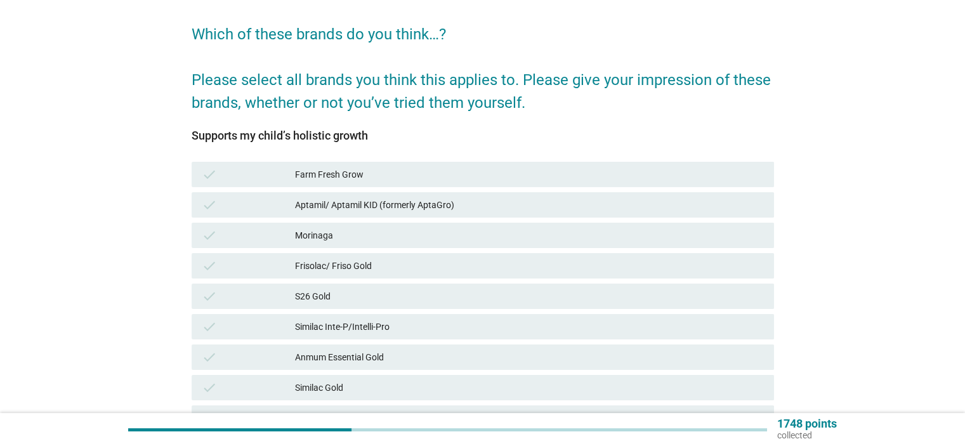
click at [341, 292] on div "S26 Gold" at bounding box center [529, 296] width 468 height 15
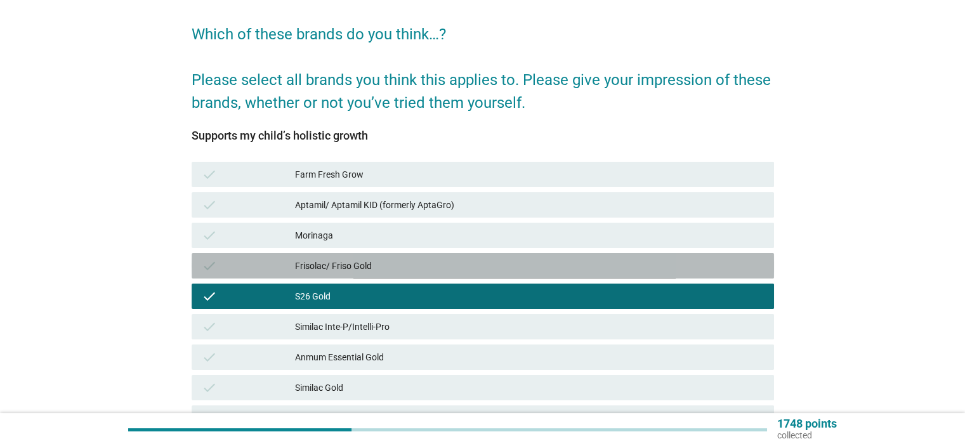
click at [341, 263] on div "Frisolac/ Friso Gold" at bounding box center [529, 265] width 468 height 15
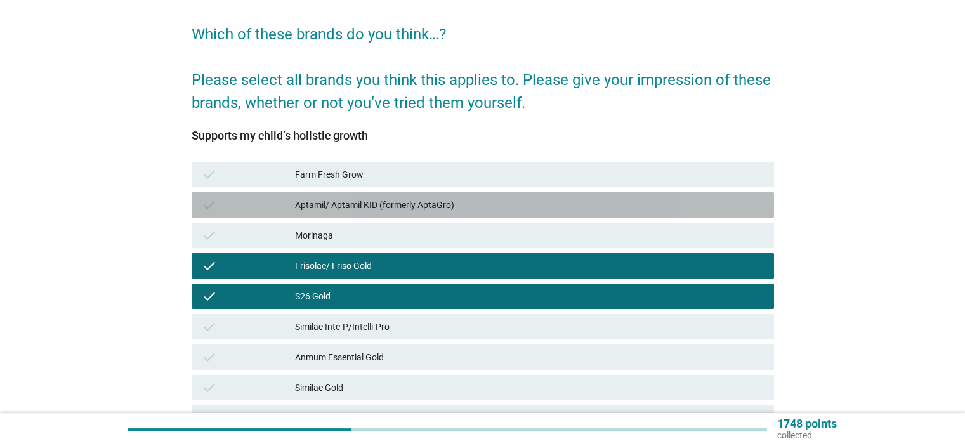
click at [382, 197] on div "Aptamil/ Aptamil KID (formerly AptaGro)" at bounding box center [529, 204] width 468 height 15
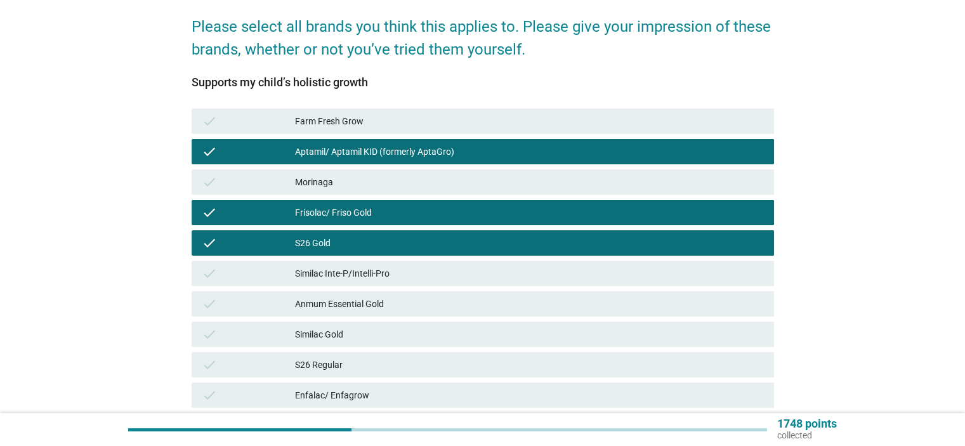
scroll to position [175, 0]
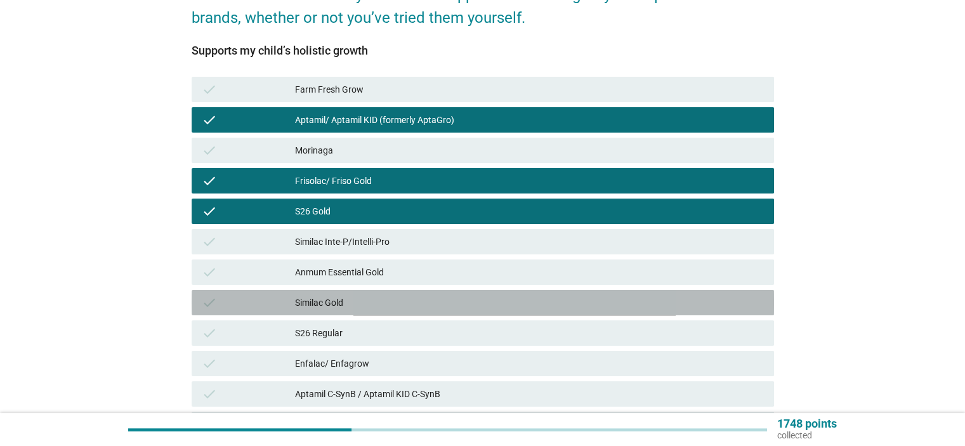
click at [318, 300] on div "Similac Gold" at bounding box center [529, 302] width 468 height 15
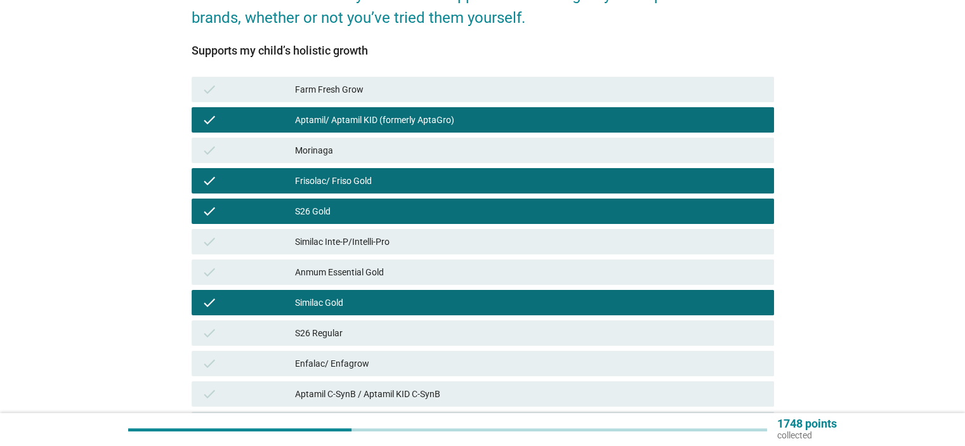
click at [335, 332] on div "S26 Regular" at bounding box center [529, 332] width 468 height 15
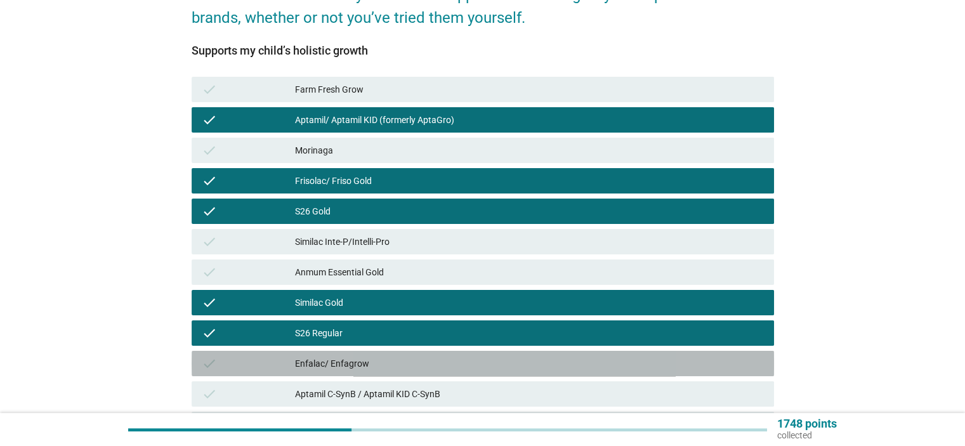
click at [344, 360] on div "Enfalac/ Enfagrow" at bounding box center [529, 363] width 468 height 15
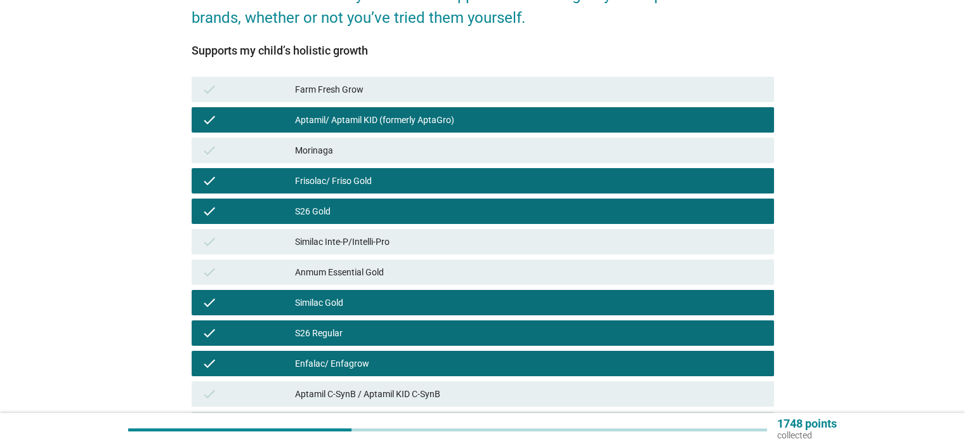
click at [350, 391] on div "Aptamil C-SynB / Aptamil KID C-SynB" at bounding box center [529, 393] width 468 height 15
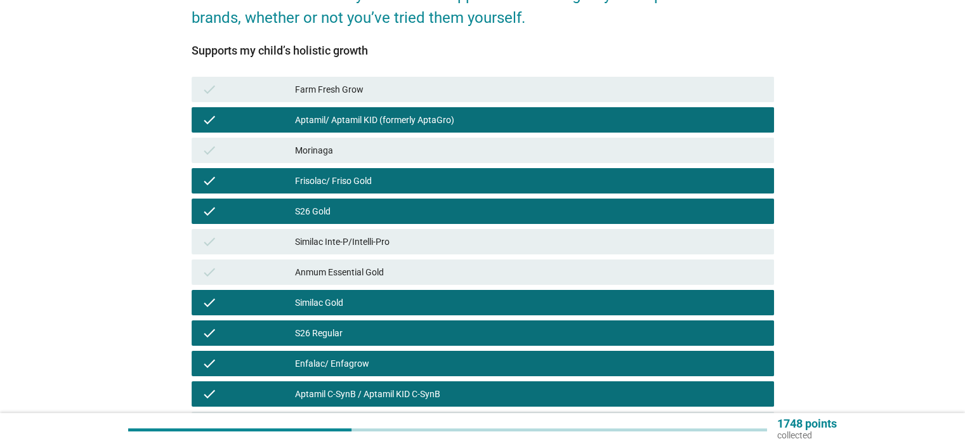
scroll to position [429, 0]
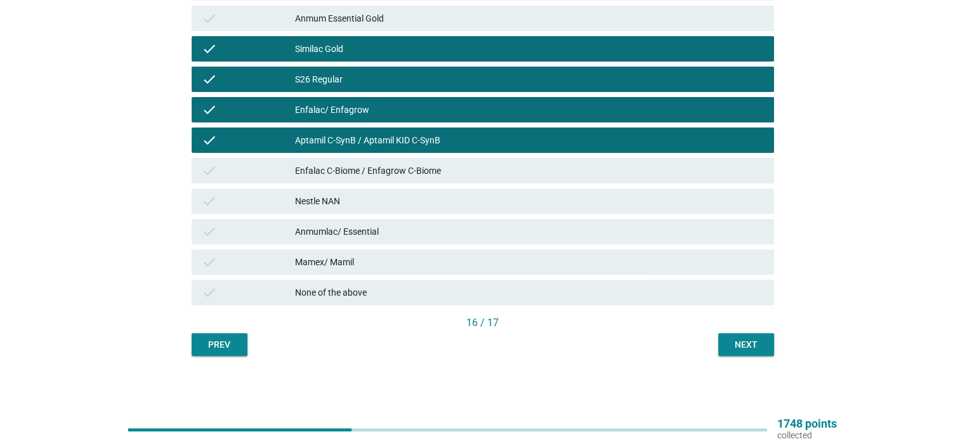
click at [414, 168] on div "Enfalac C-Biome / Enfagrow C-Biome" at bounding box center [529, 170] width 468 height 15
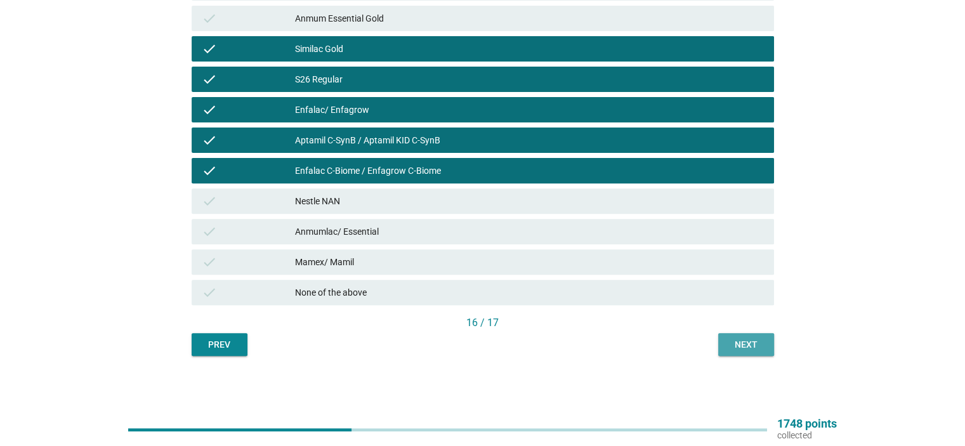
click at [755, 341] on div "Next" at bounding box center [746, 344] width 36 height 13
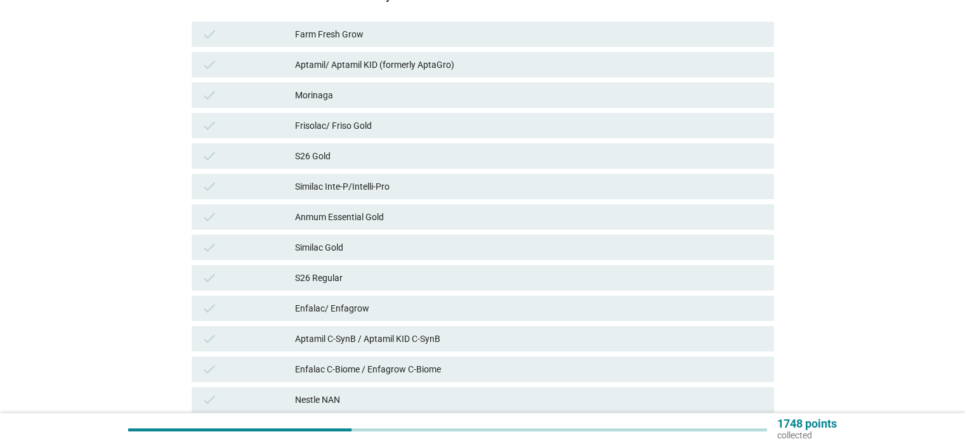
scroll to position [254, 0]
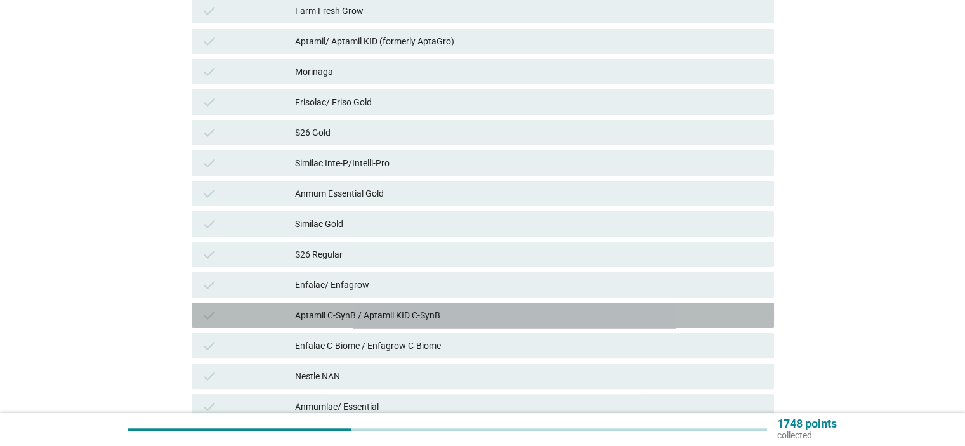
click at [407, 313] on div "Aptamil C-SynB / Aptamil KID C-SynB" at bounding box center [529, 315] width 468 height 15
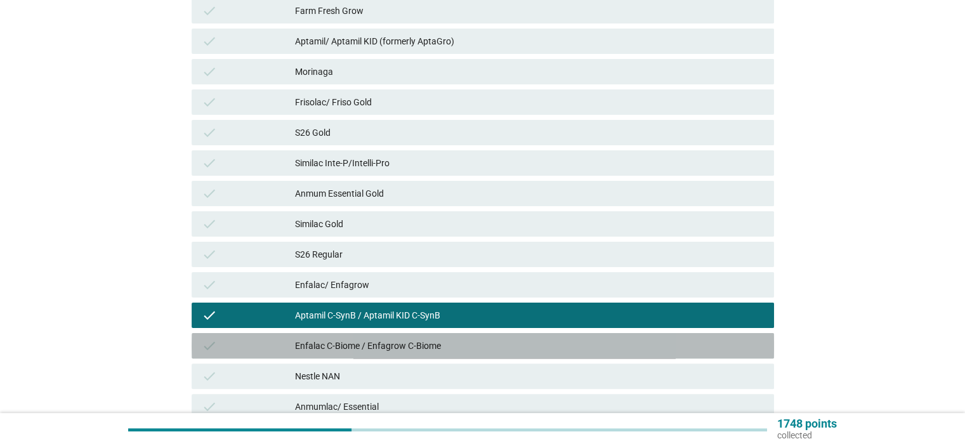
click at [404, 342] on div "Enfalac C-Biome / Enfagrow C-Biome" at bounding box center [529, 345] width 468 height 15
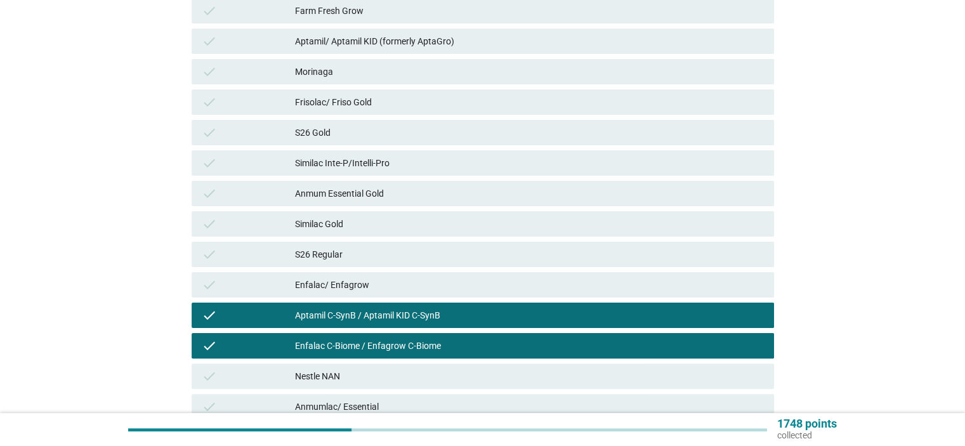
click at [340, 285] on div "Enfalac/ Enfagrow" at bounding box center [529, 284] width 468 height 15
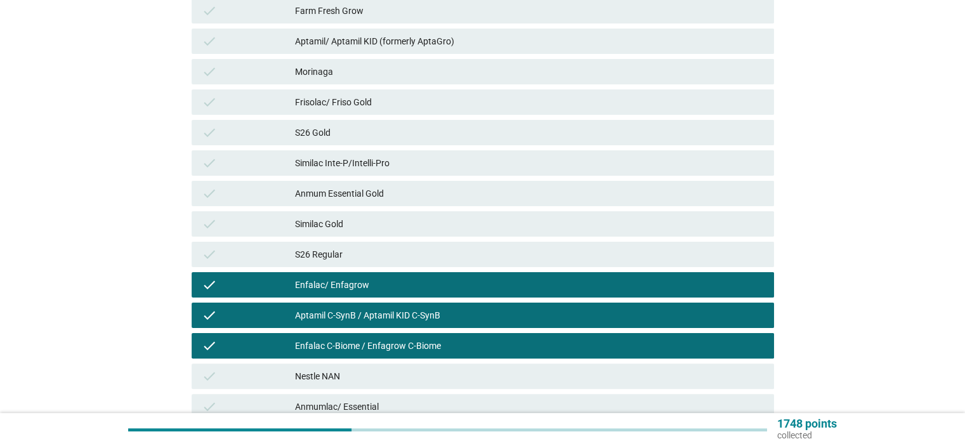
scroll to position [169, 0]
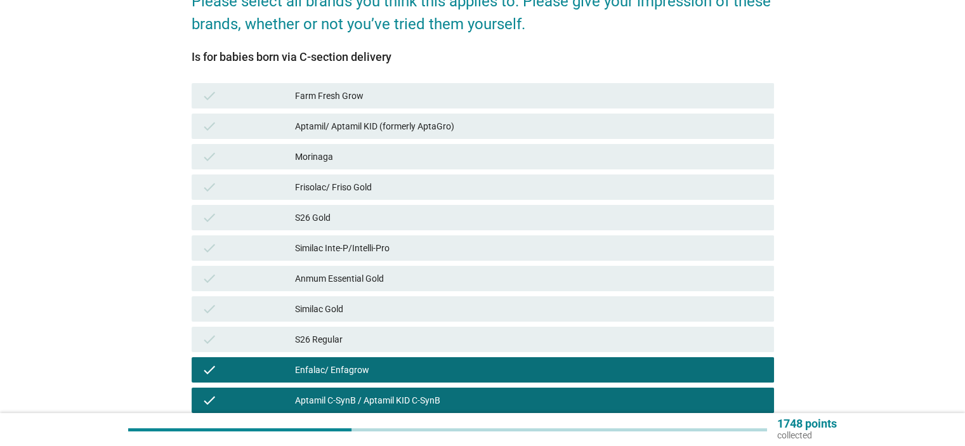
click at [362, 122] on div "Aptamil/ Aptamil KID (formerly AptaGro)" at bounding box center [529, 126] width 468 height 15
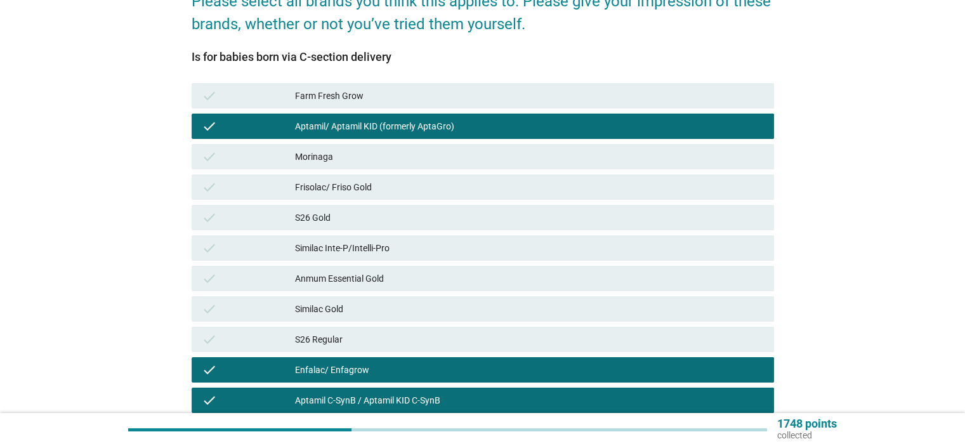
click at [362, 187] on div "Frisolac/ Friso Gold" at bounding box center [529, 187] width 468 height 15
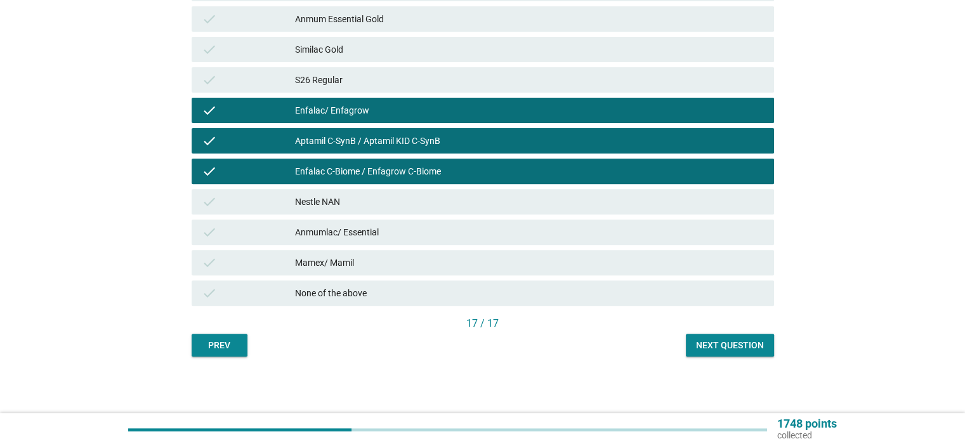
scroll to position [429, 0]
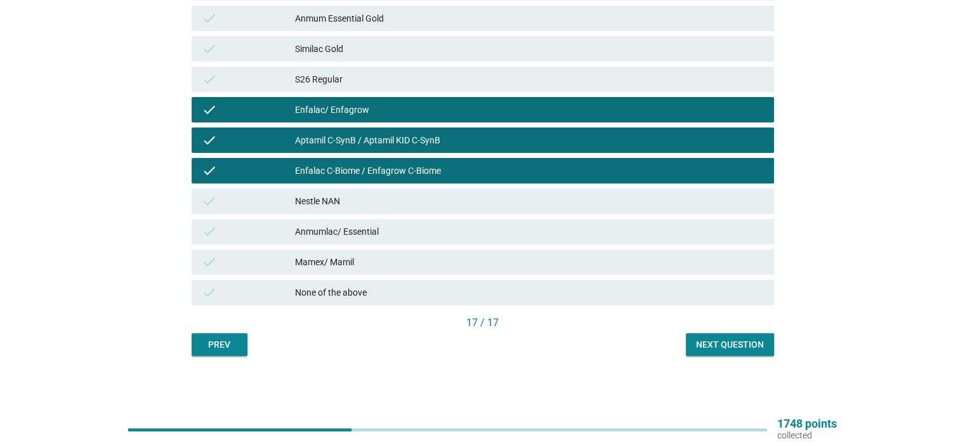
click at [713, 338] on div "Next question" at bounding box center [730, 344] width 68 height 13
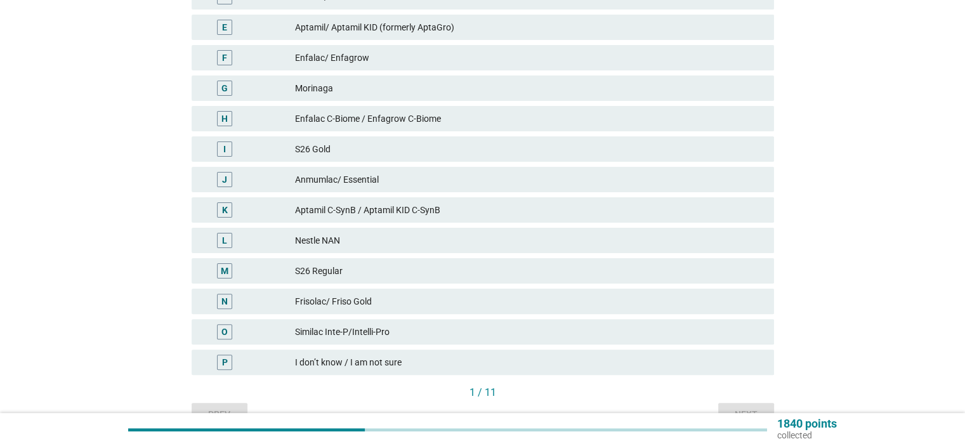
scroll to position [338, 0]
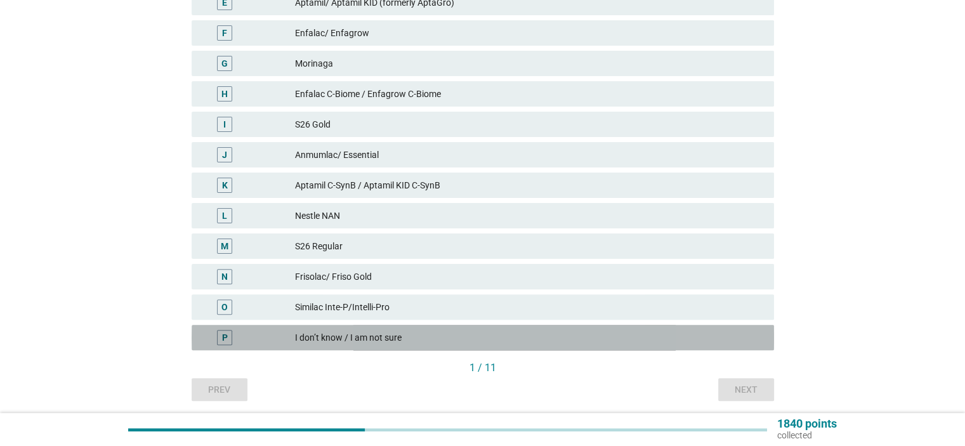
click at [348, 339] on div "I don’t know / I am not sure" at bounding box center [529, 337] width 468 height 15
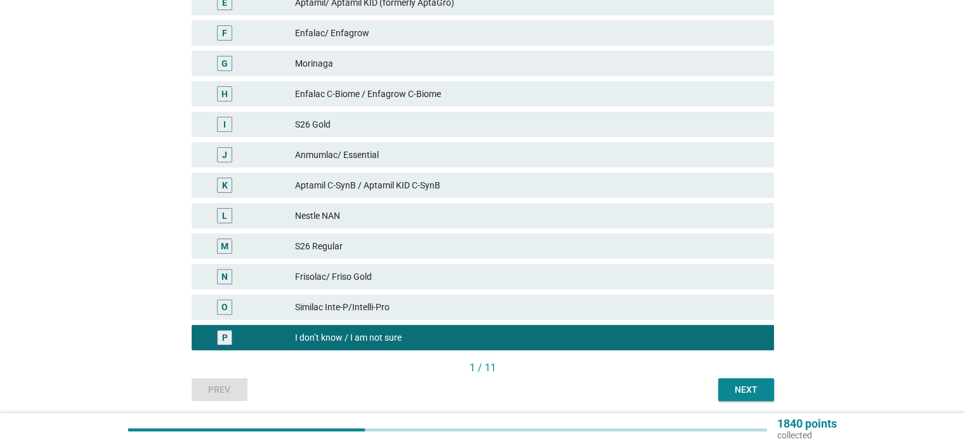
click at [728, 385] on div "Next" at bounding box center [746, 389] width 36 height 13
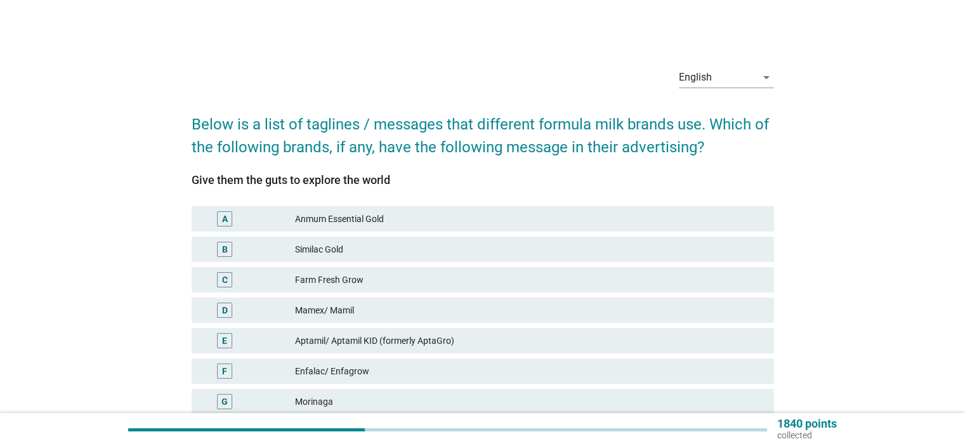
drag, startPoint x: 192, startPoint y: 178, endPoint x: 396, endPoint y: 181, distance: 203.7
click at [396, 181] on div "Give them the guts to explore the world" at bounding box center [483, 179] width 582 height 17
copy div "Give them the guts to explore the world"
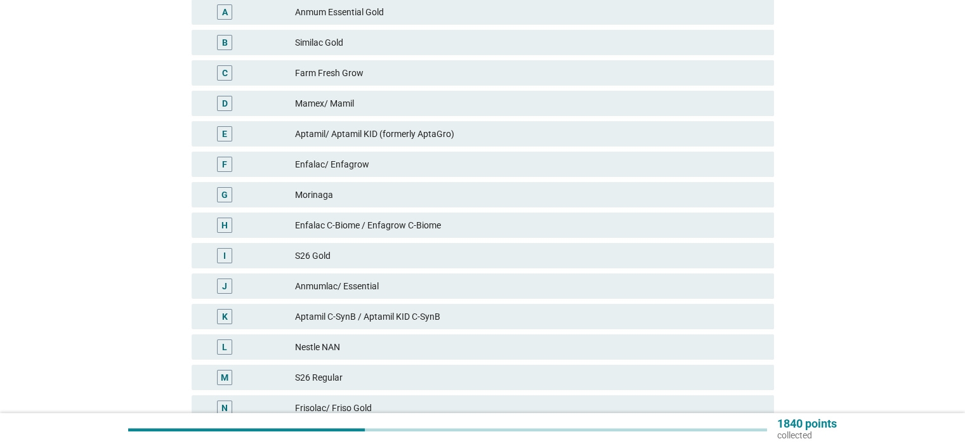
scroll to position [338, 0]
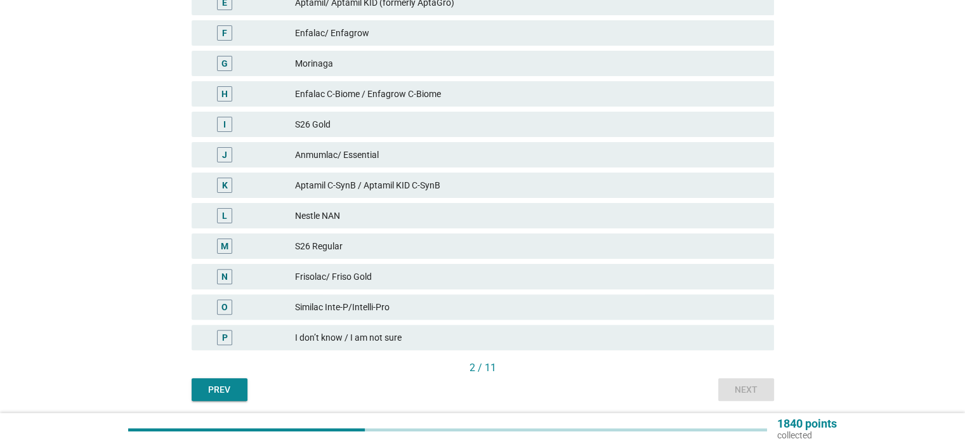
click at [332, 339] on div "I don’t know / I am not sure" at bounding box center [529, 337] width 468 height 15
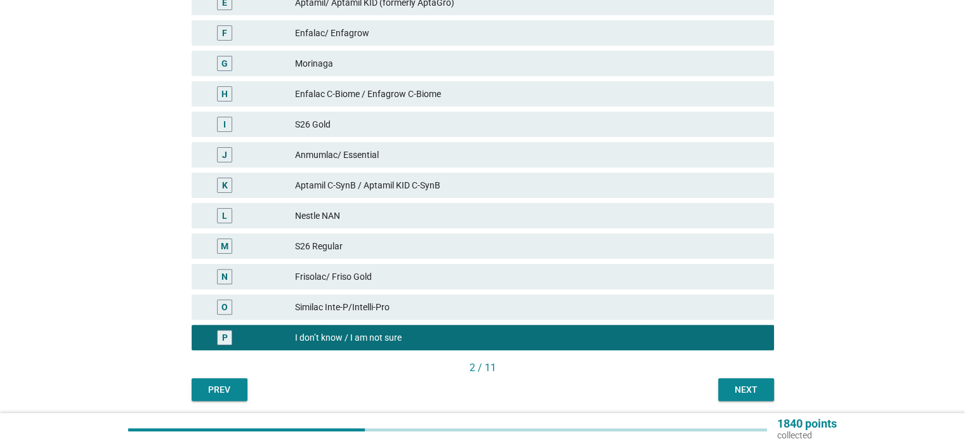
click at [763, 386] on div "Next" at bounding box center [746, 389] width 36 height 13
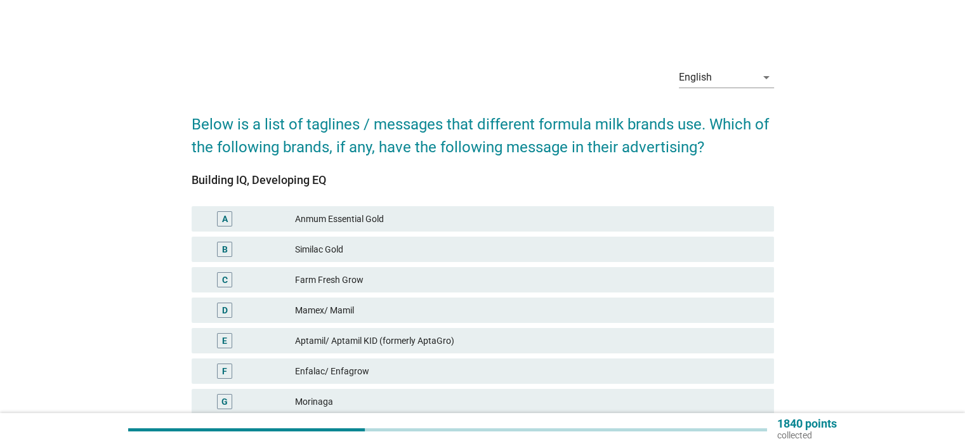
scroll to position [383, 0]
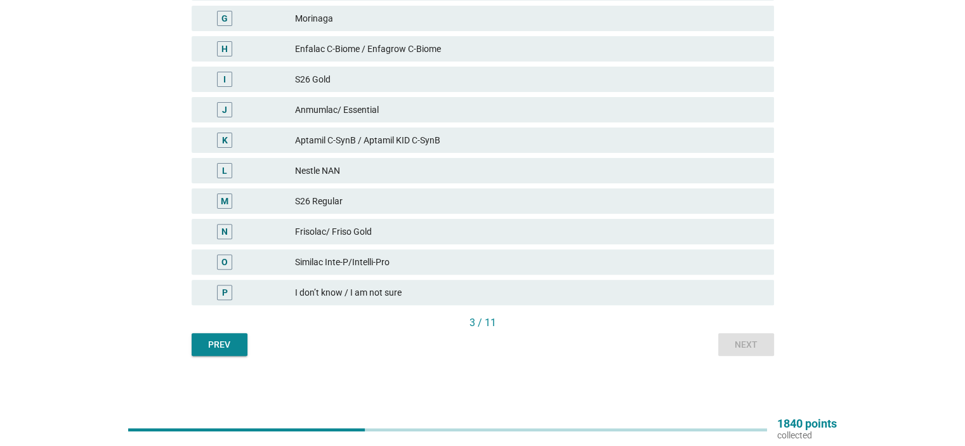
click at [332, 292] on div "I don’t know / I am not sure" at bounding box center [529, 292] width 468 height 15
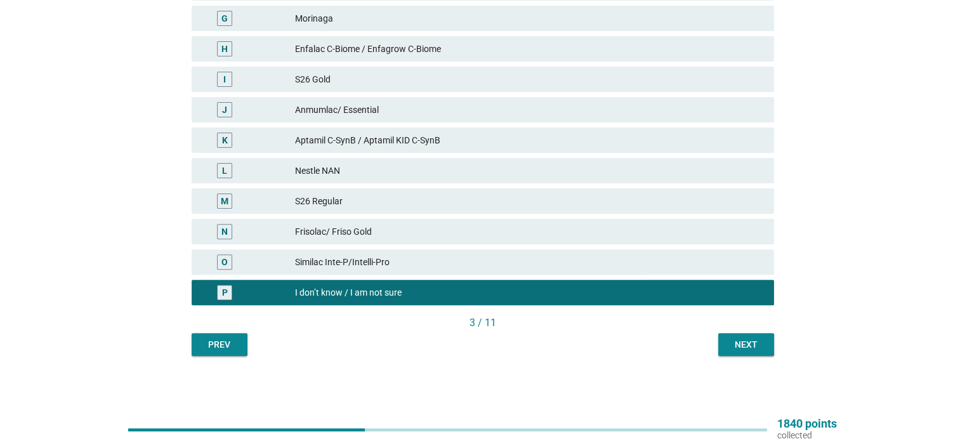
click at [743, 339] on div "Next" at bounding box center [746, 344] width 36 height 13
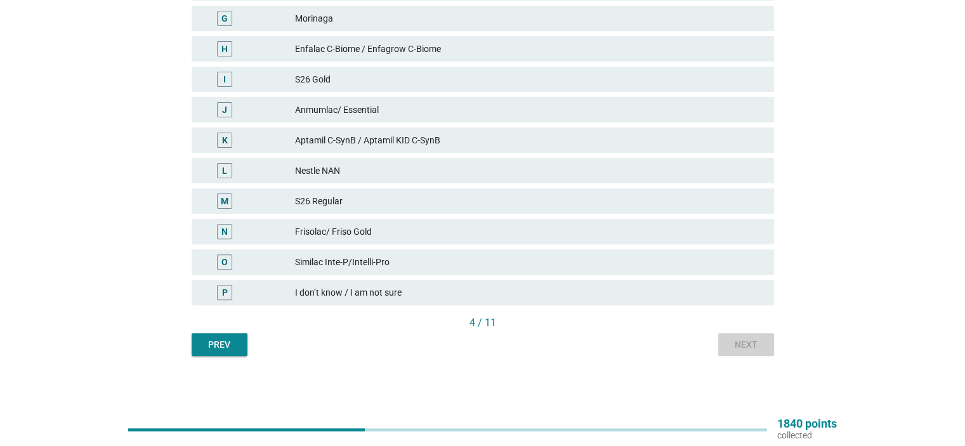
scroll to position [0, 0]
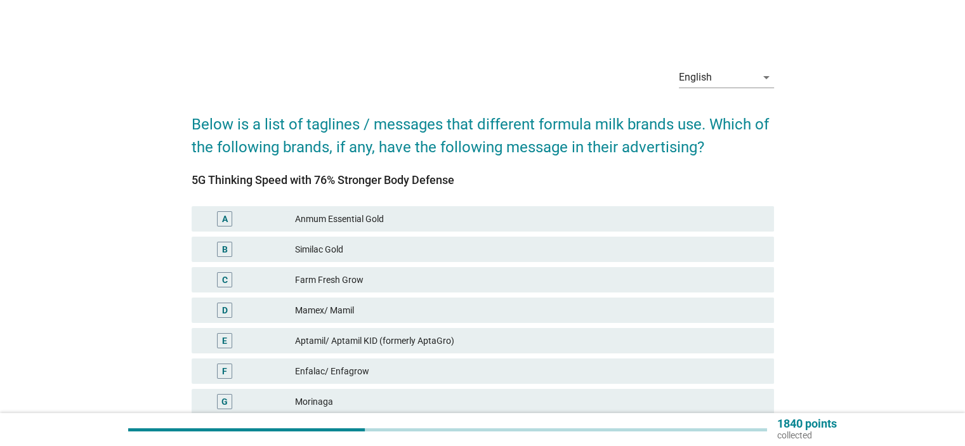
drag, startPoint x: 190, startPoint y: 177, endPoint x: 467, endPoint y: 177, distance: 276.6
click at [467, 177] on div "English arrow_drop_down Below is a list of taglines / messages that different f…" at bounding box center [482, 398] width 603 height 702
copy div "5G Thinking Speed with 76% Stronger Body Defense"
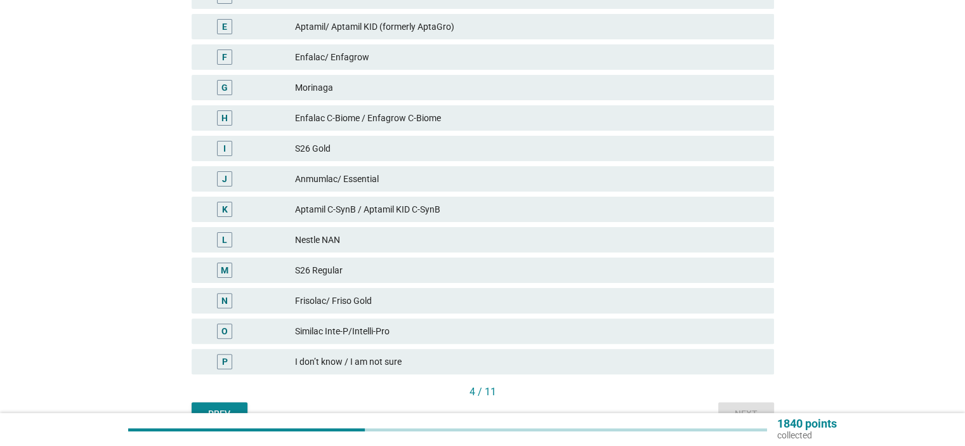
scroll to position [338, 0]
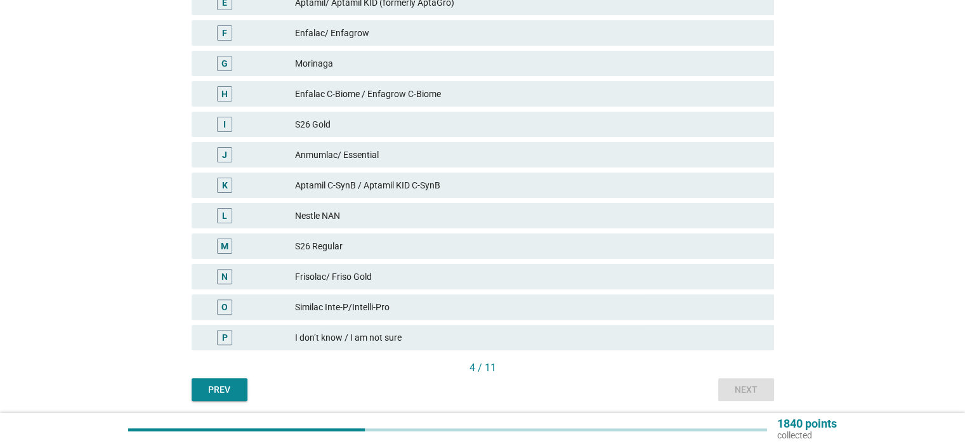
click at [370, 308] on div "Similac Inte-P/Intelli-Pro" at bounding box center [529, 306] width 468 height 15
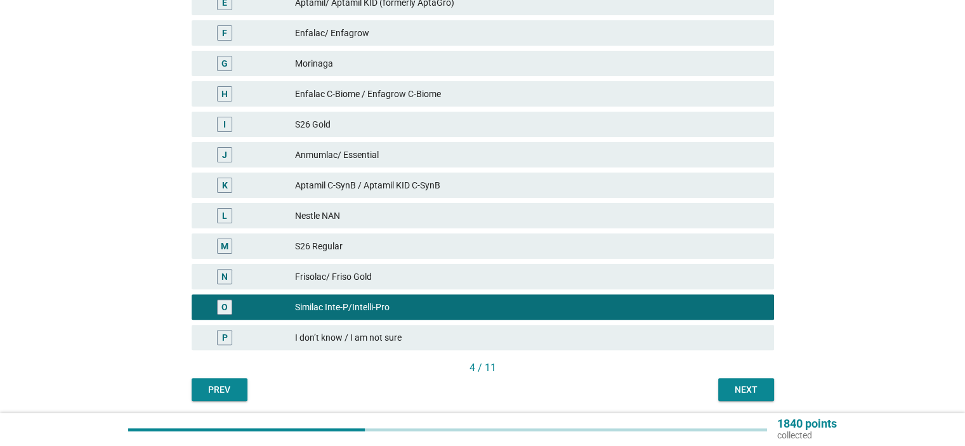
click at [754, 391] on div "Next" at bounding box center [746, 389] width 36 height 13
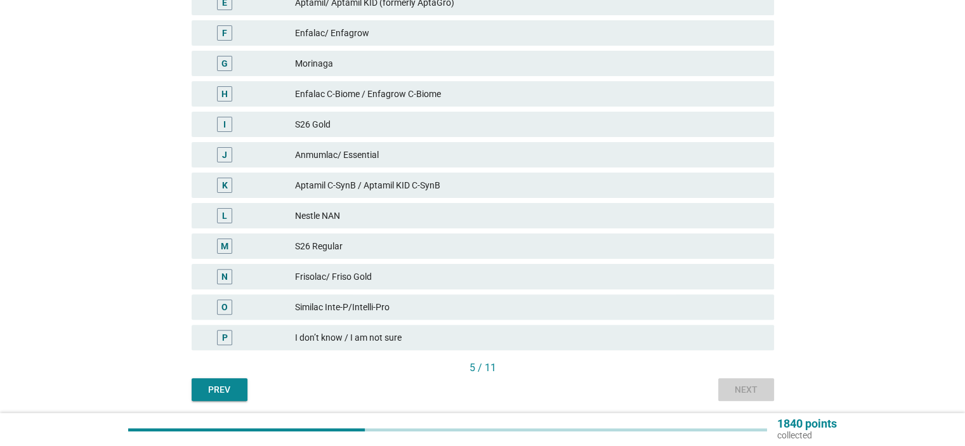
click at [754, 360] on span "5G Thinking Speed with 76% Stronger Body Defense A Anmum Essential Gold B Simil…" at bounding box center [483, 98] width 582 height 525
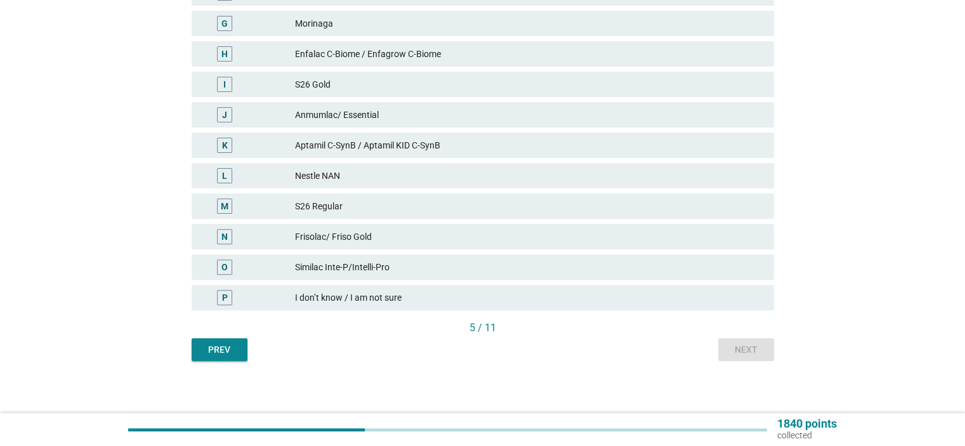
scroll to position [383, 0]
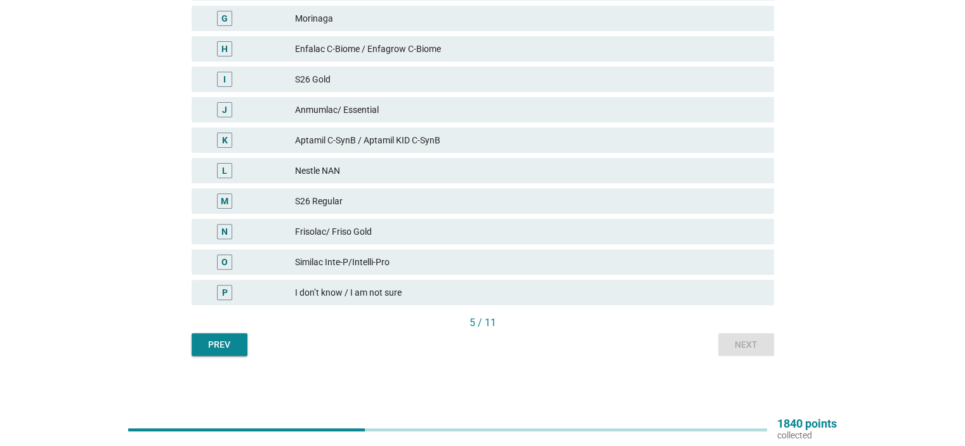
click at [368, 287] on div "I don’t know / I am not sure" at bounding box center [529, 292] width 468 height 15
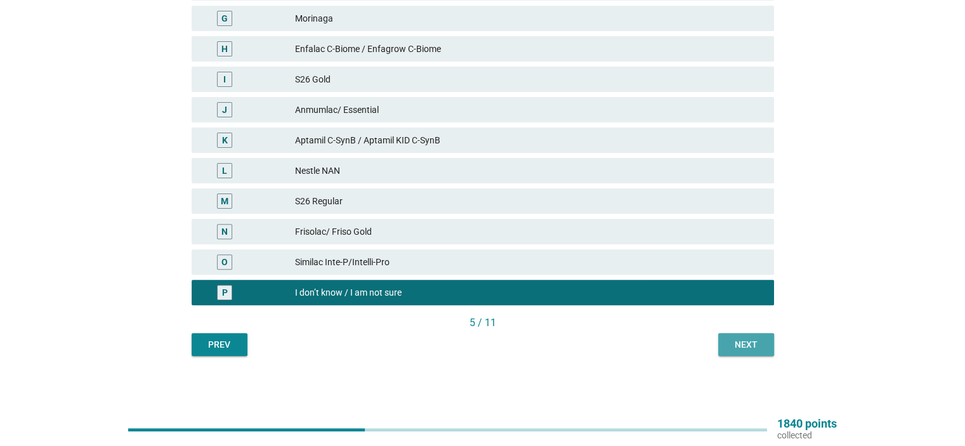
click at [755, 350] on div "Next" at bounding box center [746, 344] width 36 height 13
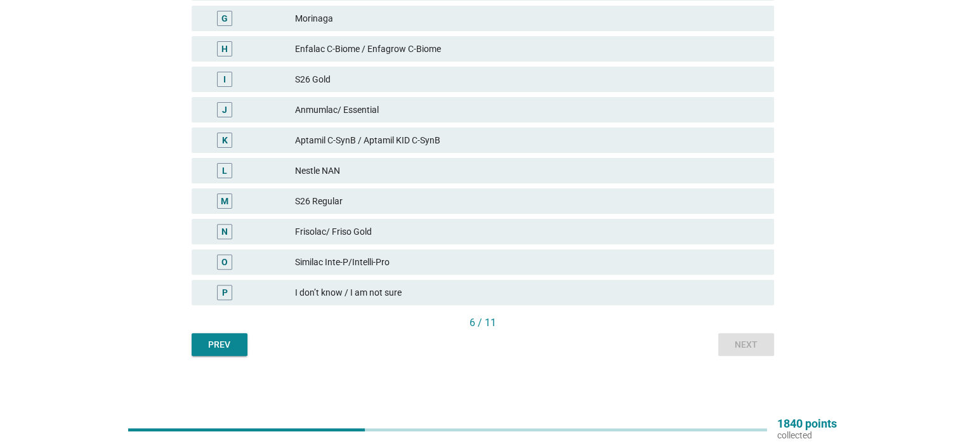
click at [405, 287] on div "I don’t know / I am not sure" at bounding box center [529, 292] width 468 height 15
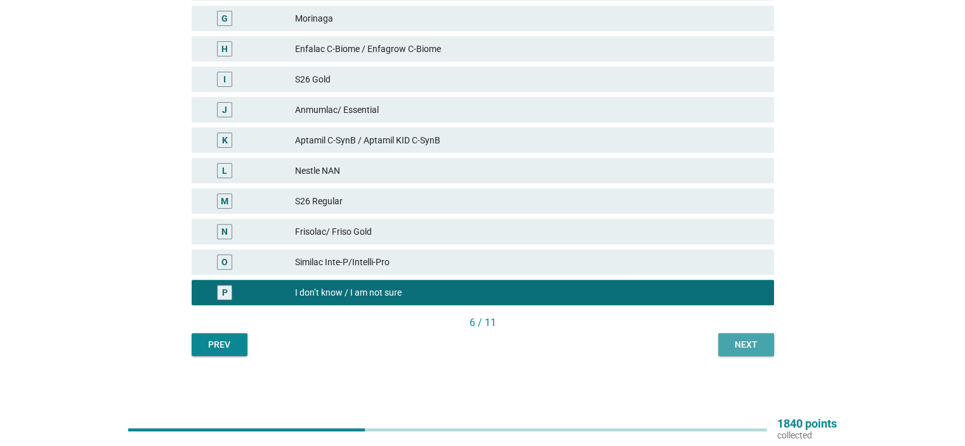
click at [759, 347] on div "Next" at bounding box center [746, 344] width 36 height 13
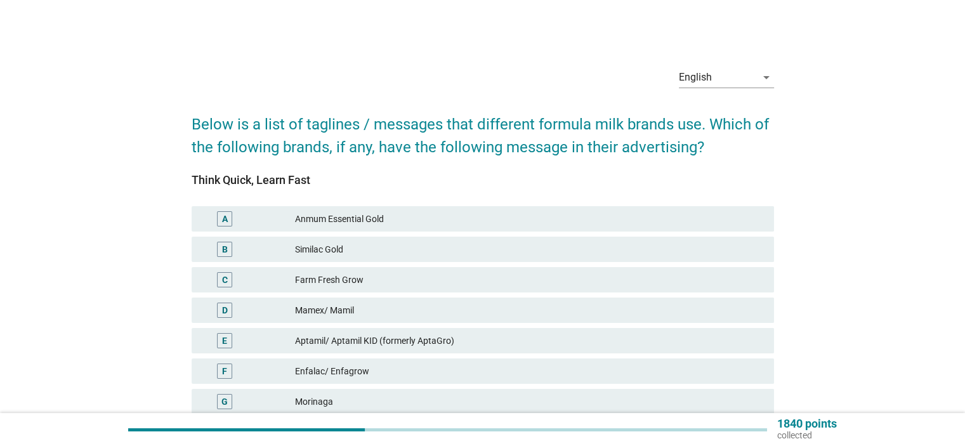
drag, startPoint x: 191, startPoint y: 176, endPoint x: 317, endPoint y: 177, distance: 126.3
click at [317, 177] on div "Think Quick, Learn Fast" at bounding box center [483, 179] width 582 height 17
copy div "Think Quick, Learn Fast"
click at [314, 251] on div "Similac Gold" at bounding box center [529, 249] width 468 height 15
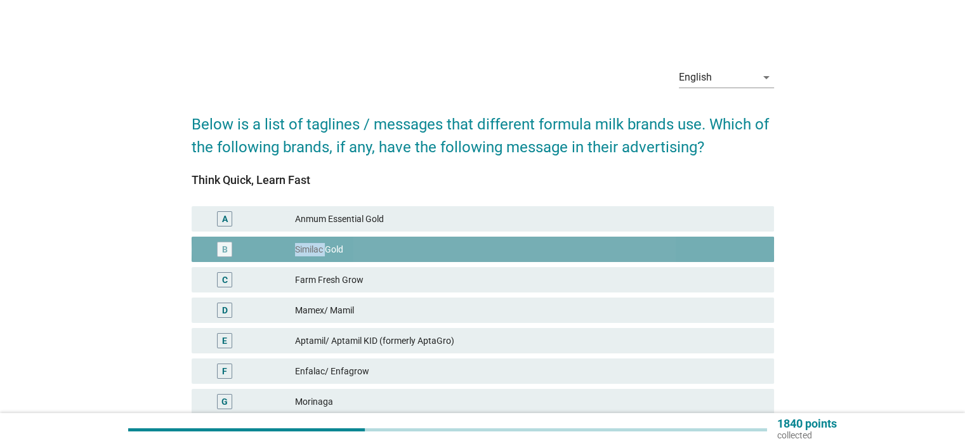
click at [314, 251] on div "Similac Gold" at bounding box center [529, 249] width 468 height 15
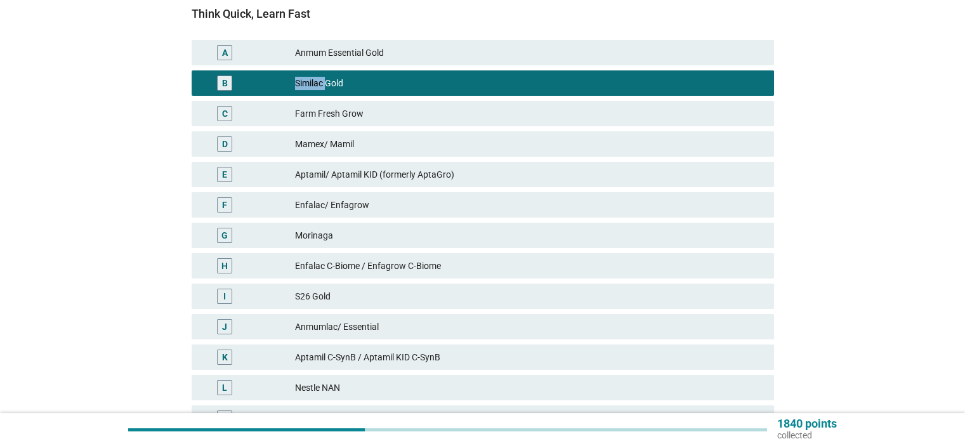
scroll to position [338, 0]
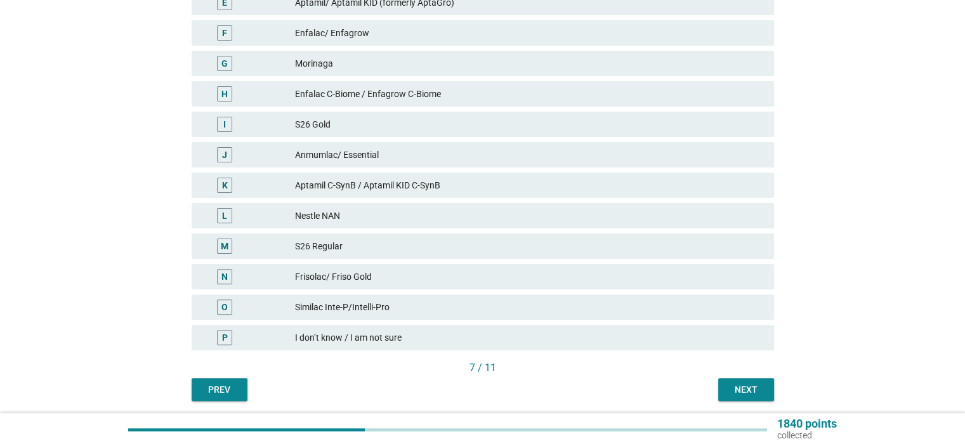
click at [742, 388] on div "Next" at bounding box center [746, 389] width 36 height 13
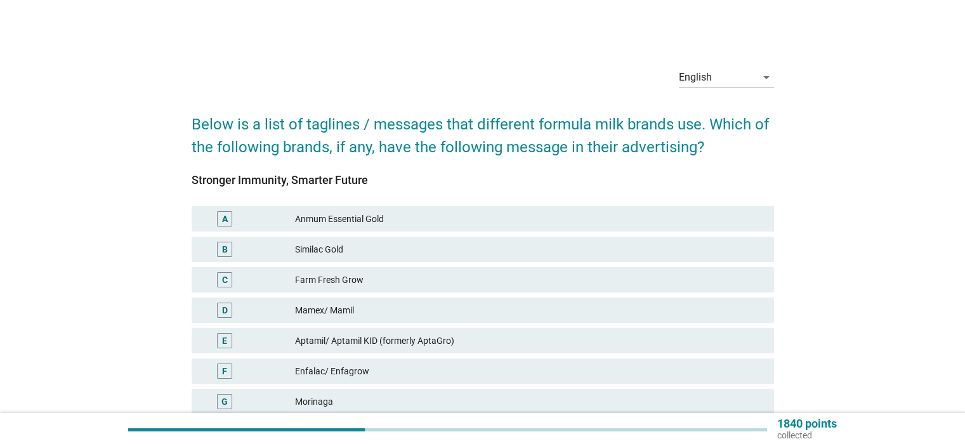
click at [193, 180] on div "Stronger Immunity, Smarter Future" at bounding box center [483, 179] width 582 height 17
drag, startPoint x: 193, startPoint y: 180, endPoint x: 200, endPoint y: 180, distance: 7.0
click at [194, 180] on div "Stronger Immunity, Smarter Future" at bounding box center [483, 179] width 582 height 17
drag, startPoint x: 367, startPoint y: 181, endPoint x: 190, endPoint y: 183, distance: 177.0
click at [192, 183] on div "Stronger Immunity, Smarter Future" at bounding box center [483, 179] width 582 height 17
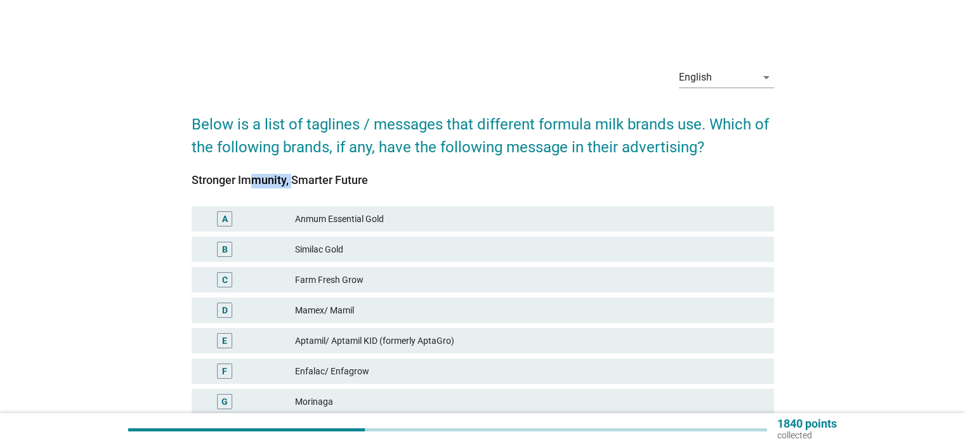
copy div "Stronger Immunity, Smarter Future"
click at [365, 247] on div "Similac Gold" at bounding box center [529, 249] width 468 height 15
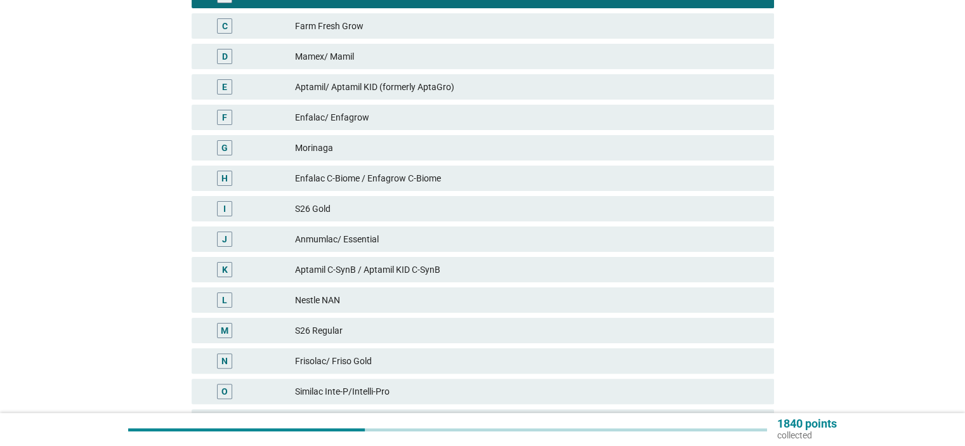
scroll to position [383, 0]
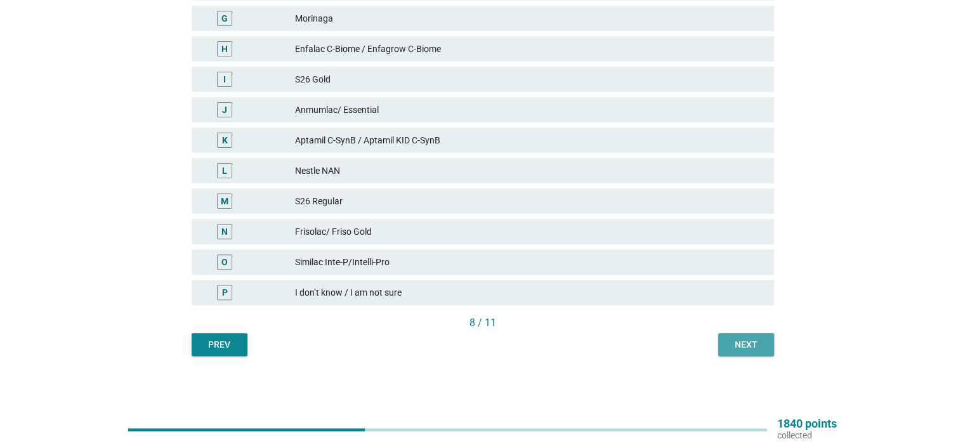
click at [740, 345] on div "Next" at bounding box center [746, 344] width 36 height 13
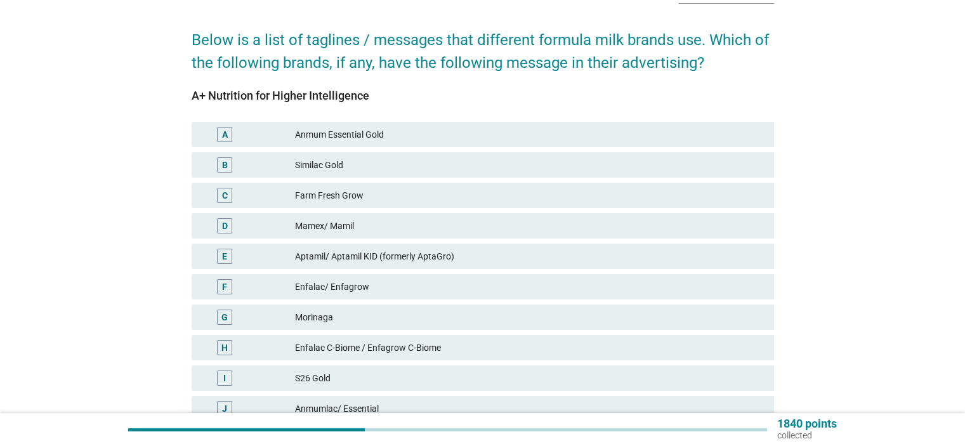
scroll to position [169, 0]
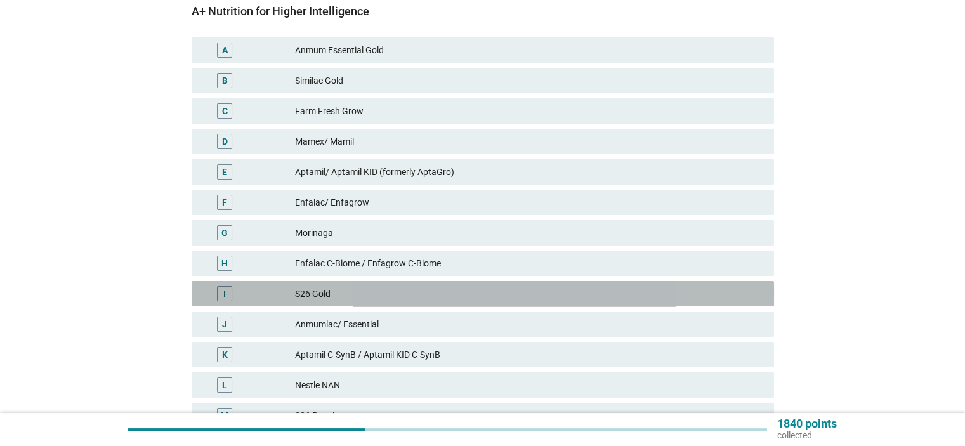
click at [330, 295] on div "S26 Gold" at bounding box center [529, 293] width 468 height 15
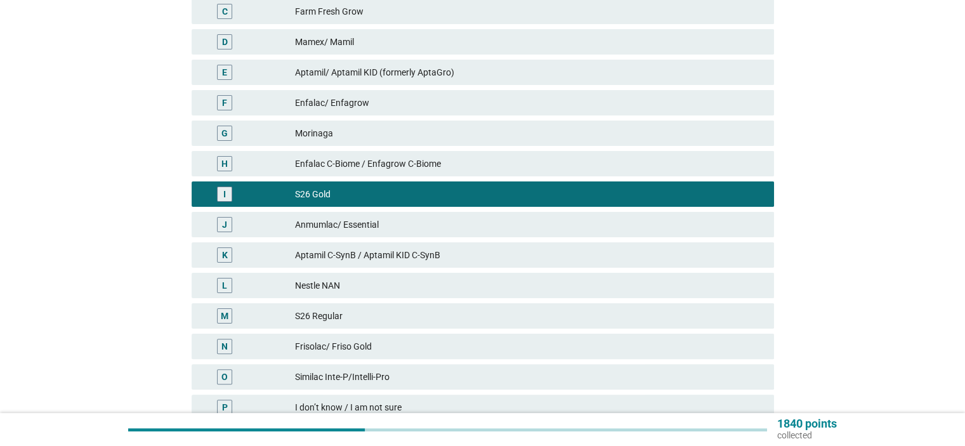
scroll to position [383, 0]
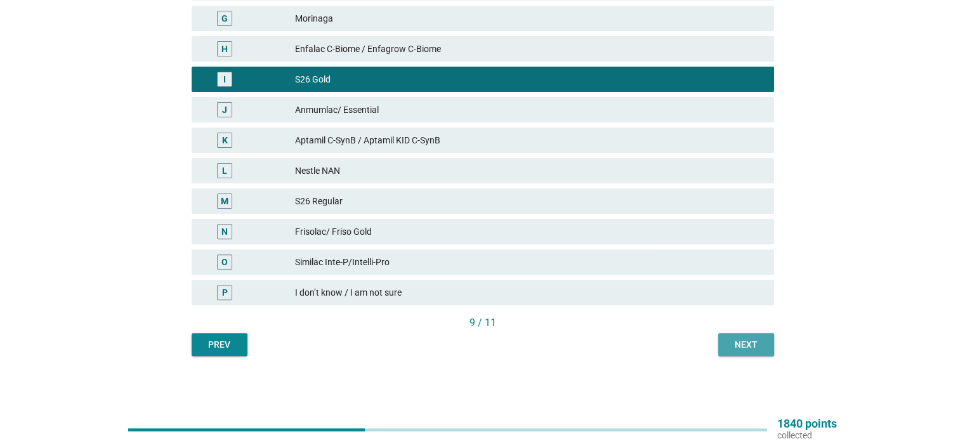
click at [741, 345] on div "Next" at bounding box center [746, 344] width 36 height 13
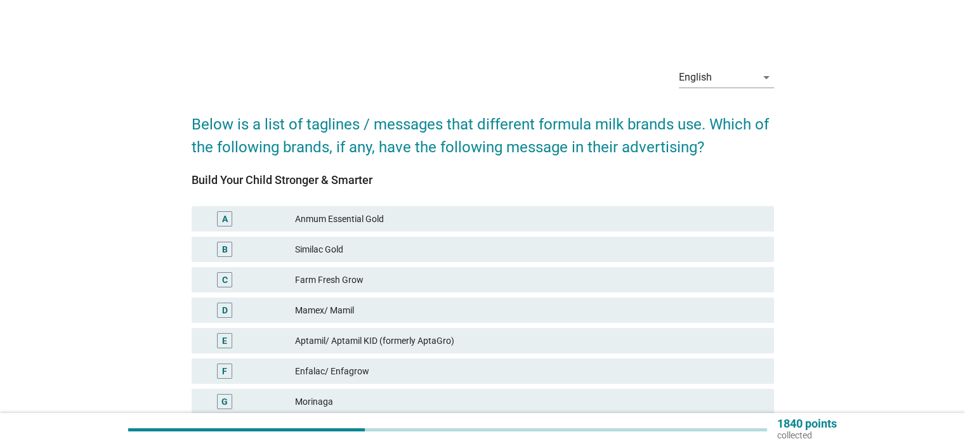
click at [336, 245] on div "Similac Gold" at bounding box center [529, 249] width 468 height 15
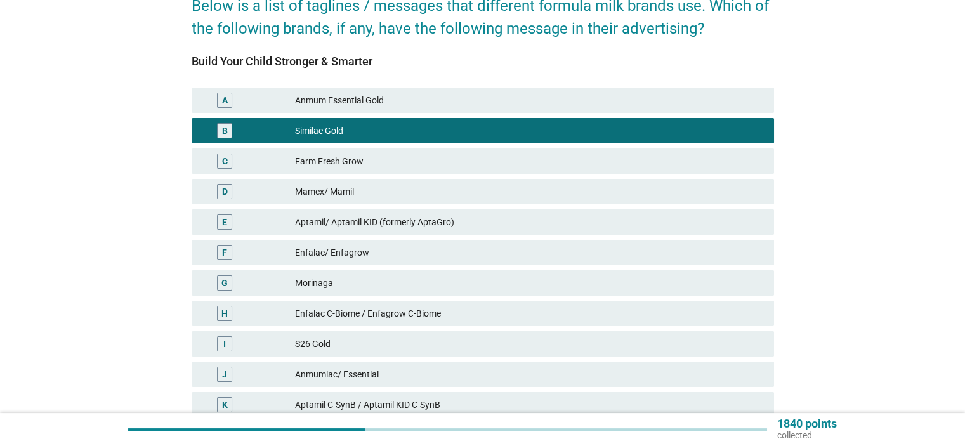
scroll to position [383, 0]
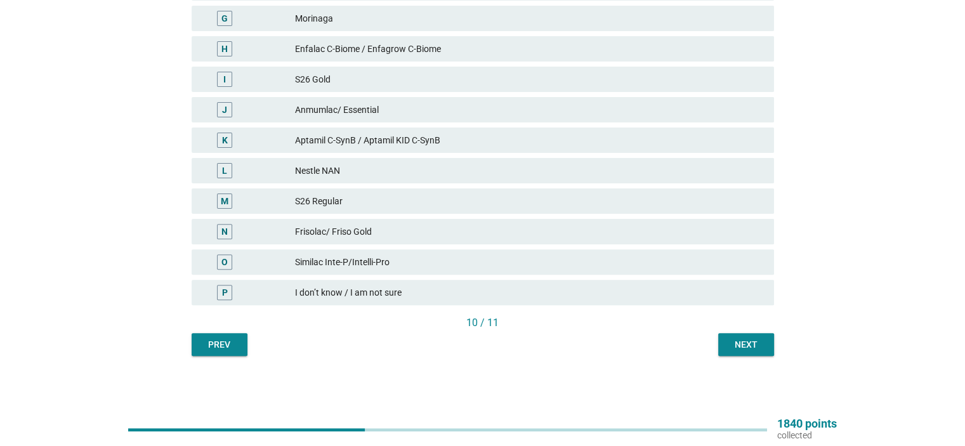
click at [731, 343] on div "Next" at bounding box center [746, 344] width 36 height 13
click at [329, 292] on div "I don’t know / I am not sure" at bounding box center [529, 292] width 468 height 15
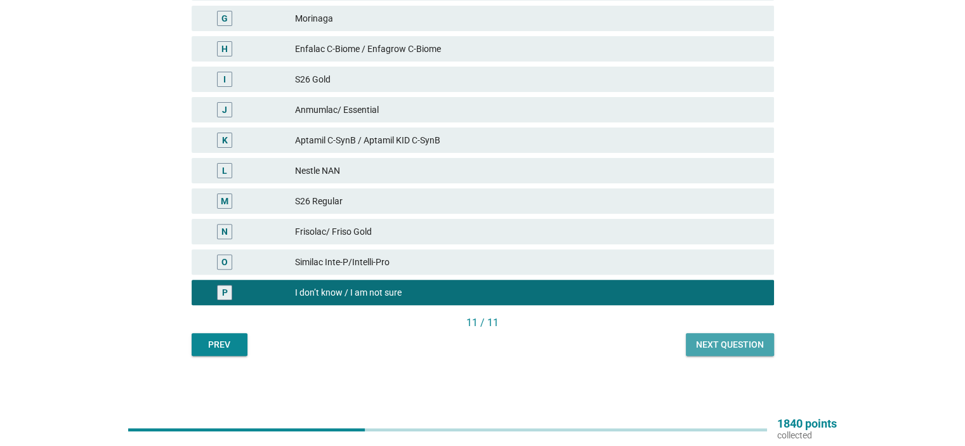
click at [707, 343] on div "Next question" at bounding box center [730, 344] width 68 height 13
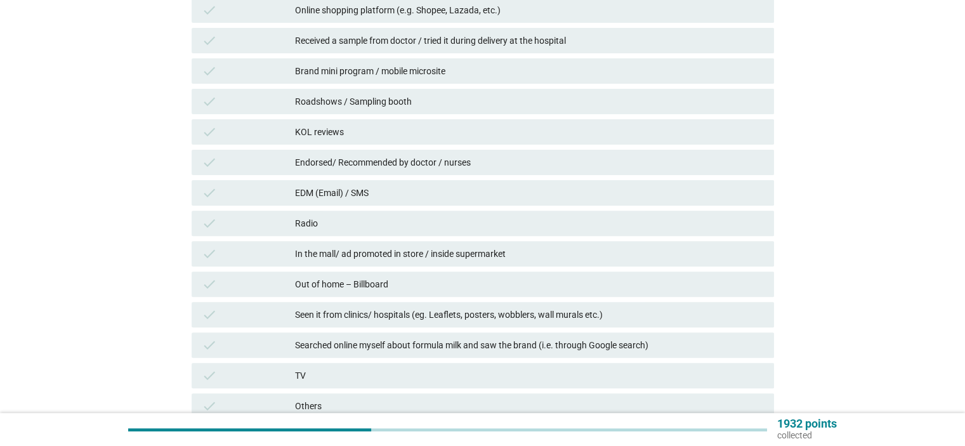
scroll to position [423, 0]
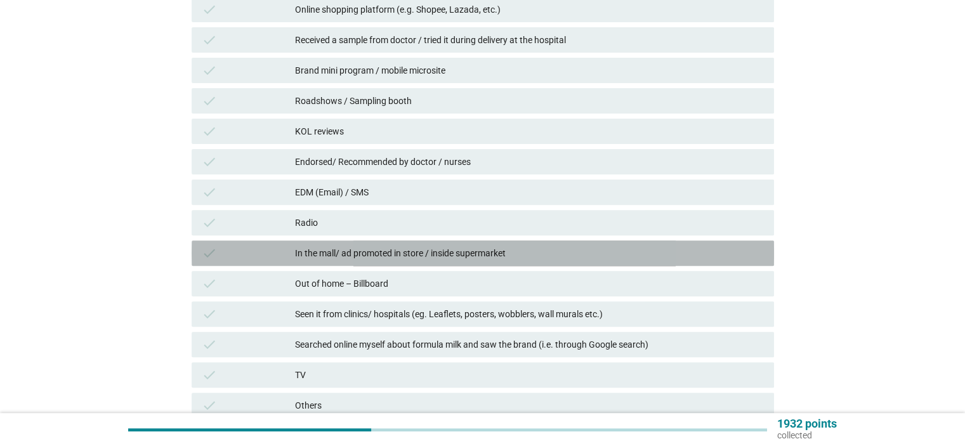
click at [335, 250] on div "In the mall/ ad promoted in store / inside supermarket" at bounding box center [529, 253] width 468 height 15
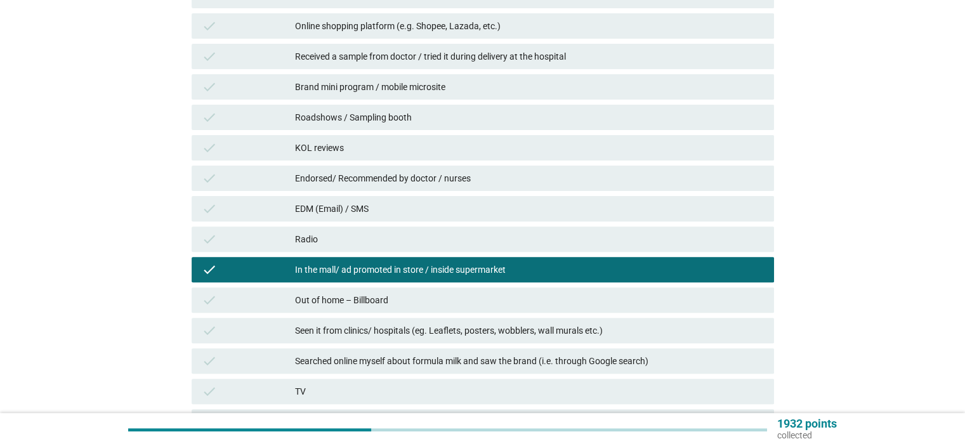
scroll to position [566, 0]
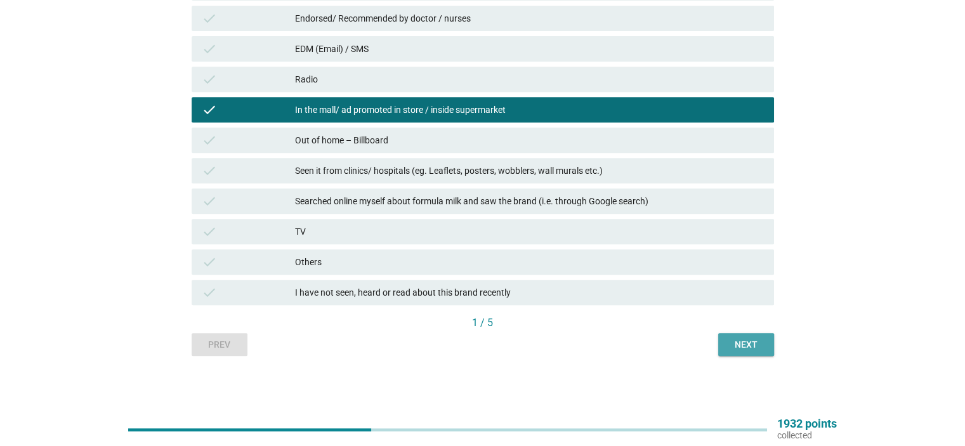
click at [739, 337] on button "Next" at bounding box center [746, 344] width 56 height 23
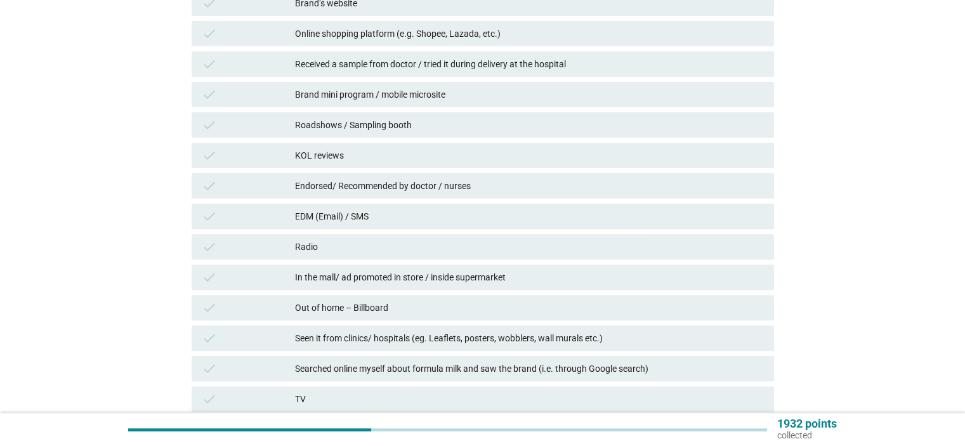
scroll to position [423, 0]
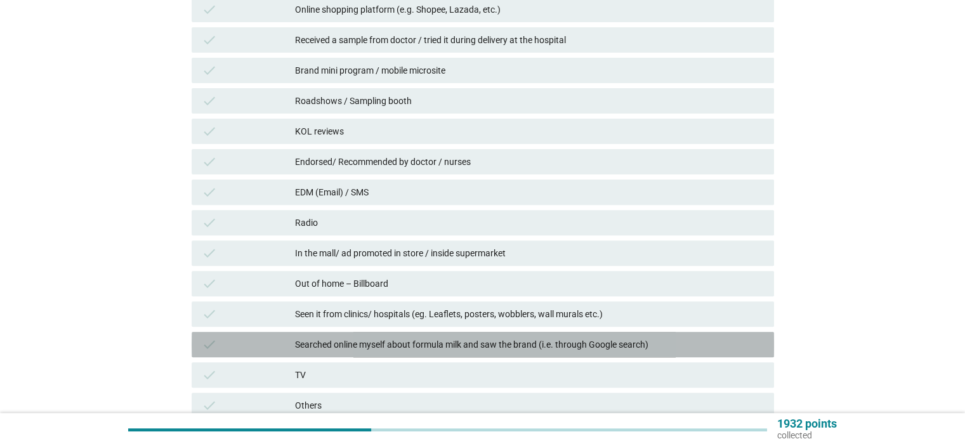
click at [348, 342] on div "Searched online myself about formula milk and saw the brand (i.e. through Googl…" at bounding box center [529, 344] width 468 height 15
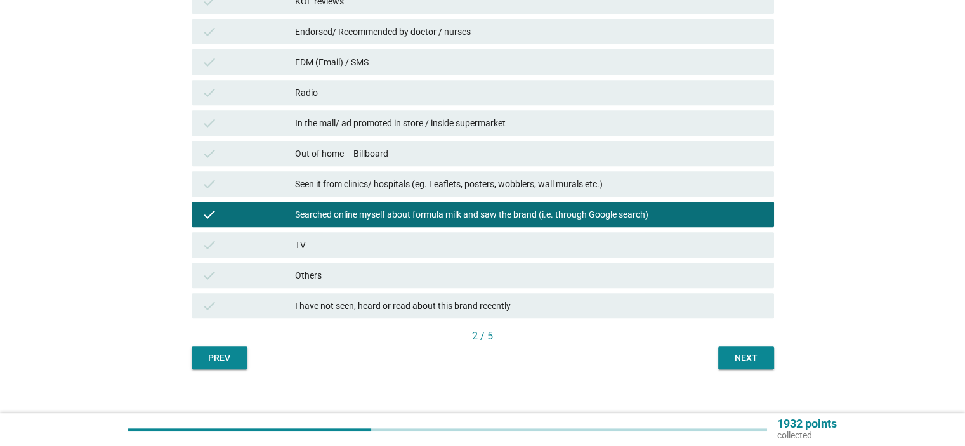
scroll to position [566, 0]
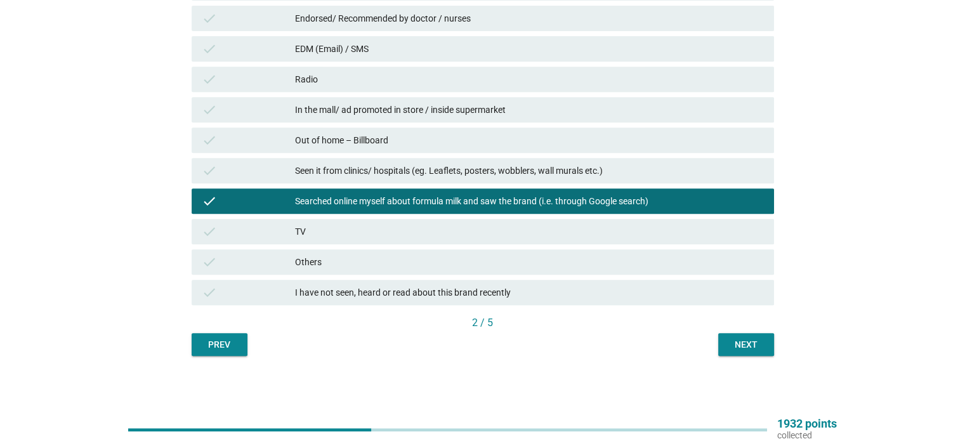
click at [749, 345] on div "Next" at bounding box center [746, 344] width 36 height 13
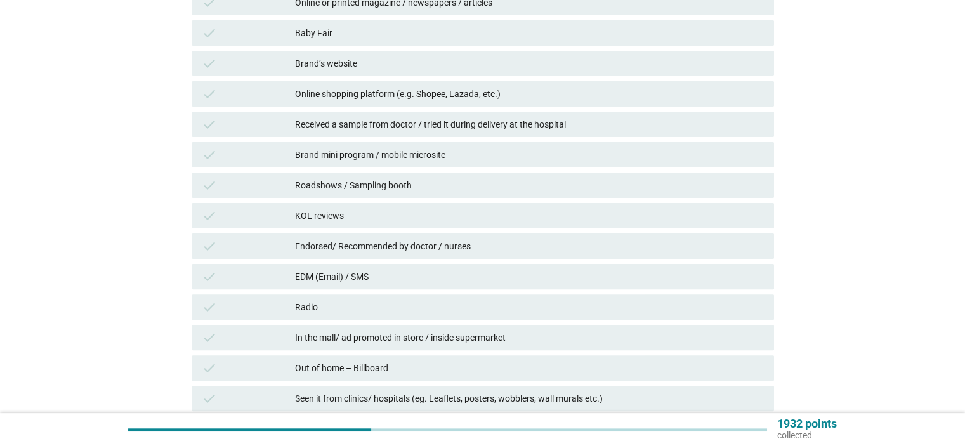
scroll to position [423, 0]
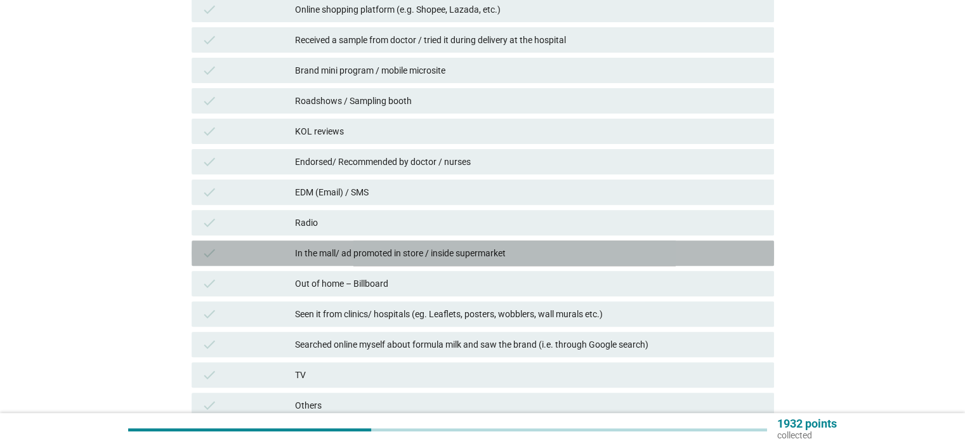
click at [365, 251] on div "In the mall/ ad promoted in store / inside supermarket" at bounding box center [529, 253] width 468 height 15
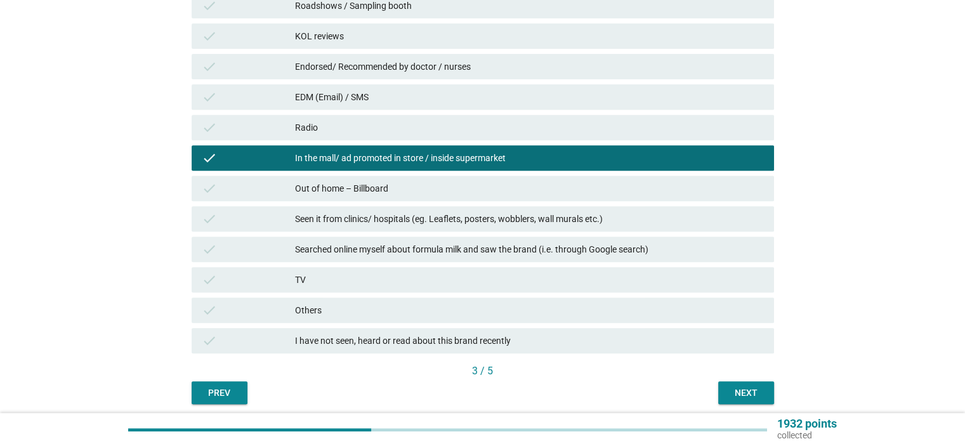
scroll to position [566, 0]
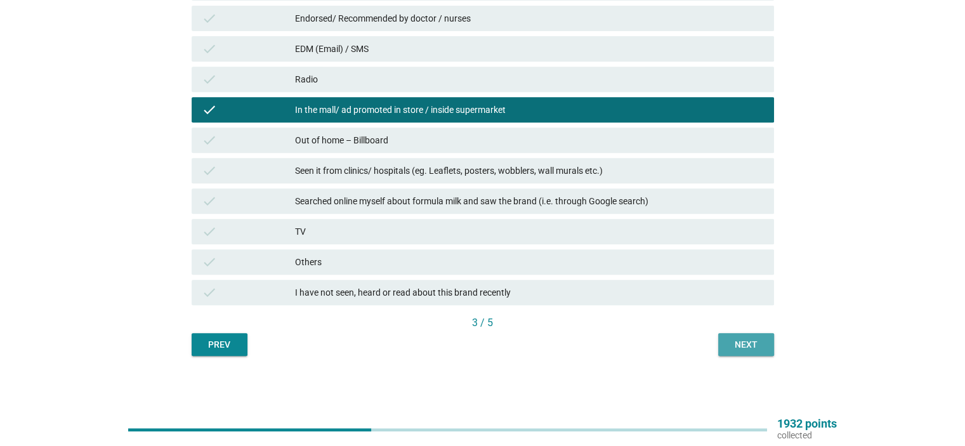
click at [756, 342] on div "Next" at bounding box center [746, 344] width 36 height 13
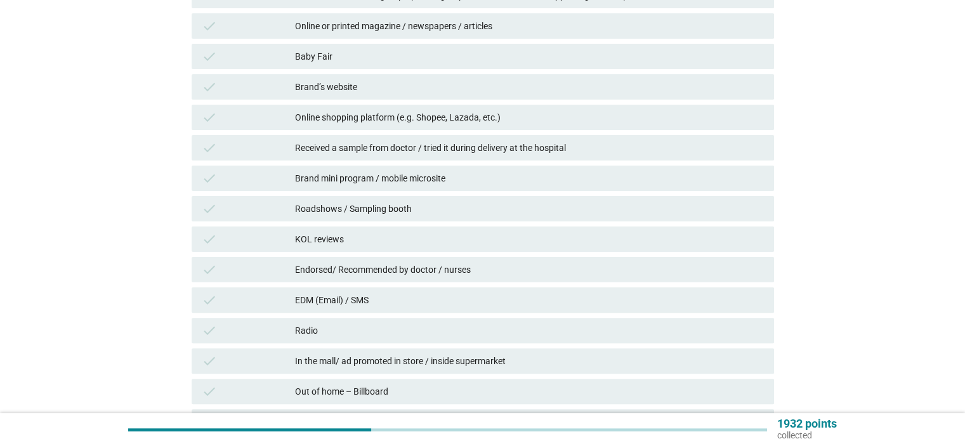
scroll to position [338, 0]
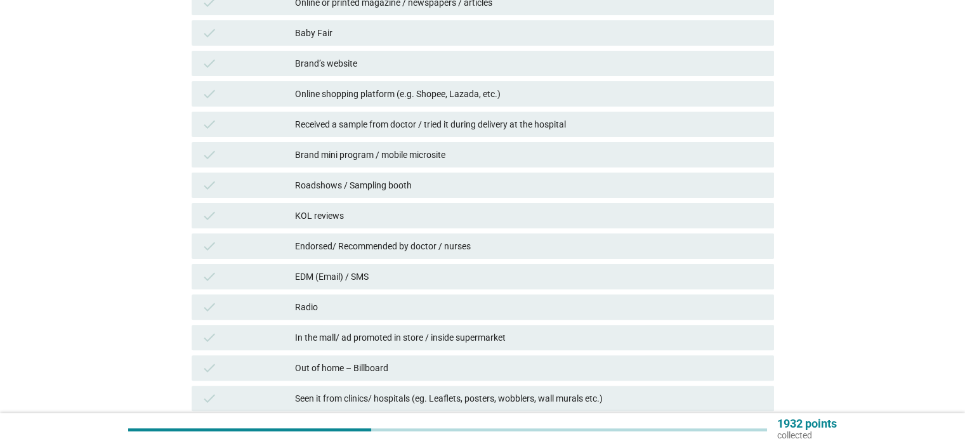
click at [387, 335] on div "In the mall/ ad promoted in store / inside supermarket" at bounding box center [529, 337] width 468 height 15
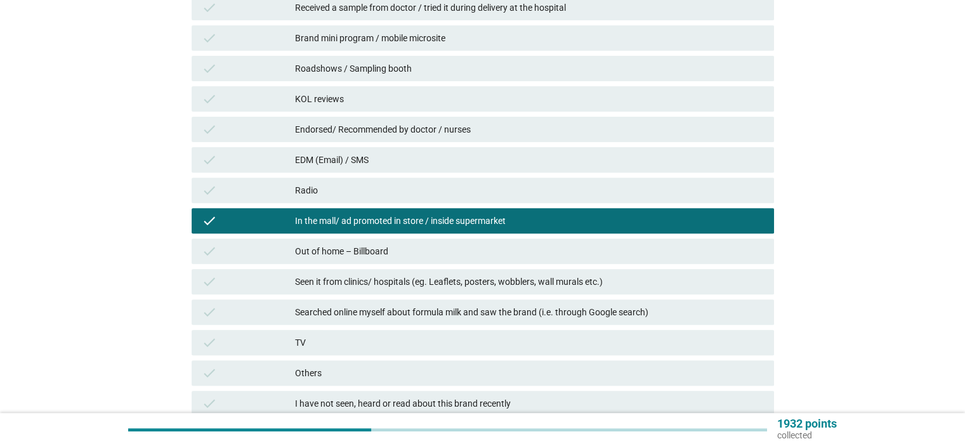
scroll to position [566, 0]
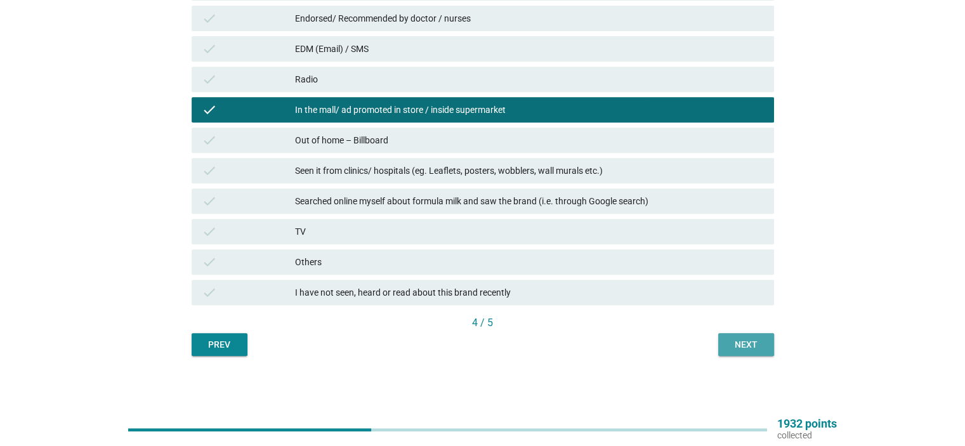
click at [747, 342] on div "Next" at bounding box center [746, 344] width 36 height 13
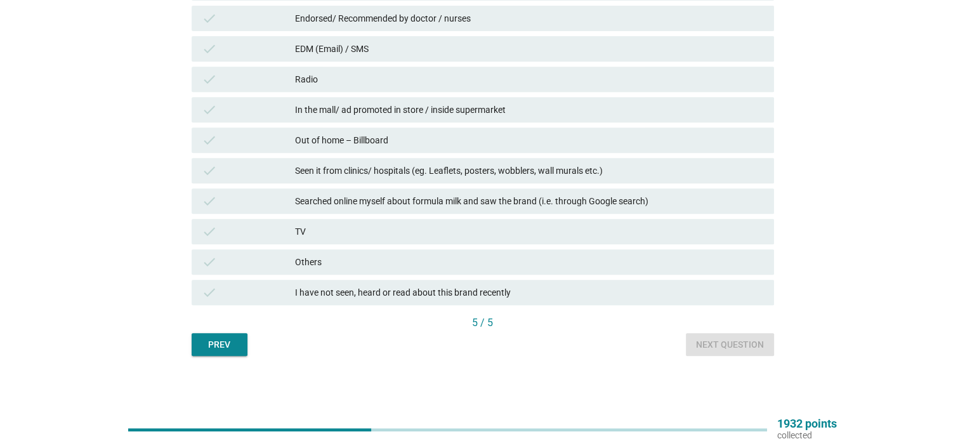
click at [396, 107] on div "In the mall/ ad promoted in store / inside supermarket" at bounding box center [529, 109] width 468 height 15
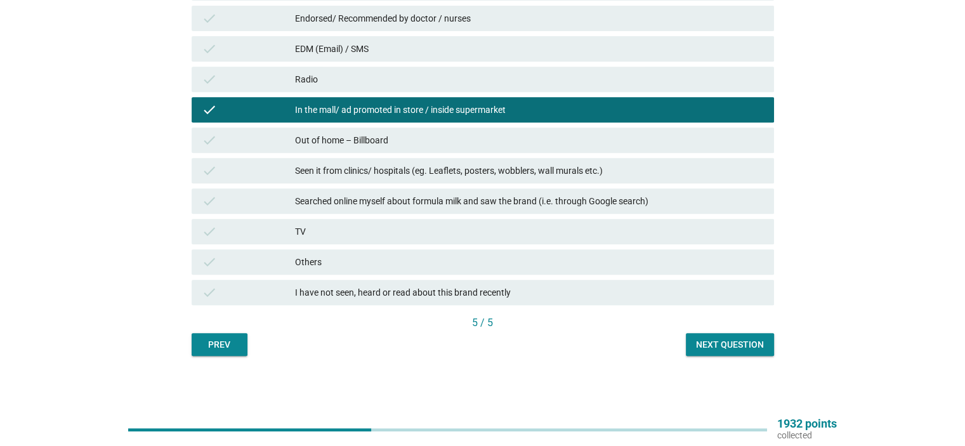
click at [704, 345] on div "Next question" at bounding box center [730, 344] width 68 height 13
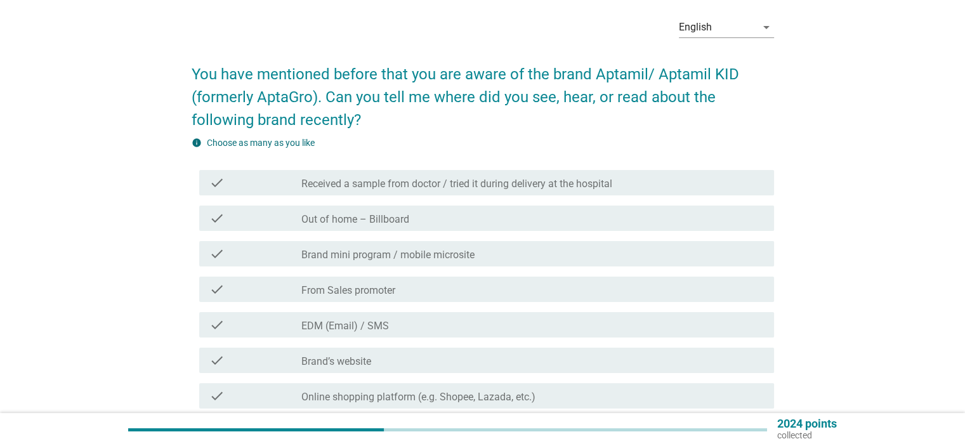
scroll to position [169, 0]
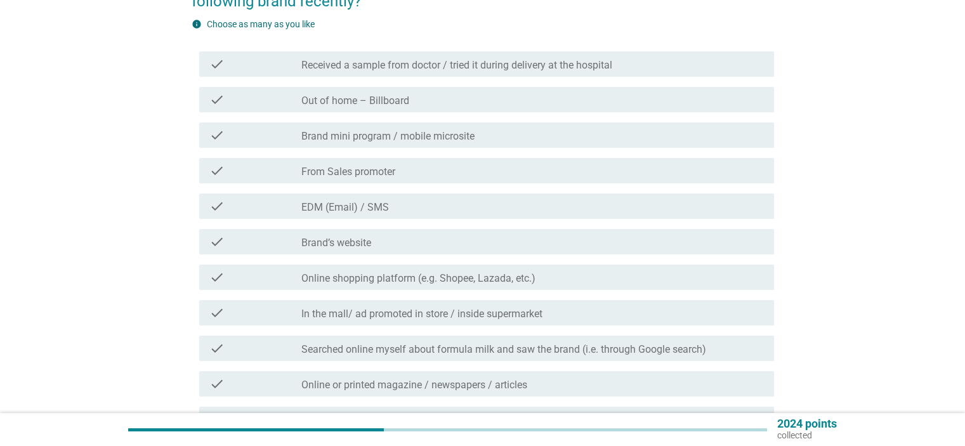
click at [398, 313] on label "In the mall/ ad promoted in store / inside supermarket" at bounding box center [421, 314] width 241 height 13
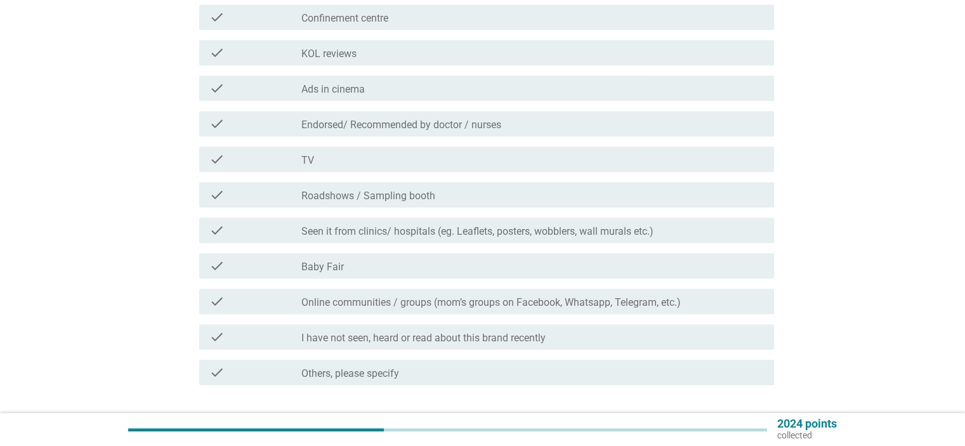
scroll to position [696, 0]
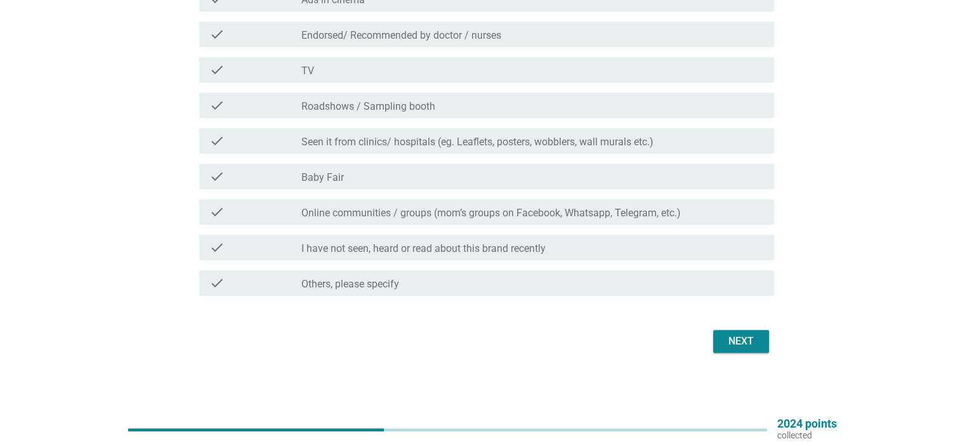
click at [730, 336] on div "Next" at bounding box center [741, 341] width 36 height 15
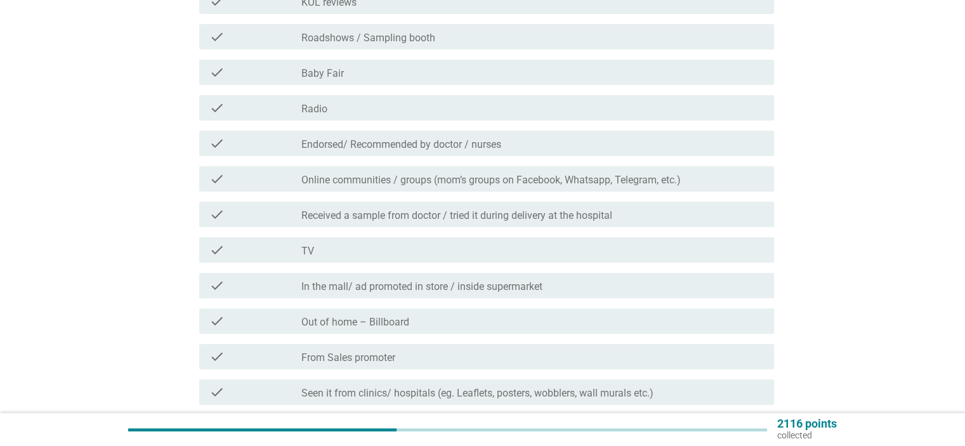
scroll to position [423, 0]
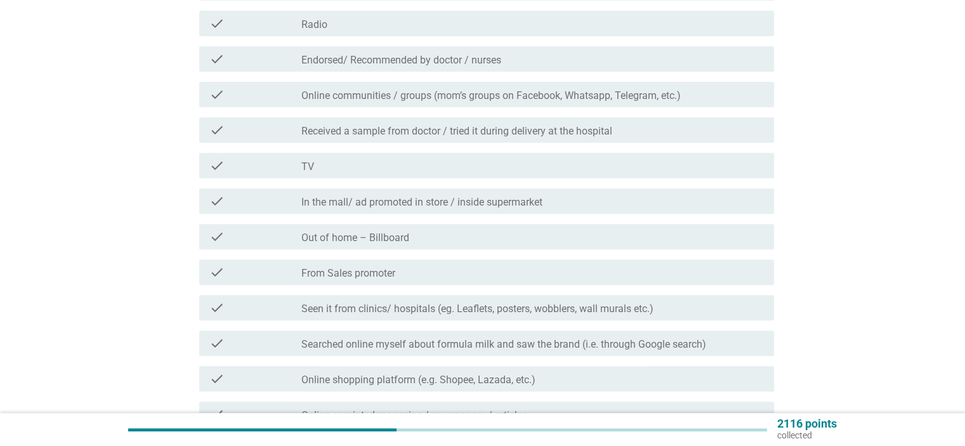
click at [392, 339] on label "Searched online myself about formula milk and saw the brand (i.e. through Googl…" at bounding box center [503, 344] width 405 height 13
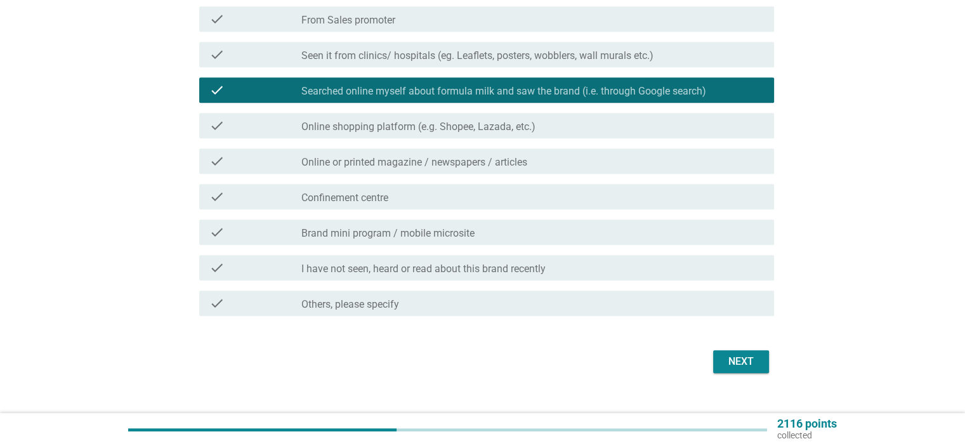
scroll to position [676, 0]
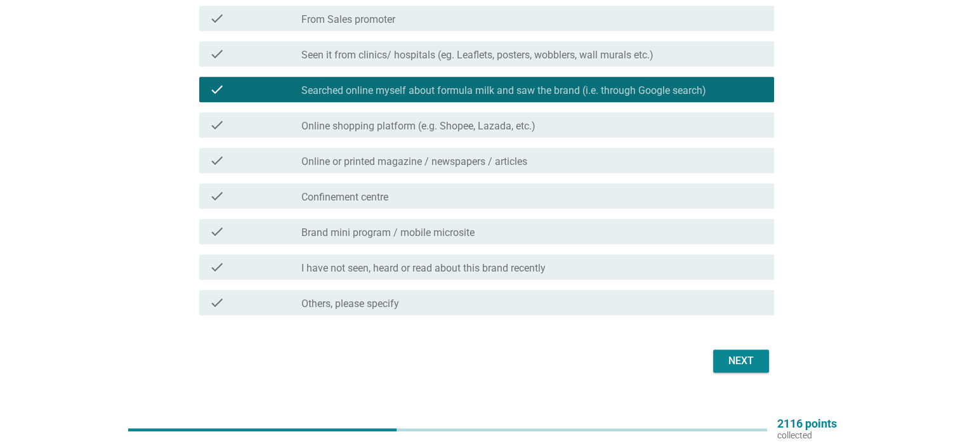
click at [739, 367] on div "Next" at bounding box center [741, 360] width 36 height 15
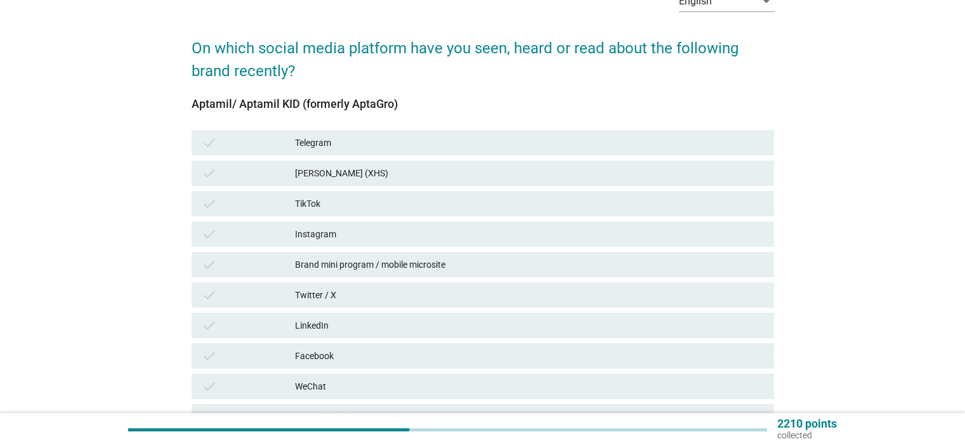
scroll to position [169, 0]
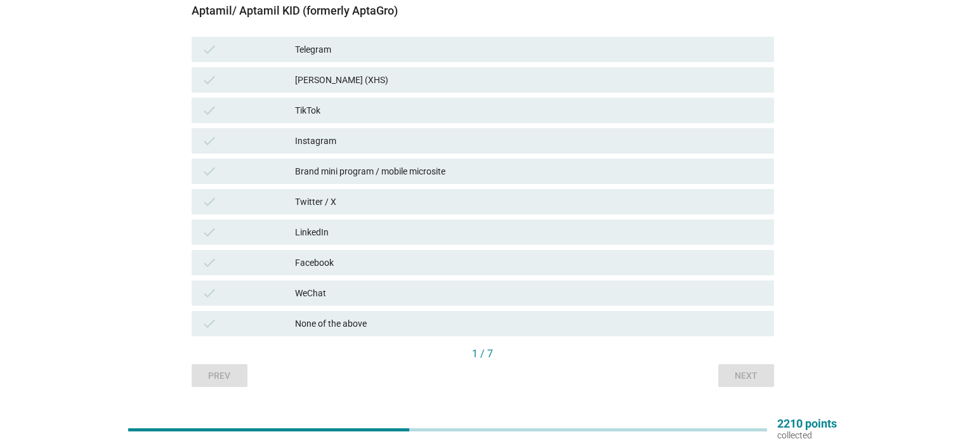
click at [351, 327] on div "None of the above" at bounding box center [529, 323] width 468 height 15
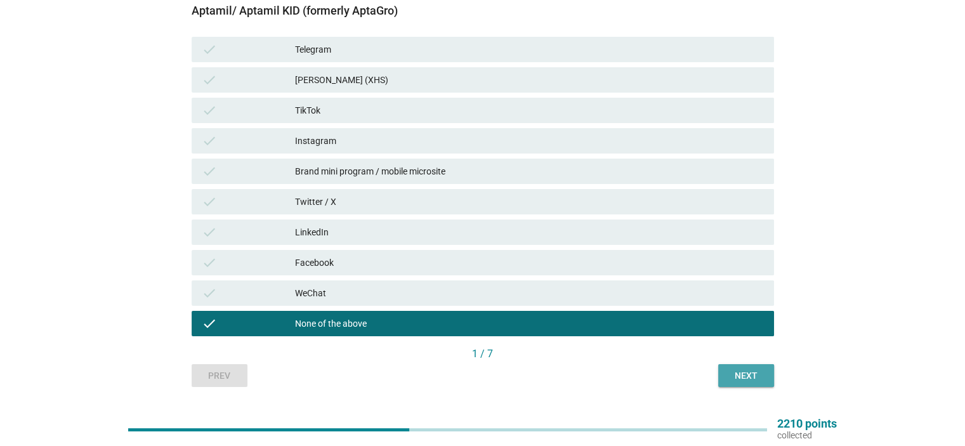
click at [745, 378] on div "Next" at bounding box center [746, 375] width 36 height 13
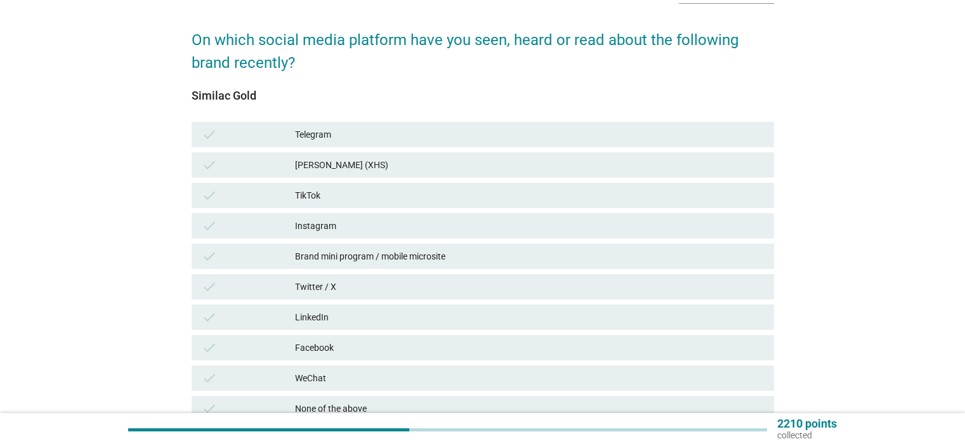
scroll to position [169, 0]
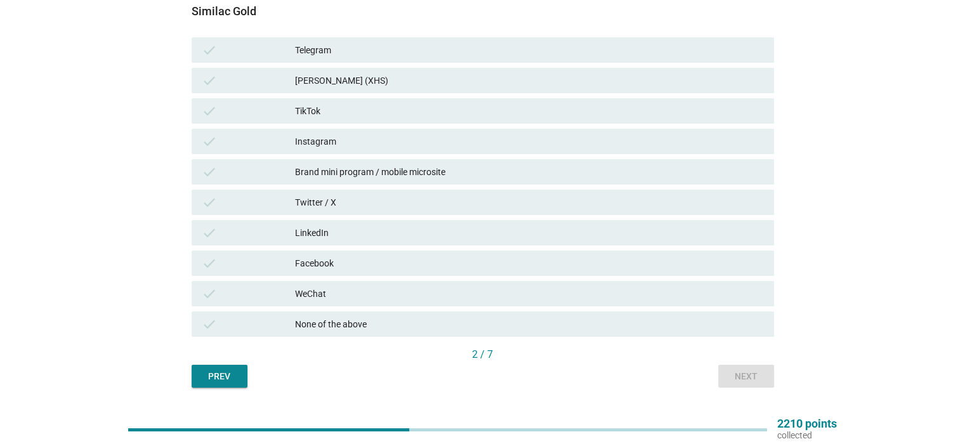
click at [353, 323] on div "None of the above" at bounding box center [529, 324] width 468 height 15
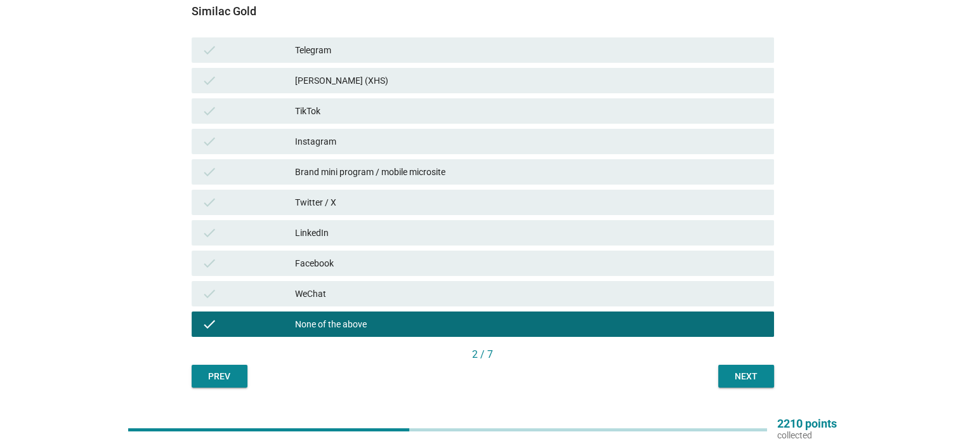
click at [731, 376] on div "Next" at bounding box center [746, 376] width 36 height 13
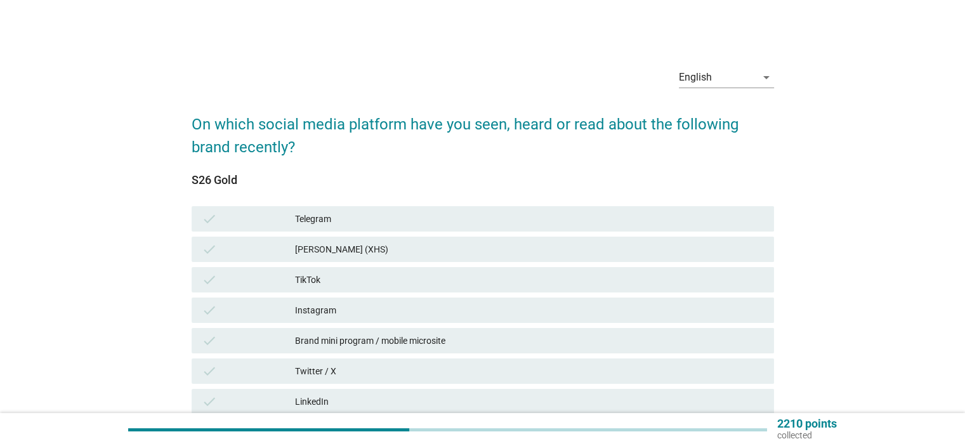
scroll to position [200, 0]
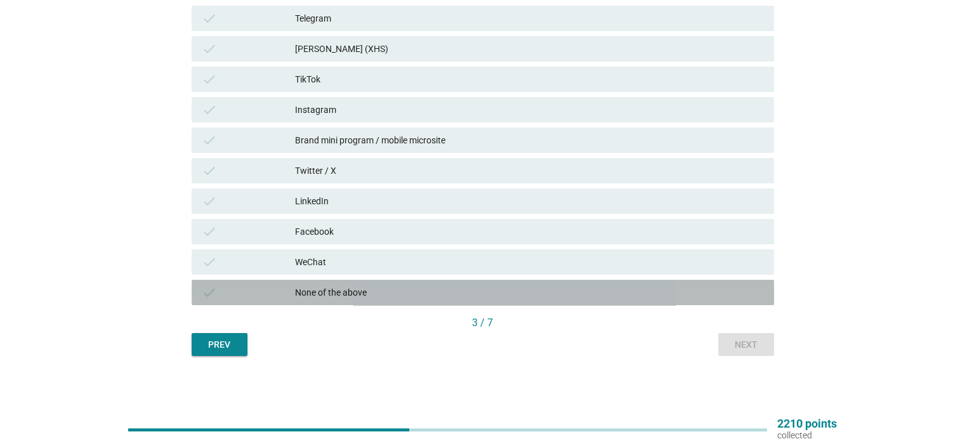
click at [350, 291] on div "None of the above" at bounding box center [529, 292] width 468 height 15
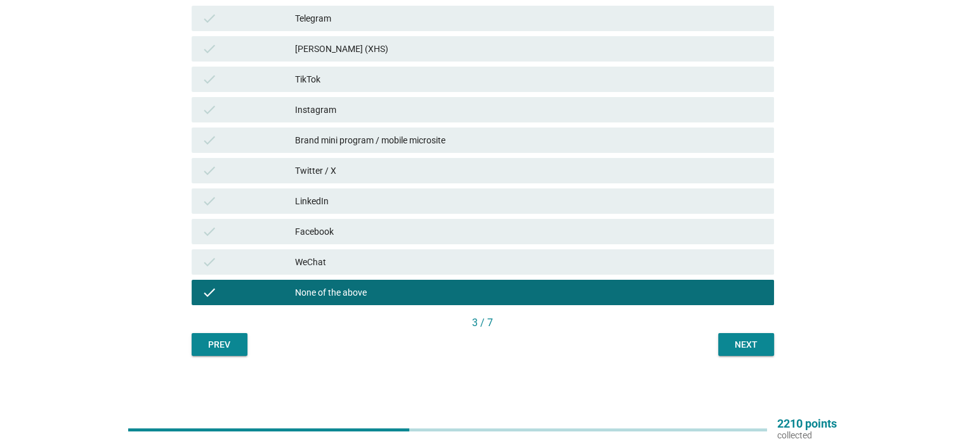
click at [746, 344] on div "Next" at bounding box center [746, 344] width 36 height 13
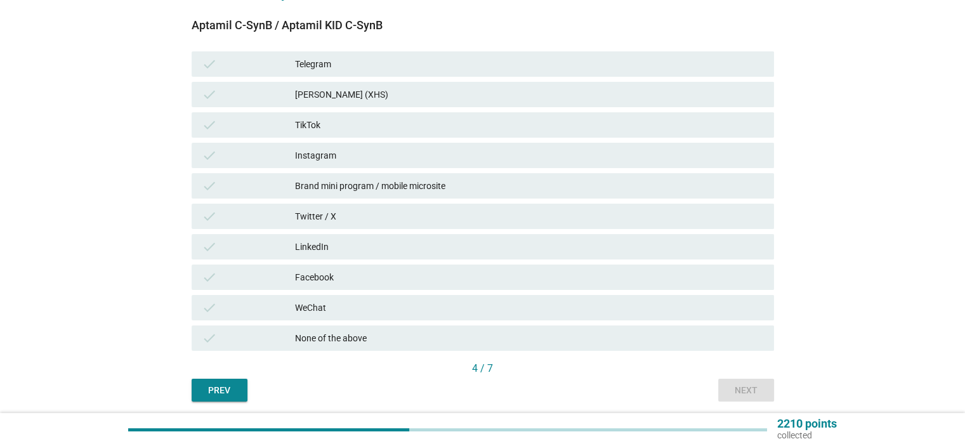
scroll to position [169, 0]
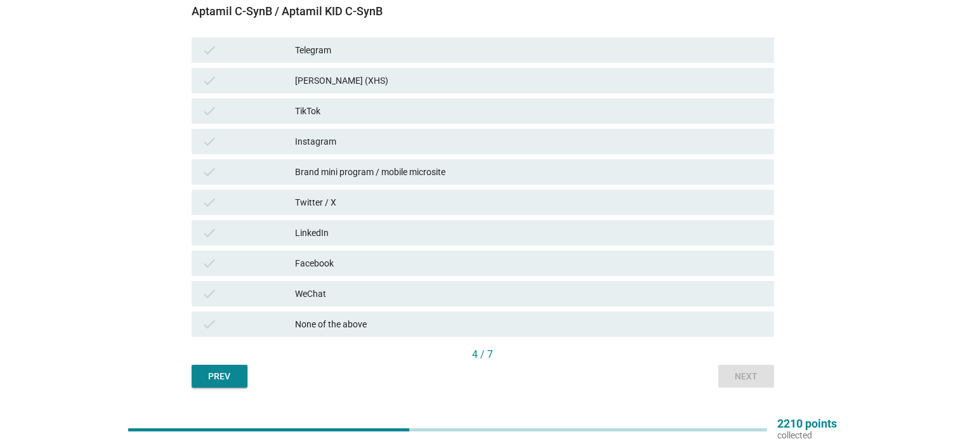
click at [325, 267] on div "Facebook" at bounding box center [529, 263] width 468 height 15
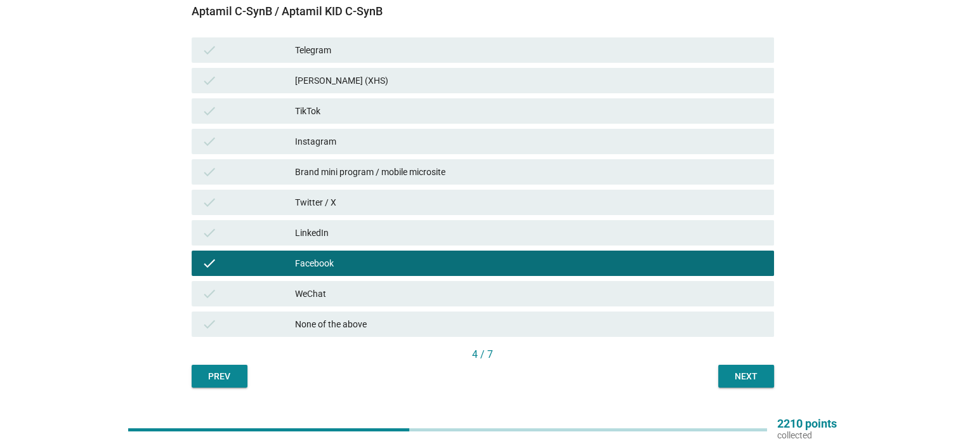
click at [728, 378] on div "Next" at bounding box center [746, 376] width 36 height 13
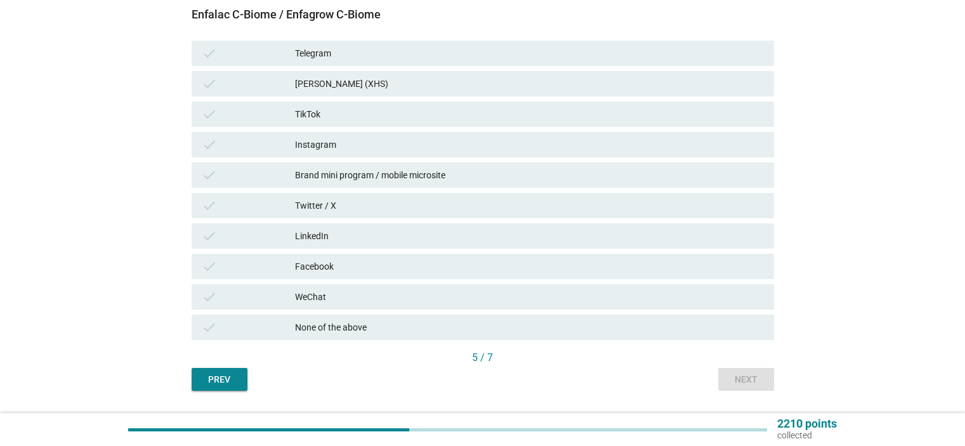
scroll to position [169, 0]
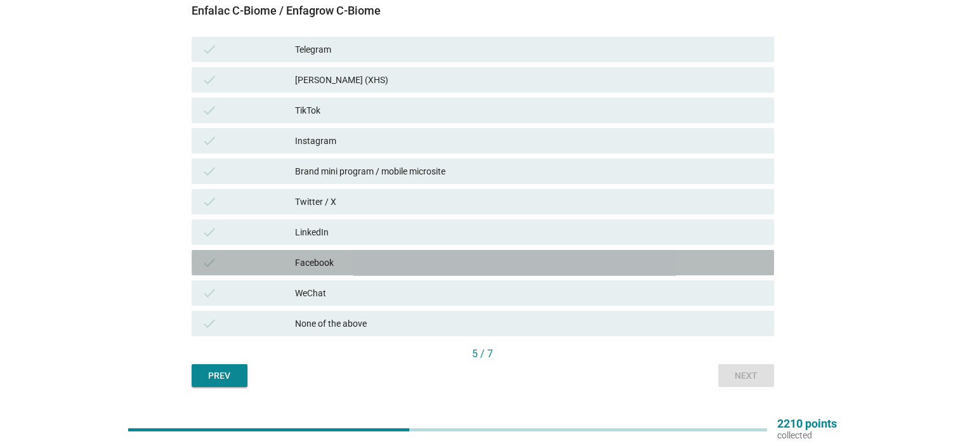
click at [351, 258] on div "Facebook" at bounding box center [529, 262] width 468 height 15
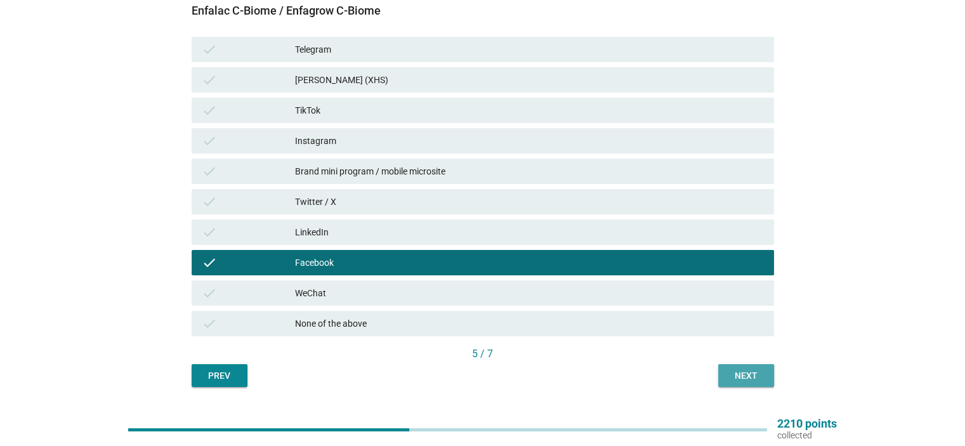
click at [759, 376] on div "Next" at bounding box center [746, 375] width 36 height 13
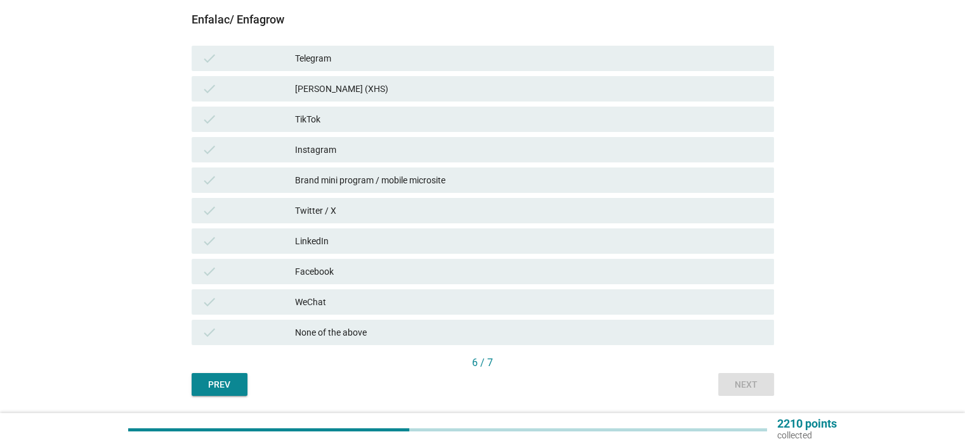
scroll to position [169, 0]
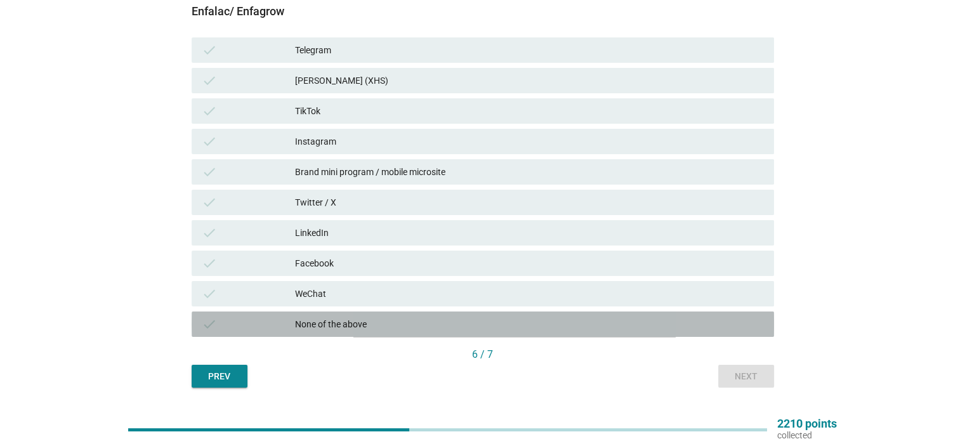
click at [332, 332] on div "check None of the above" at bounding box center [483, 324] width 582 height 25
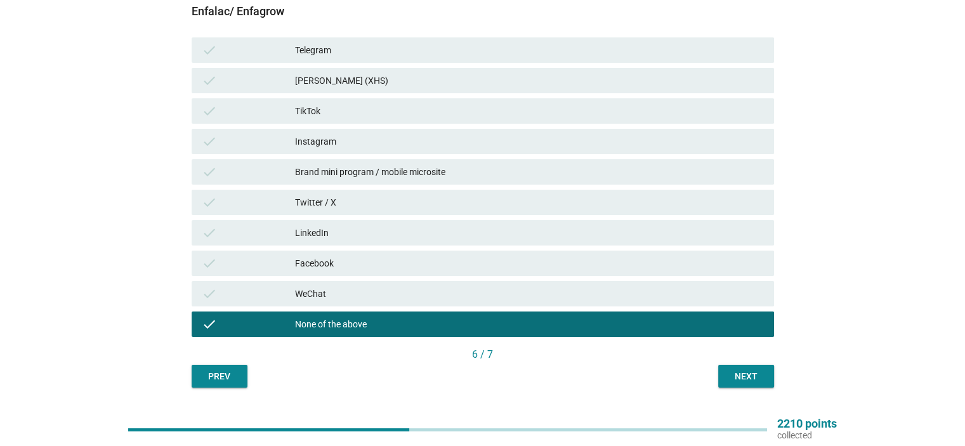
click at [739, 376] on div "Next" at bounding box center [746, 376] width 36 height 13
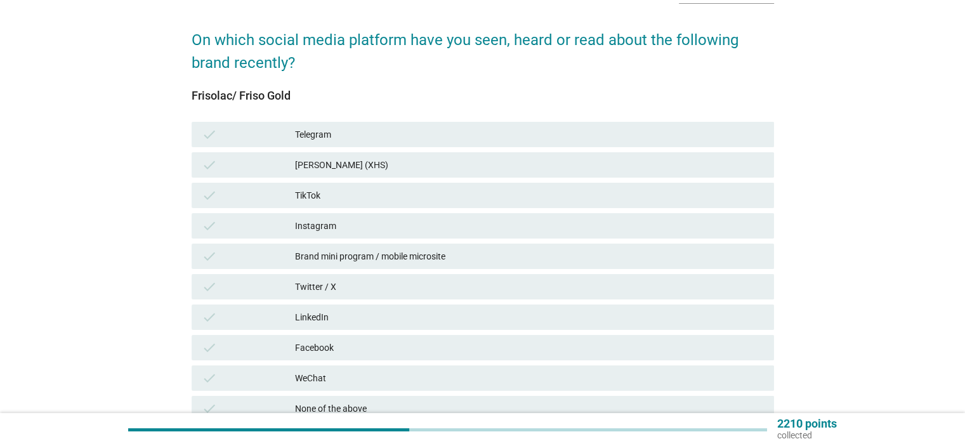
scroll to position [169, 0]
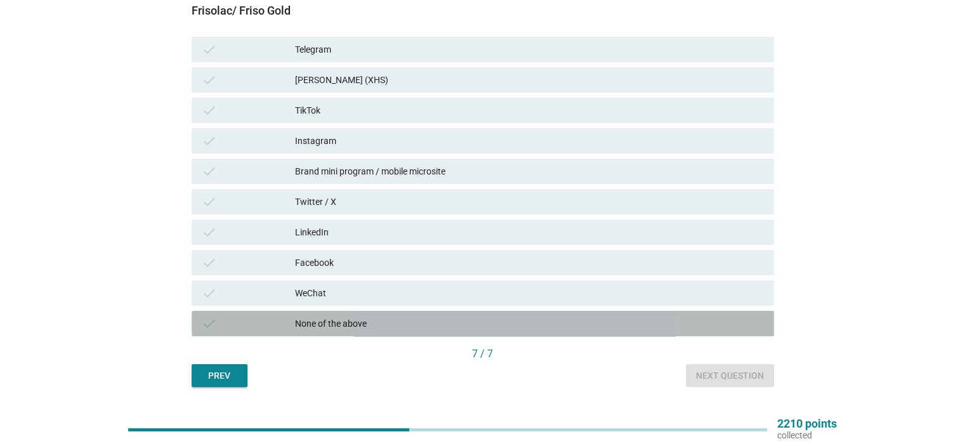
click at [344, 327] on div "None of the above" at bounding box center [529, 323] width 468 height 15
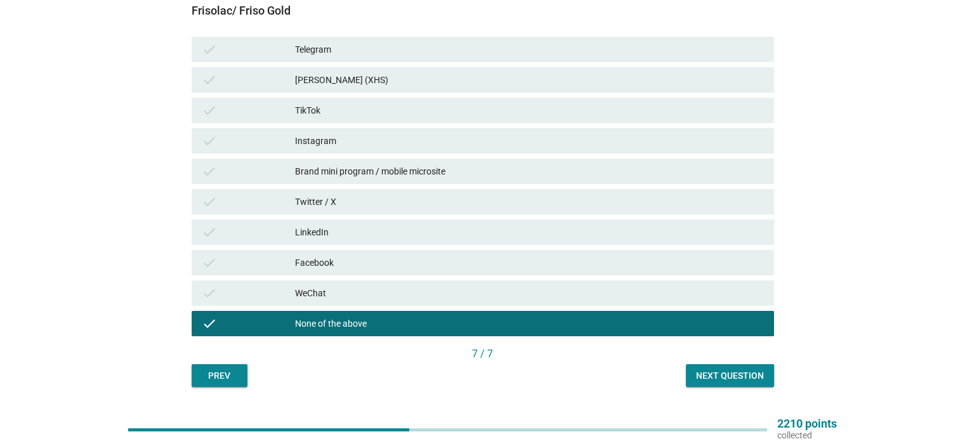
click at [711, 381] on div "Next question" at bounding box center [730, 375] width 68 height 13
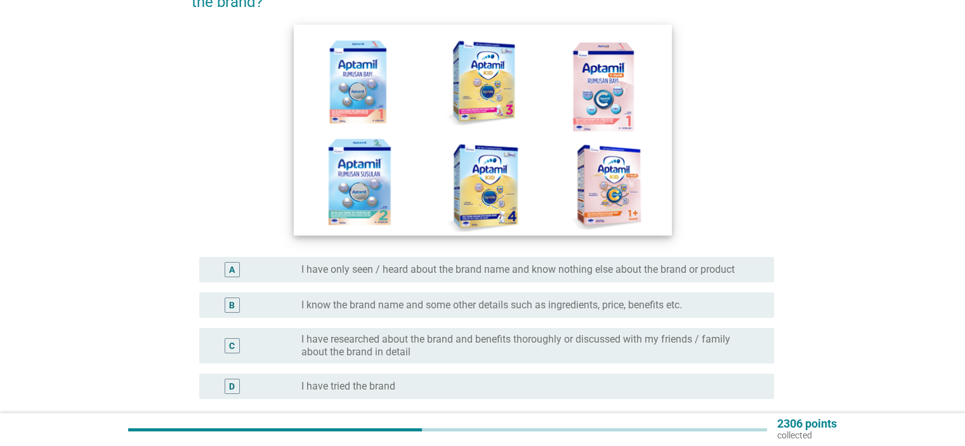
scroll to position [169, 0]
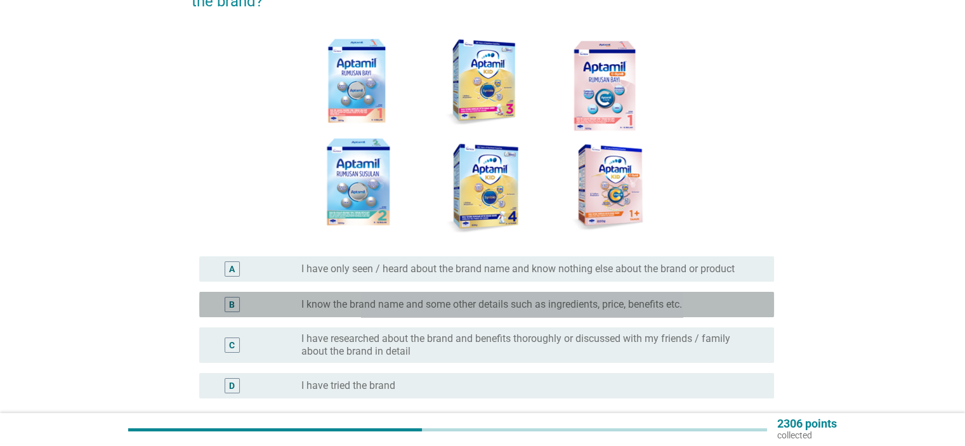
click at [384, 309] on label "I know the brand name and some other details such as ingredients, price, benefi…" at bounding box center [491, 304] width 381 height 13
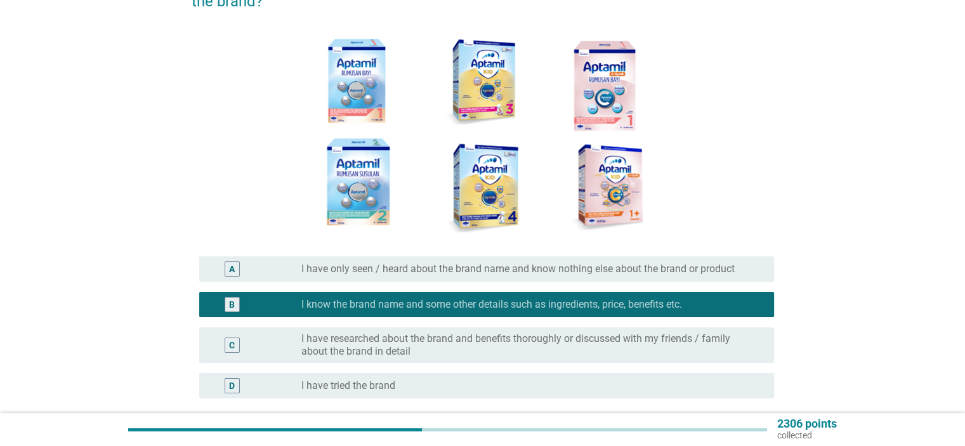
scroll to position [254, 0]
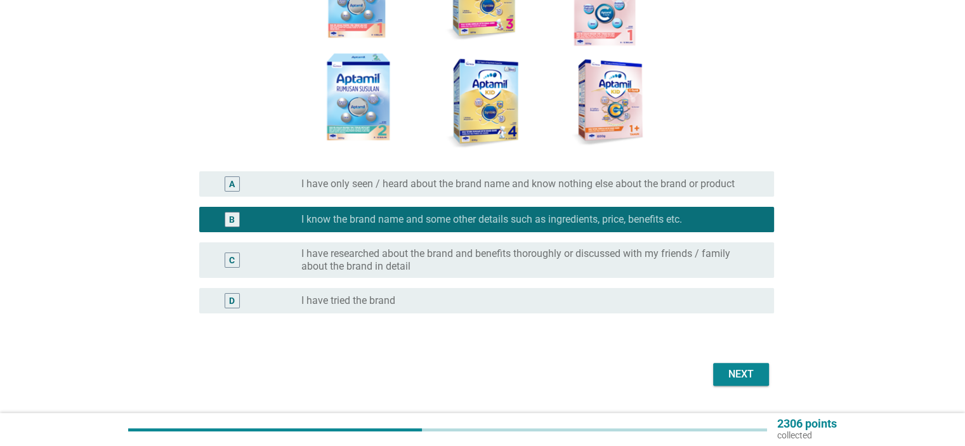
click at [735, 378] on div "Next" at bounding box center [741, 374] width 36 height 15
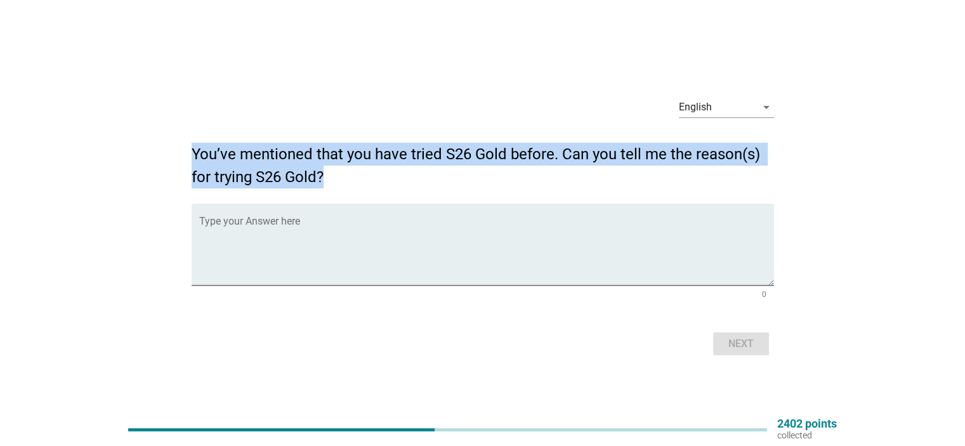
drag, startPoint x: 193, startPoint y: 152, endPoint x: 338, endPoint y: 174, distance: 147.1
click at [338, 174] on h2 "You’ve mentioned that you have tried S26 Gold before. Can you tell me the reaso…" at bounding box center [483, 159] width 582 height 58
copy h2 "You’ve mentioned that you have tried S26 Gold before. Can you tell me the reaso…"
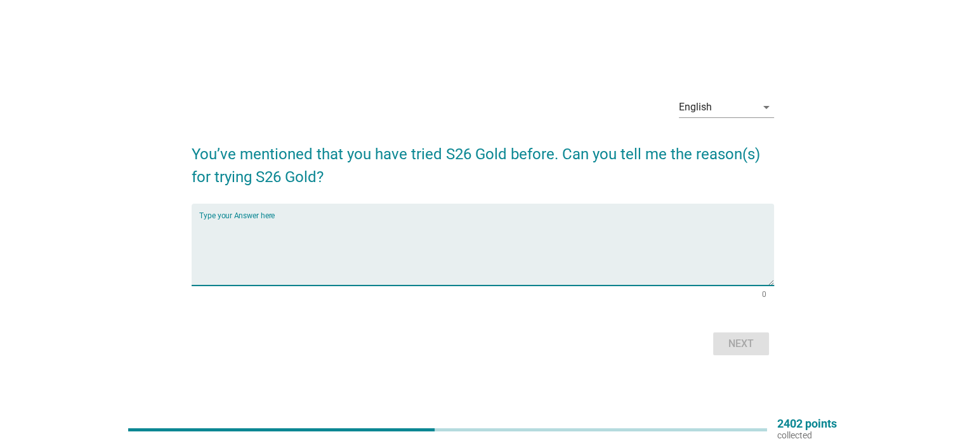
click at [322, 251] on textarea "Type your Answer here" at bounding box center [486, 252] width 575 height 67
type textarea "brand reputation and nutritional content"
click at [728, 340] on div "Next" at bounding box center [741, 343] width 36 height 15
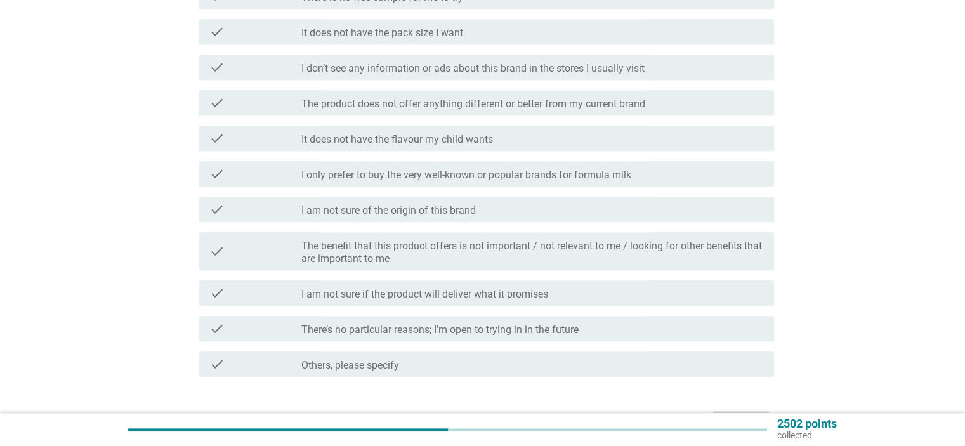
scroll to position [761, 0]
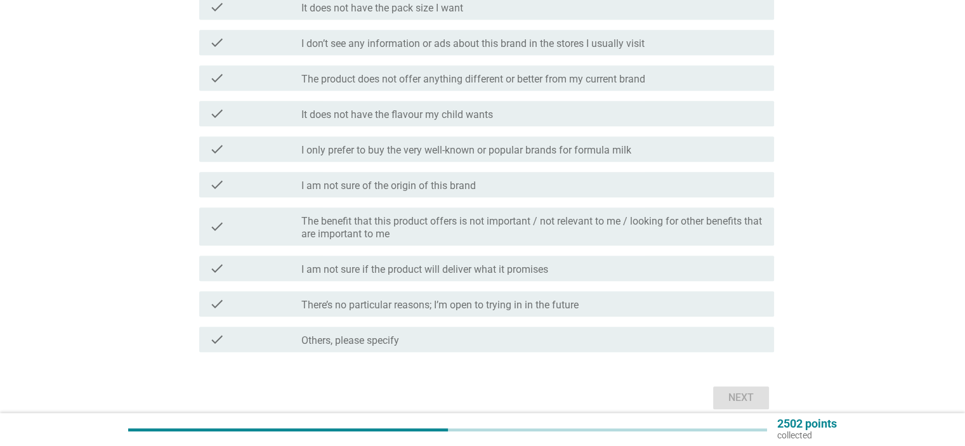
click at [426, 305] on label "There’s no particular reasons; I’m open to trying in in the future" at bounding box center [439, 305] width 277 height 13
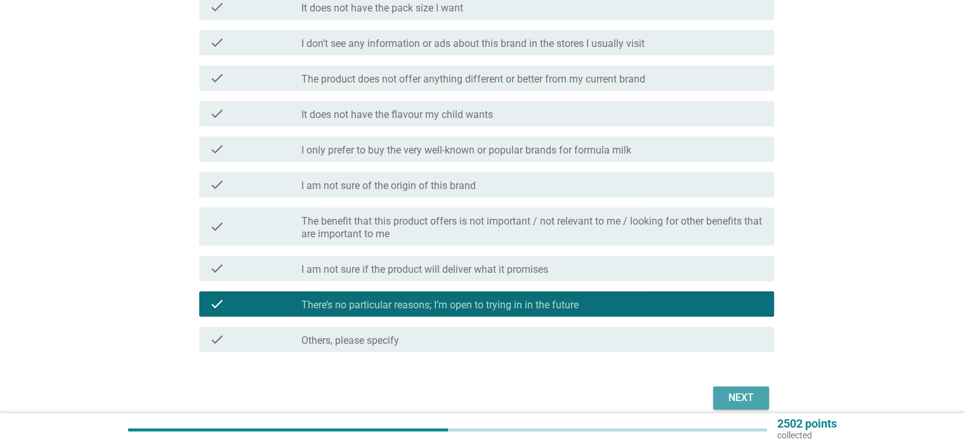
click at [739, 398] on div "Next" at bounding box center [741, 397] width 36 height 15
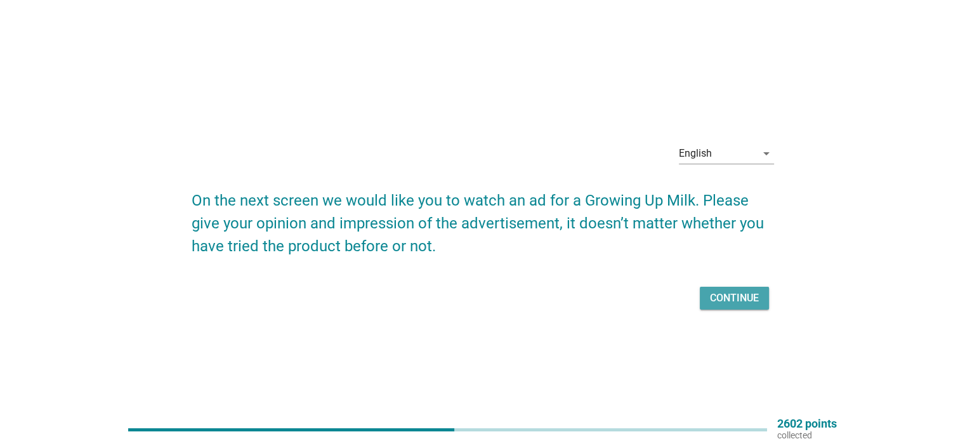
click at [728, 295] on div "Continue" at bounding box center [734, 298] width 49 height 15
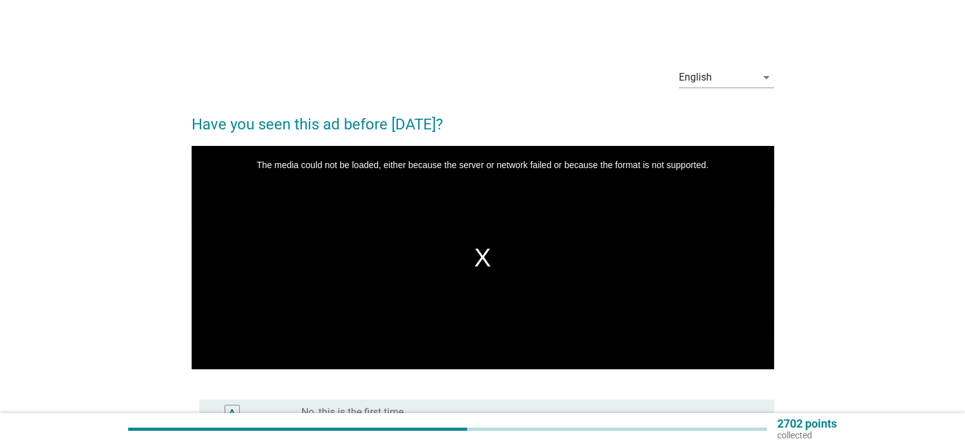
click at [482, 253] on div "The media could not be loaded, either because the server or network failed or b…" at bounding box center [483, 257] width 582 height 223
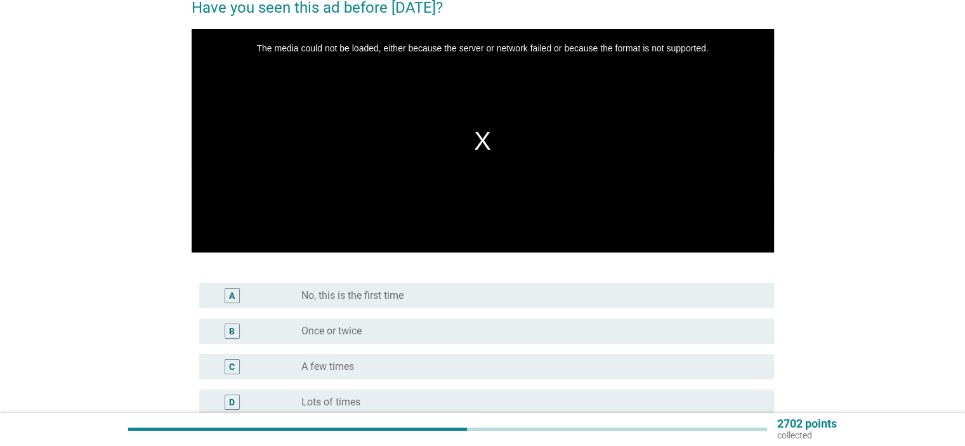
scroll to position [84, 0]
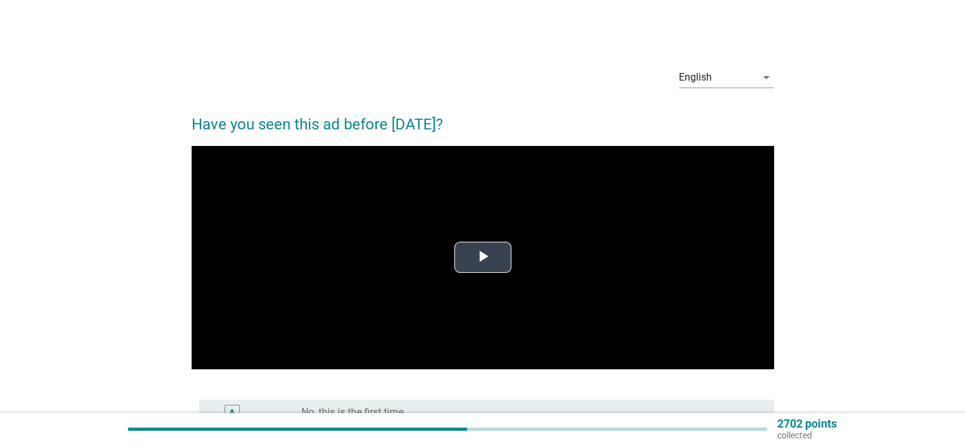
click at [483, 258] on span "Video Player" at bounding box center [483, 258] width 0 height 0
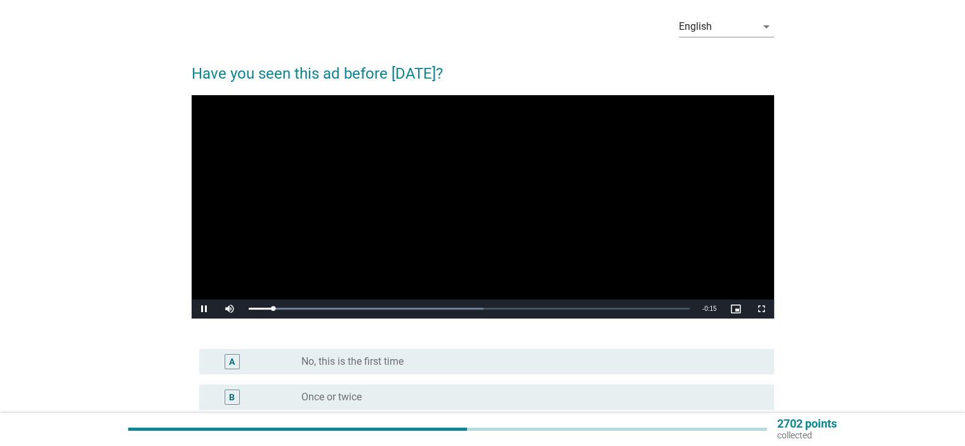
scroll to position [84, 0]
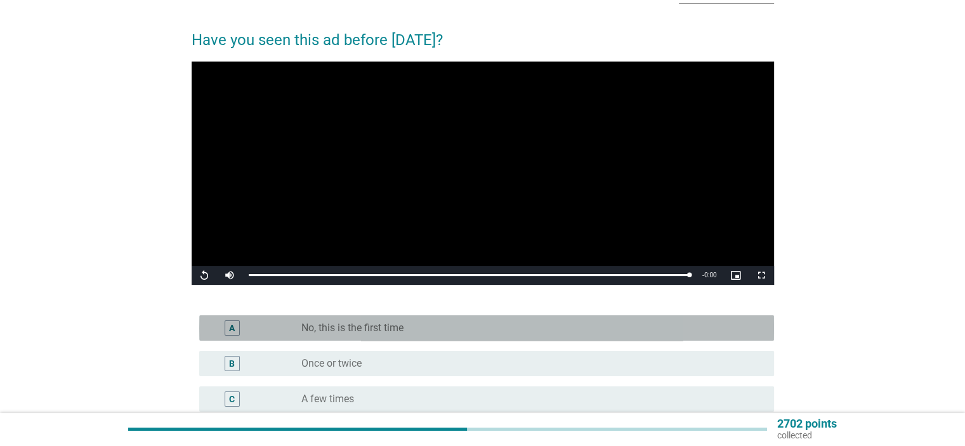
click at [332, 327] on label "No, this is the first time" at bounding box center [352, 328] width 102 height 13
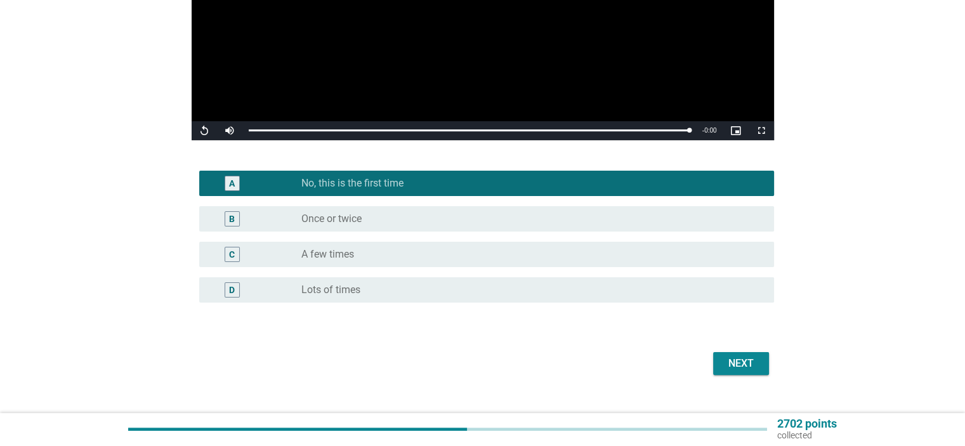
scroll to position [251, 0]
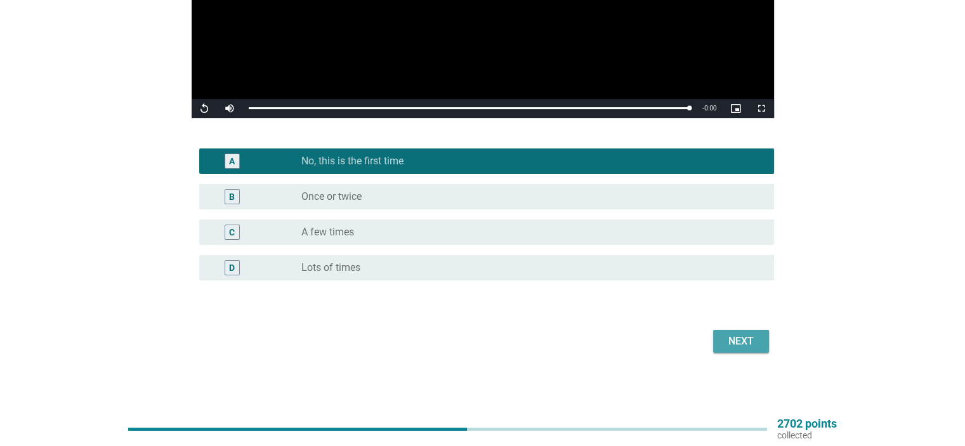
click at [759, 342] on button "Next" at bounding box center [741, 341] width 56 height 23
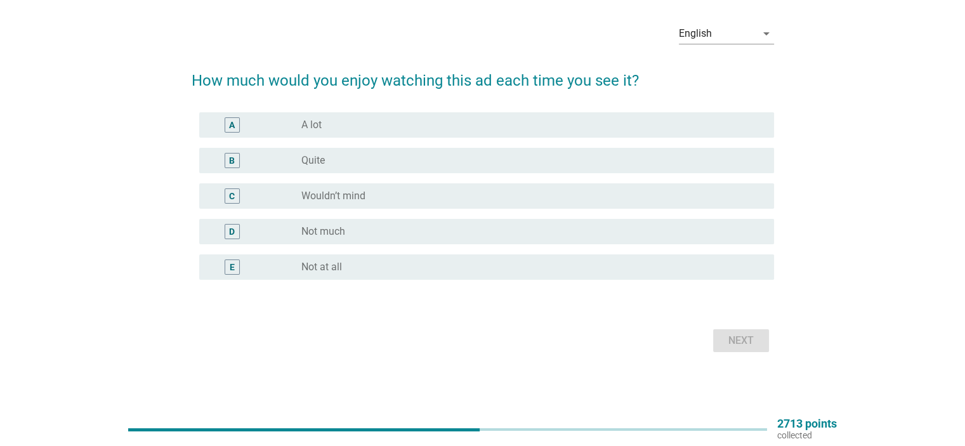
scroll to position [0, 0]
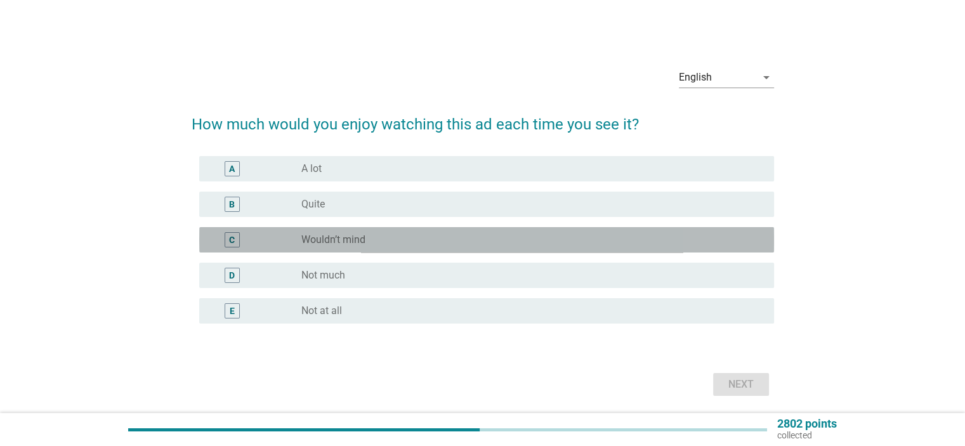
click at [335, 242] on label "Wouldn’t mind" at bounding box center [333, 239] width 64 height 13
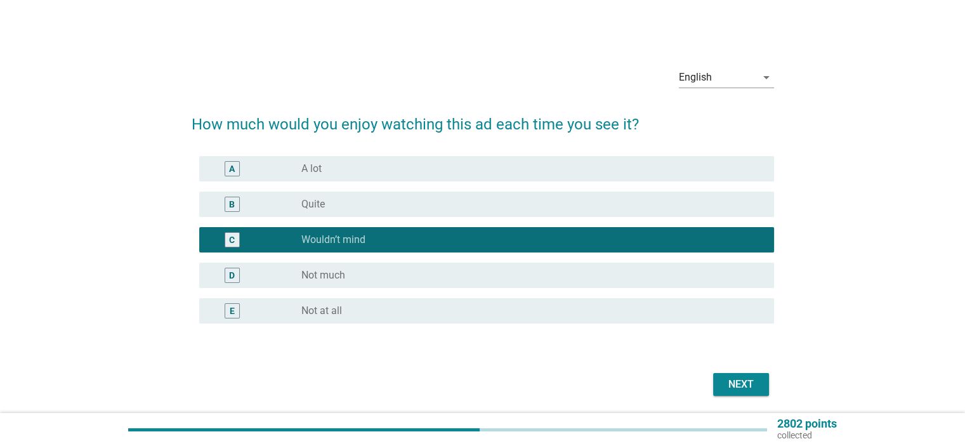
click at [736, 379] on div "Next" at bounding box center [741, 384] width 36 height 15
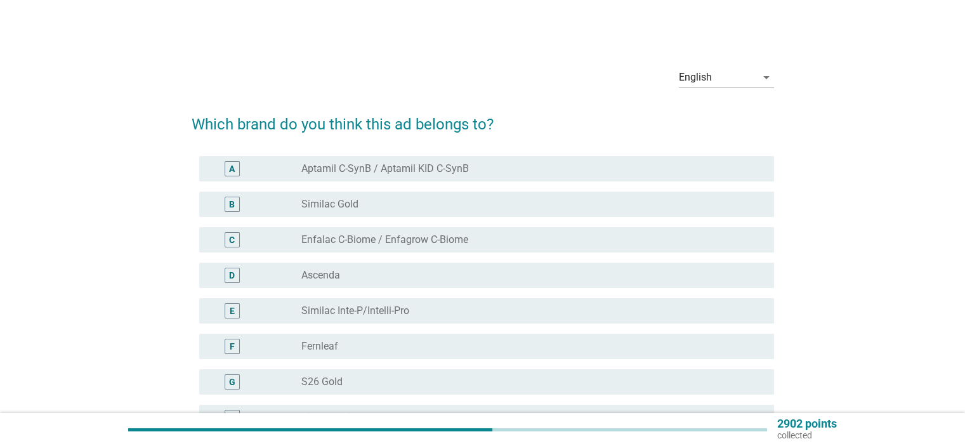
click at [476, 171] on div "radio_button_unchecked Aptamil C-SynB / Aptamil KID C-SynB" at bounding box center [527, 168] width 452 height 13
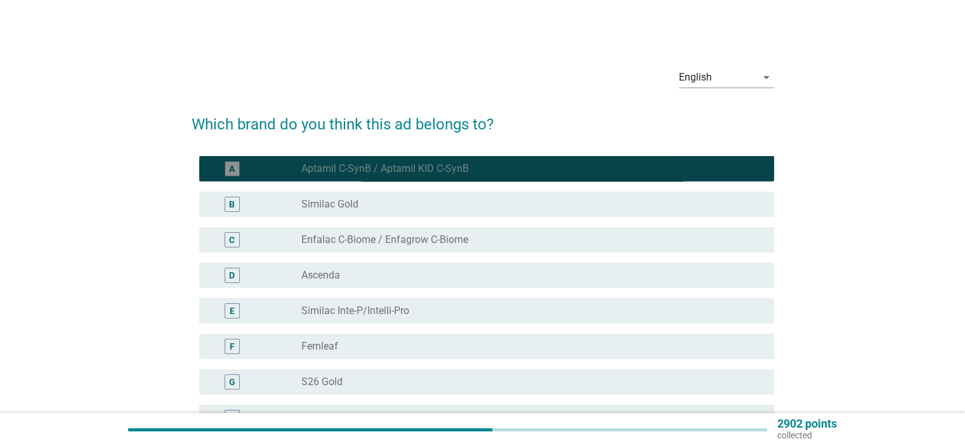
click at [476, 171] on div "radio_button_checked Aptamil C-SynB / Aptamil KID C-SynB" at bounding box center [527, 168] width 452 height 13
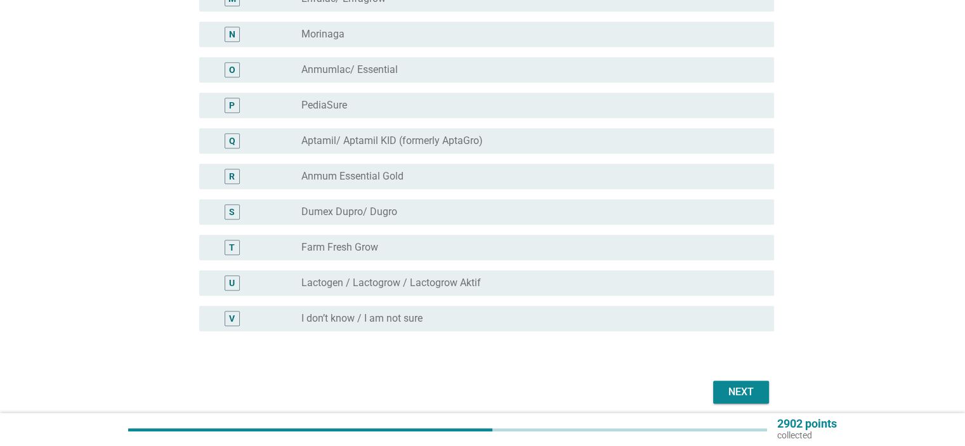
scroll to position [647, 0]
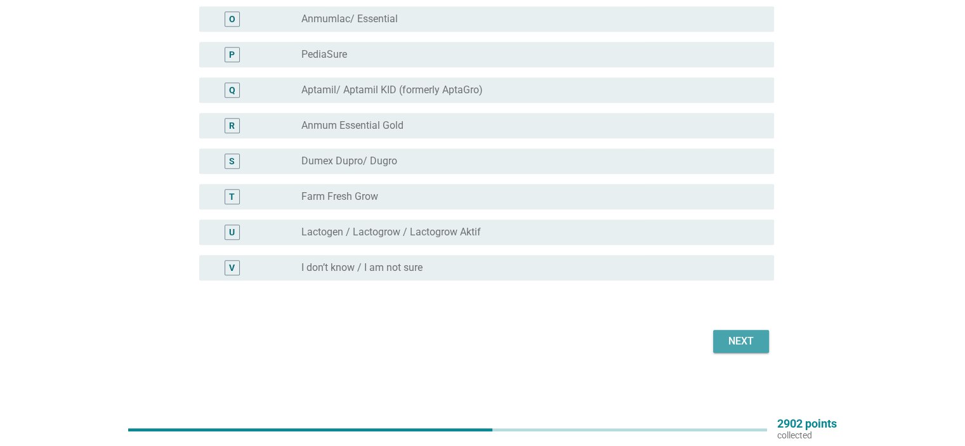
click at [733, 343] on div "Next" at bounding box center [741, 341] width 36 height 15
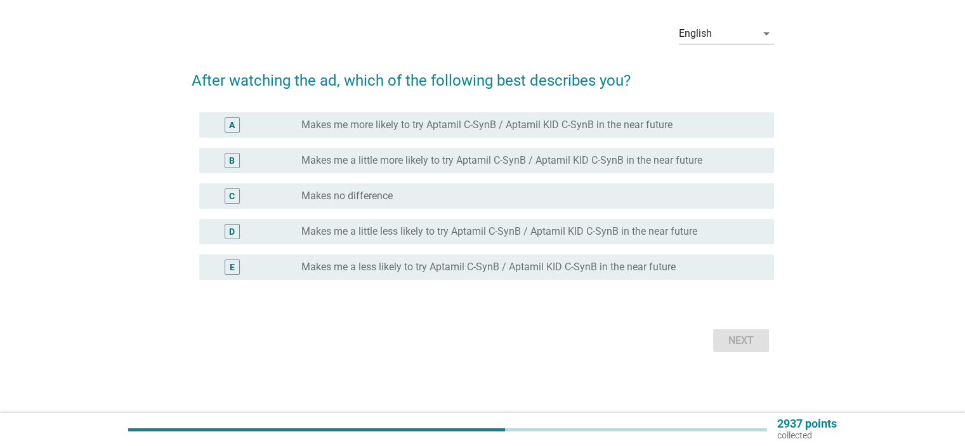
scroll to position [0, 0]
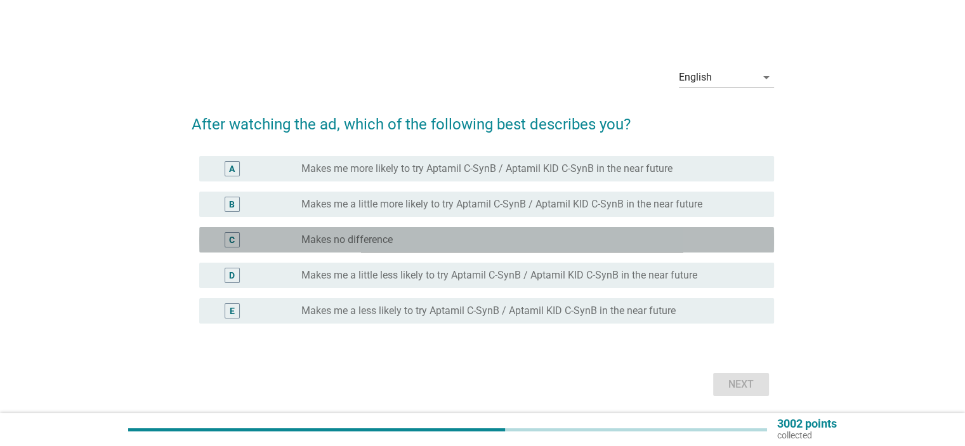
click at [445, 238] on div "radio_button_unchecked Makes no difference" at bounding box center [527, 239] width 452 height 13
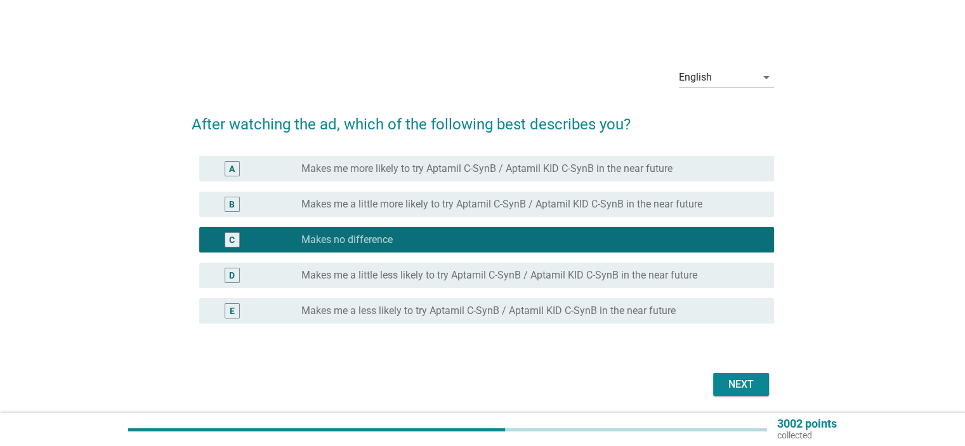
click at [726, 387] on div "Next" at bounding box center [741, 384] width 36 height 15
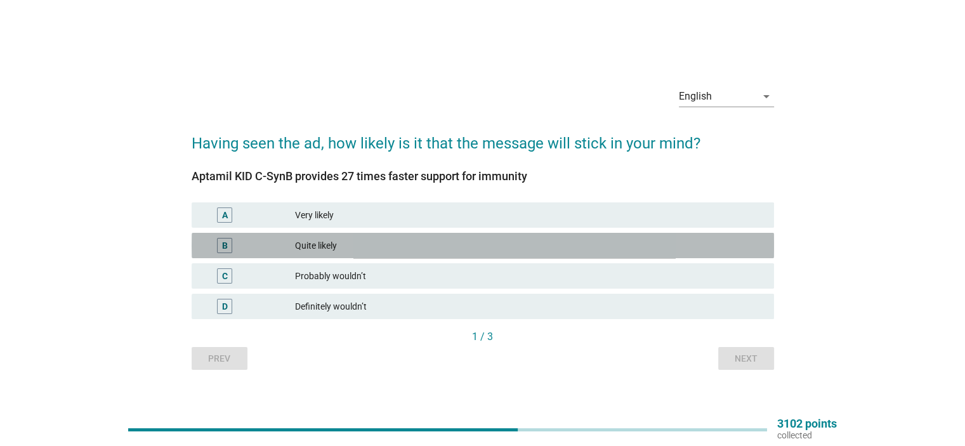
click at [388, 247] on div "Quite likely" at bounding box center [529, 245] width 468 height 15
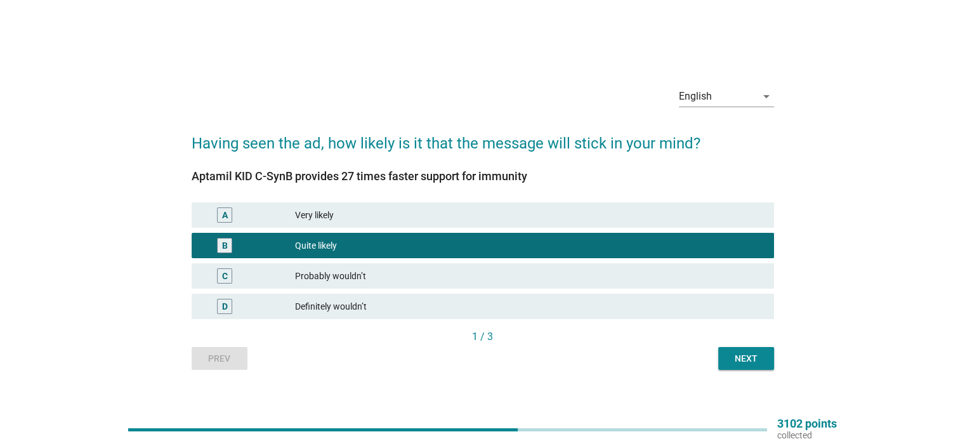
click at [733, 350] on button "Next" at bounding box center [746, 358] width 56 height 23
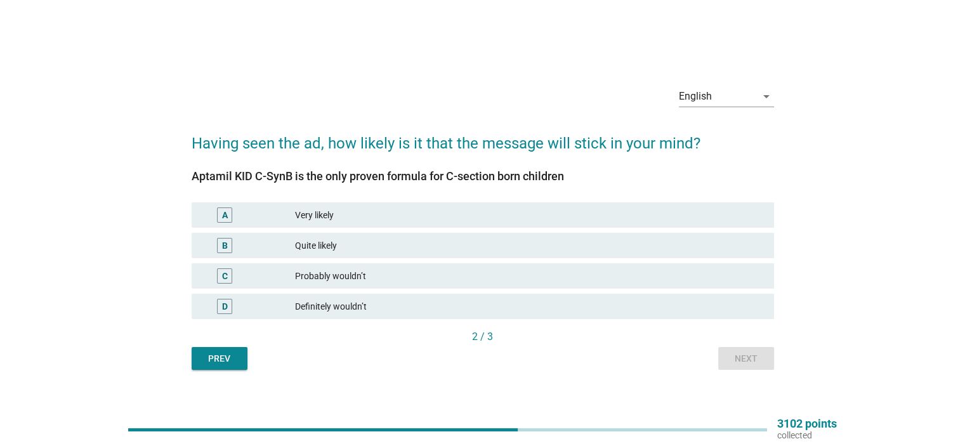
click at [372, 243] on div "Quite likely" at bounding box center [529, 245] width 468 height 15
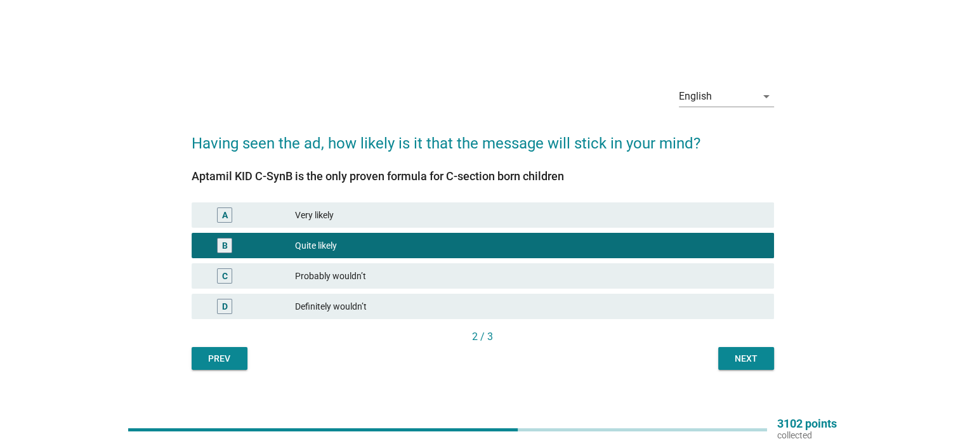
click at [749, 360] on div "Next" at bounding box center [746, 358] width 36 height 13
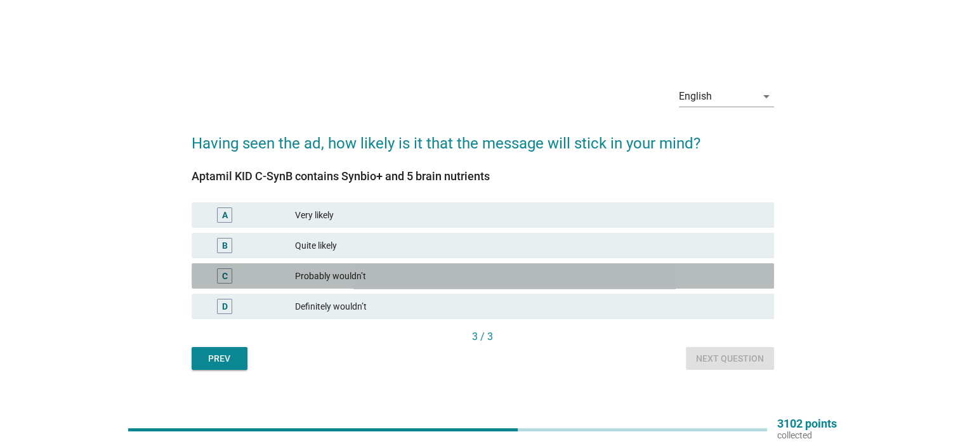
click at [414, 275] on div "Probably wouldn’t" at bounding box center [529, 275] width 468 height 15
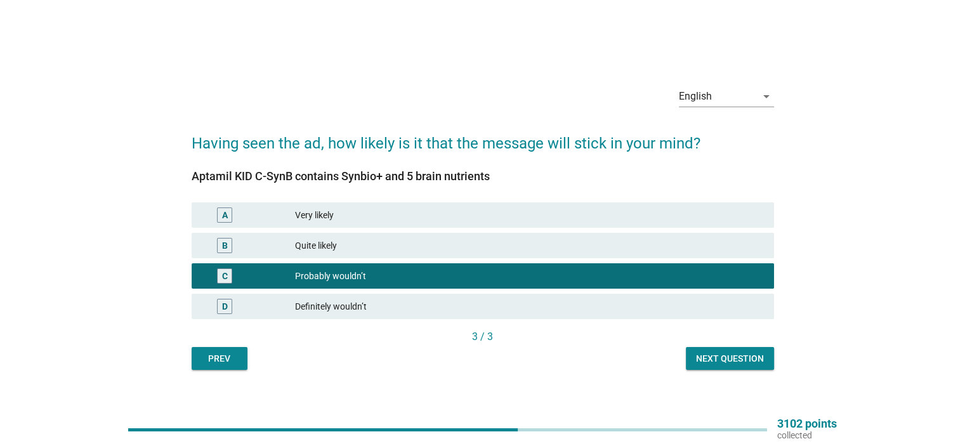
click at [731, 353] on div "Next question" at bounding box center [730, 358] width 68 height 13
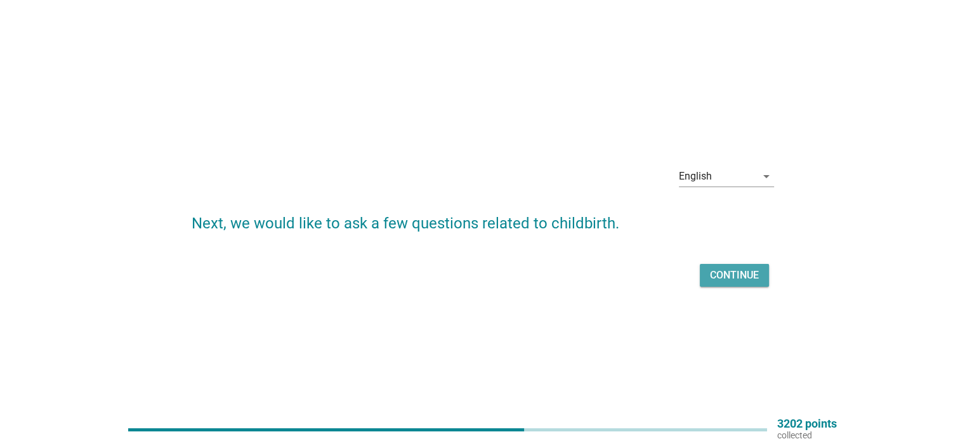
click at [716, 274] on div "Continue" at bounding box center [734, 275] width 49 height 15
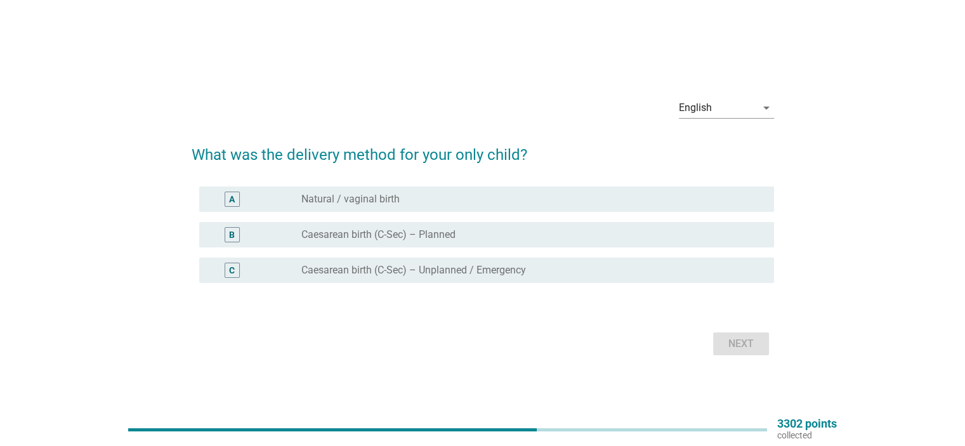
click at [461, 204] on div "radio_button_unchecked Natural / vaginal birth" at bounding box center [527, 199] width 452 height 13
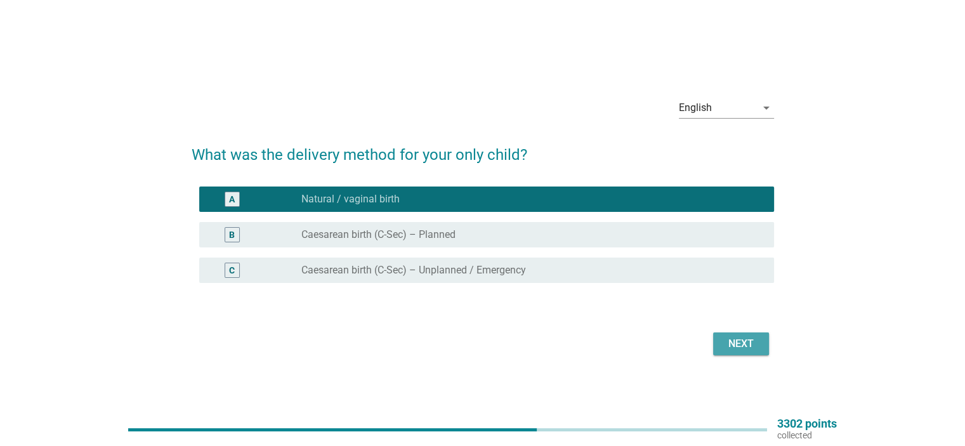
click at [728, 345] on div "Next" at bounding box center [741, 343] width 36 height 15
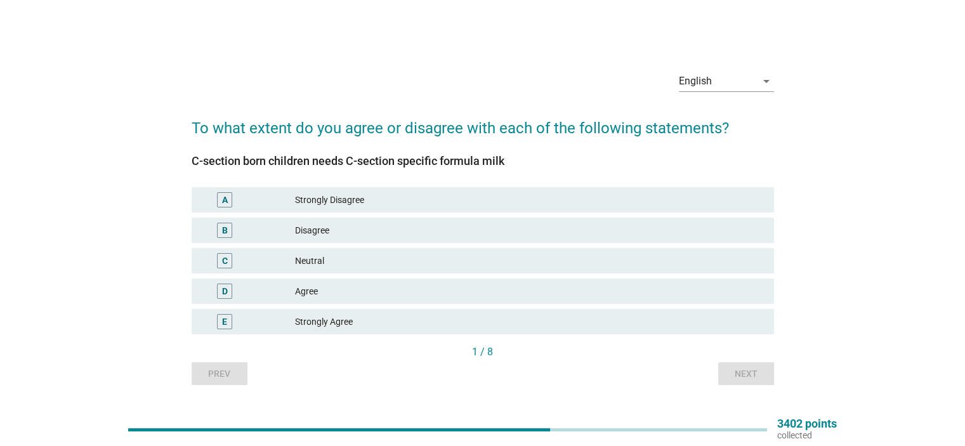
click at [354, 261] on div "Neutral" at bounding box center [529, 260] width 468 height 15
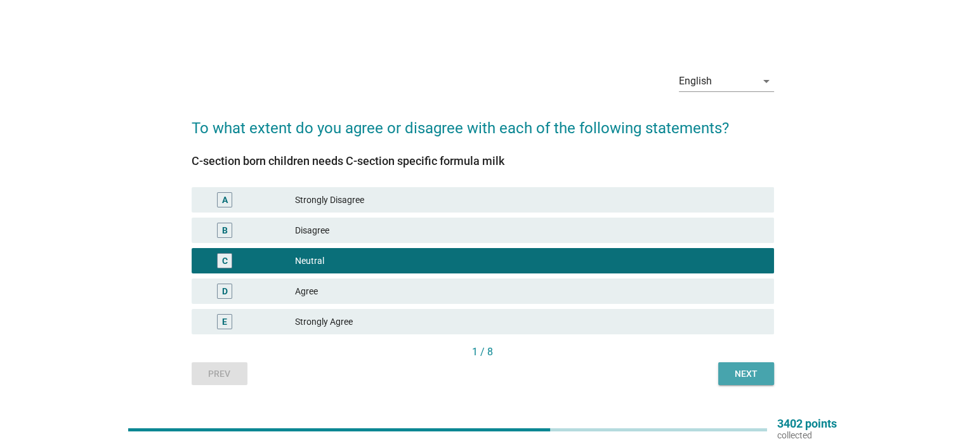
click at [761, 372] on div "Next" at bounding box center [746, 373] width 36 height 13
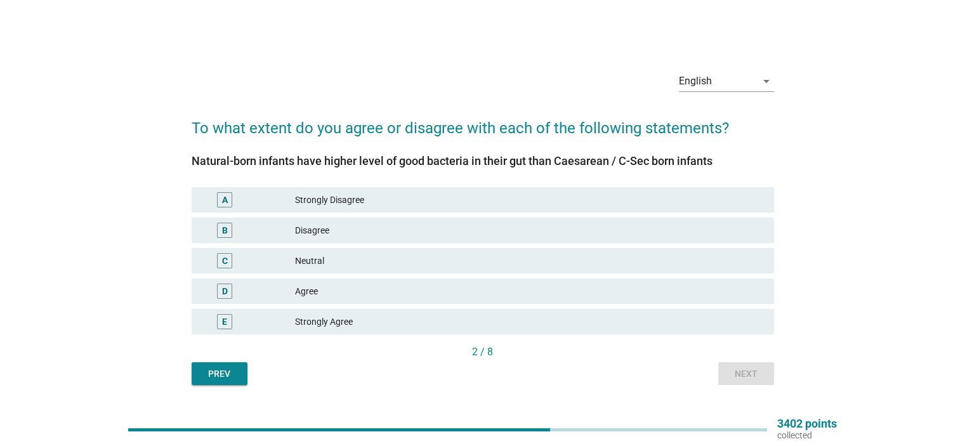
click at [362, 258] on div "Neutral" at bounding box center [529, 260] width 468 height 15
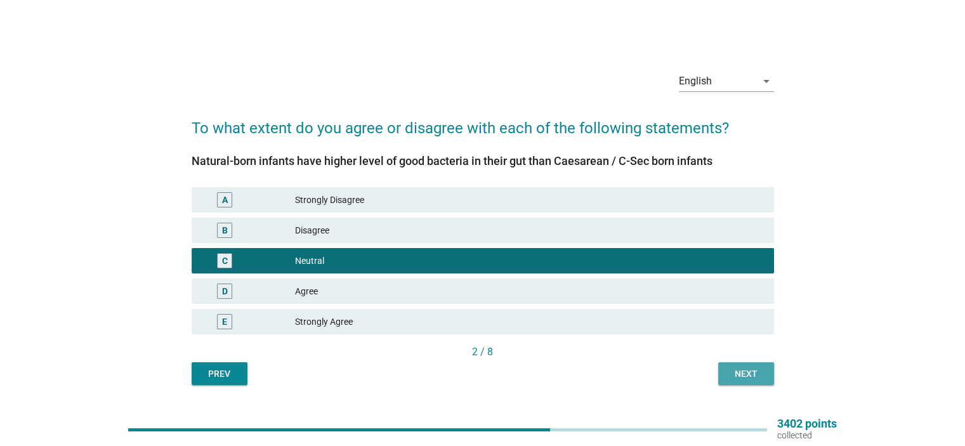
click at [733, 371] on div "Next" at bounding box center [746, 373] width 36 height 13
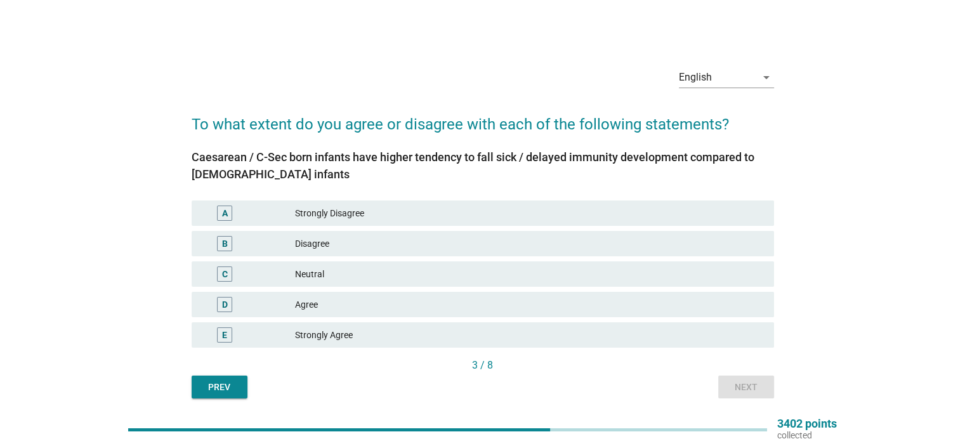
click at [346, 243] on div "Disagree" at bounding box center [529, 243] width 468 height 15
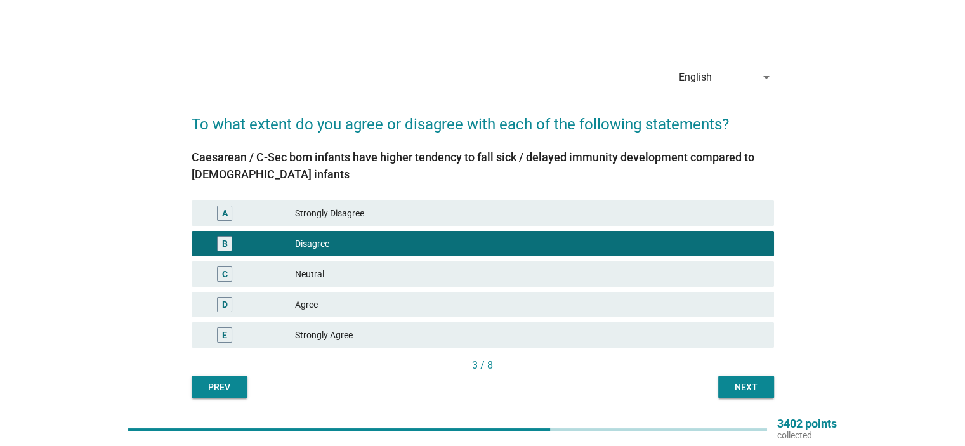
click at [742, 388] on div "Next" at bounding box center [746, 387] width 36 height 13
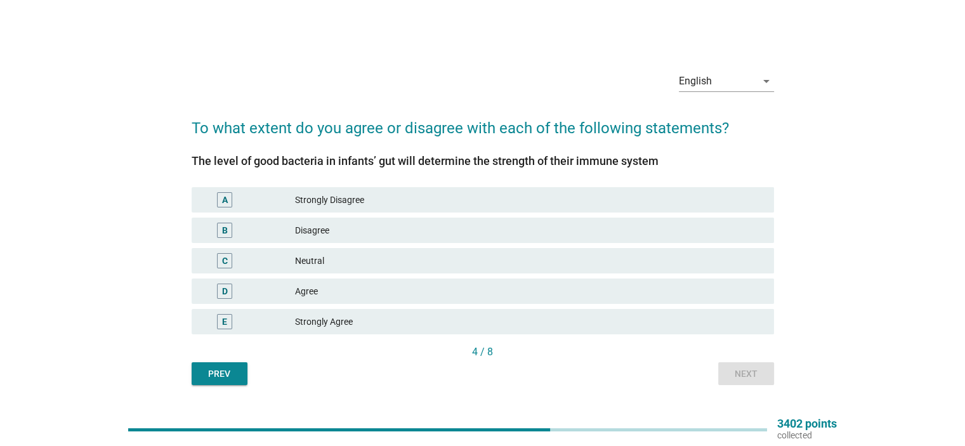
click at [349, 291] on div "Agree" at bounding box center [529, 291] width 468 height 15
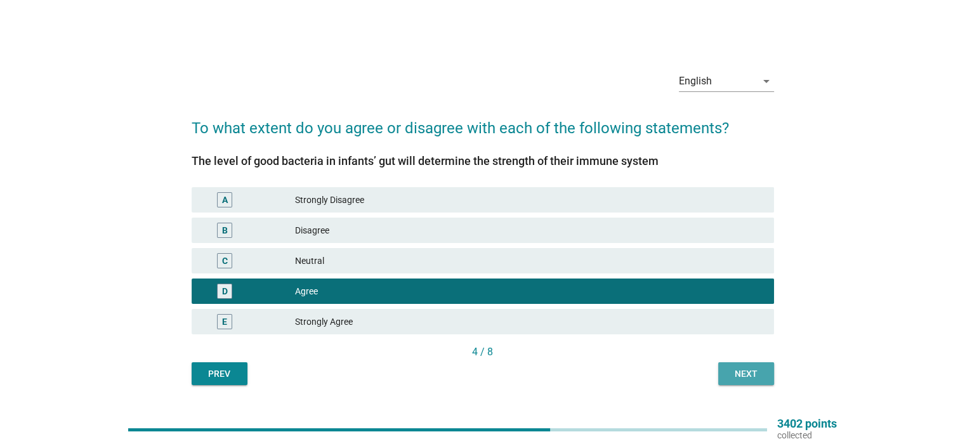
click at [746, 373] on div "Next" at bounding box center [746, 373] width 36 height 13
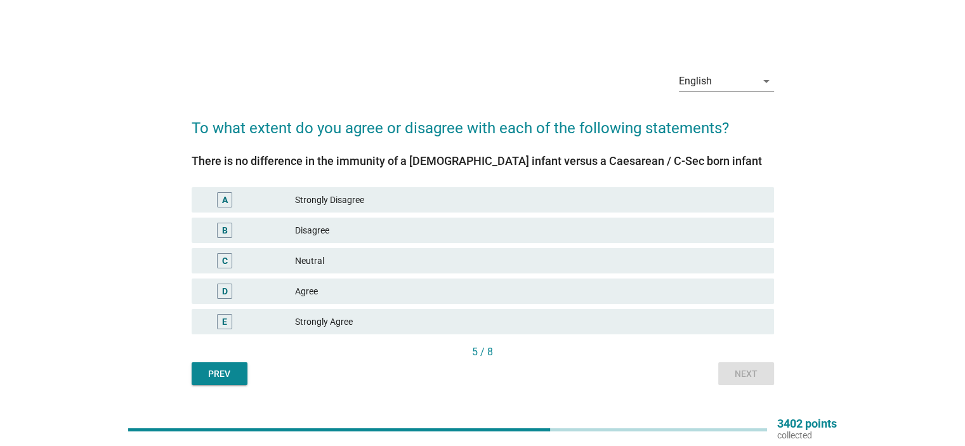
click at [367, 257] on div "Neutral" at bounding box center [529, 260] width 468 height 15
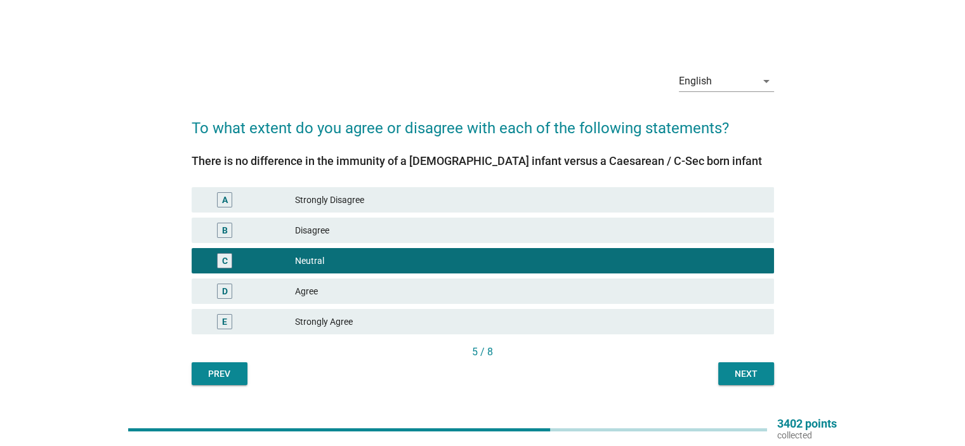
click at [751, 376] on div "Next" at bounding box center [746, 373] width 36 height 13
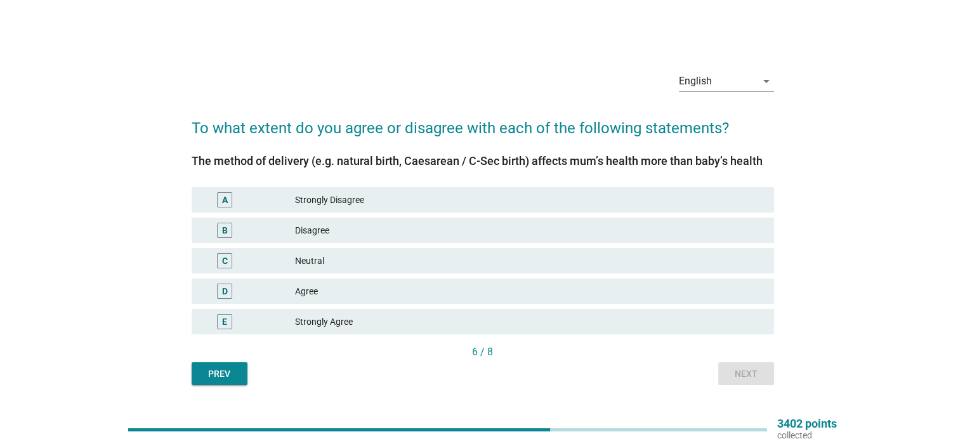
click at [316, 286] on div "Agree" at bounding box center [529, 291] width 468 height 15
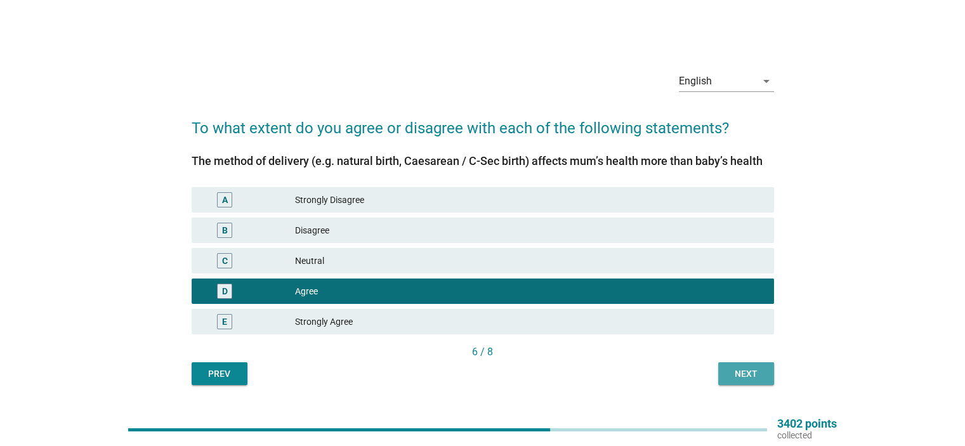
click at [749, 377] on div "Next" at bounding box center [746, 373] width 36 height 13
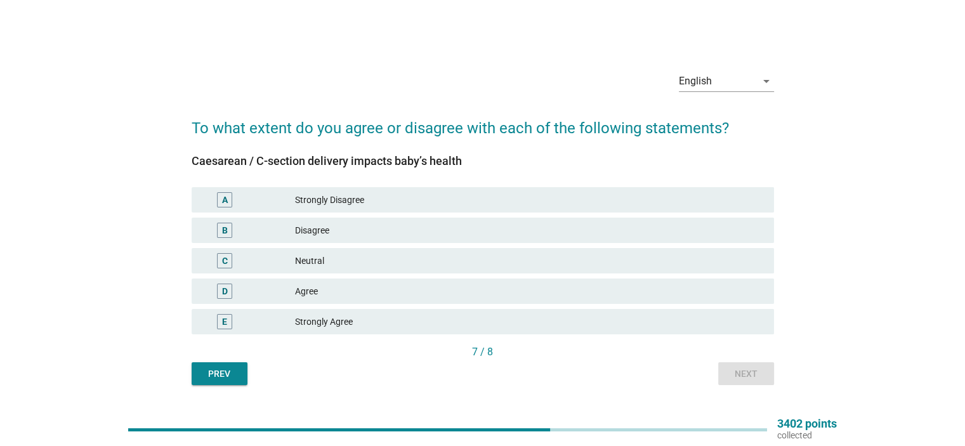
click at [381, 262] on div "Neutral" at bounding box center [529, 260] width 468 height 15
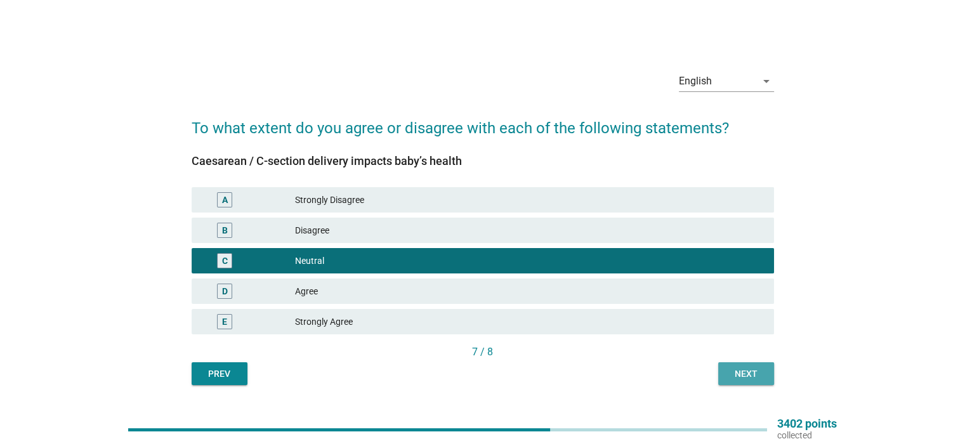
click at [745, 378] on div "Next" at bounding box center [746, 373] width 36 height 13
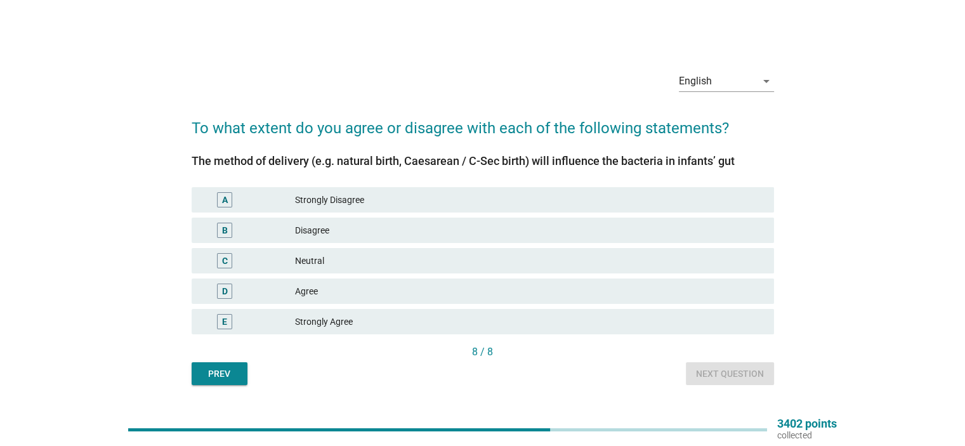
click at [401, 256] on div "Neutral" at bounding box center [529, 260] width 468 height 15
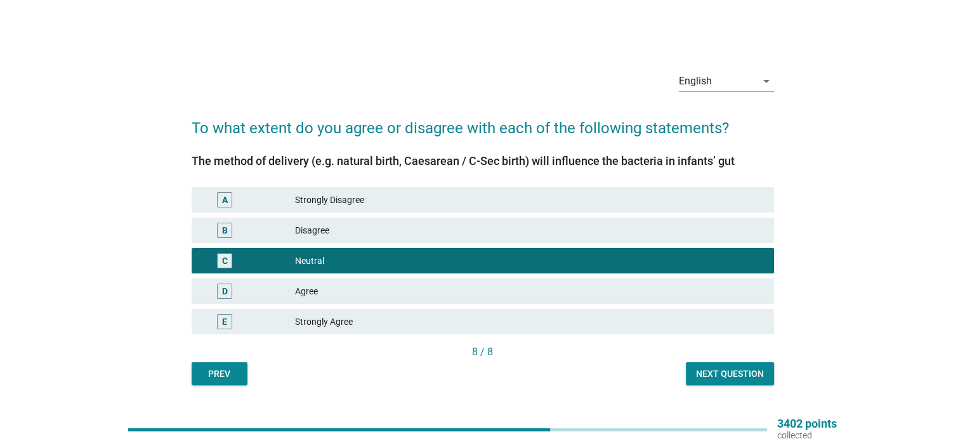
click at [755, 367] on div "Next question" at bounding box center [730, 373] width 68 height 13
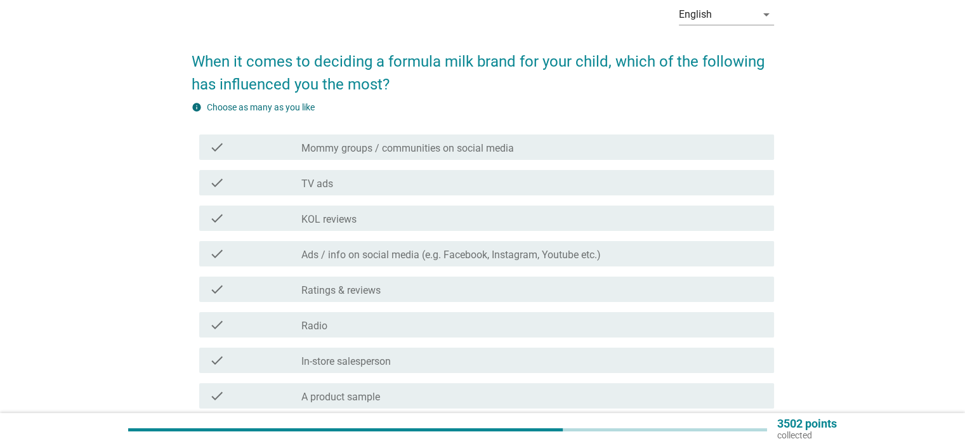
scroll to position [84, 0]
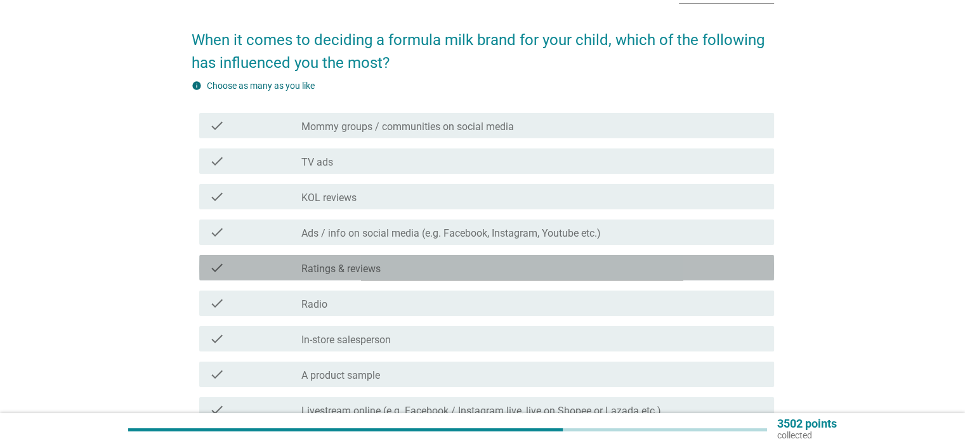
click at [393, 271] on div "check_box_outline_blank Ratings & reviews" at bounding box center [532, 267] width 462 height 15
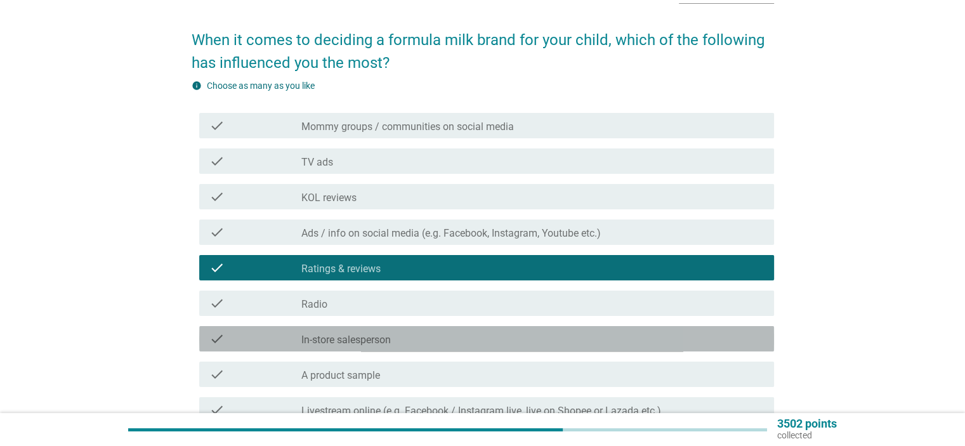
click at [396, 343] on div "check_box_outline_blank In-store salesperson" at bounding box center [532, 338] width 462 height 15
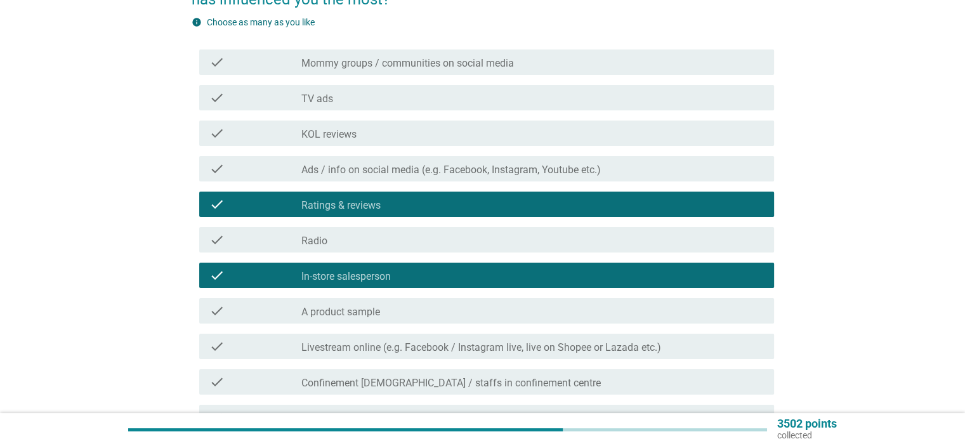
scroll to position [169, 0]
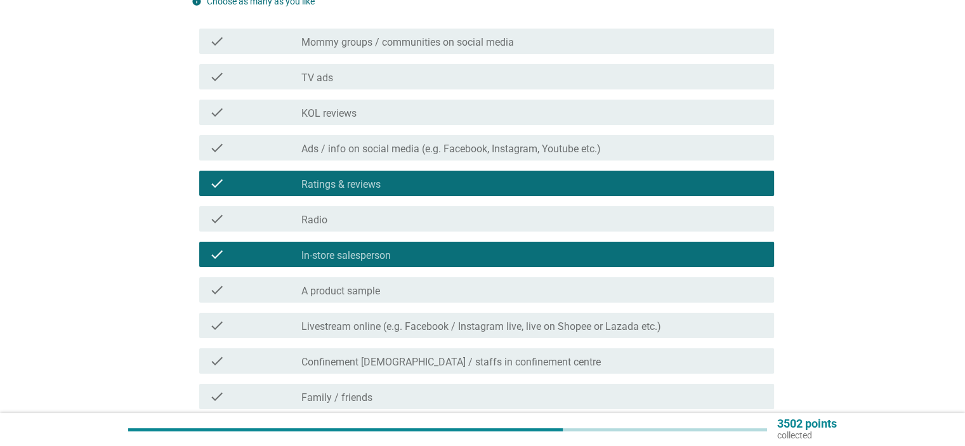
click at [393, 291] on div "check_box_outline_blank A product sample" at bounding box center [532, 289] width 462 height 15
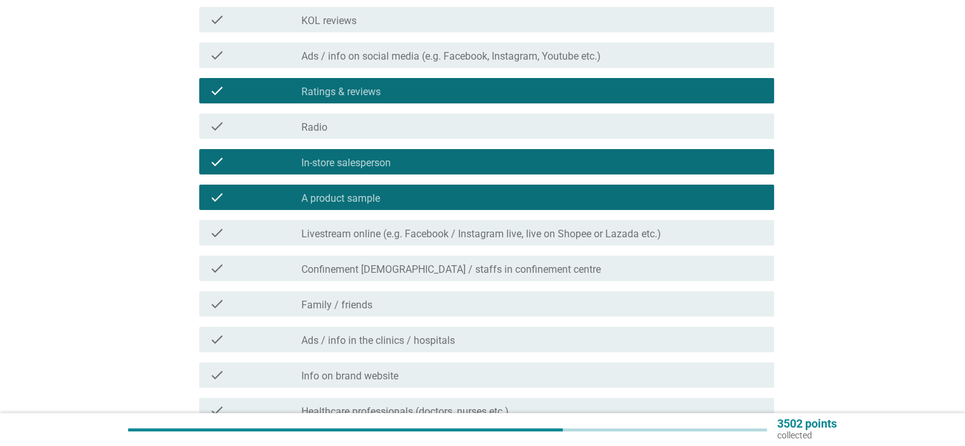
scroll to position [338, 0]
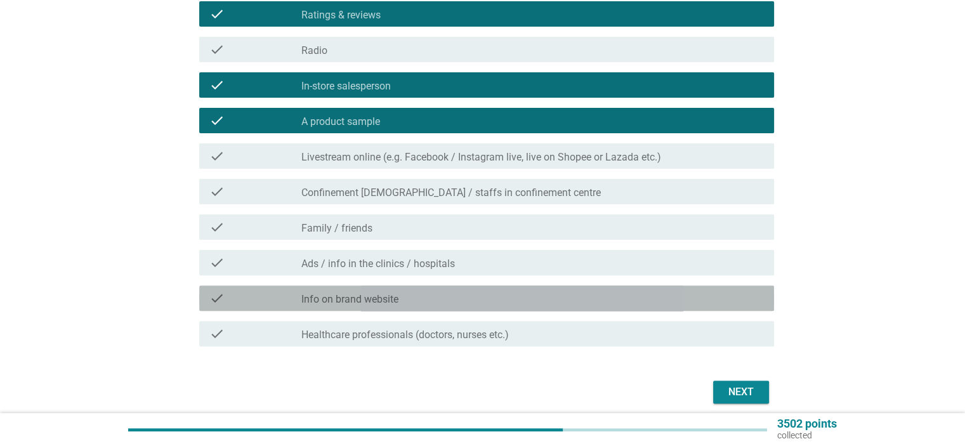
click at [409, 299] on div "check_box_outline_blank Info on brand website" at bounding box center [532, 298] width 462 height 15
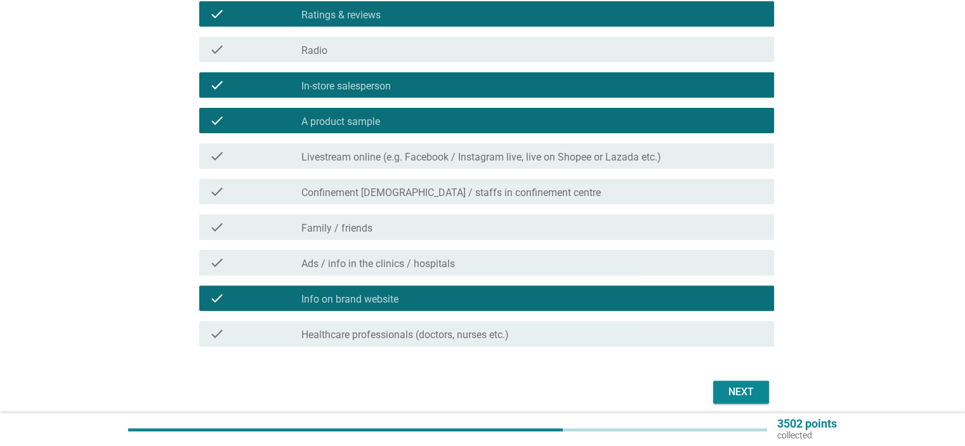
click at [400, 261] on label "Ads / info in the clinics / hospitals" at bounding box center [378, 264] width 154 height 13
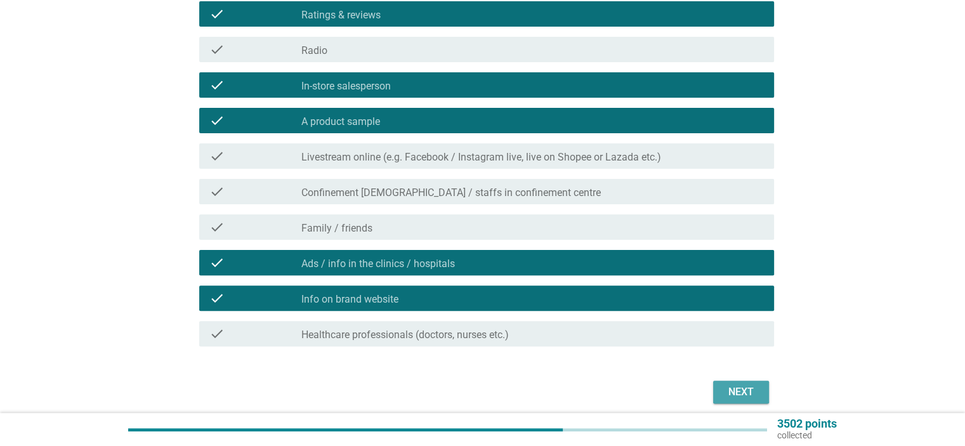
click at [731, 393] on div "Next" at bounding box center [741, 391] width 36 height 15
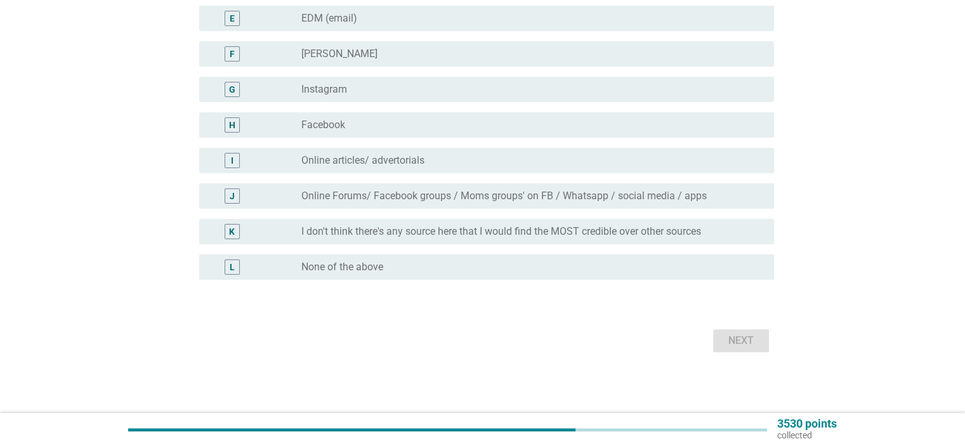
scroll to position [0, 0]
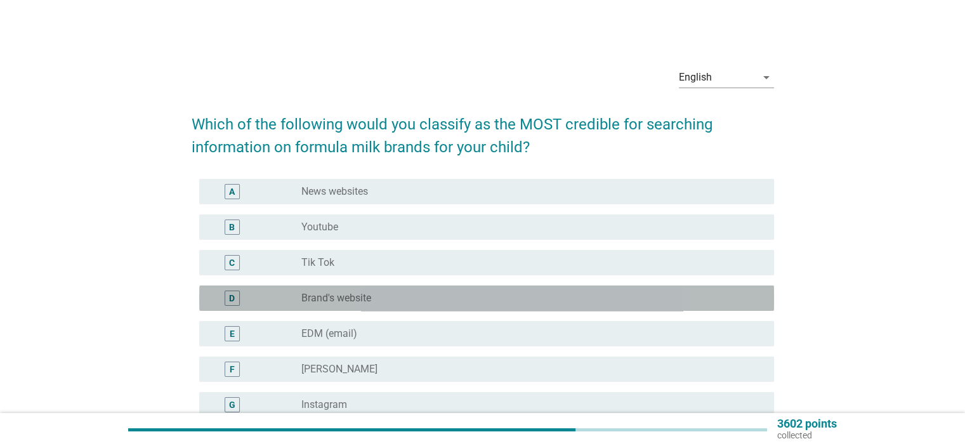
click at [378, 297] on div "radio_button_unchecked Brand's website" at bounding box center [527, 298] width 452 height 13
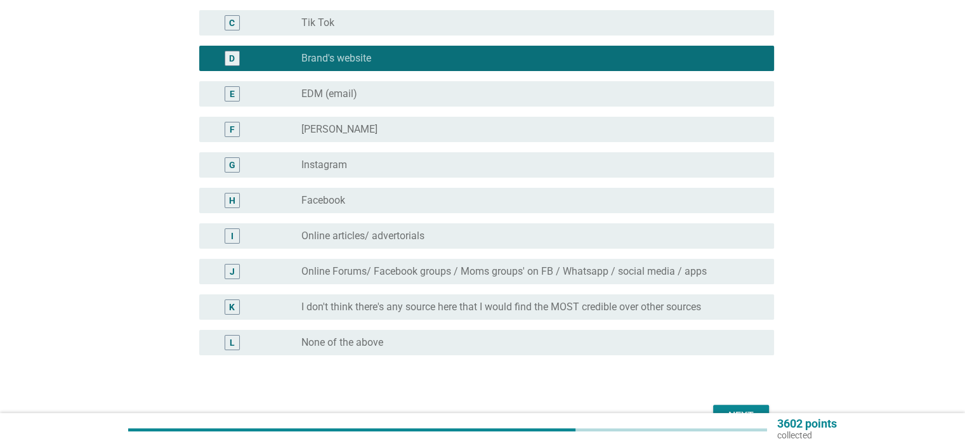
scroll to position [315, 0]
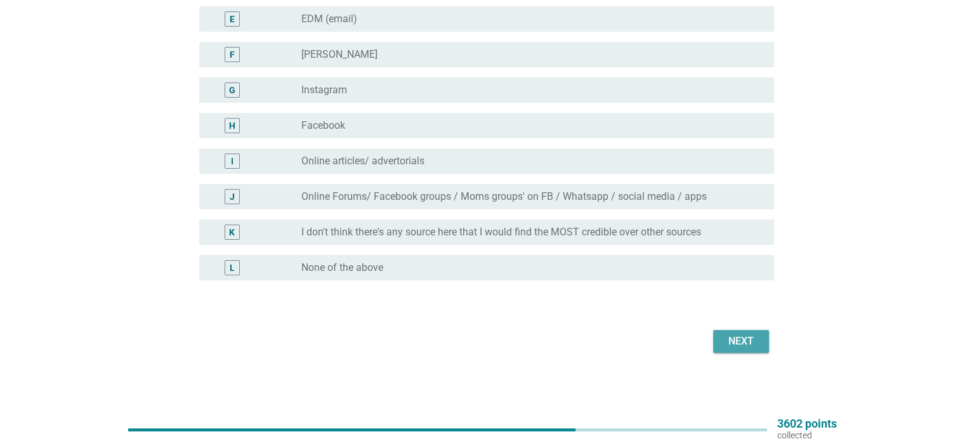
click at [730, 341] on div "Next" at bounding box center [741, 341] width 36 height 15
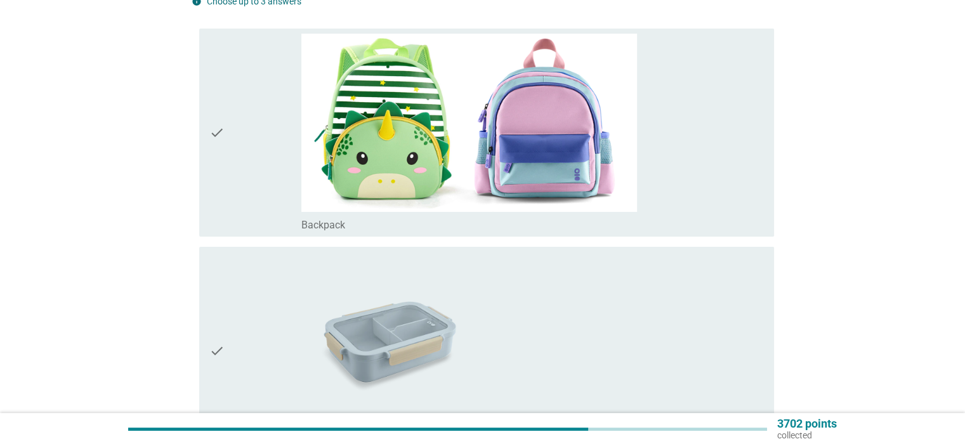
scroll to position [338, 0]
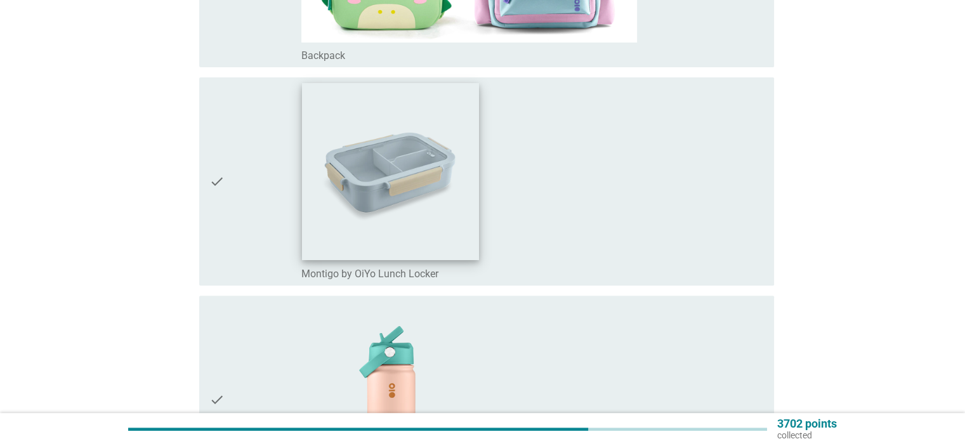
click at [454, 242] on img at bounding box center [391, 172] width 176 height 176
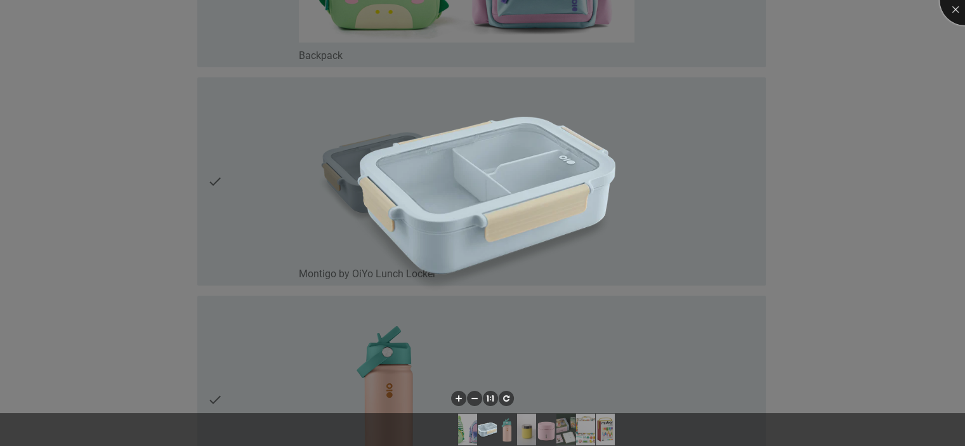
click at [955, 14] on div at bounding box center [965, 0] width 51 height 51
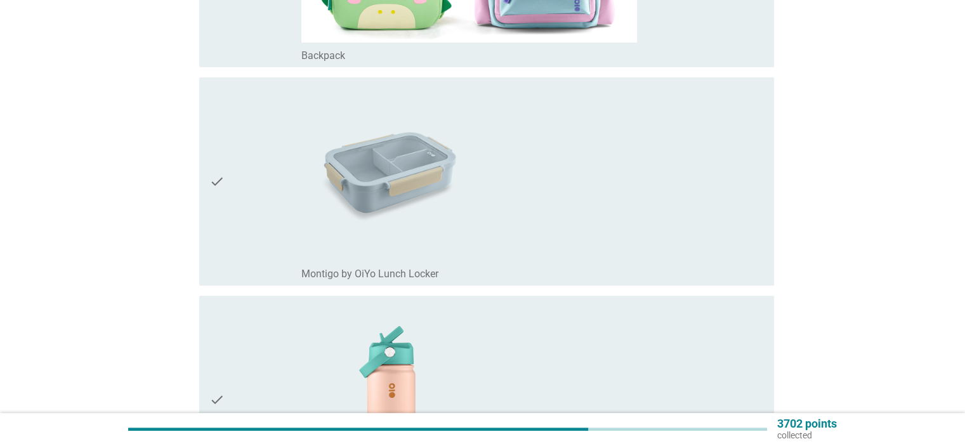
click at [213, 180] on icon "check" at bounding box center [216, 181] width 15 height 198
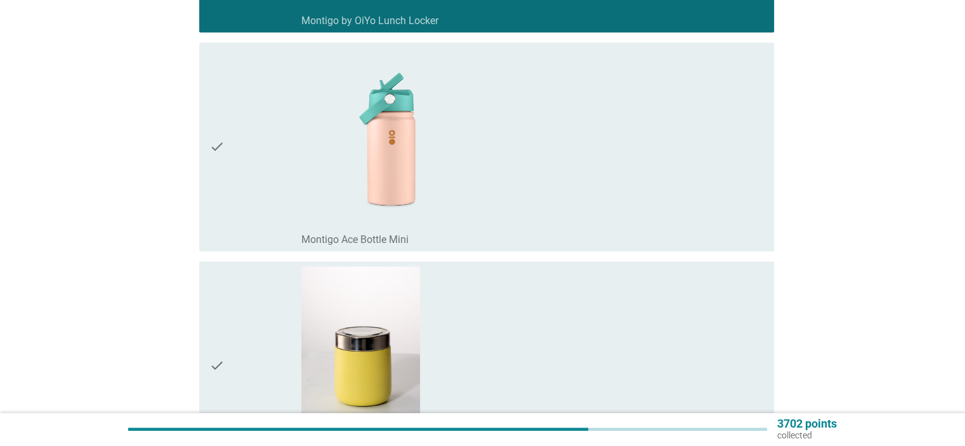
scroll to position [592, 0]
click at [209, 142] on icon "check" at bounding box center [216, 146] width 15 height 198
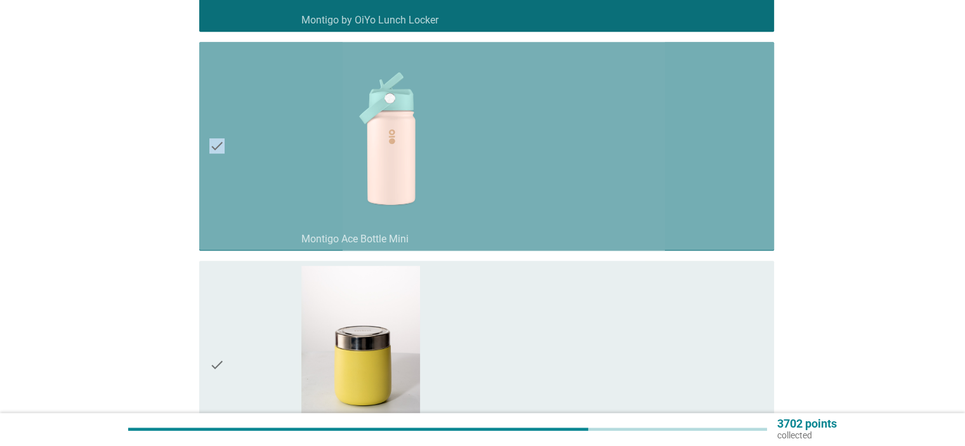
click at [209, 142] on icon "check" at bounding box center [216, 146] width 15 height 198
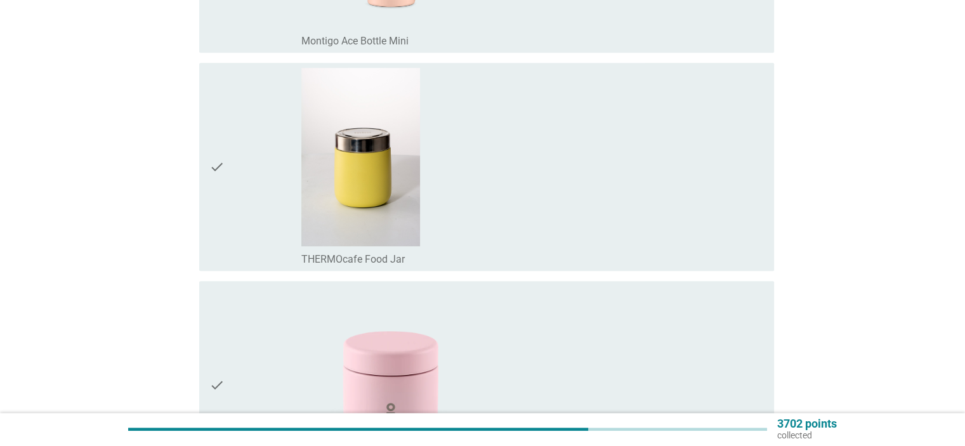
scroll to position [930, 0]
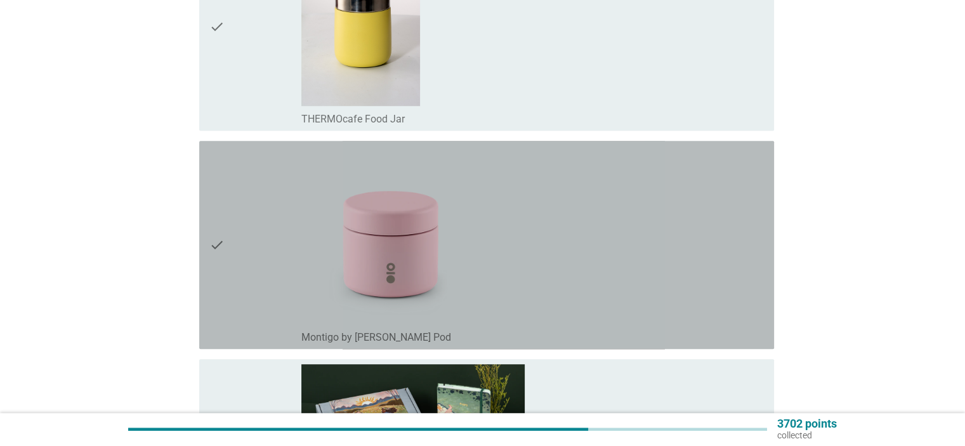
click at [220, 245] on icon "check" at bounding box center [216, 245] width 15 height 198
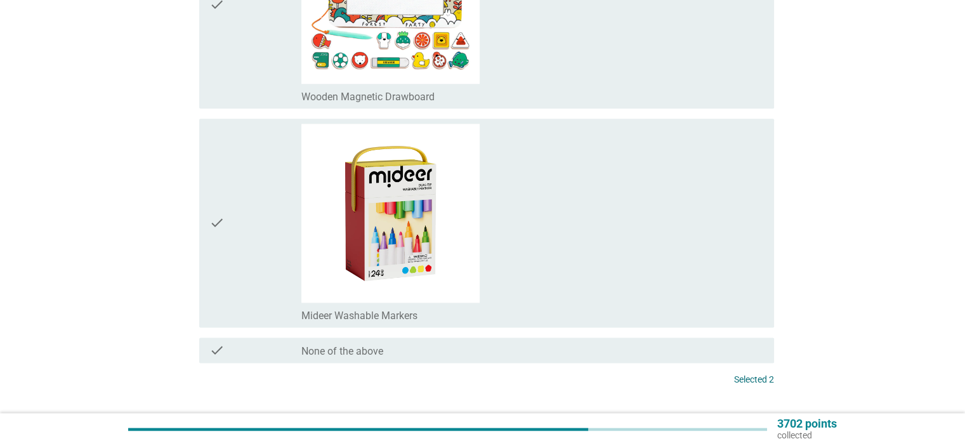
scroll to position [1690, 0]
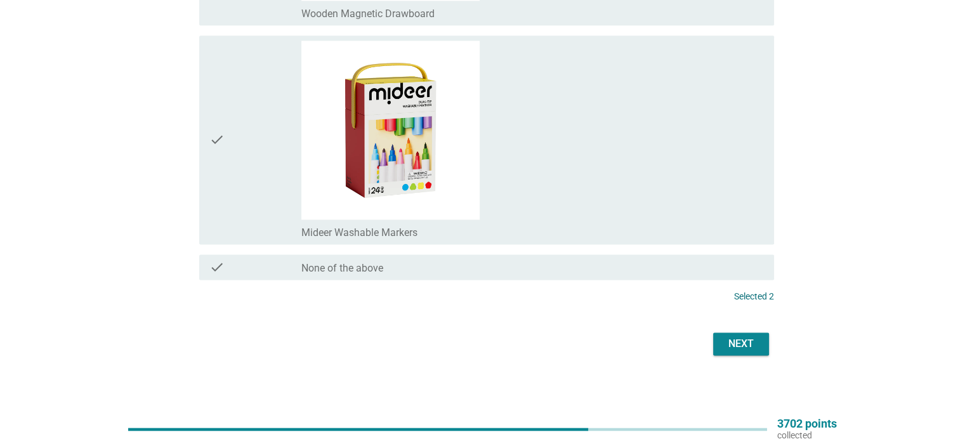
click at [754, 344] on div "Next" at bounding box center [741, 343] width 36 height 15
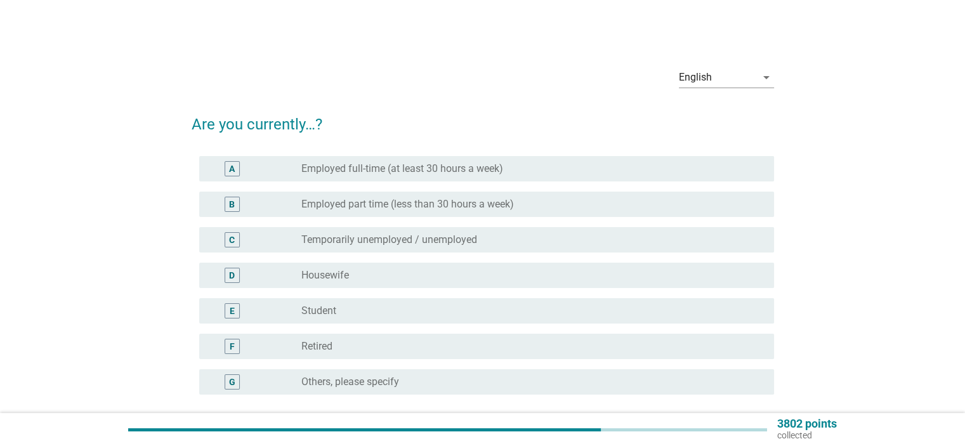
click at [488, 174] on label "Employed full-time (at least 30 hours a week)" at bounding box center [402, 168] width 202 height 13
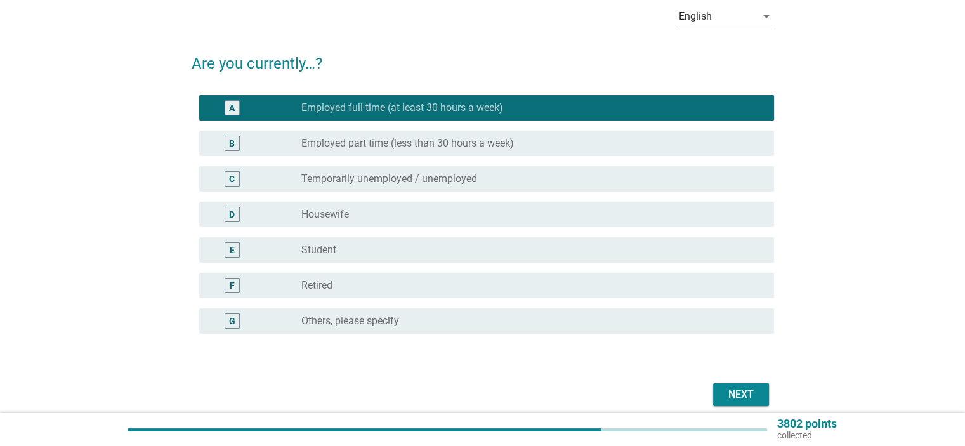
scroll to position [114, 0]
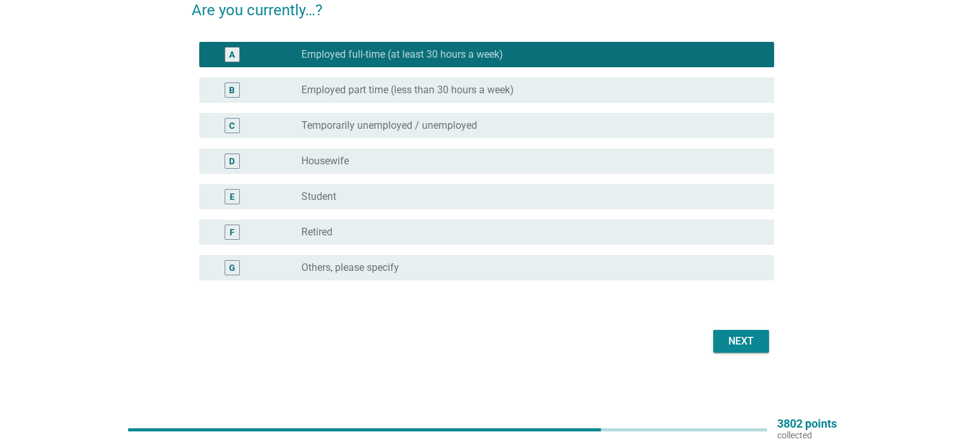
click at [728, 342] on div "Next" at bounding box center [741, 341] width 36 height 15
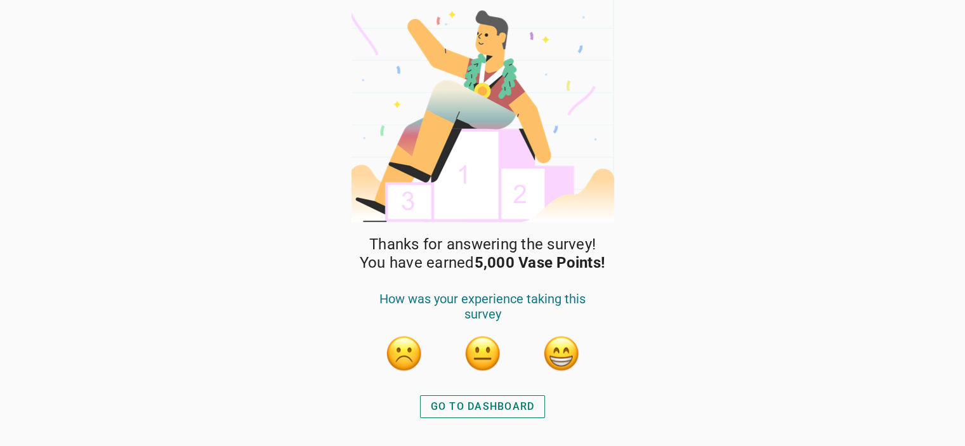
click at [500, 408] on div "GO TO DASHBOARD" at bounding box center [483, 406] width 104 height 15
